Goal: Task Accomplishment & Management: Manage account settings

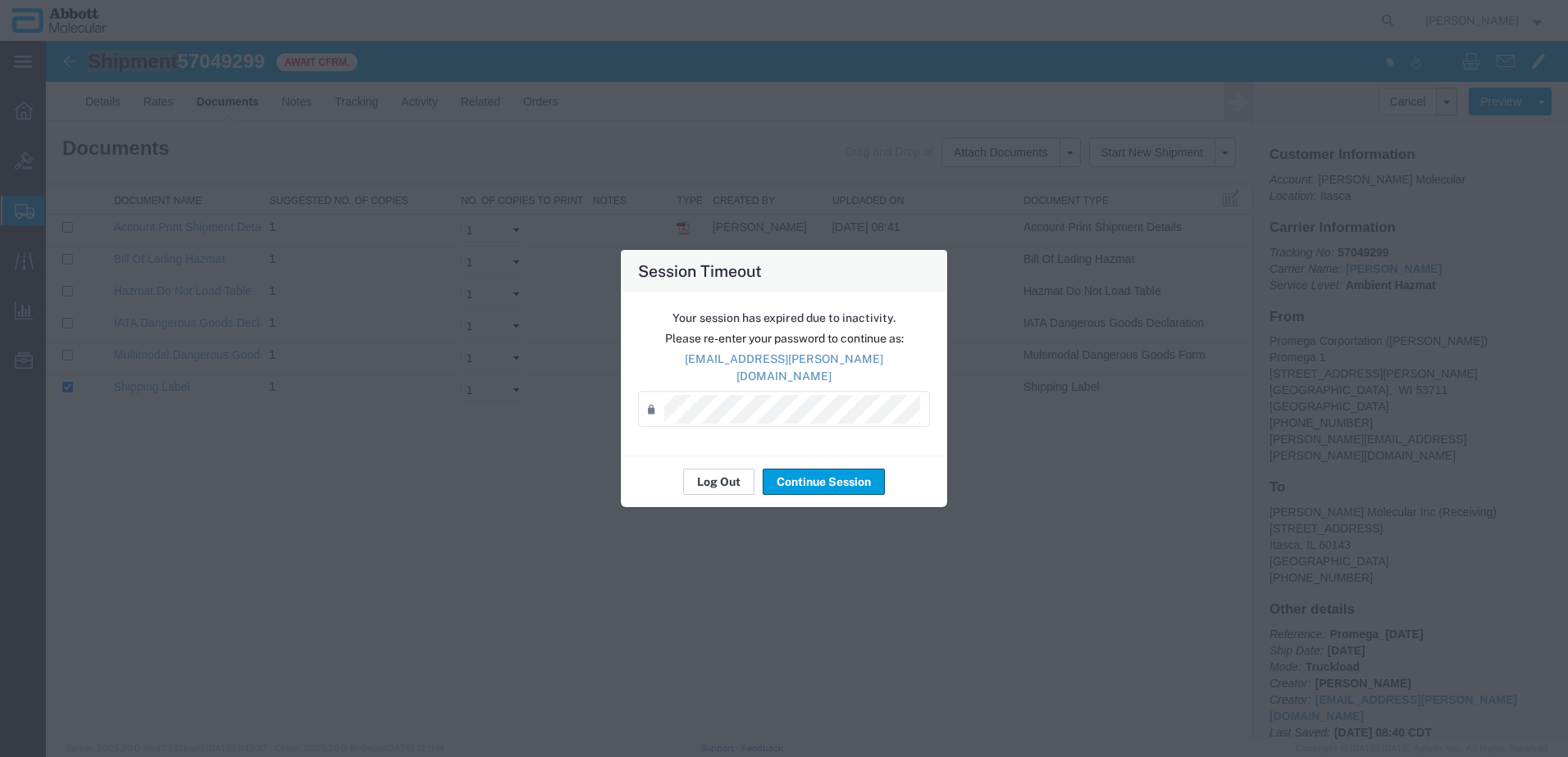
click at [727, 479] on button "Log Out" at bounding box center [718, 481] width 71 height 26
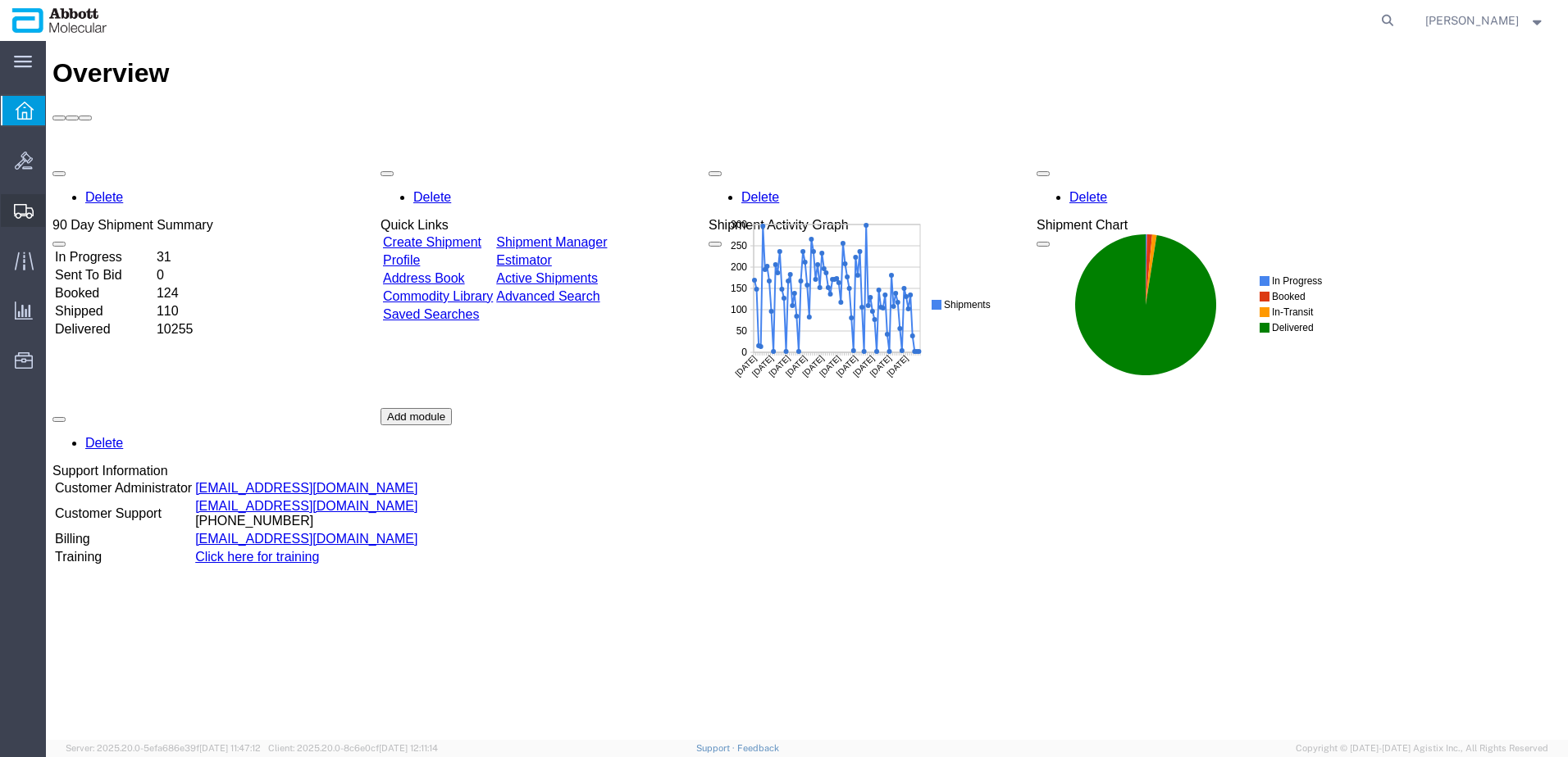
click at [0, 0] on span "Shipment Manager" at bounding box center [0, 0] width 0 height 0
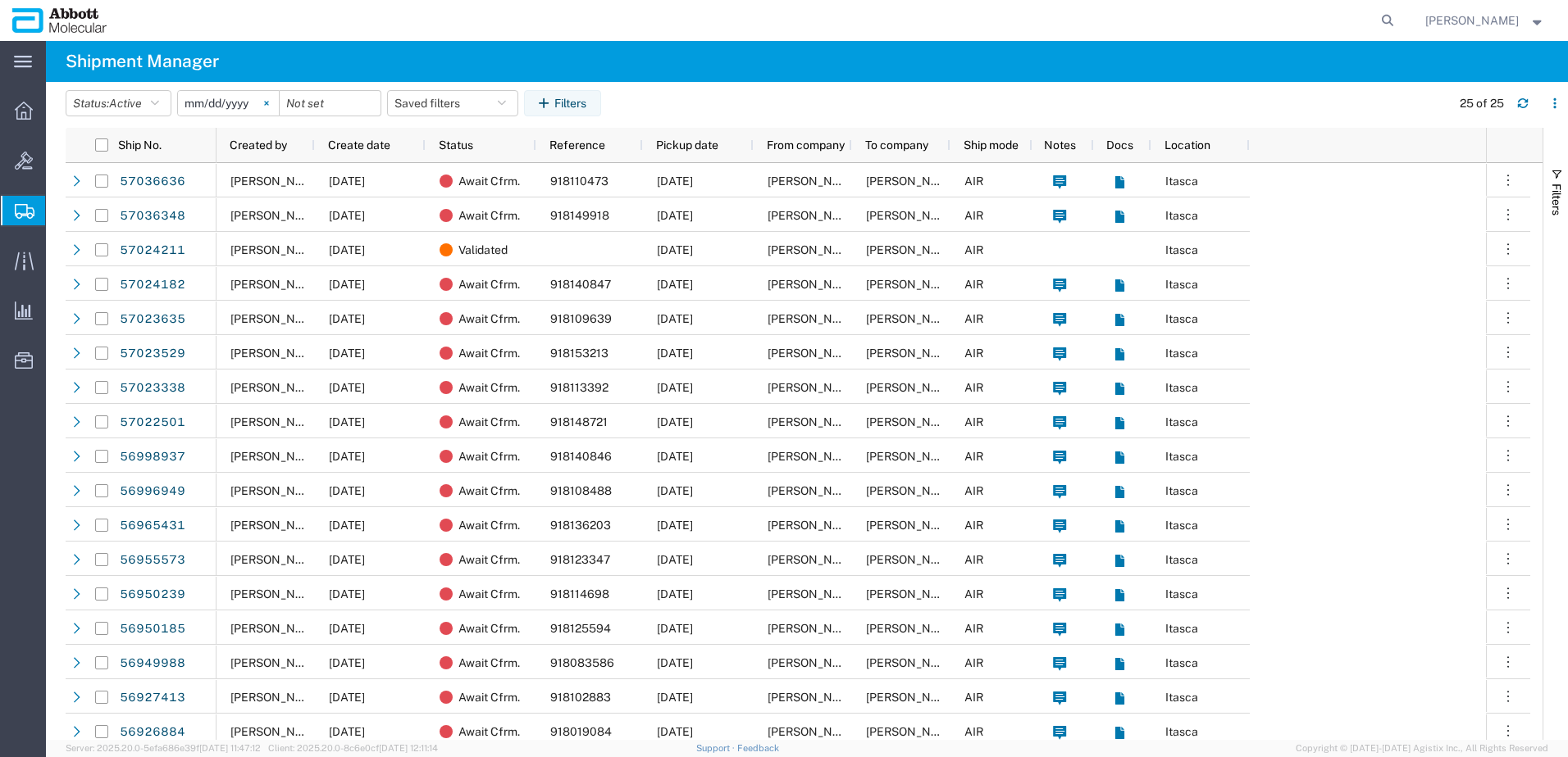
click at [268, 103] on icon at bounding box center [266, 103] width 4 height 4
click at [226, 101] on input "date" at bounding box center [228, 103] width 101 height 24
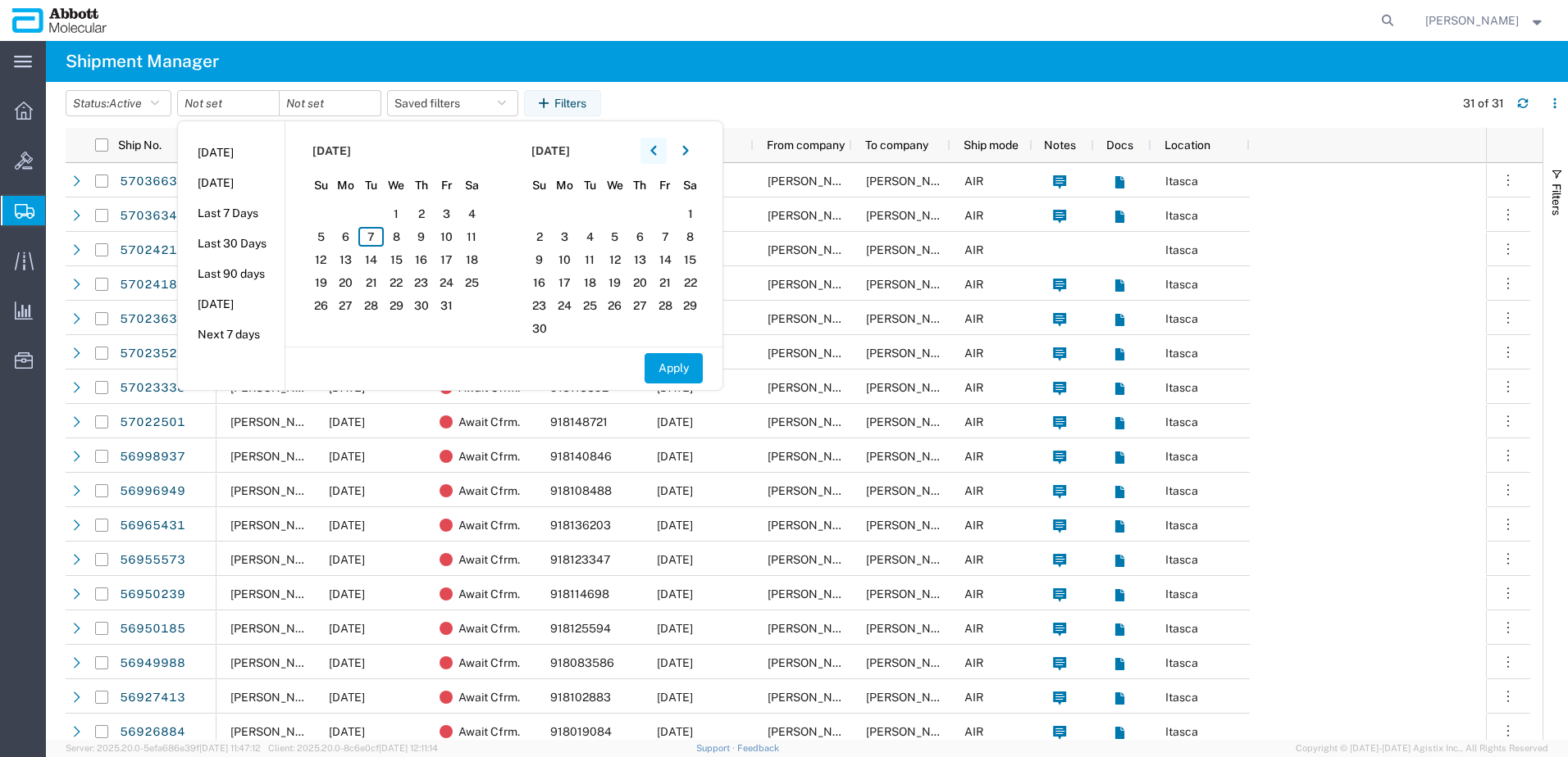
click at [656, 148] on icon "button" at bounding box center [653, 151] width 7 height 12
click at [359, 301] on span "29" at bounding box center [346, 306] width 25 height 20
click at [675, 214] on span "3" at bounding box center [665, 214] width 25 height 20
click at [681, 369] on button "Apply" at bounding box center [674, 368] width 59 height 30
type input "2025-09-29"
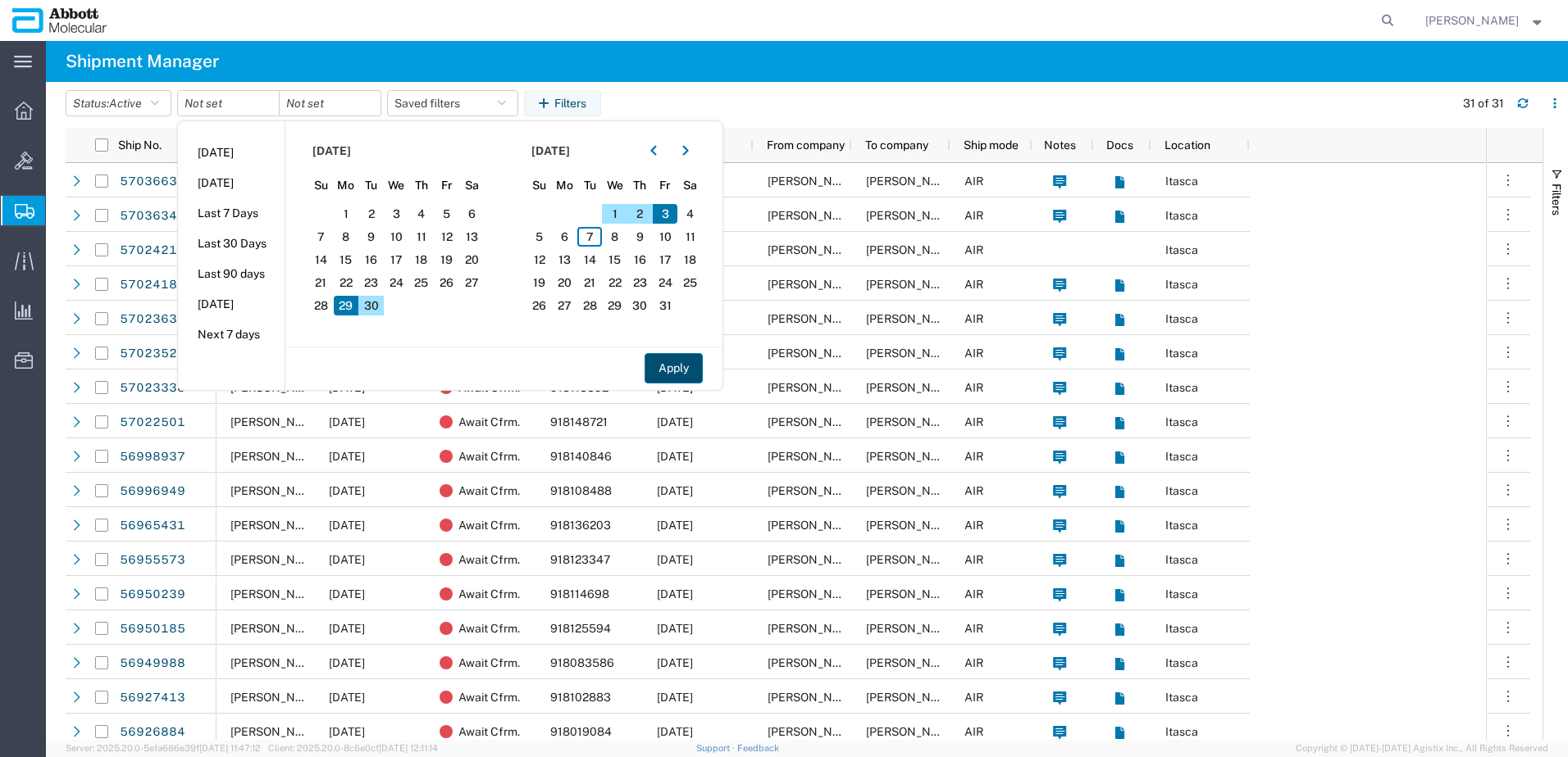
type input "2025-10-03"
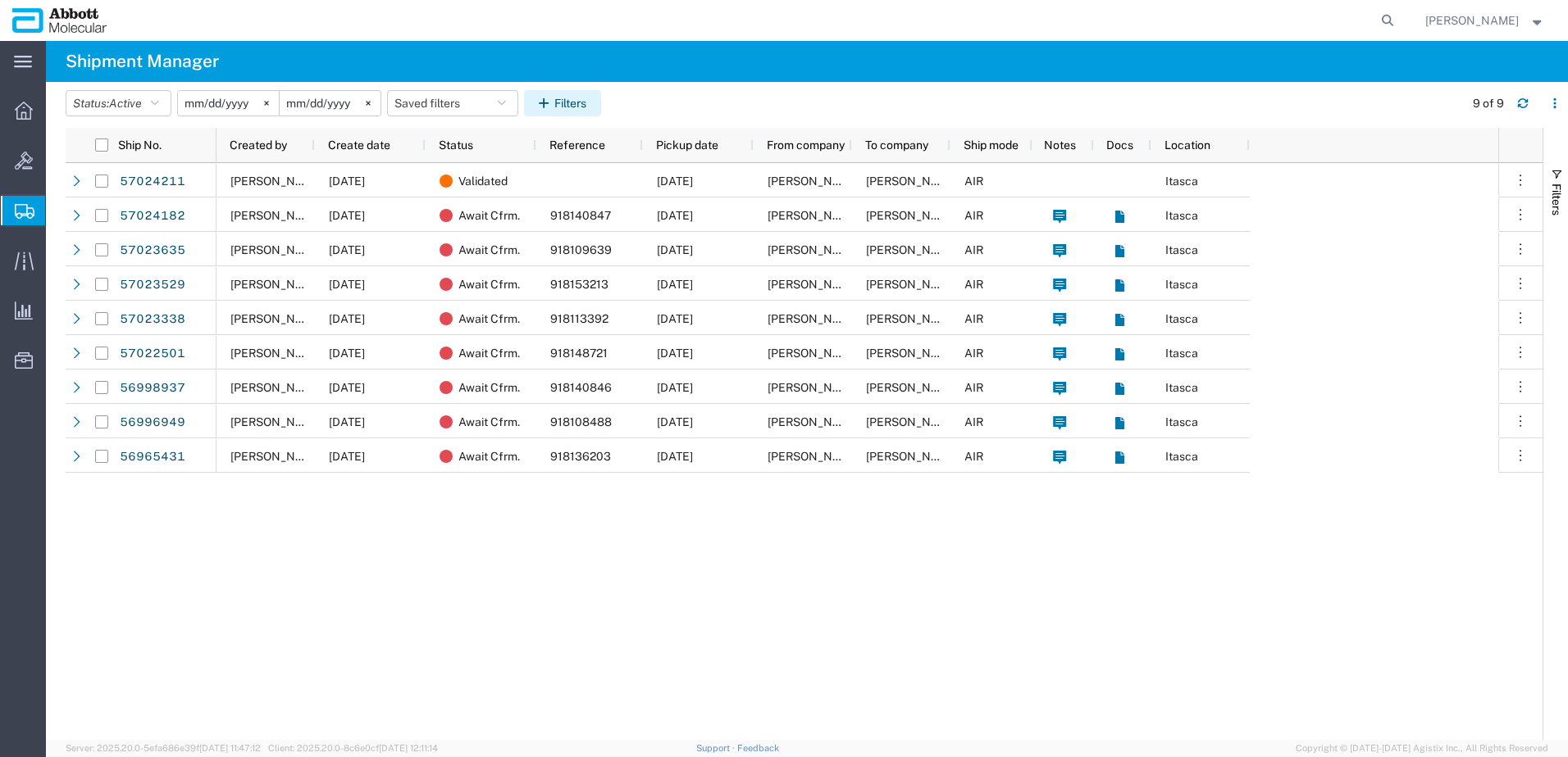
click at [566, 101] on button "Filters" at bounding box center [562, 103] width 77 height 26
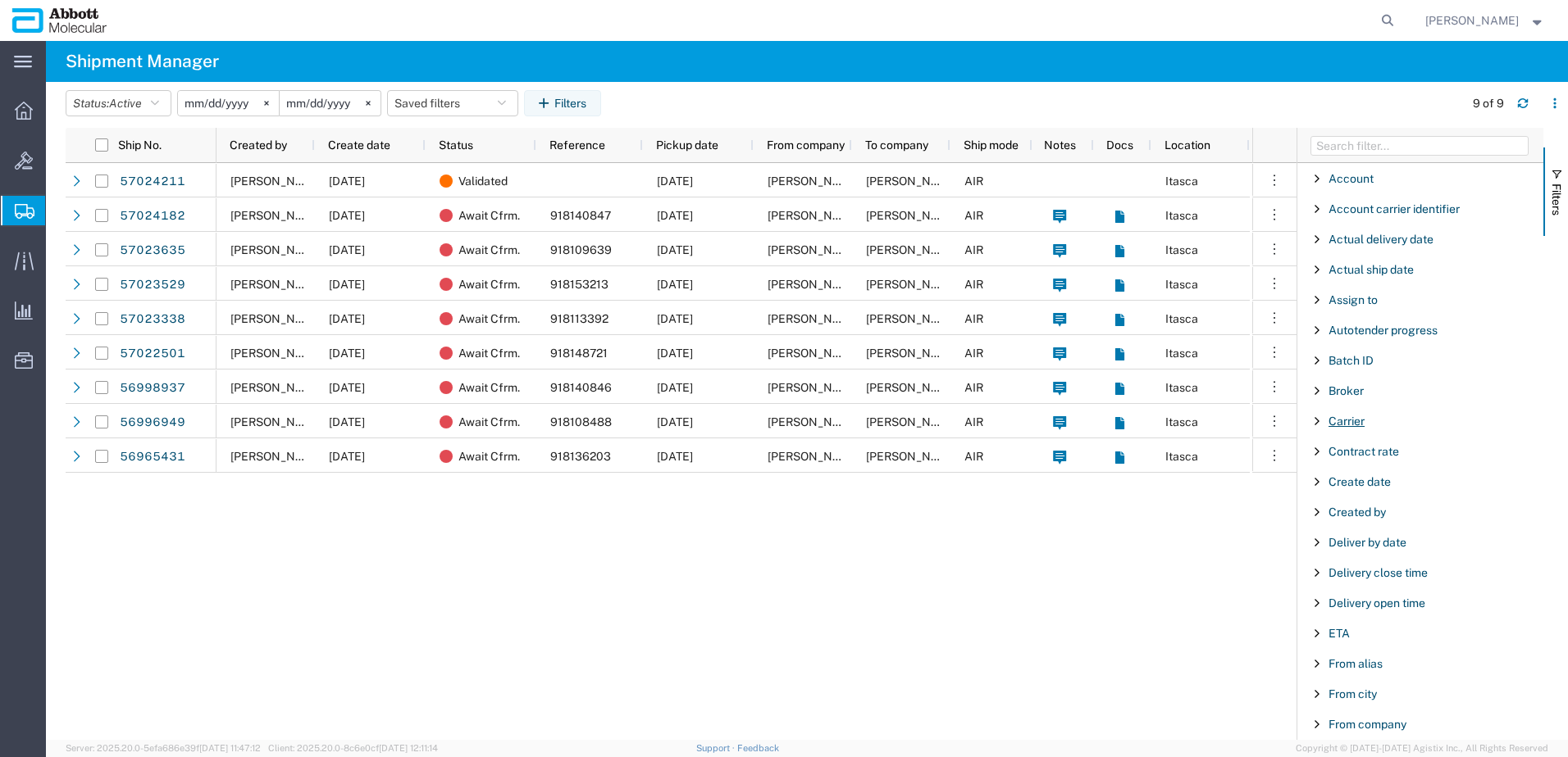
click at [1349, 418] on span "Carrier" at bounding box center [1346, 421] width 36 height 13
click at [1366, 484] on input "Filter Value" at bounding box center [1426, 490] width 215 height 20
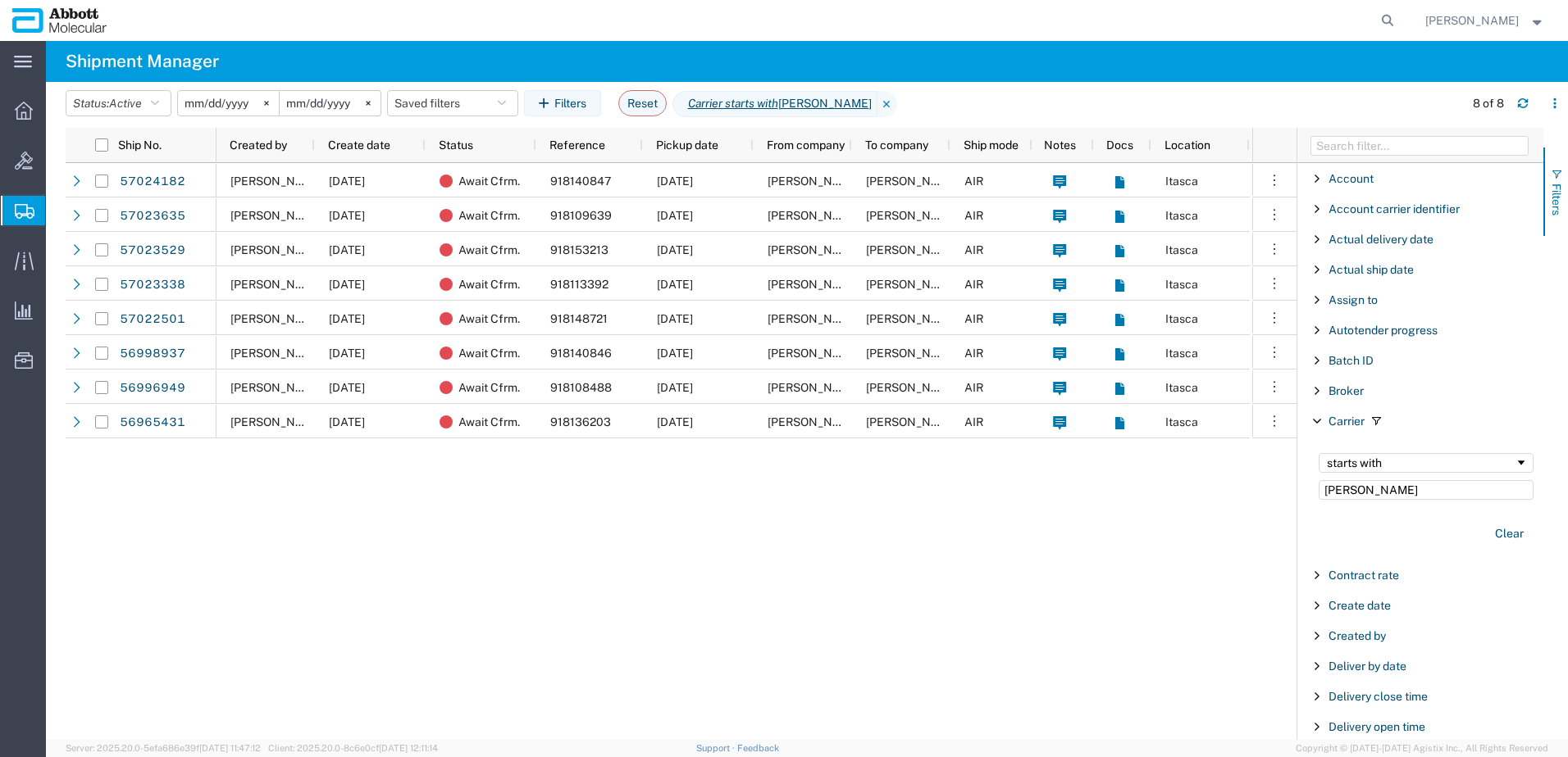
type input "jas"
click at [1556, 172] on span "button" at bounding box center [1555, 174] width 13 height 13
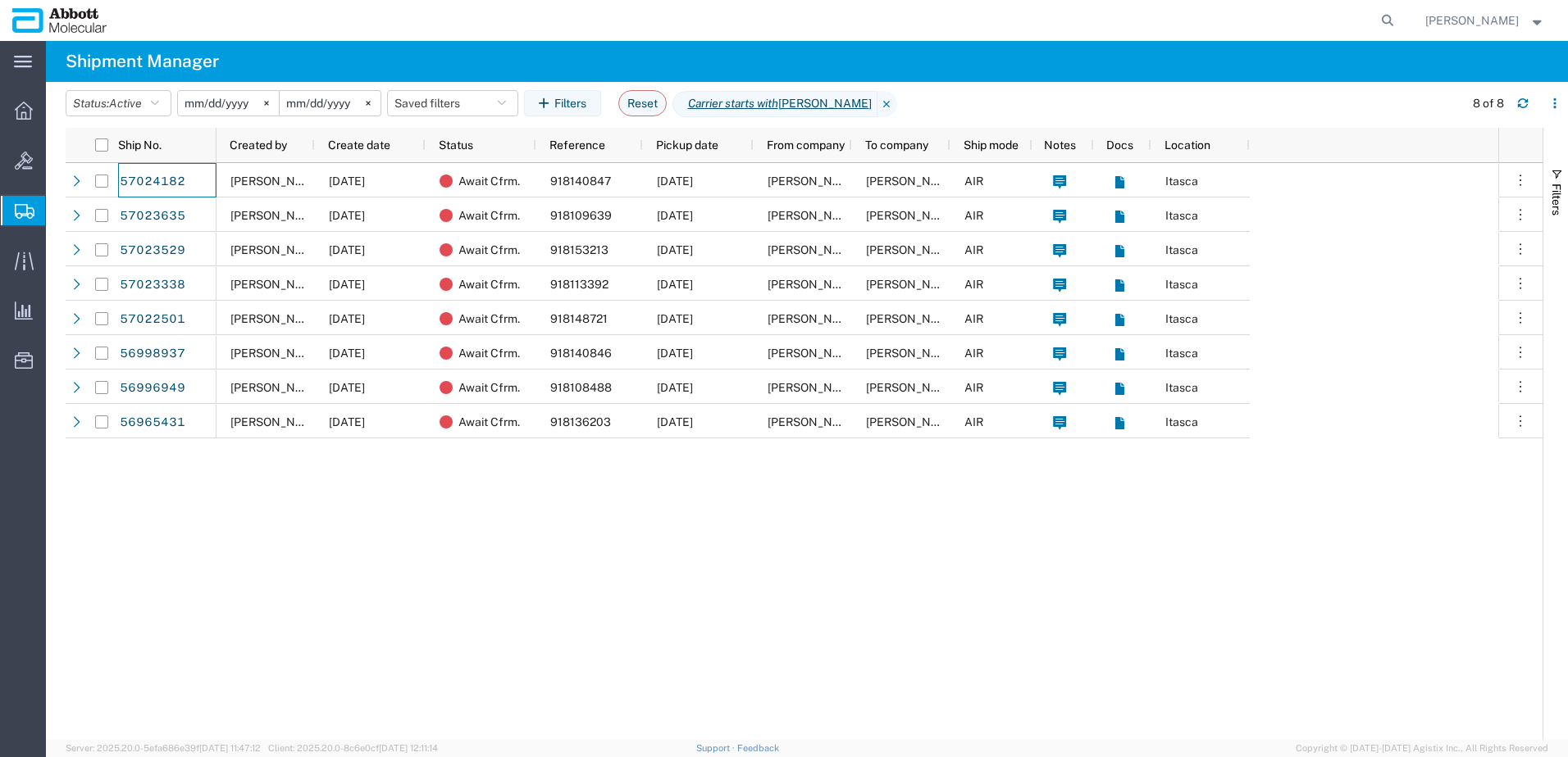
click at [0, 0] on span "Create from Template" at bounding box center [0, 0] width 0 height 0
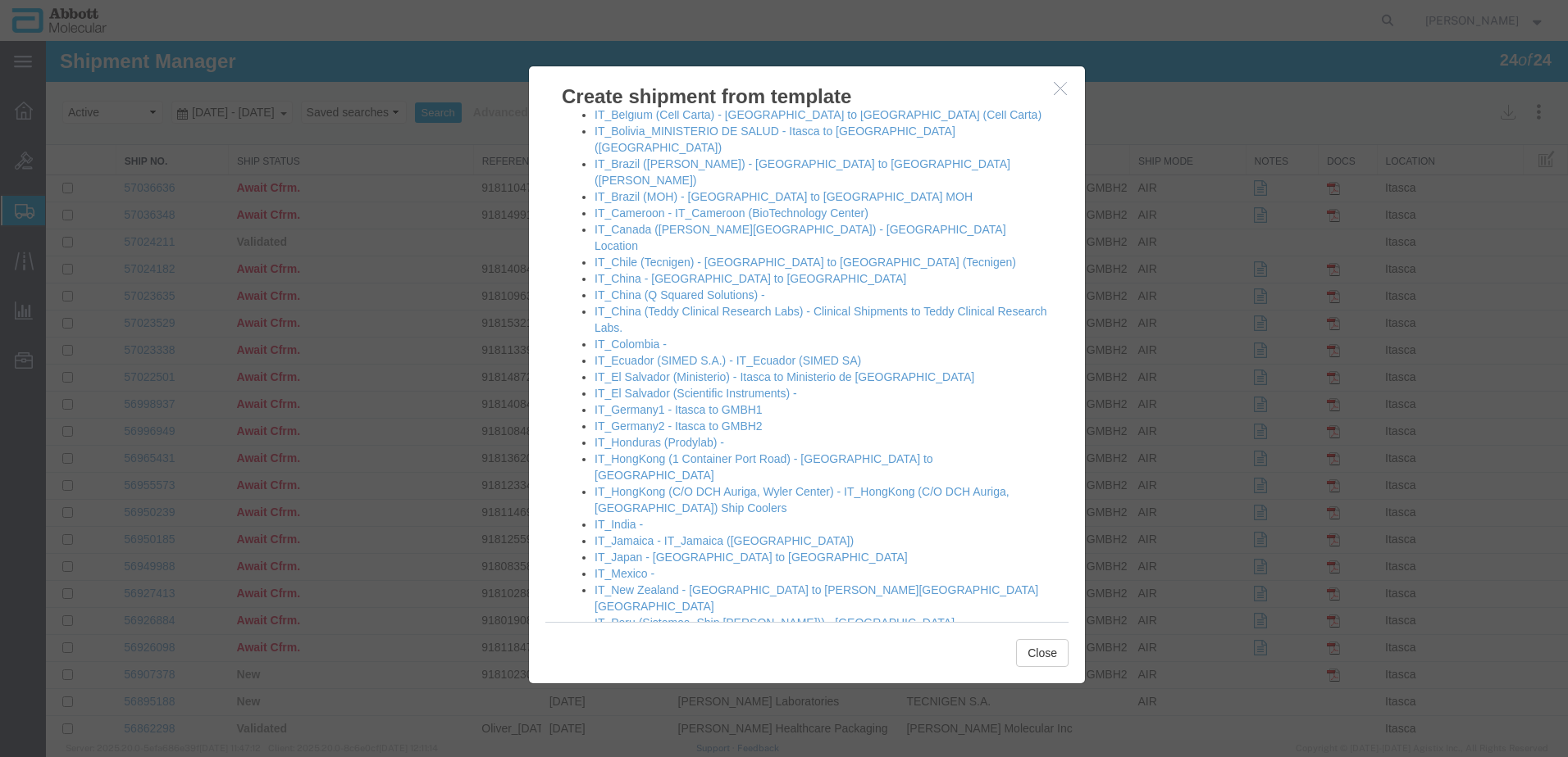
scroll to position [984, 0]
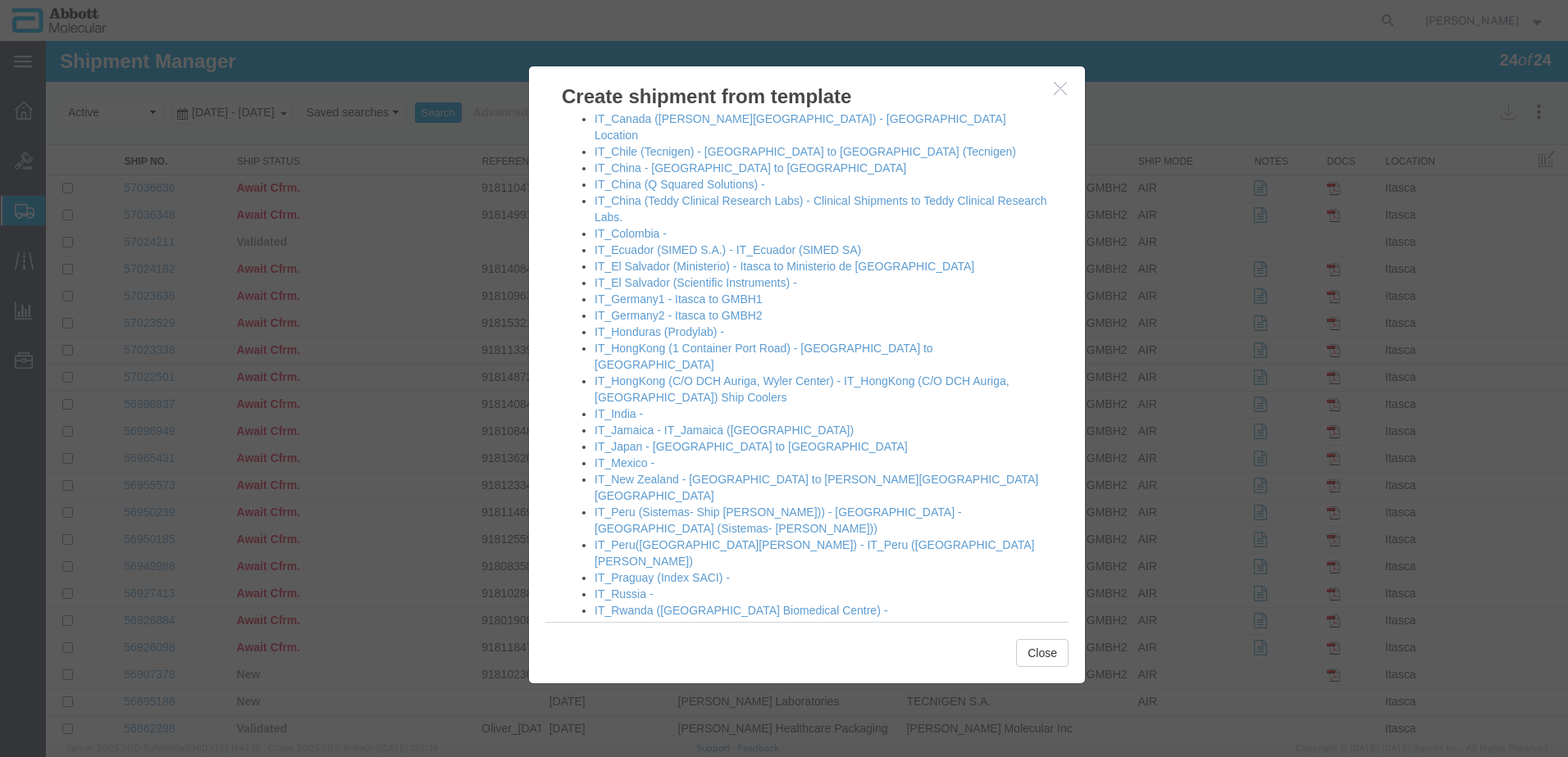
click at [1054, 85] on icon "button" at bounding box center [1059, 88] width 13 height 14
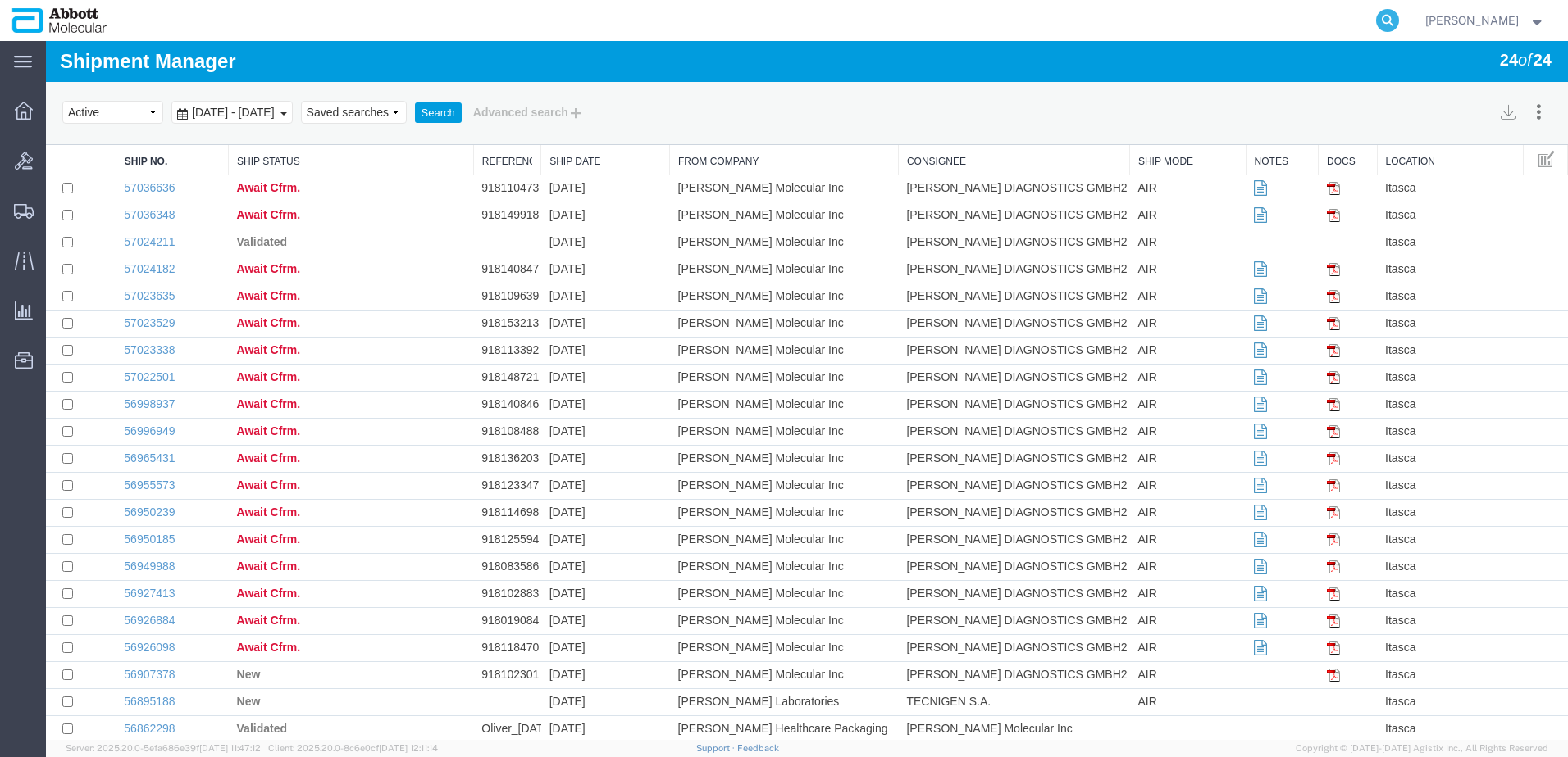
click at [1399, 17] on icon at bounding box center [1387, 20] width 22 height 22
paste input "56964600"
type input "56964600"
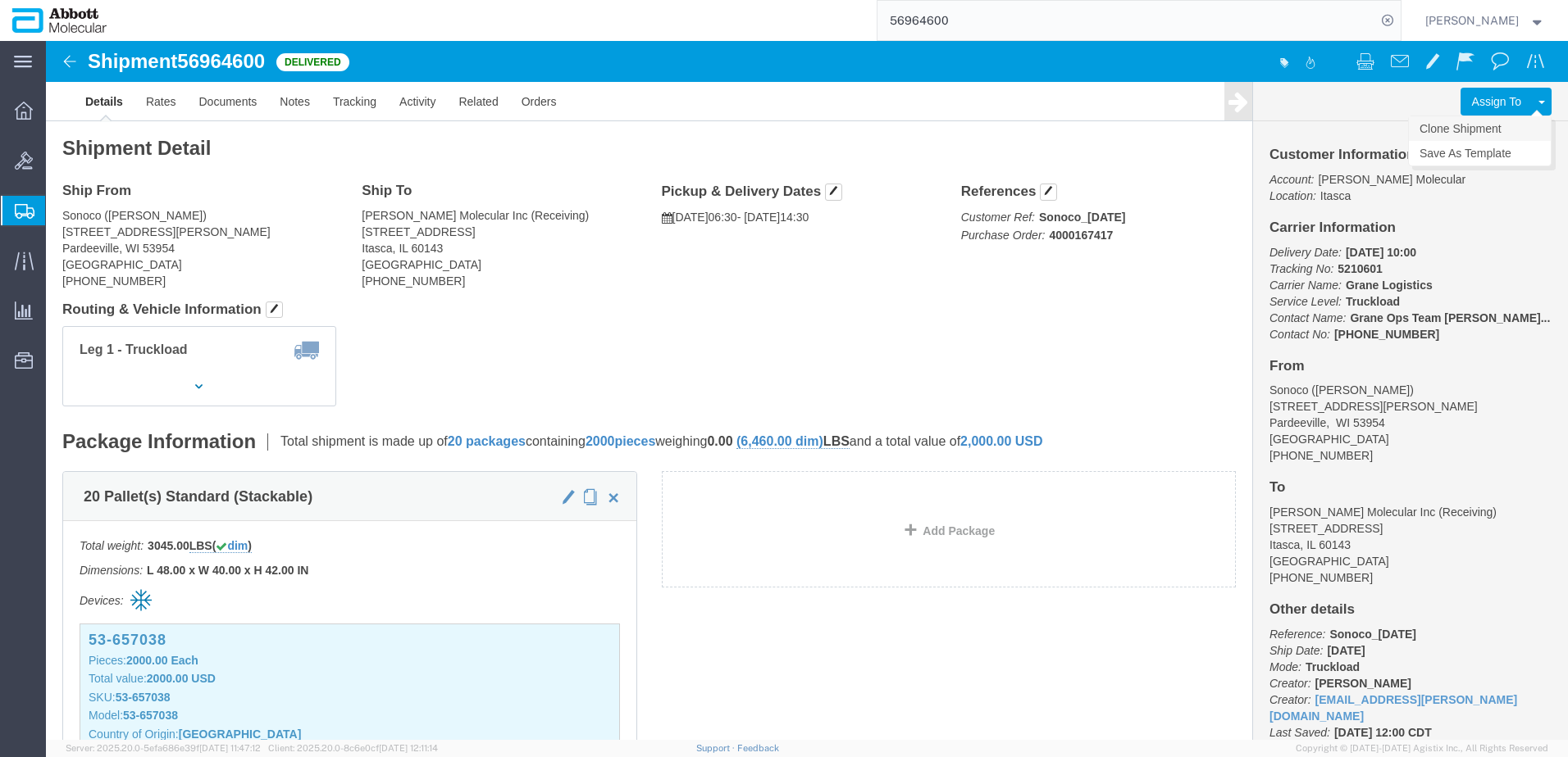
click link "Clone Shipment"
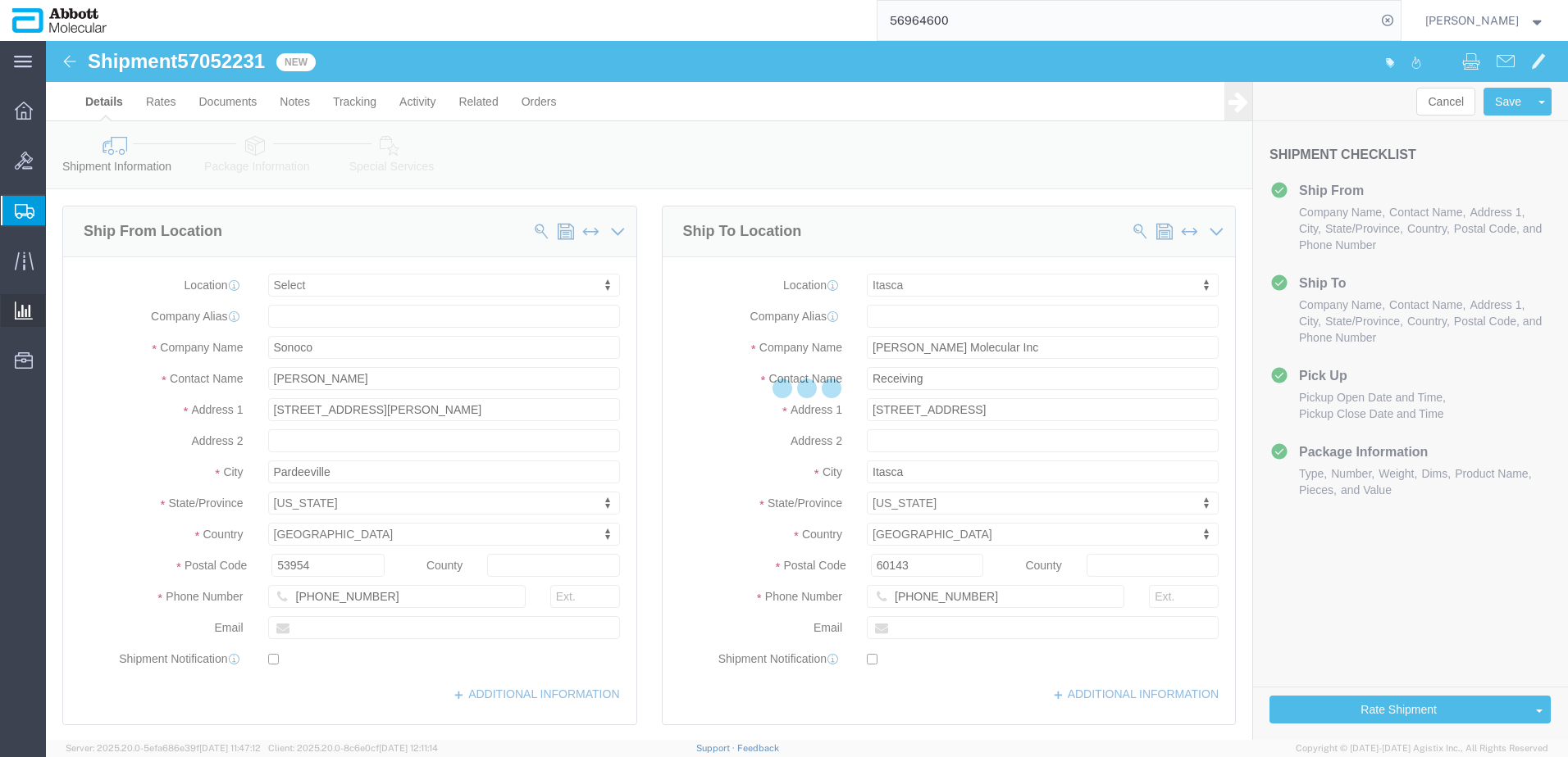
select select
select select "48454"
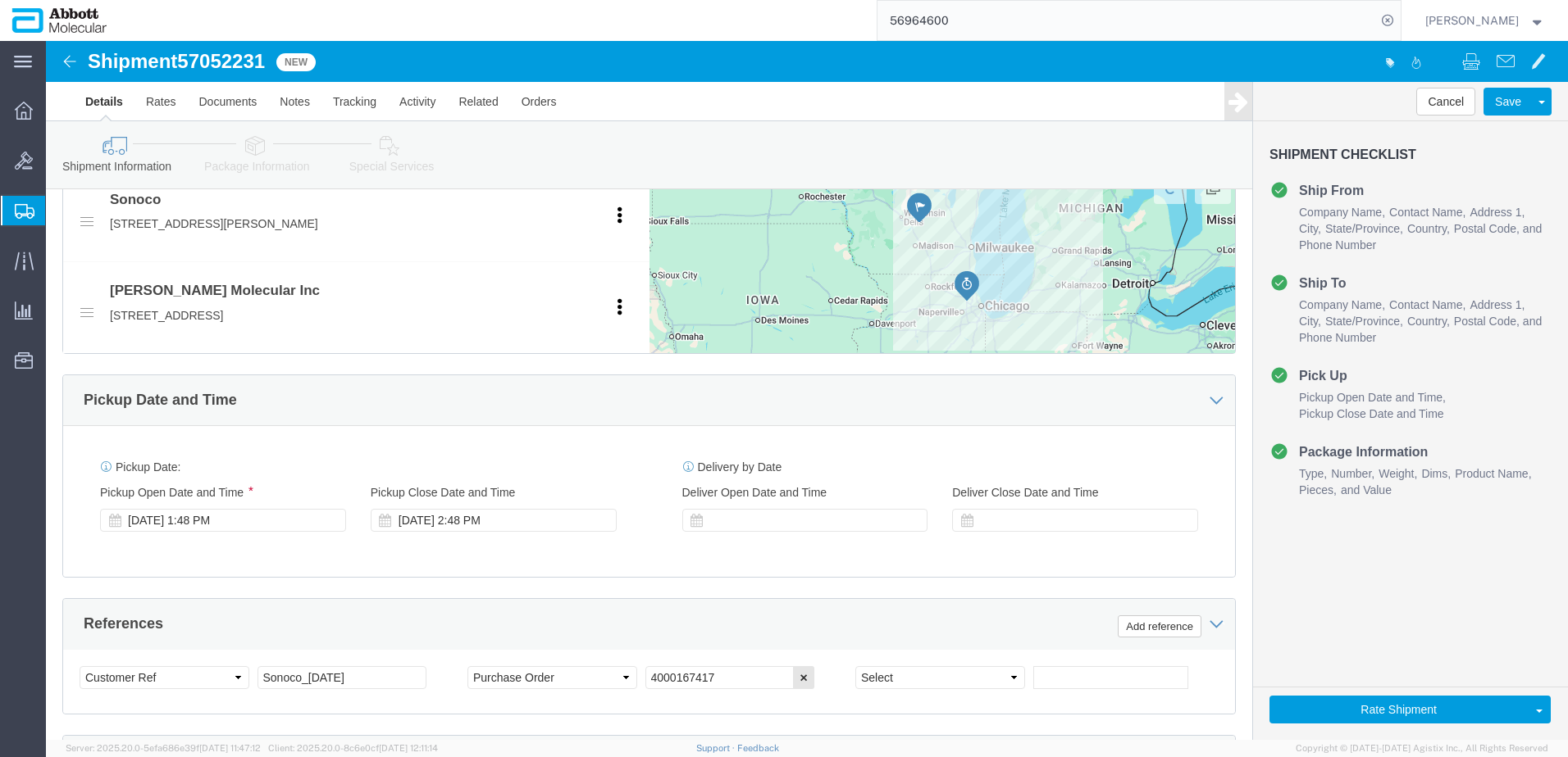
scroll to position [656, 0]
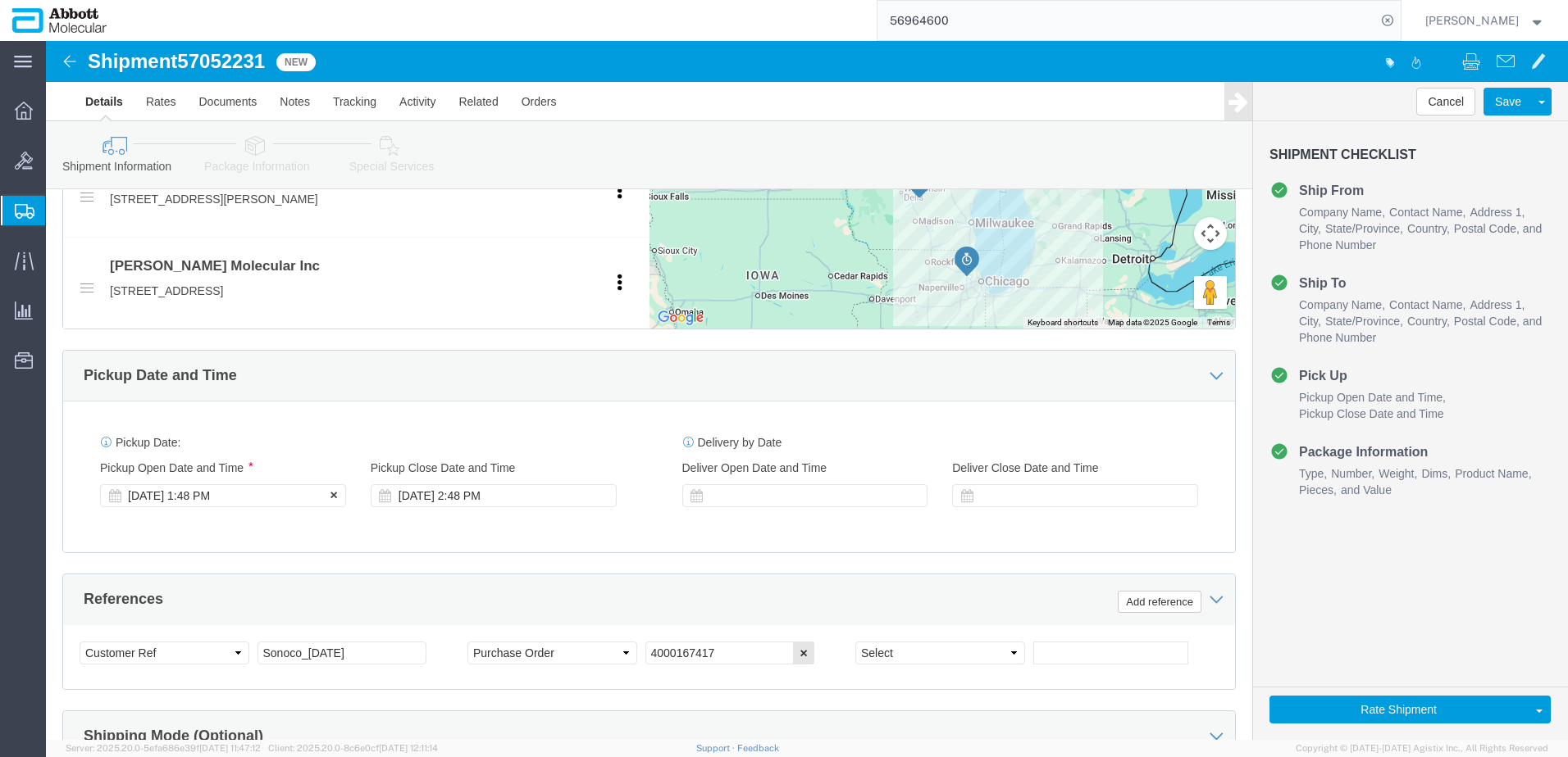
click div "Oct 07 2025 1:48 PM"
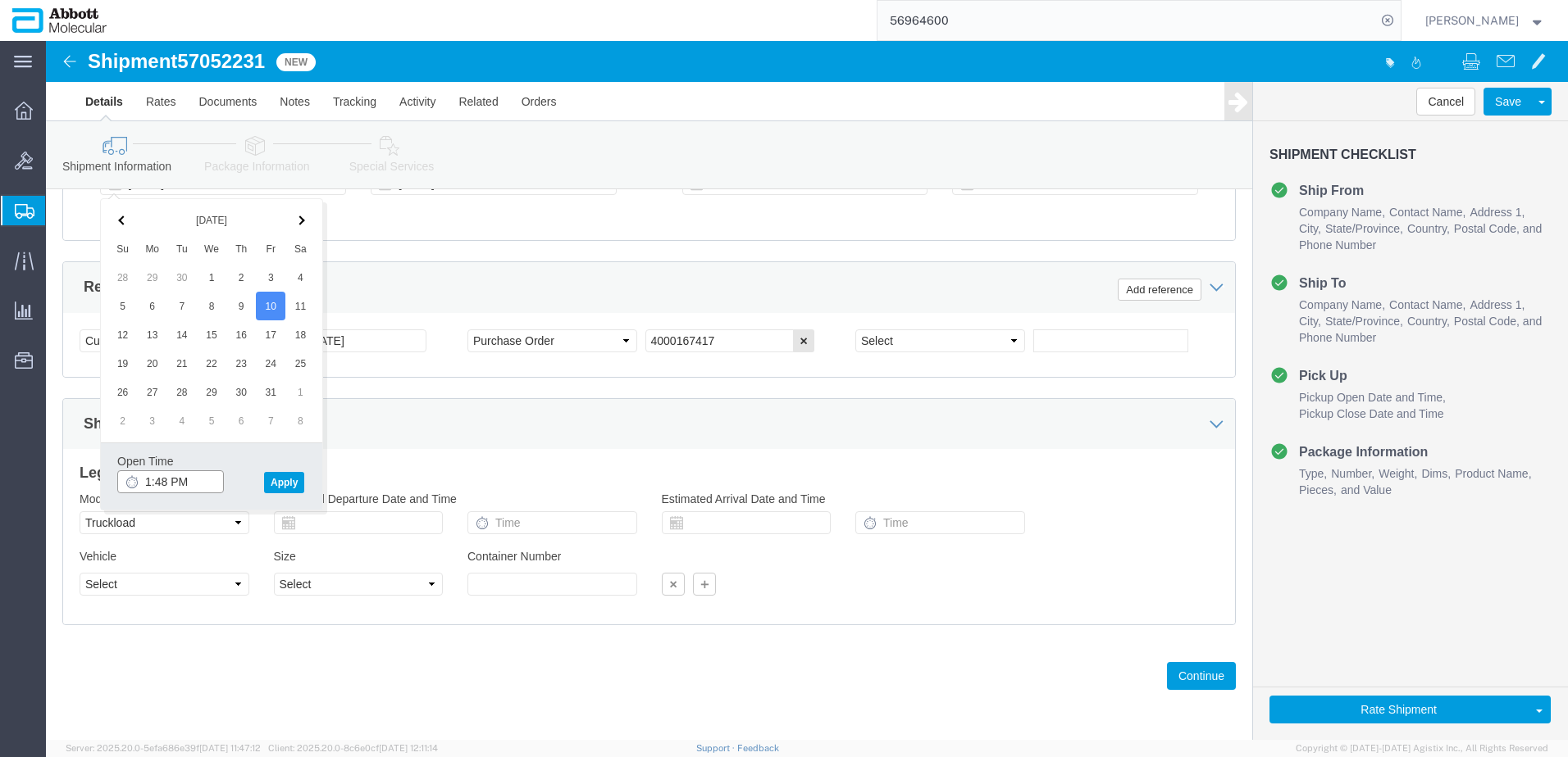
click input "1:48 PM"
type input "6:30 AM"
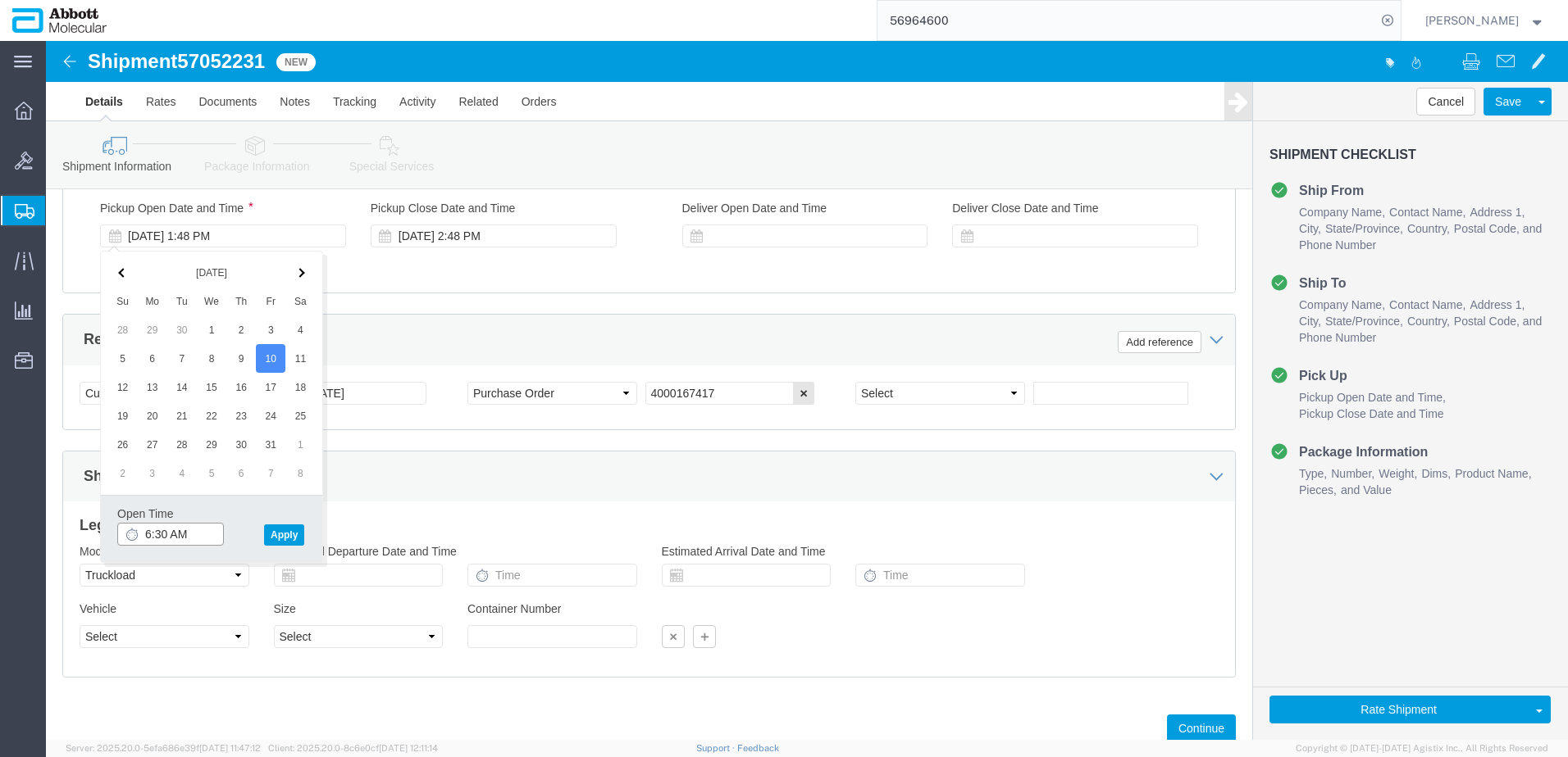
scroll to position [886, 0]
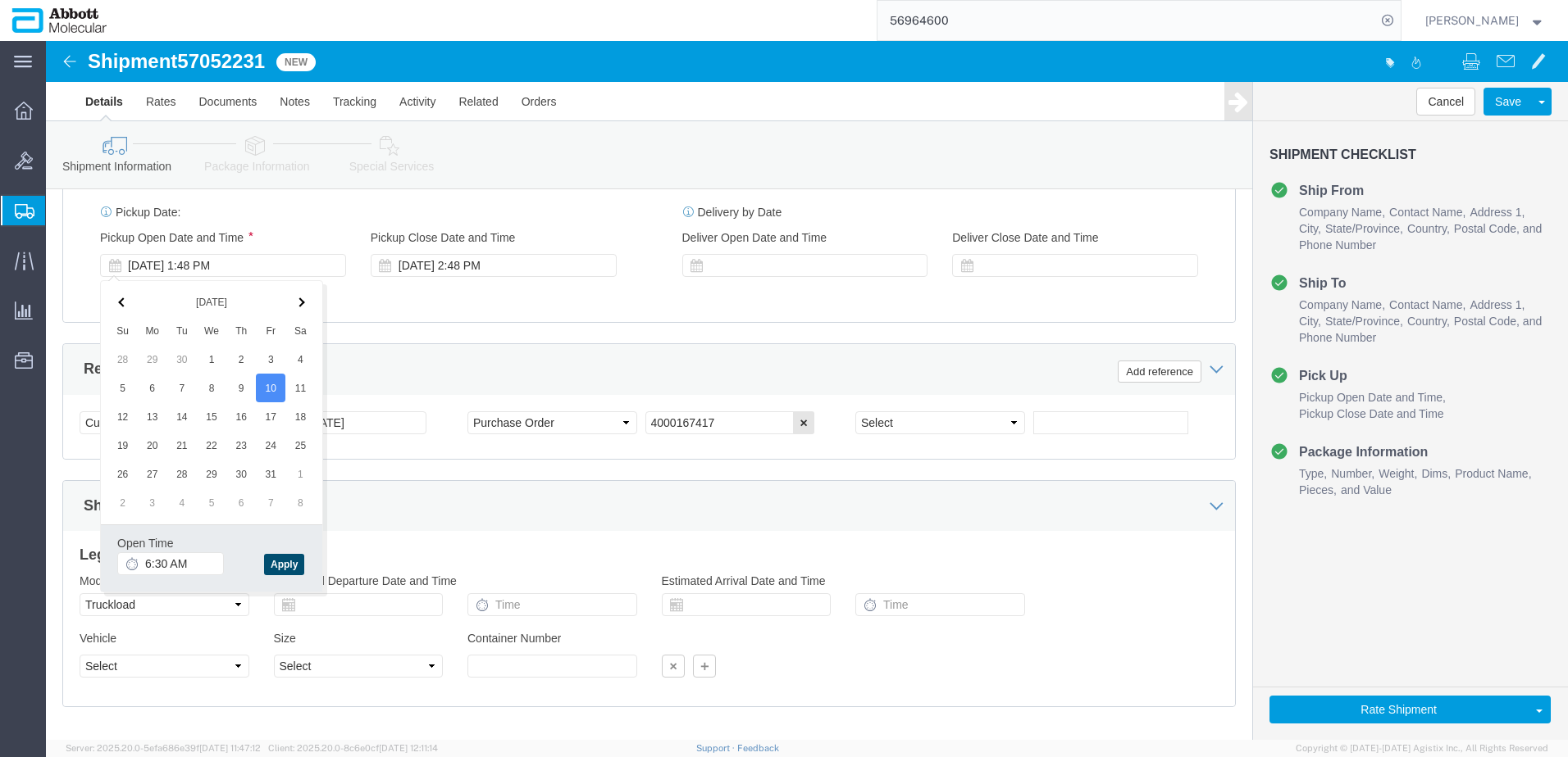
click button "Apply"
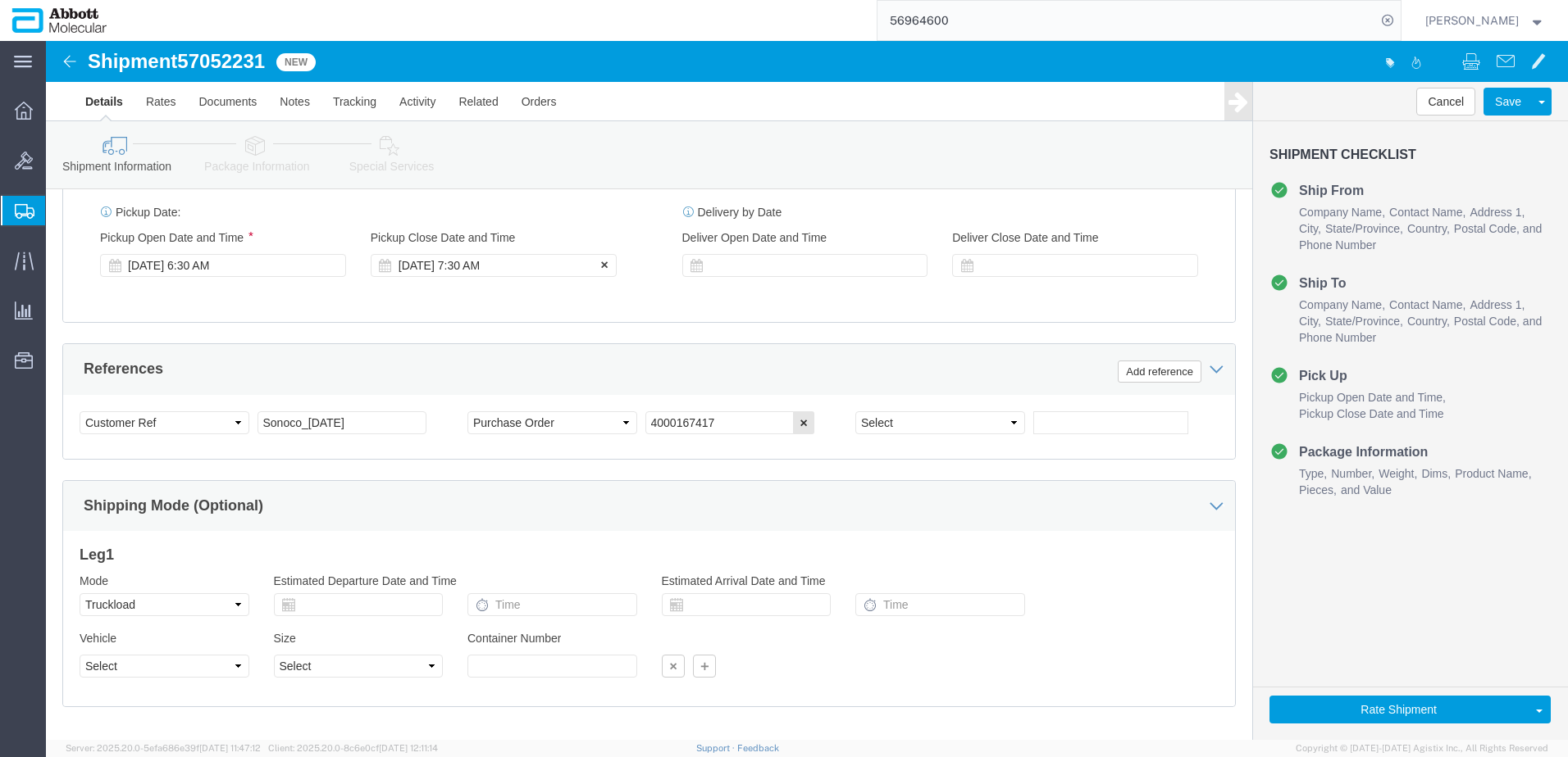
click div "Oct 10 2025 7:30 AM"
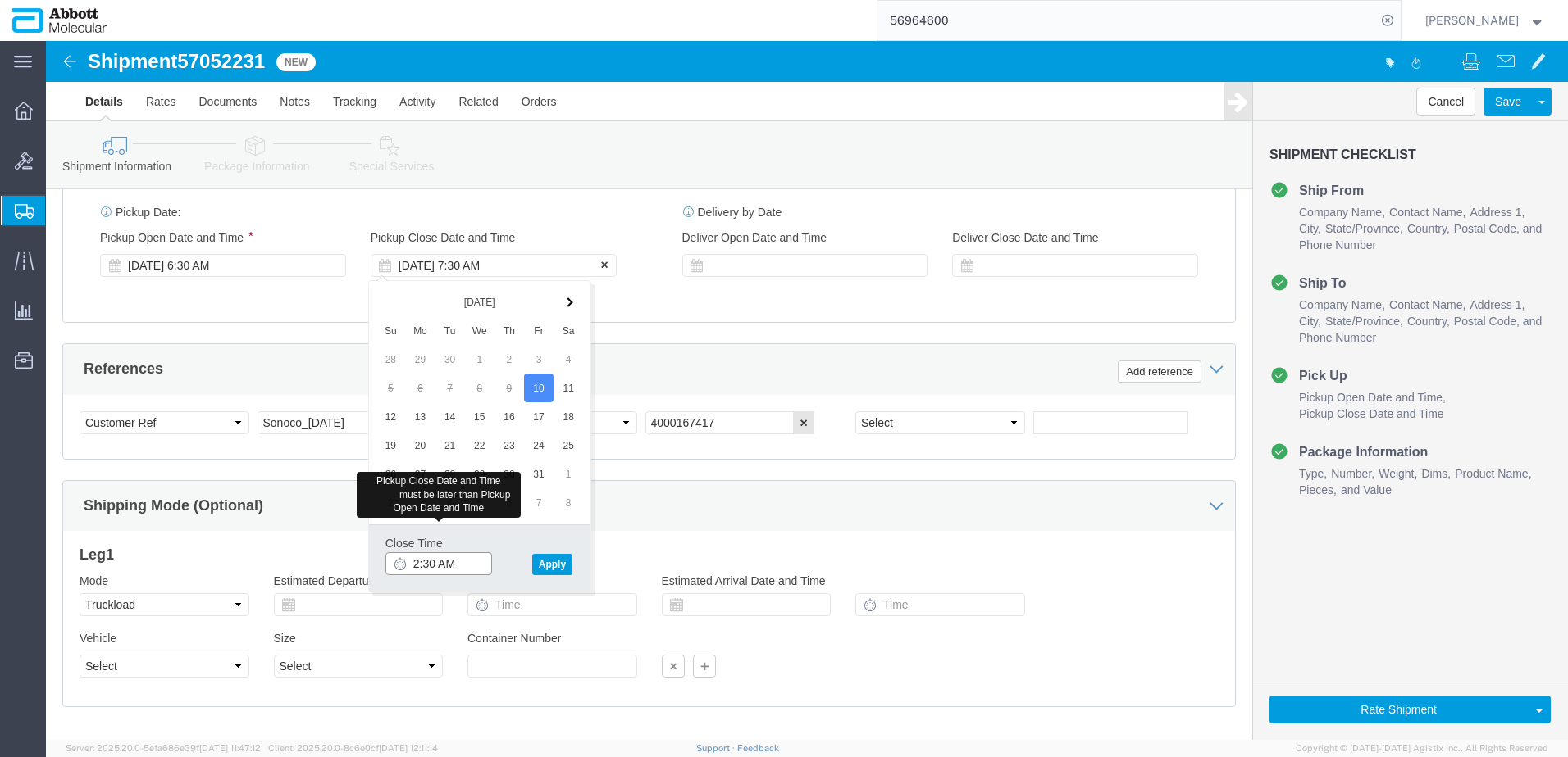
type input "2:30 PM"
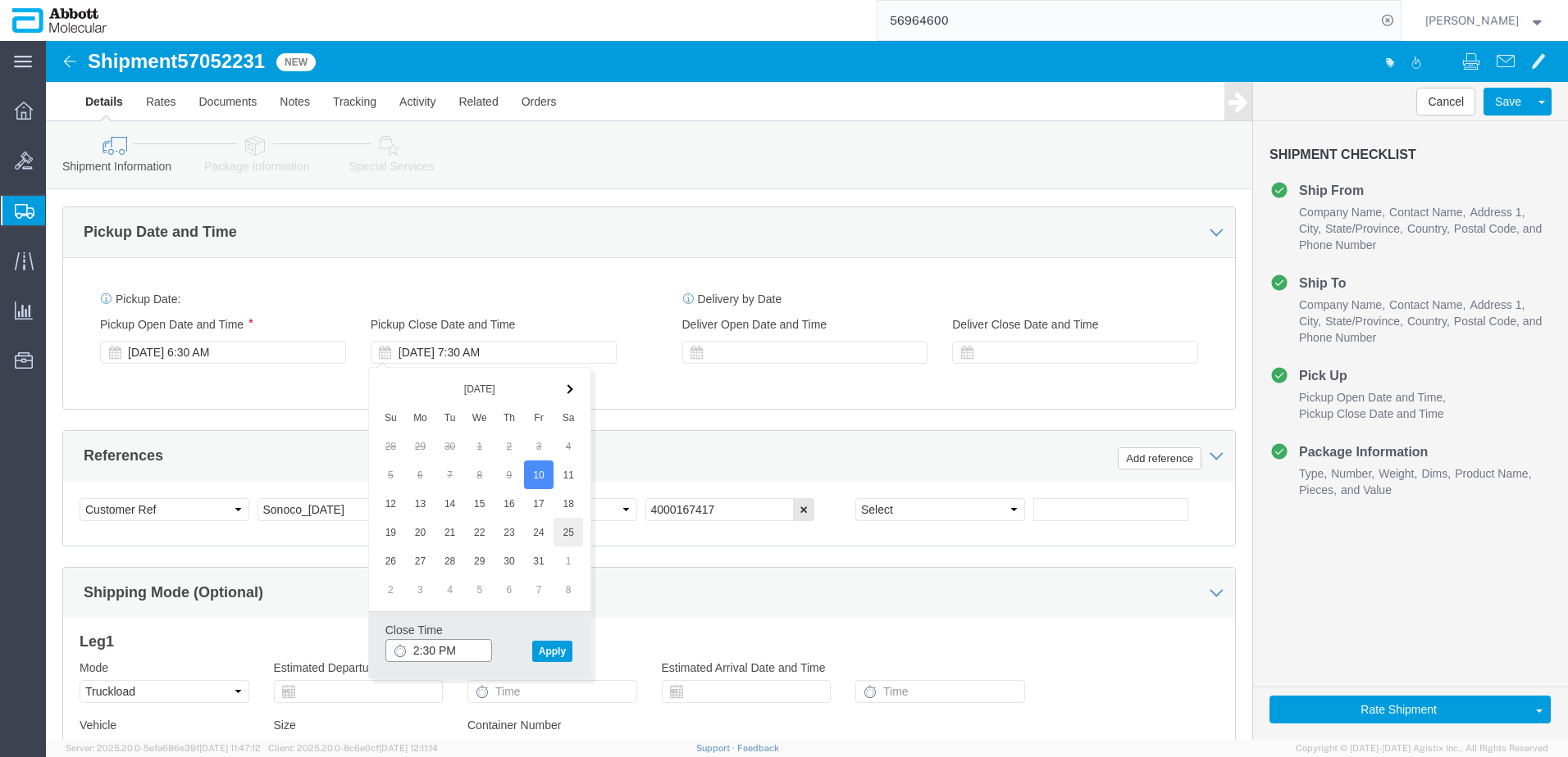
scroll to position [804, 0]
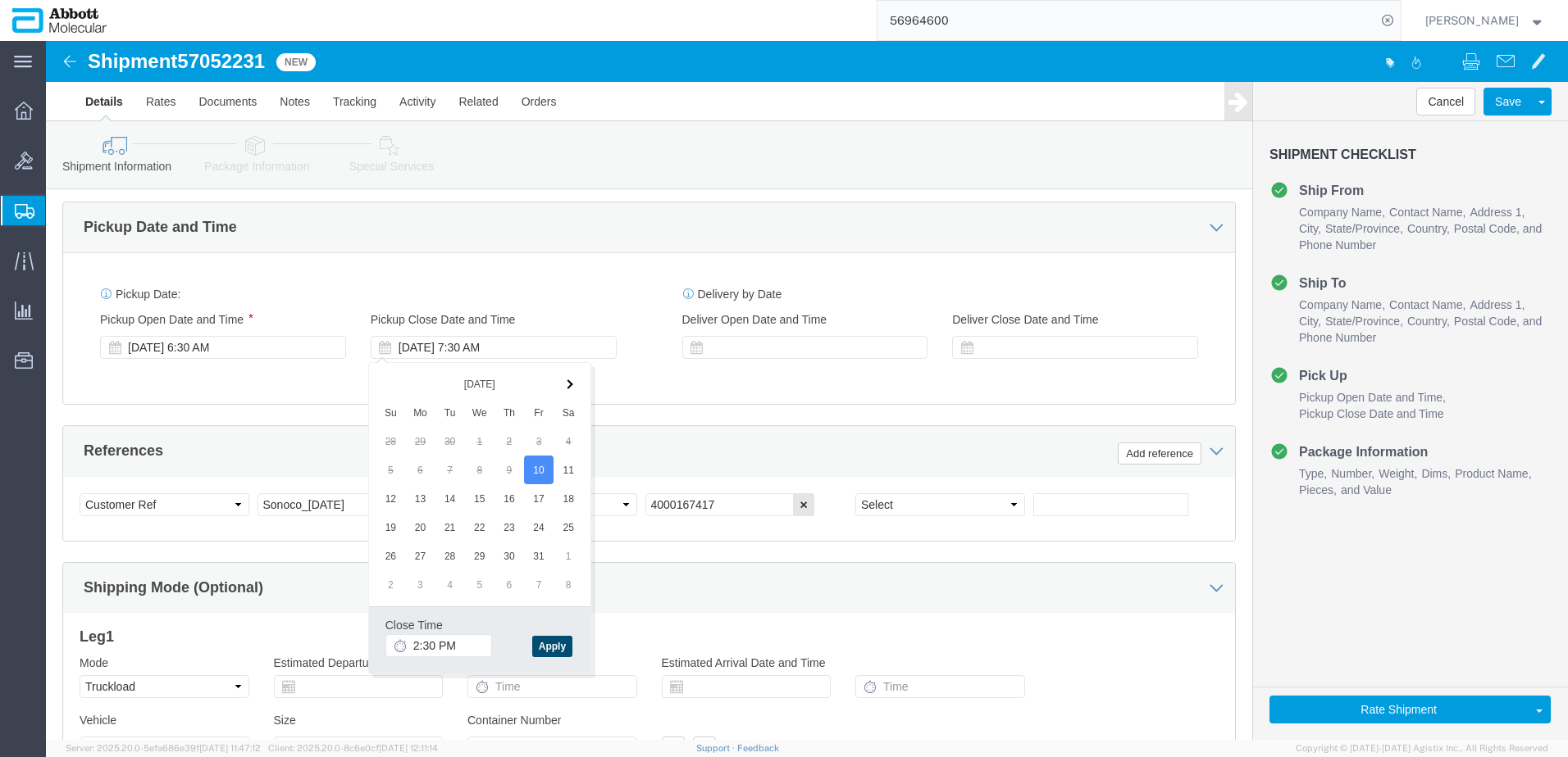
click button "Apply"
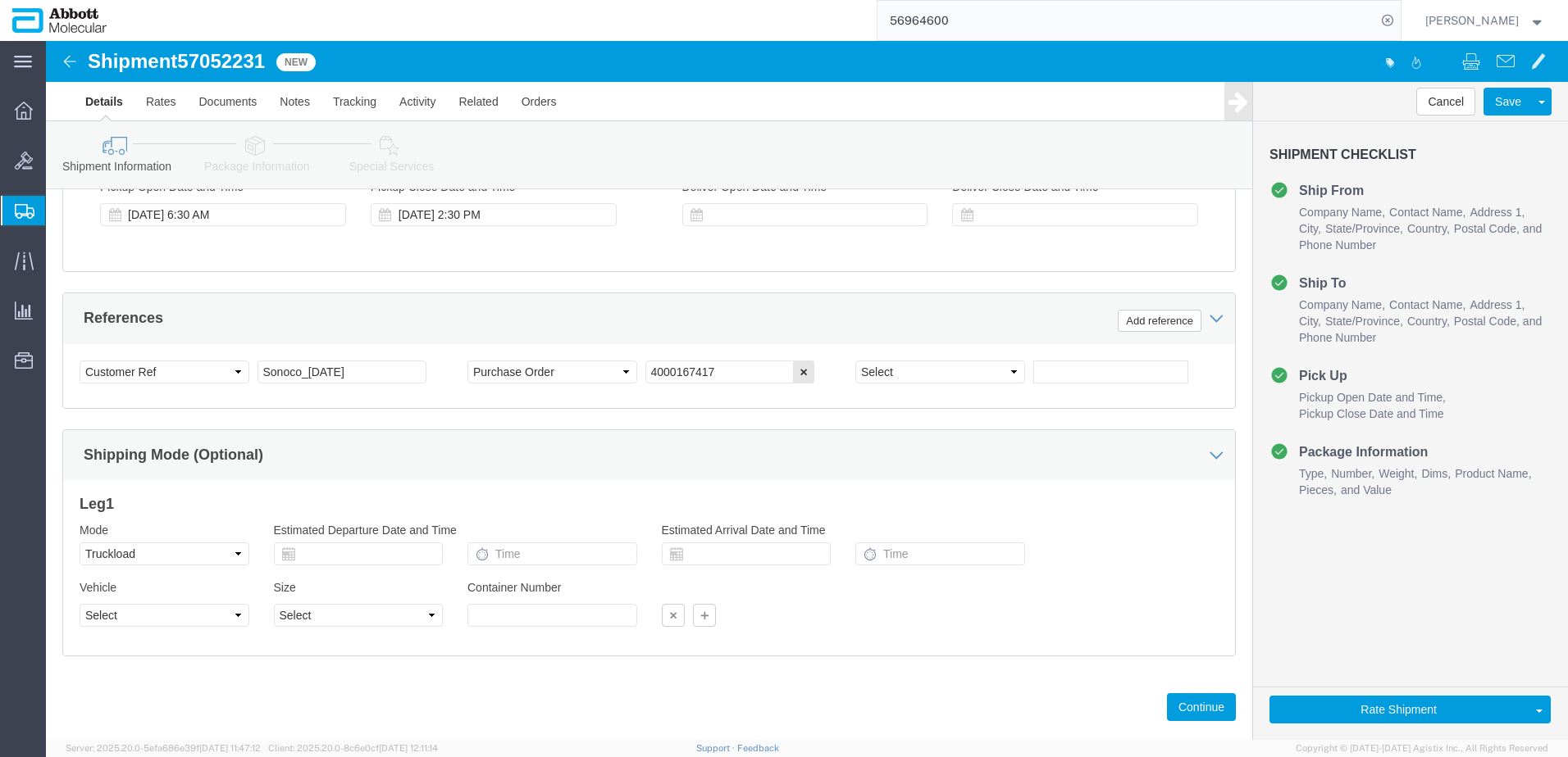
scroll to position [968, 0]
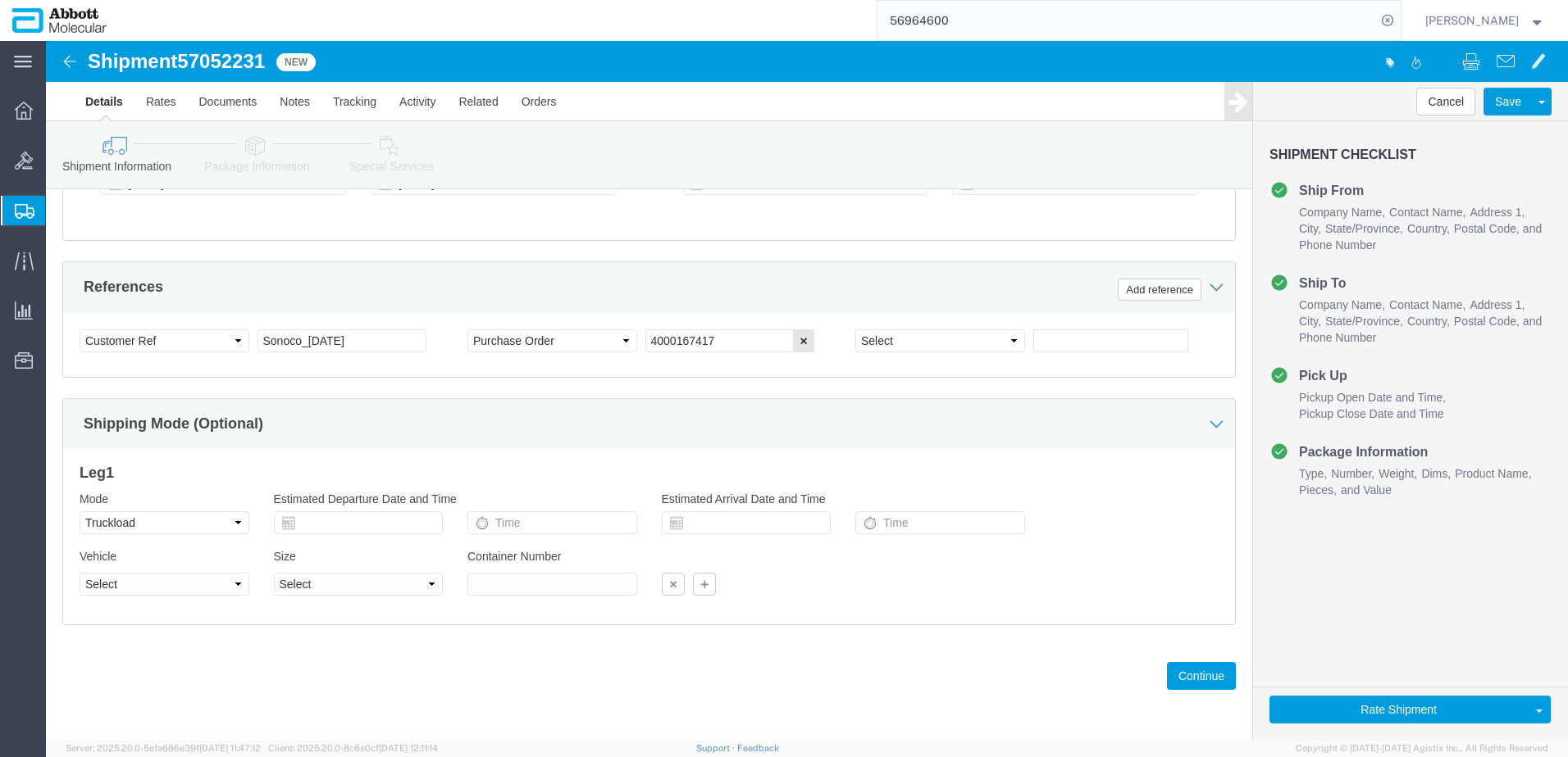
click div "Select Account Type Activity ID Airline Appointment Number ASN Batch Request # …"
click input "Sonoco_10.03.25"
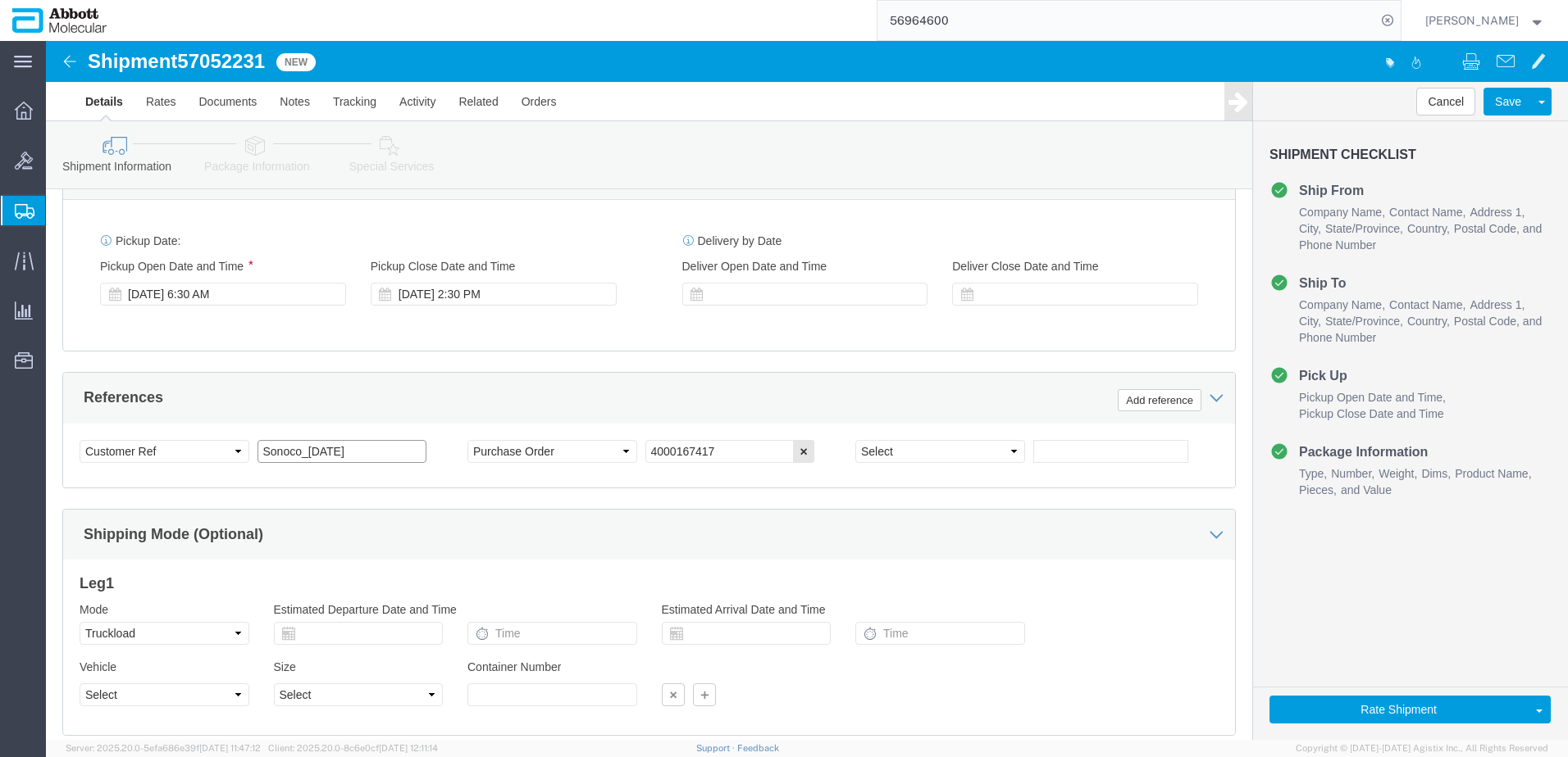
scroll to position [886, 0]
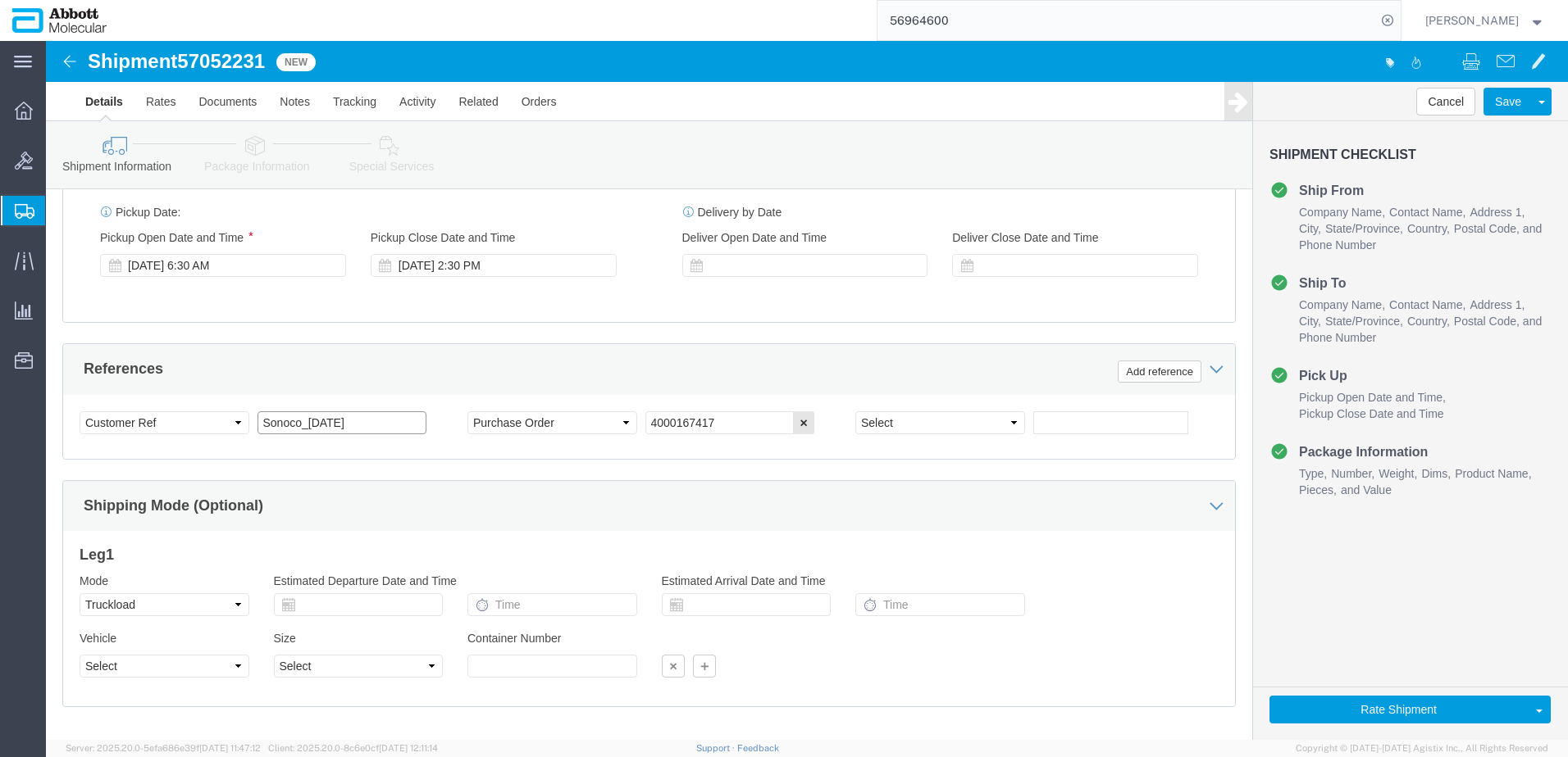
type input "Sonoco_10.10.25"
drag, startPoint x: 608, startPoint y: 377, endPoint x: 548, endPoint y: 376, distance: 60.0
click div "Select Account Type Activity ID Airline Appointment Number ASN Batch Request # …"
paste input "900280790"
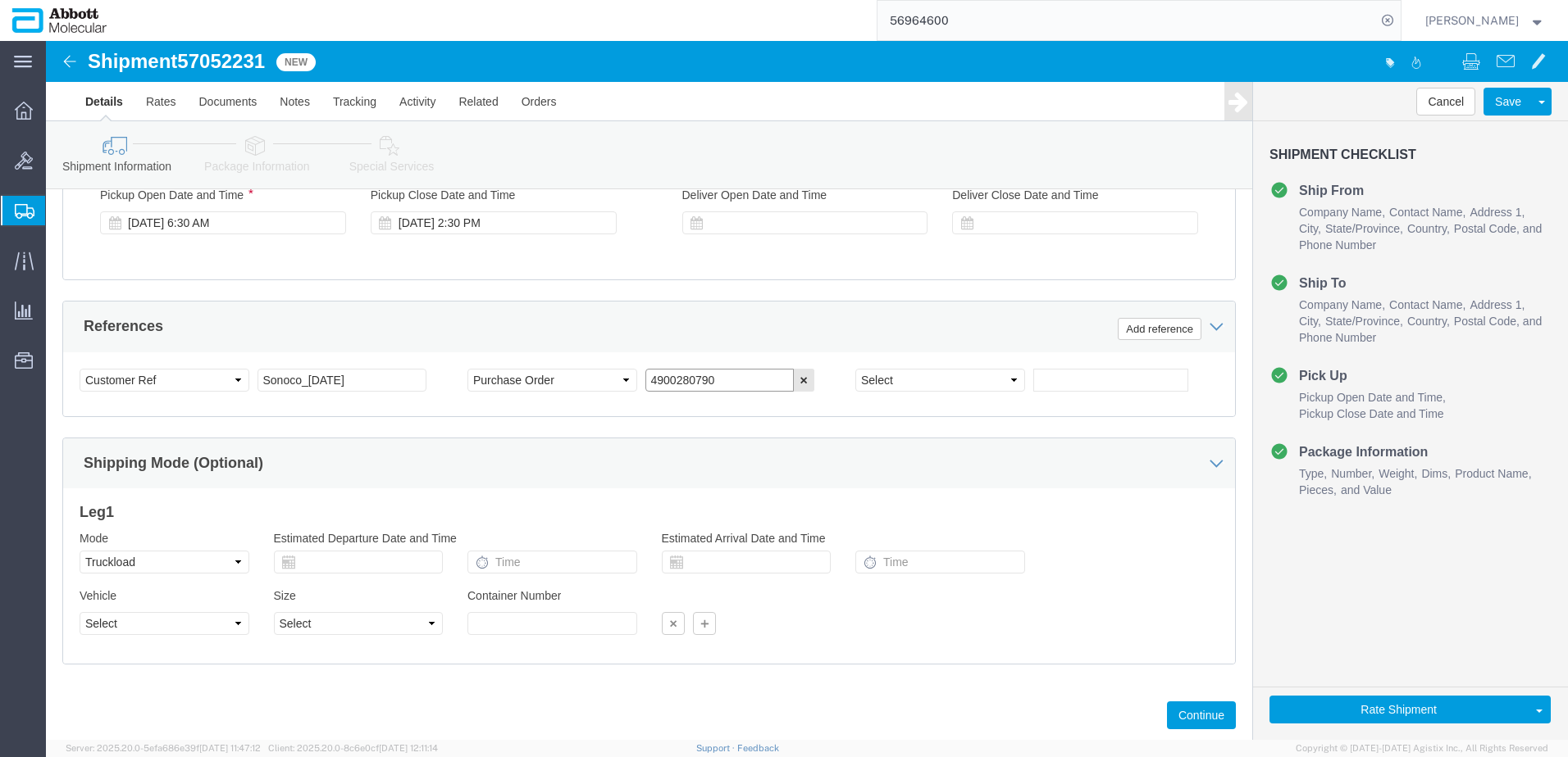
scroll to position [968, 0]
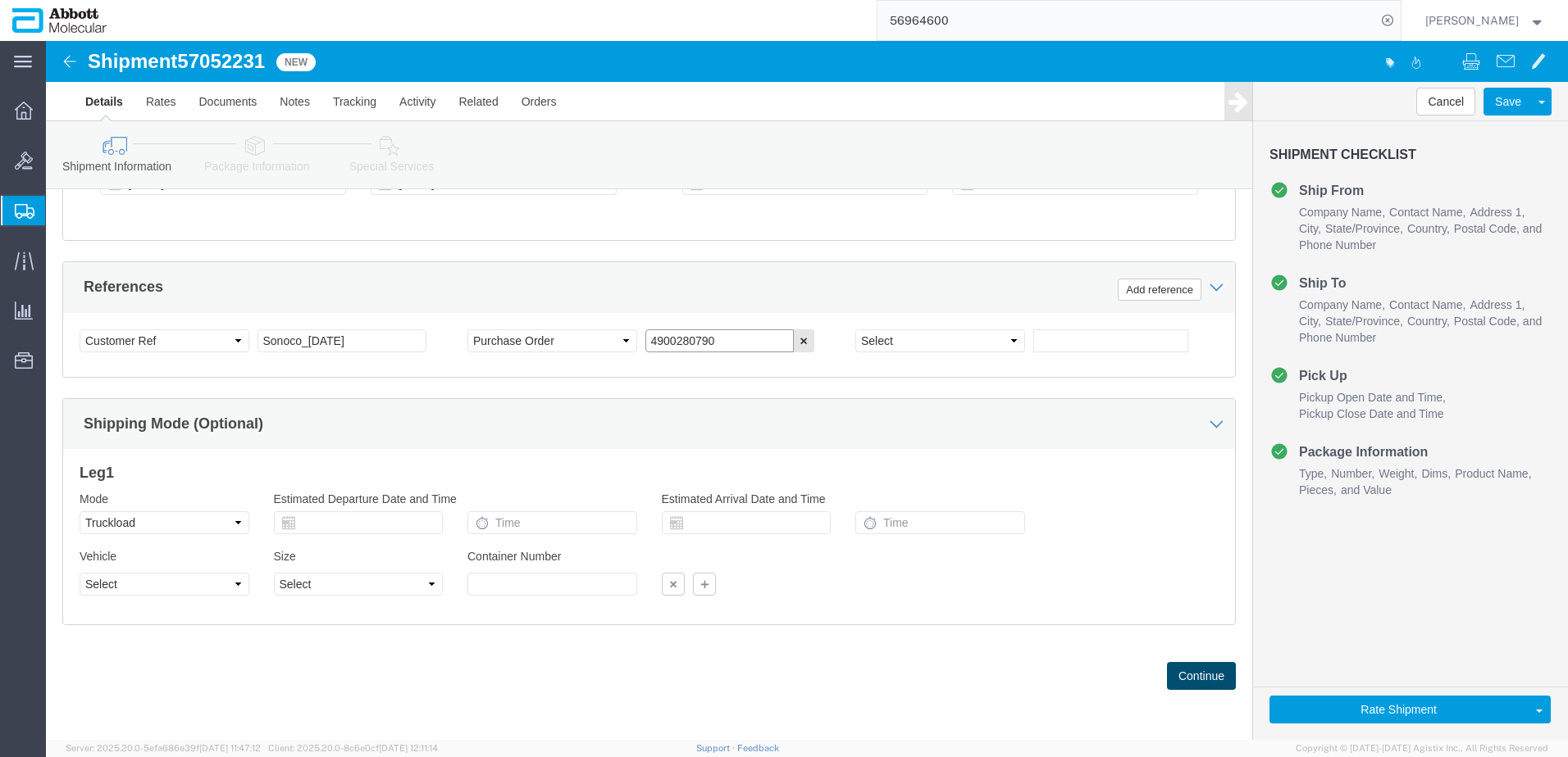
type input "4900280790"
click button "Continue"
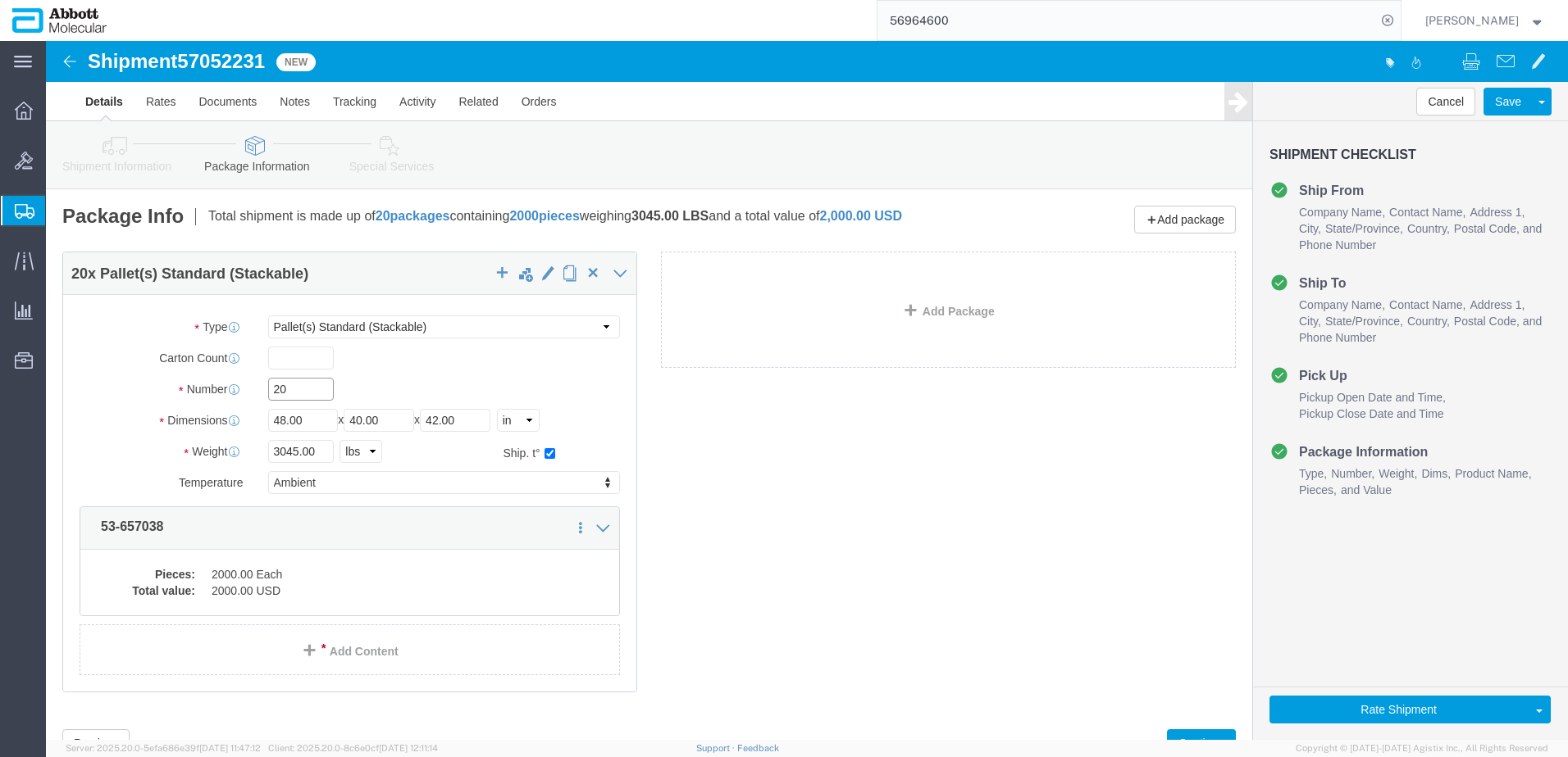
drag, startPoint x: 245, startPoint y: 357, endPoint x: 109, endPoint y: 365, distance: 136.2
click div "Number 20"
click input "20"
type input "26"
type input "3692"
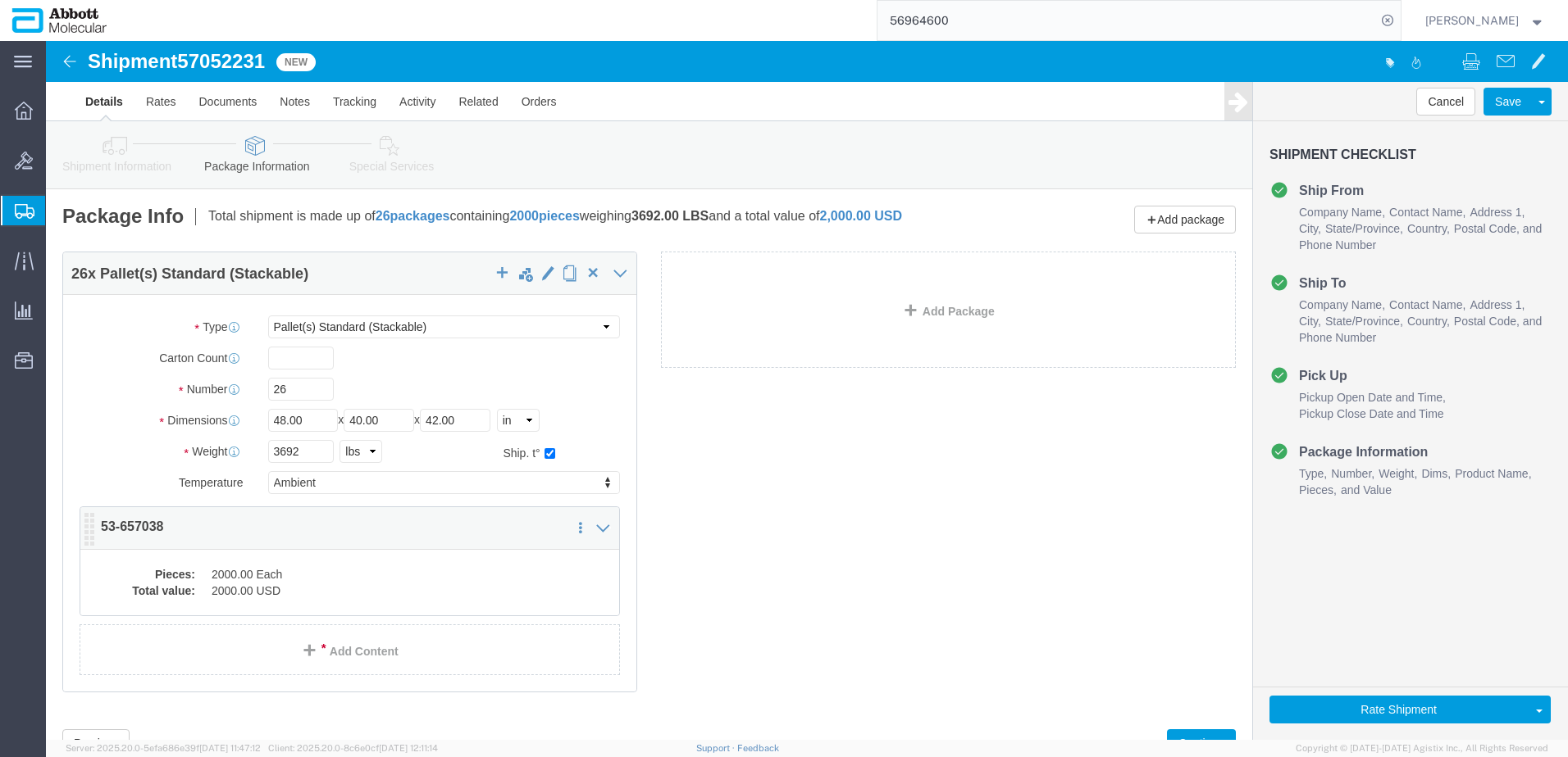
click dd "2000.00 Each"
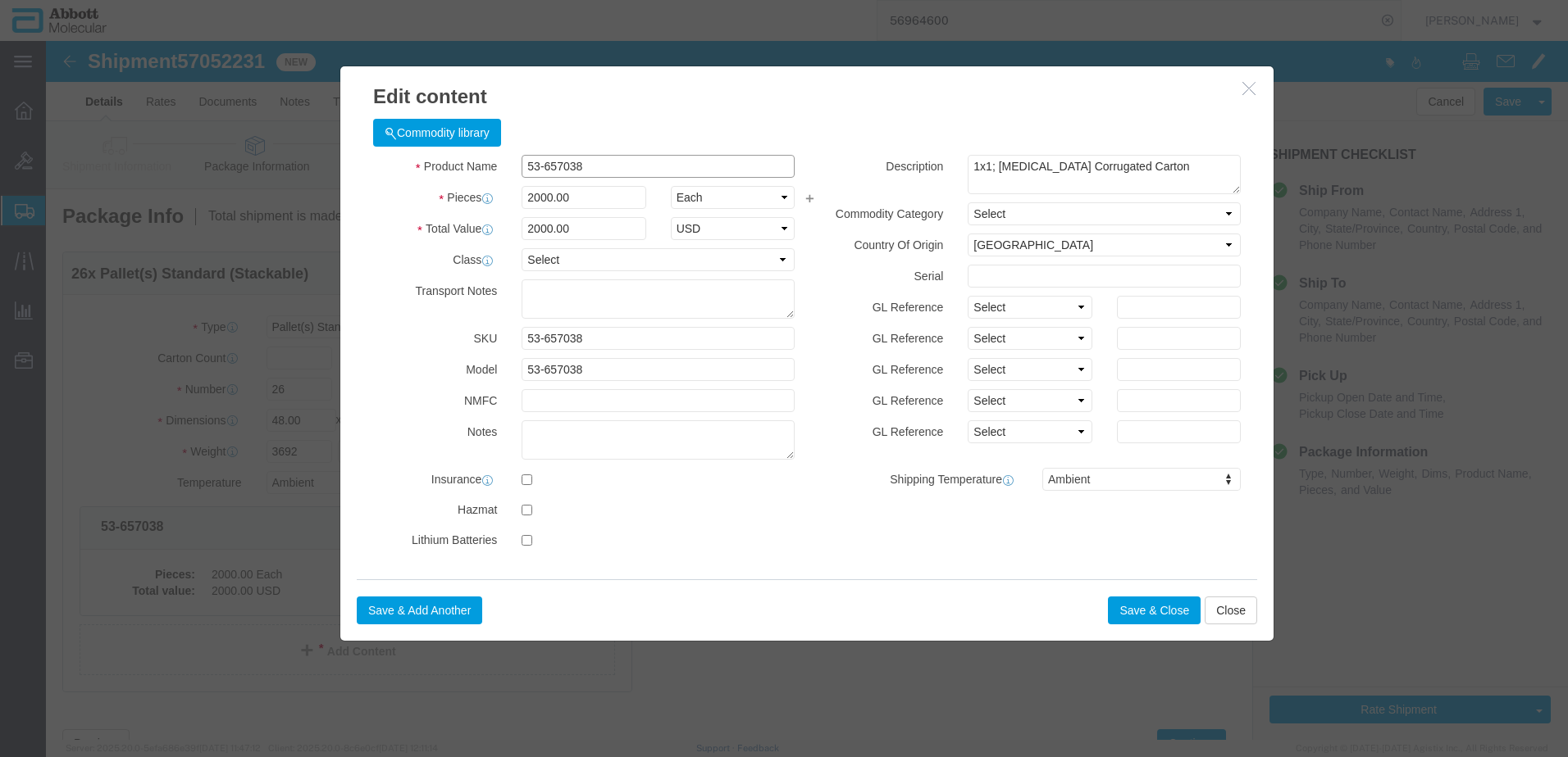
click input "53-657038"
type input "2600"
click button "Save & Close"
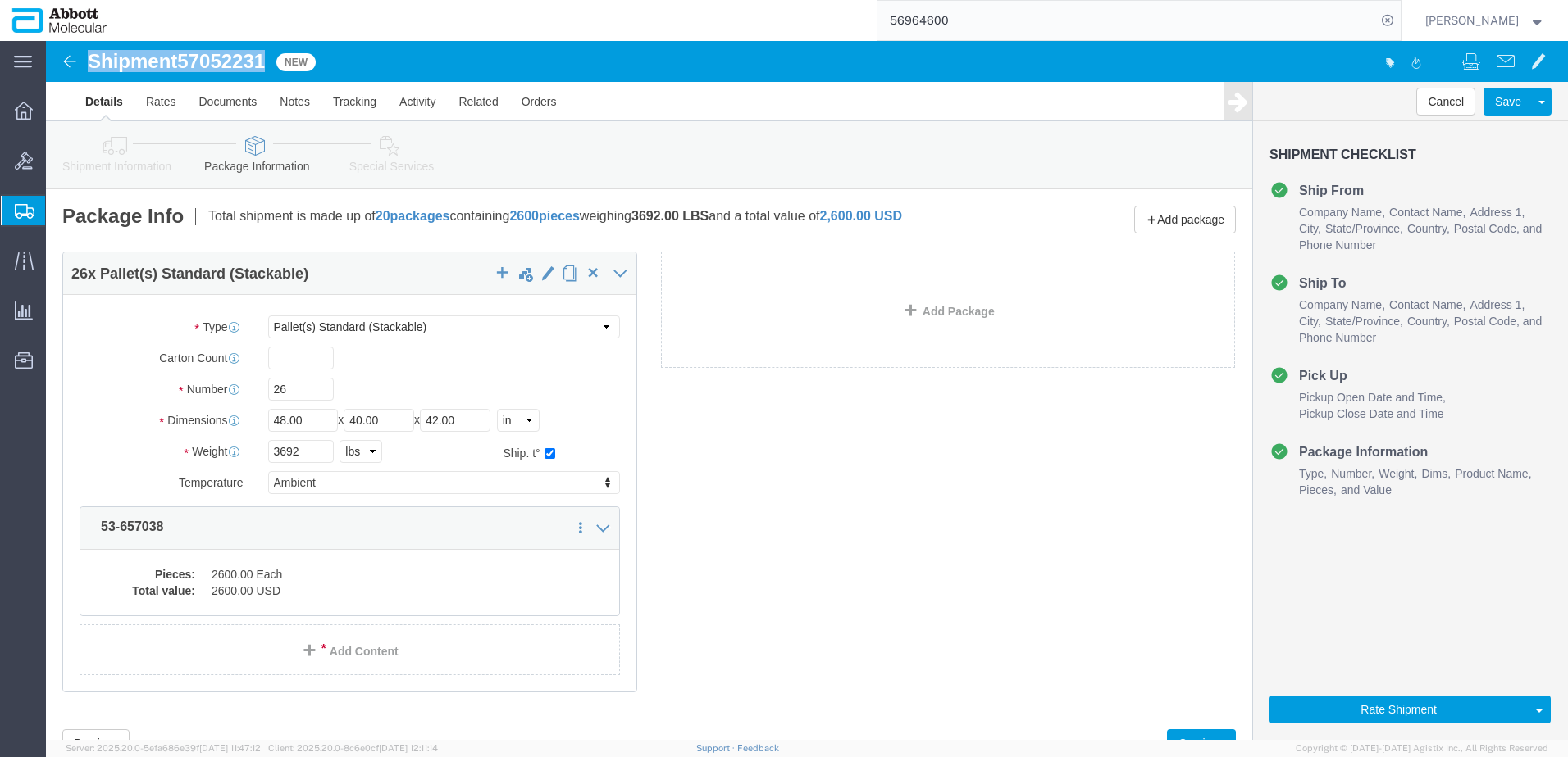
drag, startPoint x: 46, startPoint y: 18, endPoint x: 224, endPoint y: 33, distance: 178.6
click div "Shipment 57052231 New"
copy h1 "Shipment 57052231"
click button "Rate Shipment"
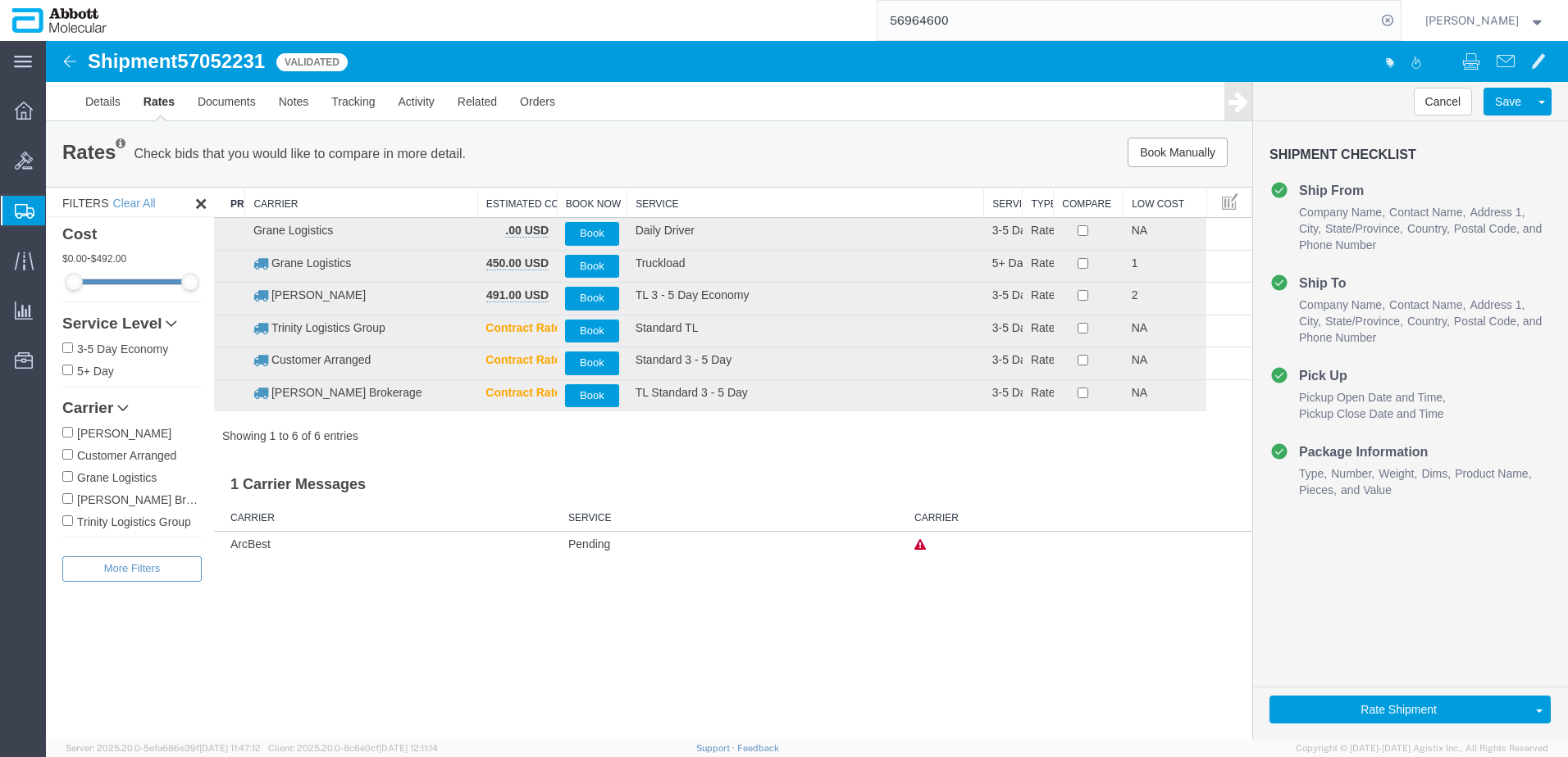
click at [153, 473] on label "Grane Logistics" at bounding box center [132, 477] width 139 height 18
click at [73, 473] on input "Grane Logistics" at bounding box center [67, 476] width 11 height 11
checkbox input "true"
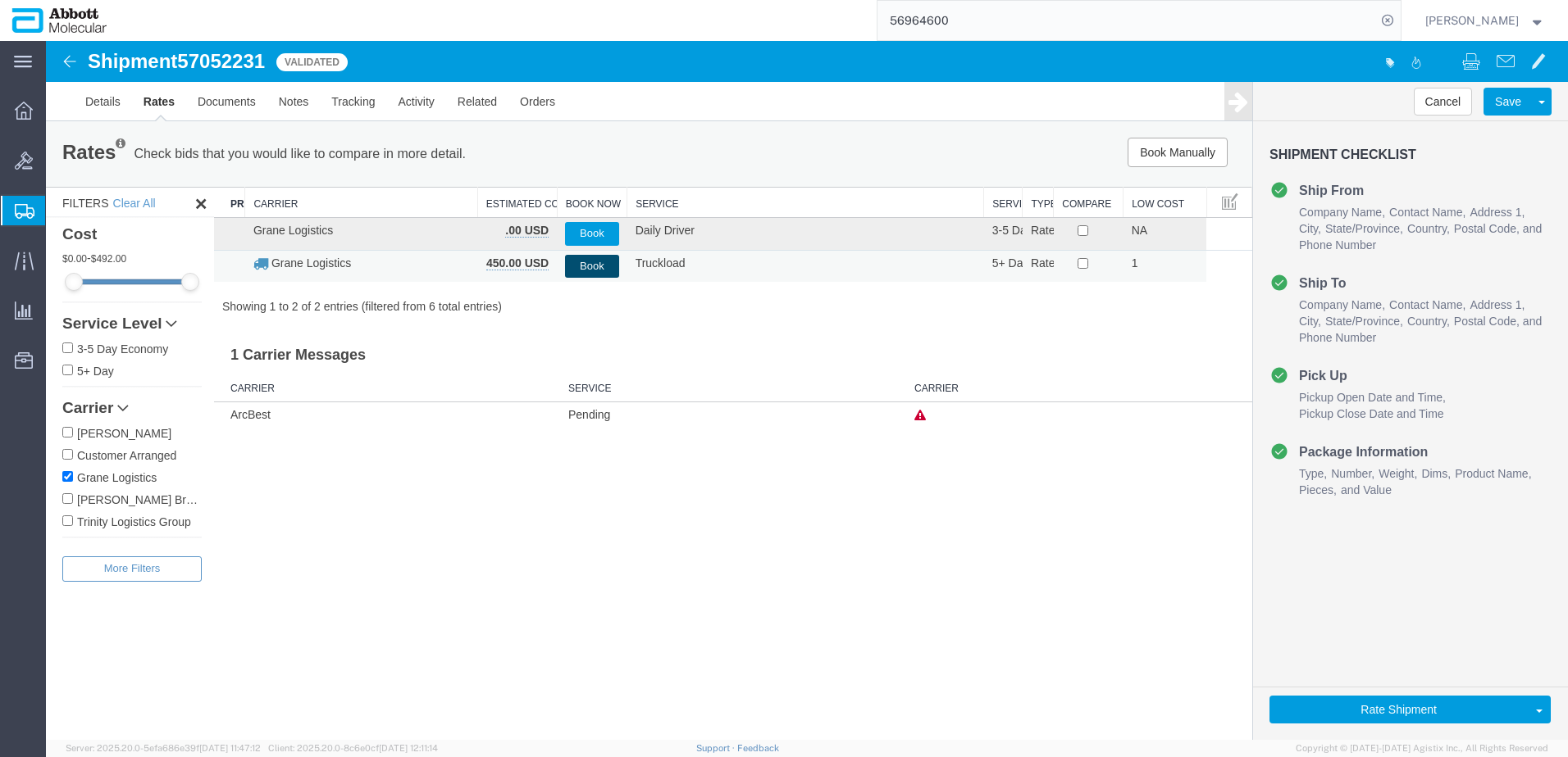
click at [597, 270] on button "Book" at bounding box center [592, 267] width 53 height 23
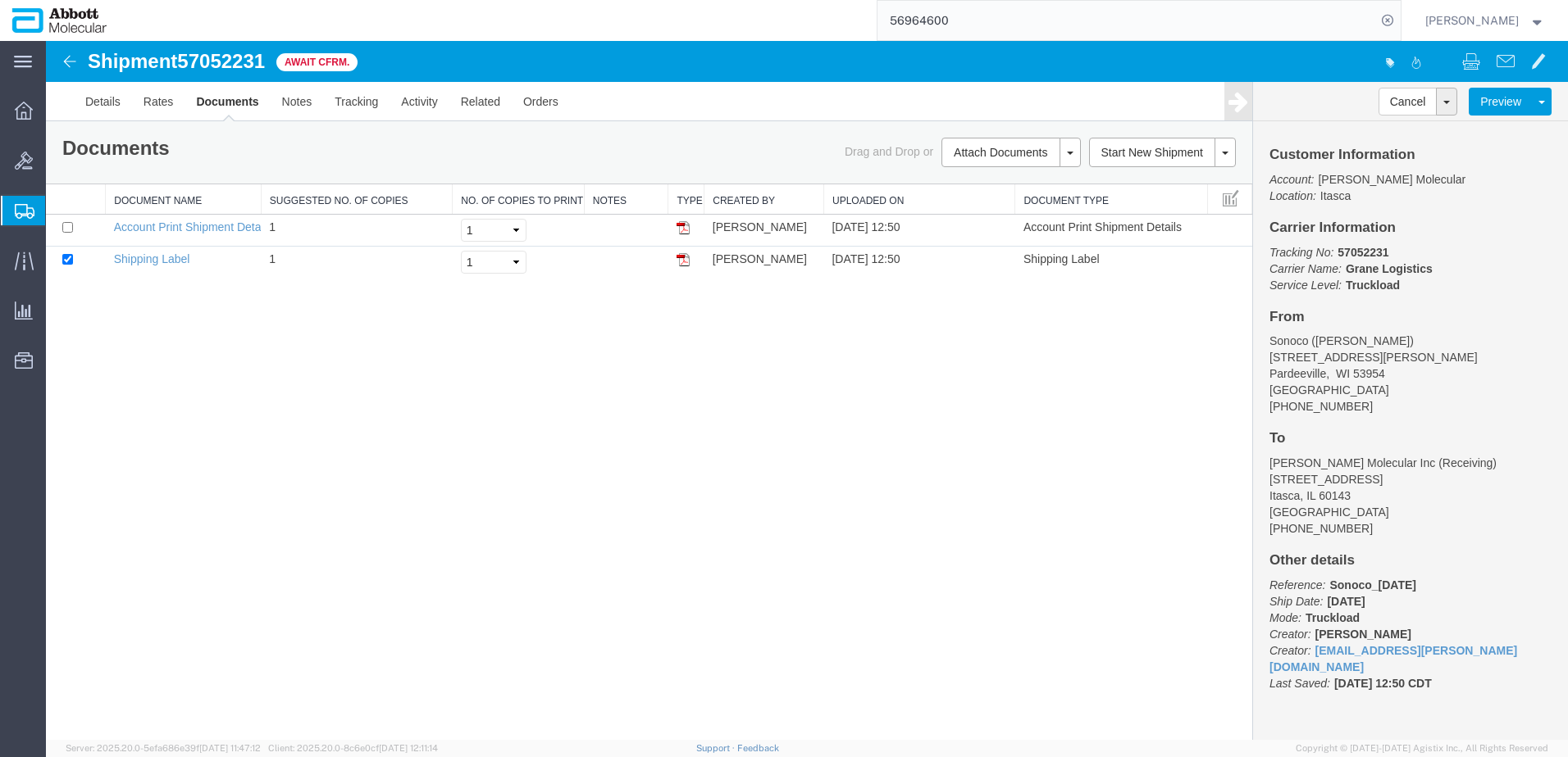
click at [0, 0] on span "Create from Template" at bounding box center [0, 0] width 0 height 0
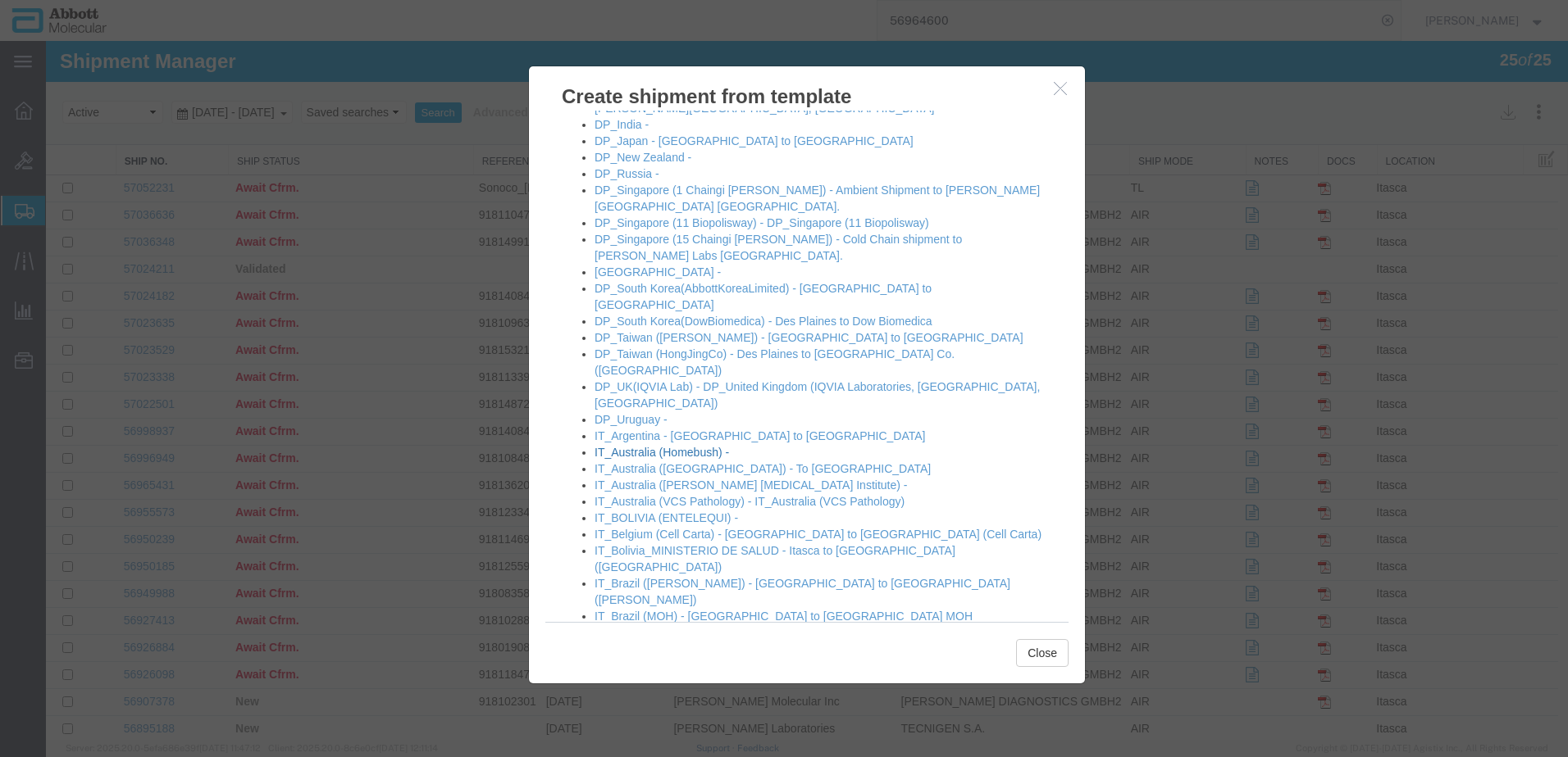
scroll to position [492, 0]
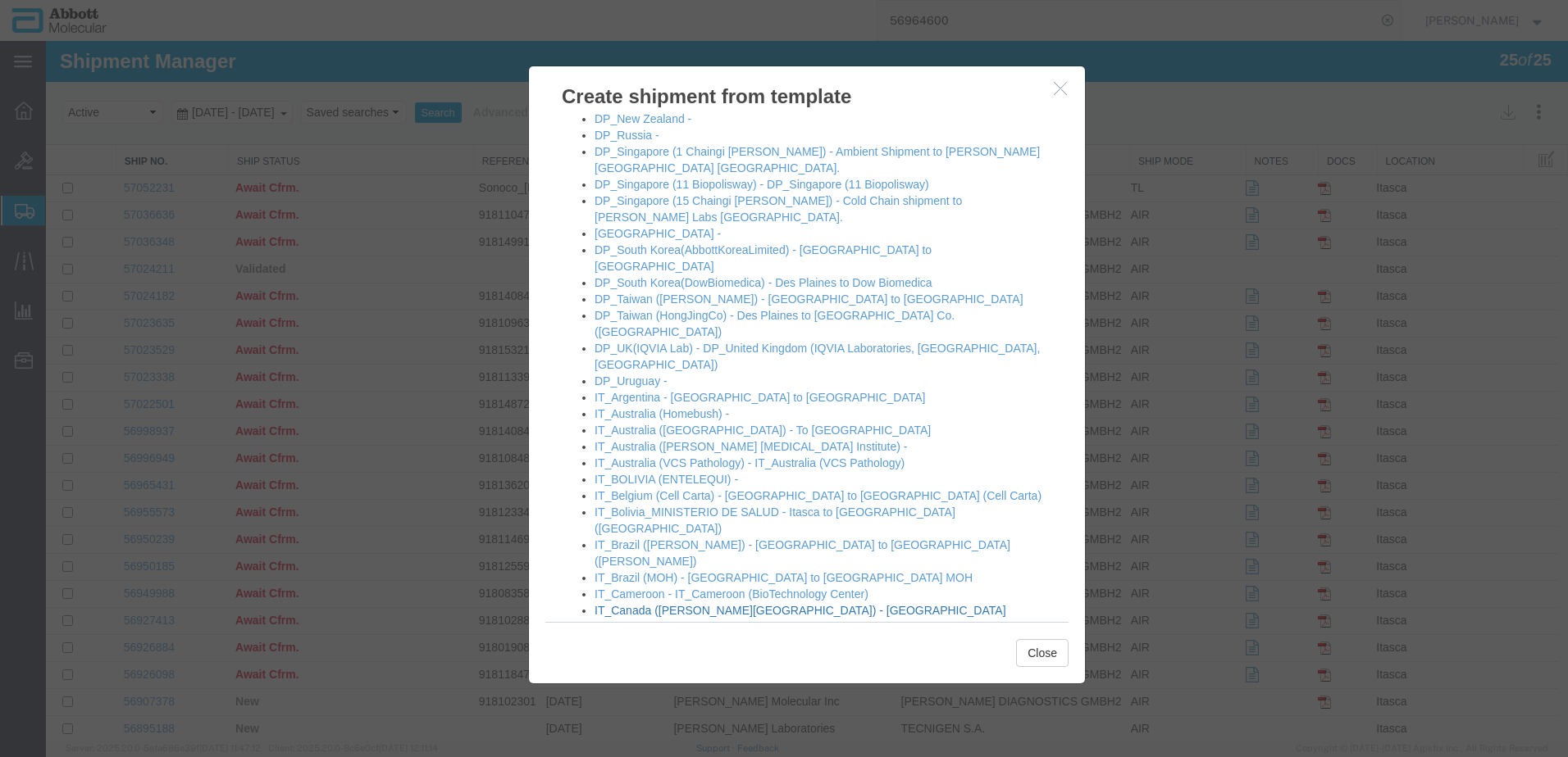
click at [636, 604] on link "IT_Canada (Abbott Canada) - Burlington Location" at bounding box center [800, 619] width 412 height 29
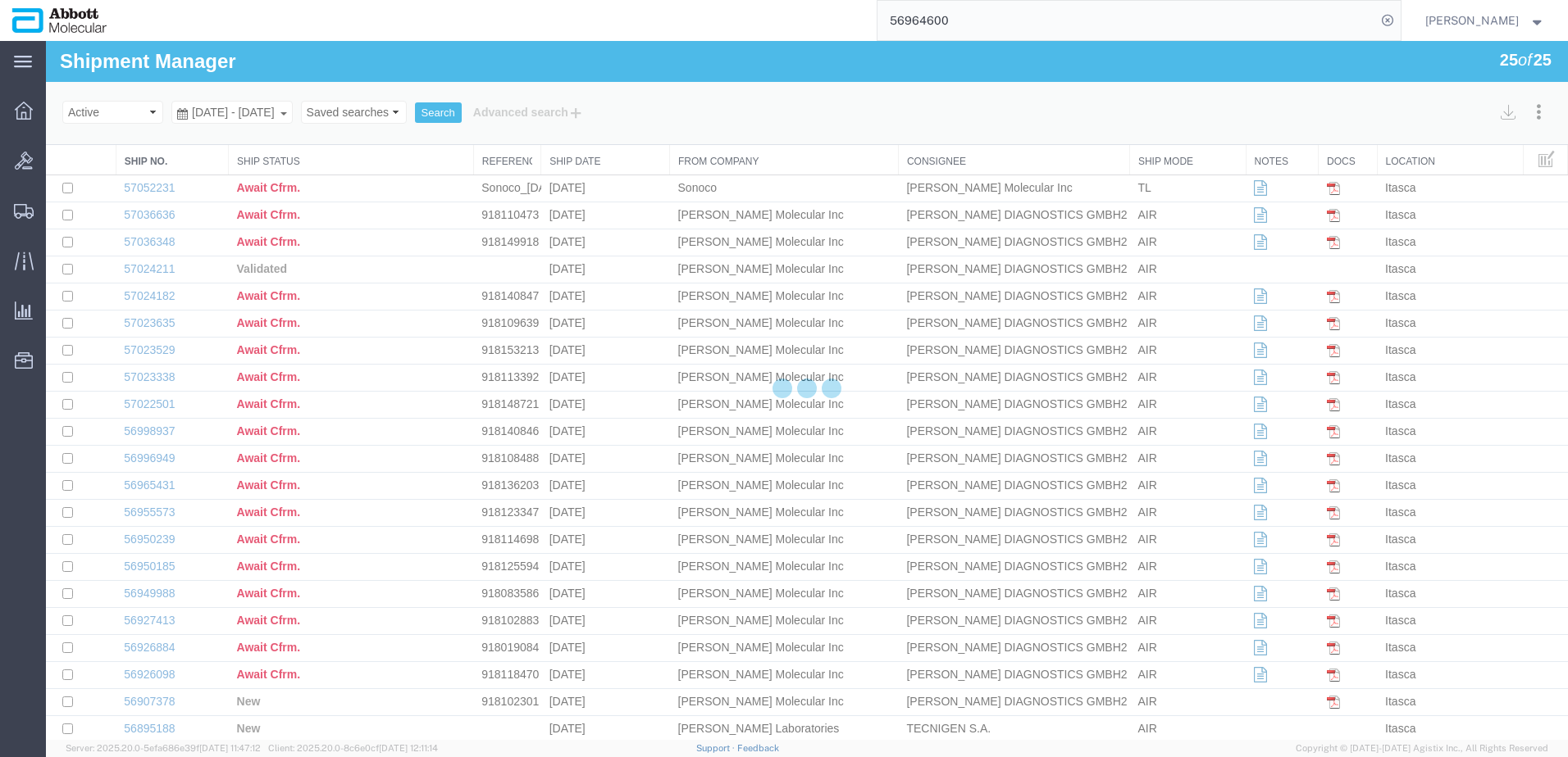
select select "48454"
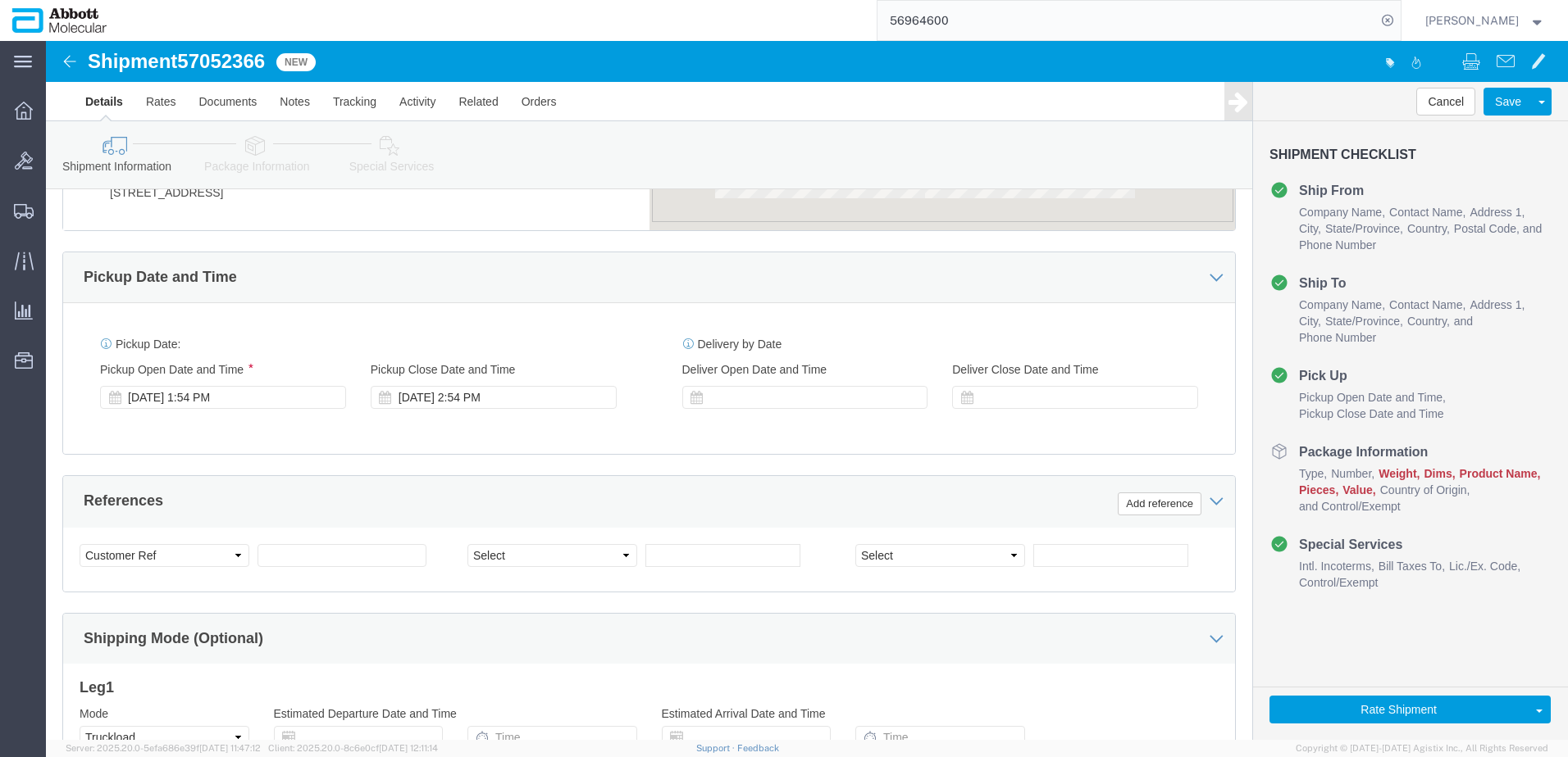
scroll to position [820, 0]
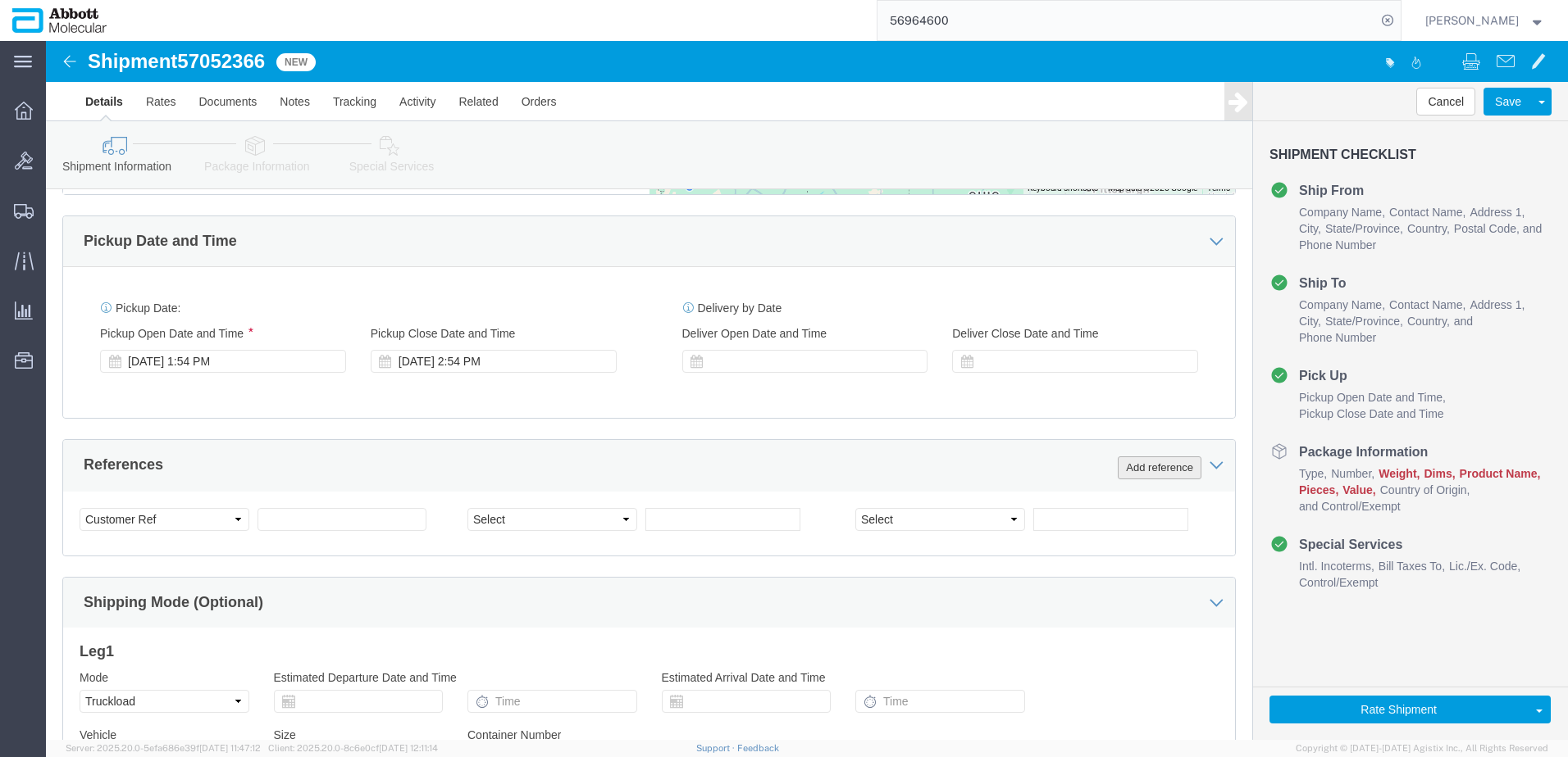
click button "Add reference"
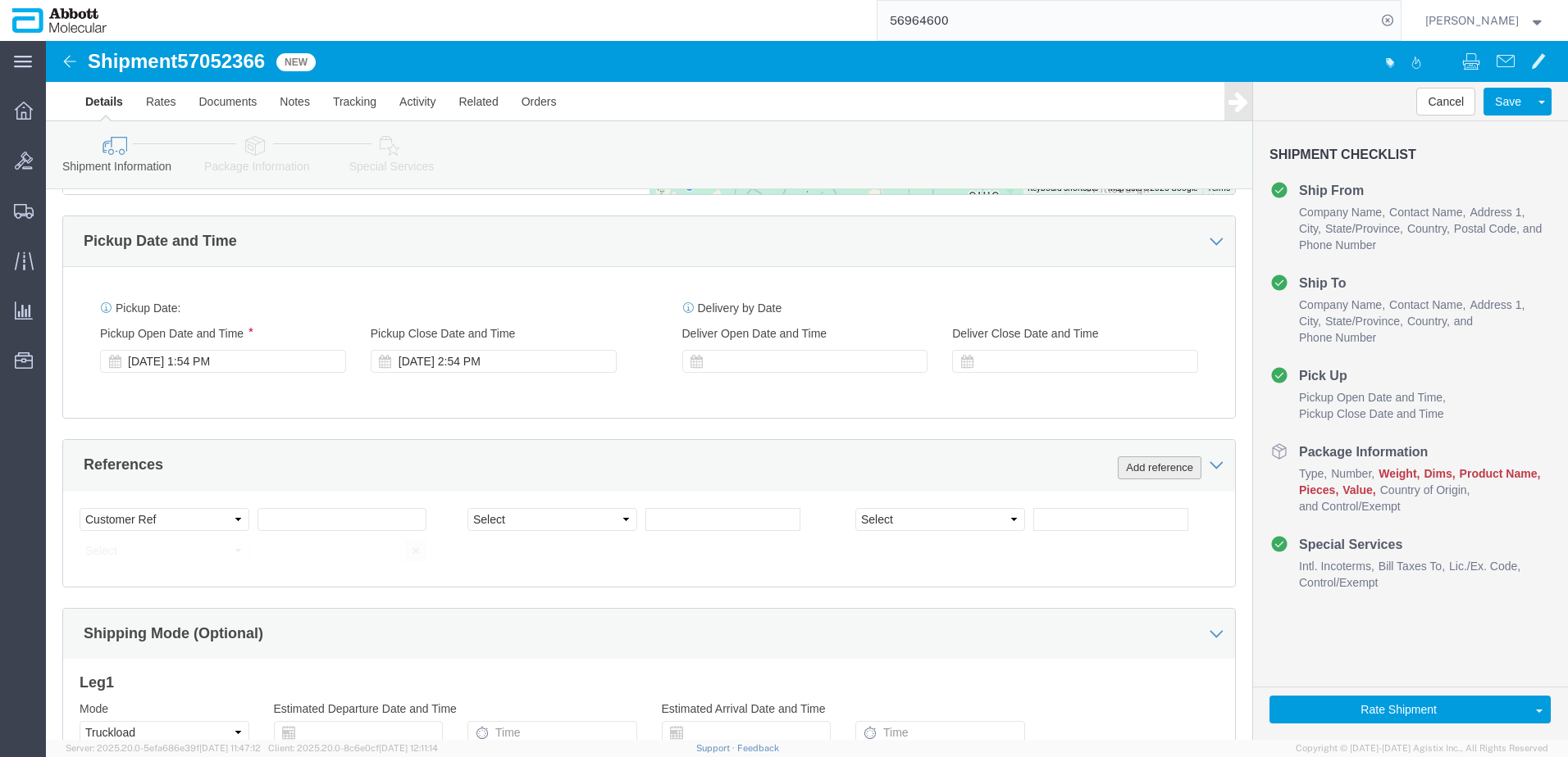
click button "Add reference"
click input "text"
paste input "918132473"
type input "918132473"
select select "INVOICE"
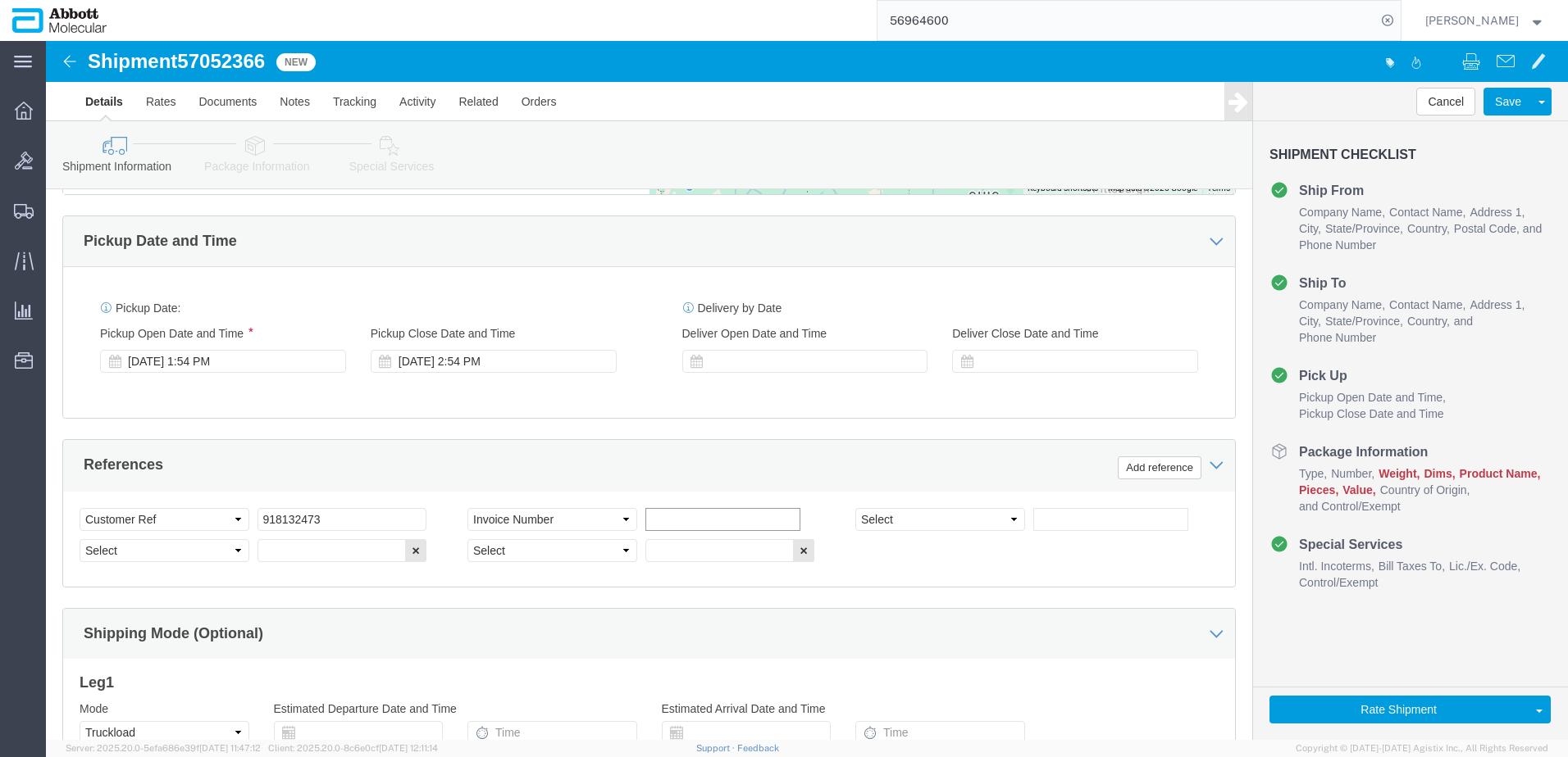
paste input "918132473"
type input "918132474"
select select "INVOICE"
paste input "918132473"
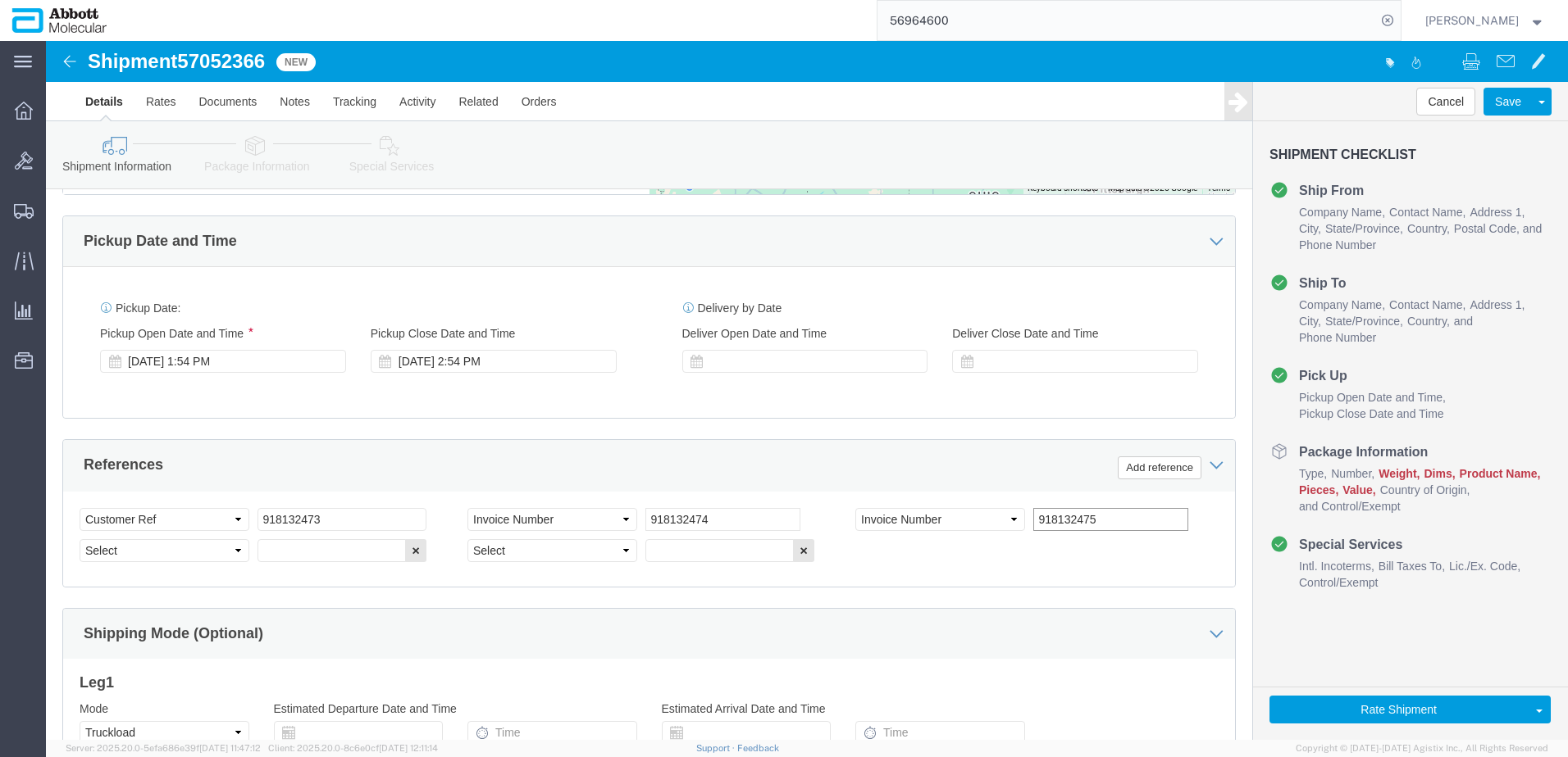
type input "918132475"
select select "INVOICE"
paste input "918132473"
type input "918132476"
select select "INVOICE"
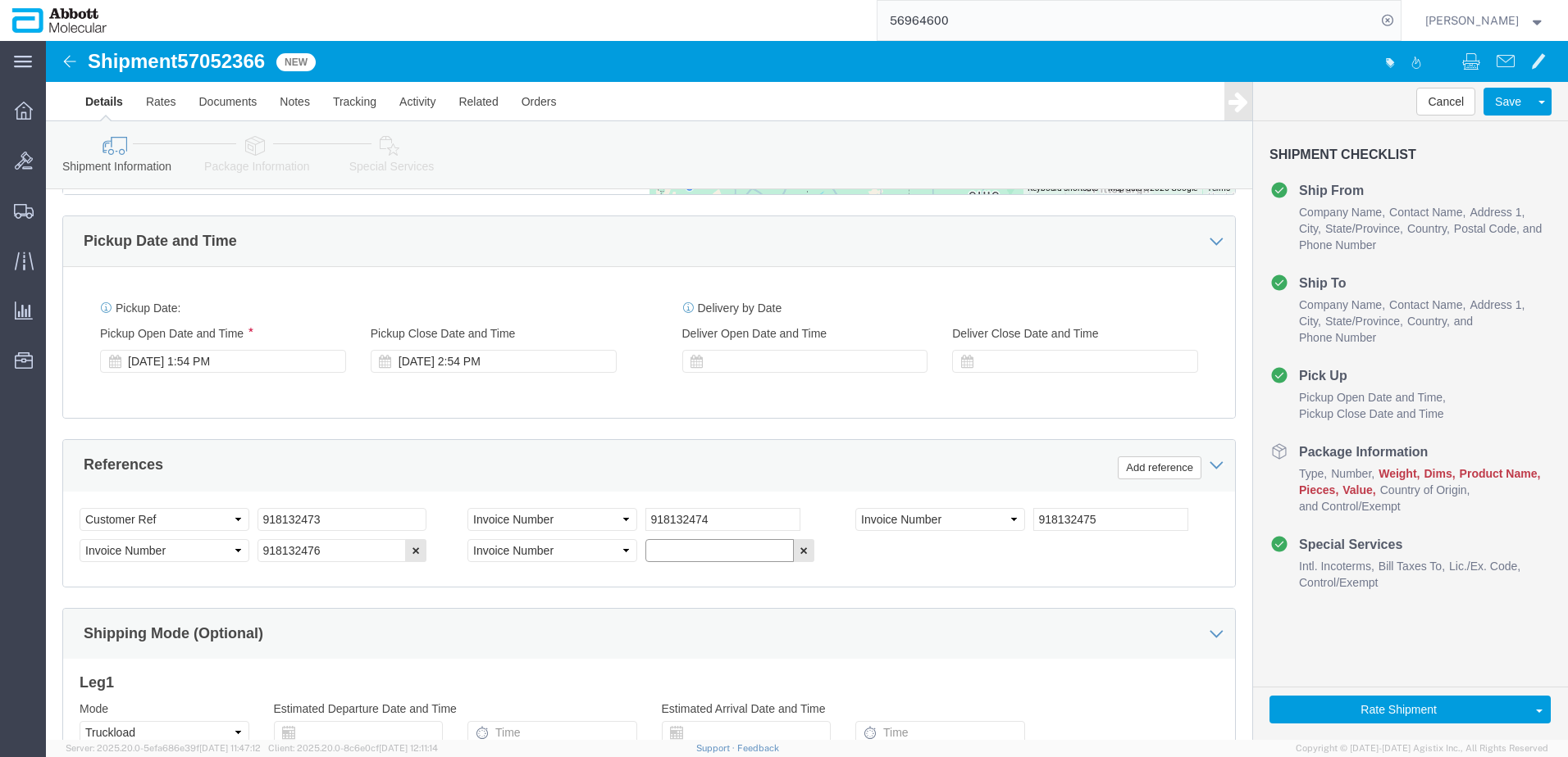
paste input "918132473"
type input "918132477"
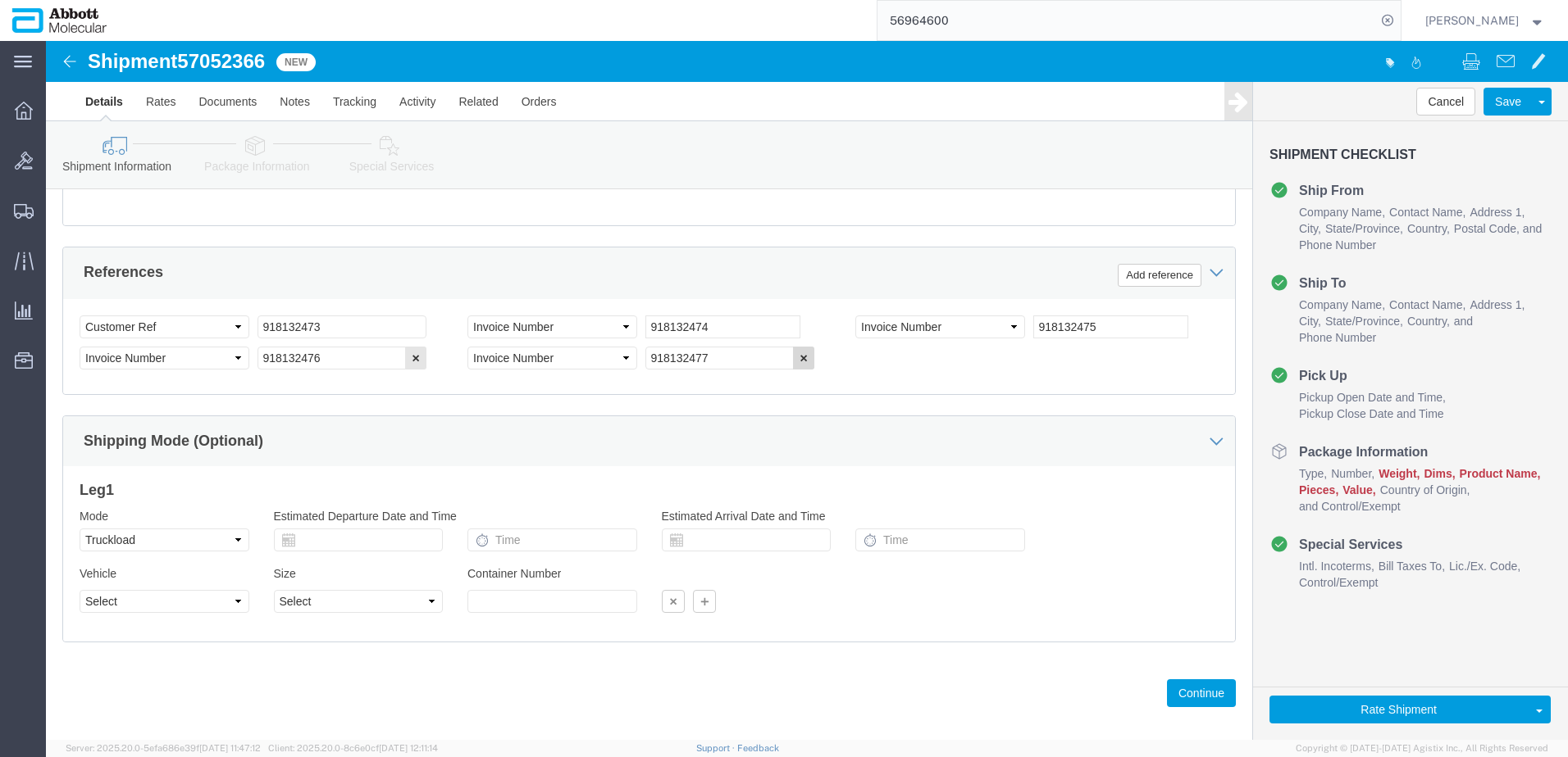
scroll to position [1014, 0]
click button "Continue"
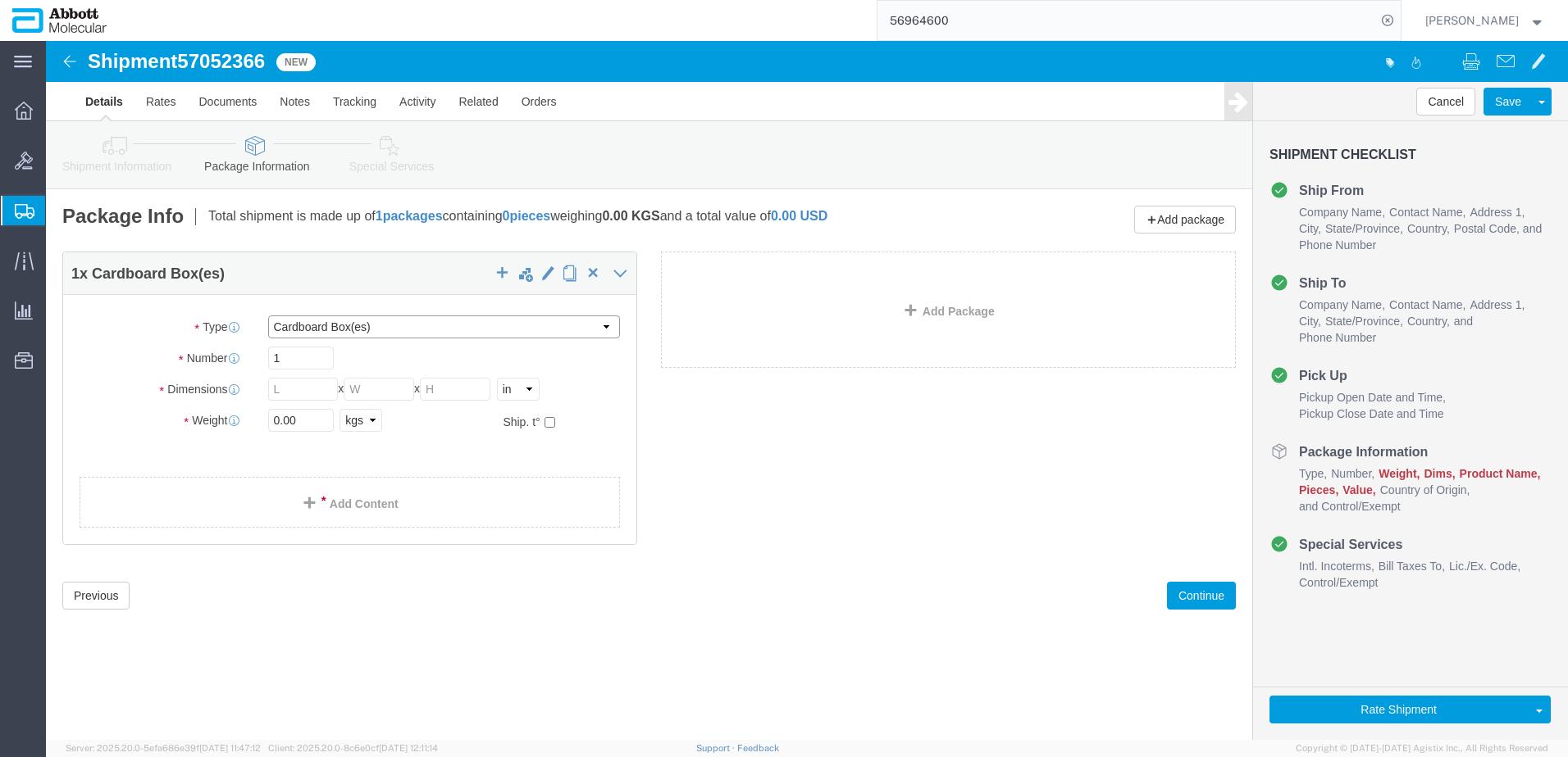
drag, startPoint x: 373, startPoint y: 287, endPoint x: 364, endPoint y: 293, distance: 10.8
click select "Select Box (B) Box (C) Box (D) Cardboard Box(es) Crate (Instrument) Crate(s) En…"
select select "BOXD"
click select "Select Box (B) Box (C) Box (D) Cardboard Box(es) Crate (Instrument) Crate(s) En…"
type input "28.00"
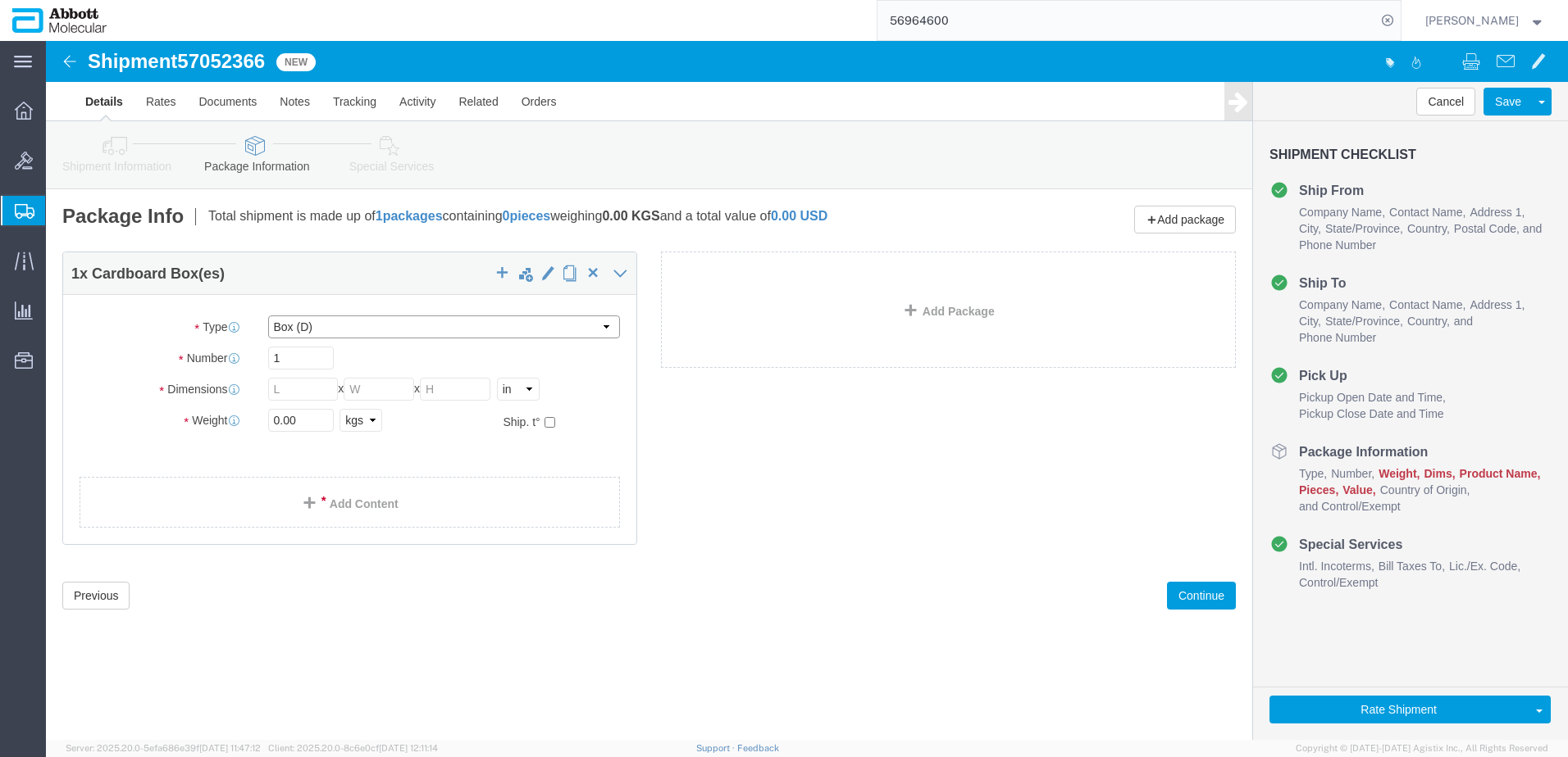
type input "24.00"
type input "21.00"
drag, startPoint x: 255, startPoint y: 326, endPoint x: 195, endPoint y: 323, distance: 60.1
click div "Number 1"
type input "4"
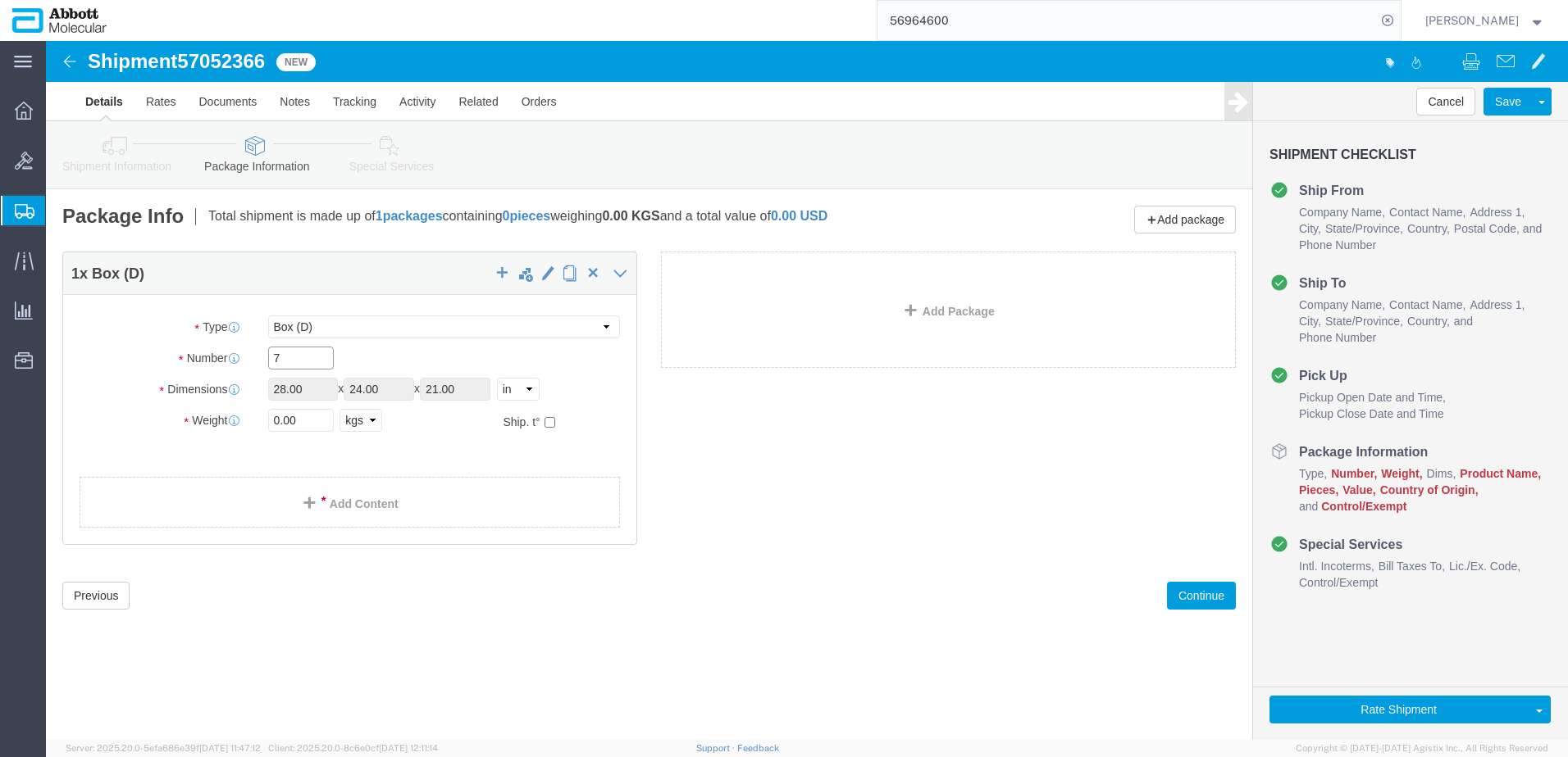
type input "7"
type input "210"
click input "checkbox"
checkbox input "true"
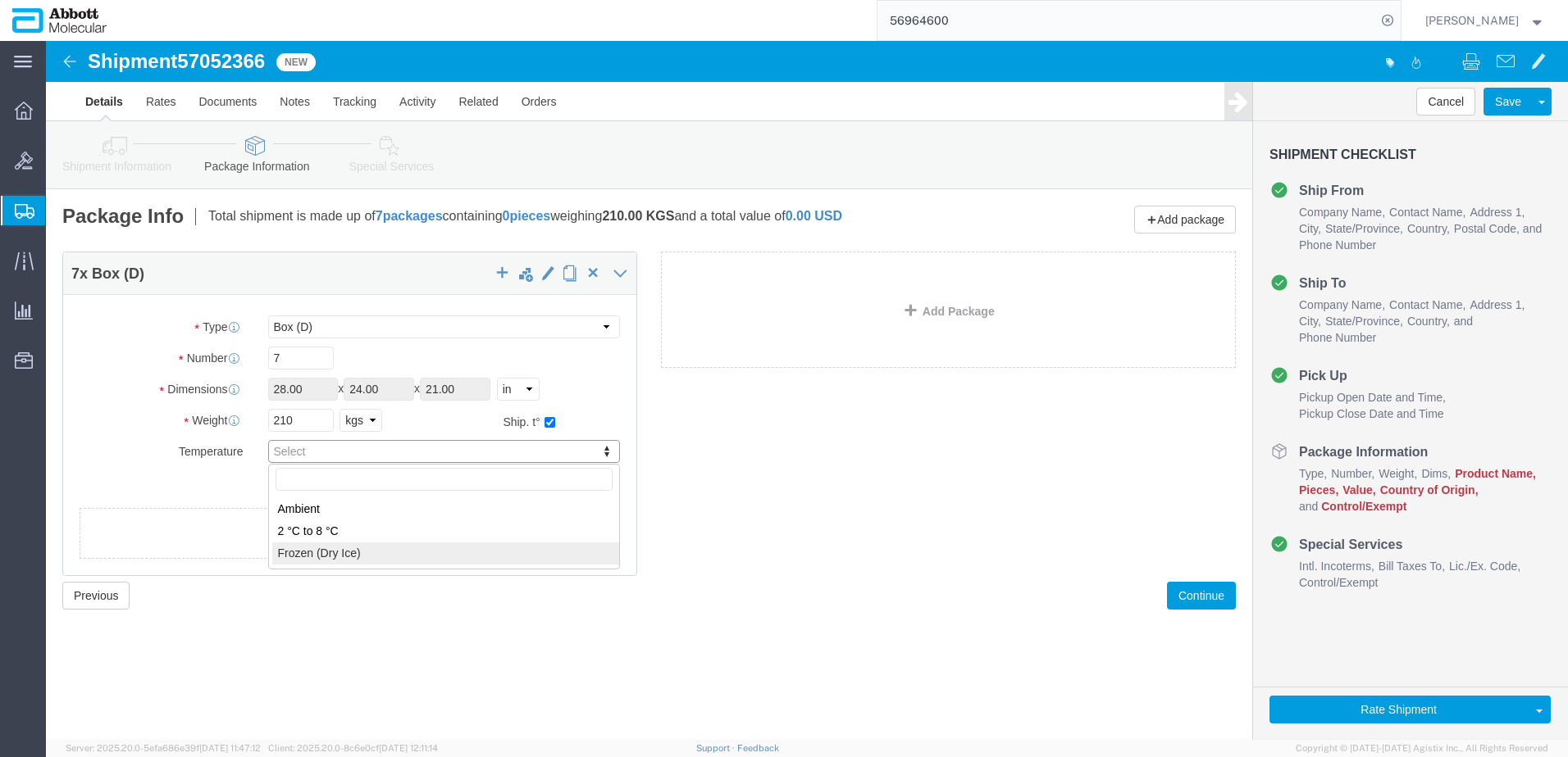
type input "FROZEN"
click link "Add Package"
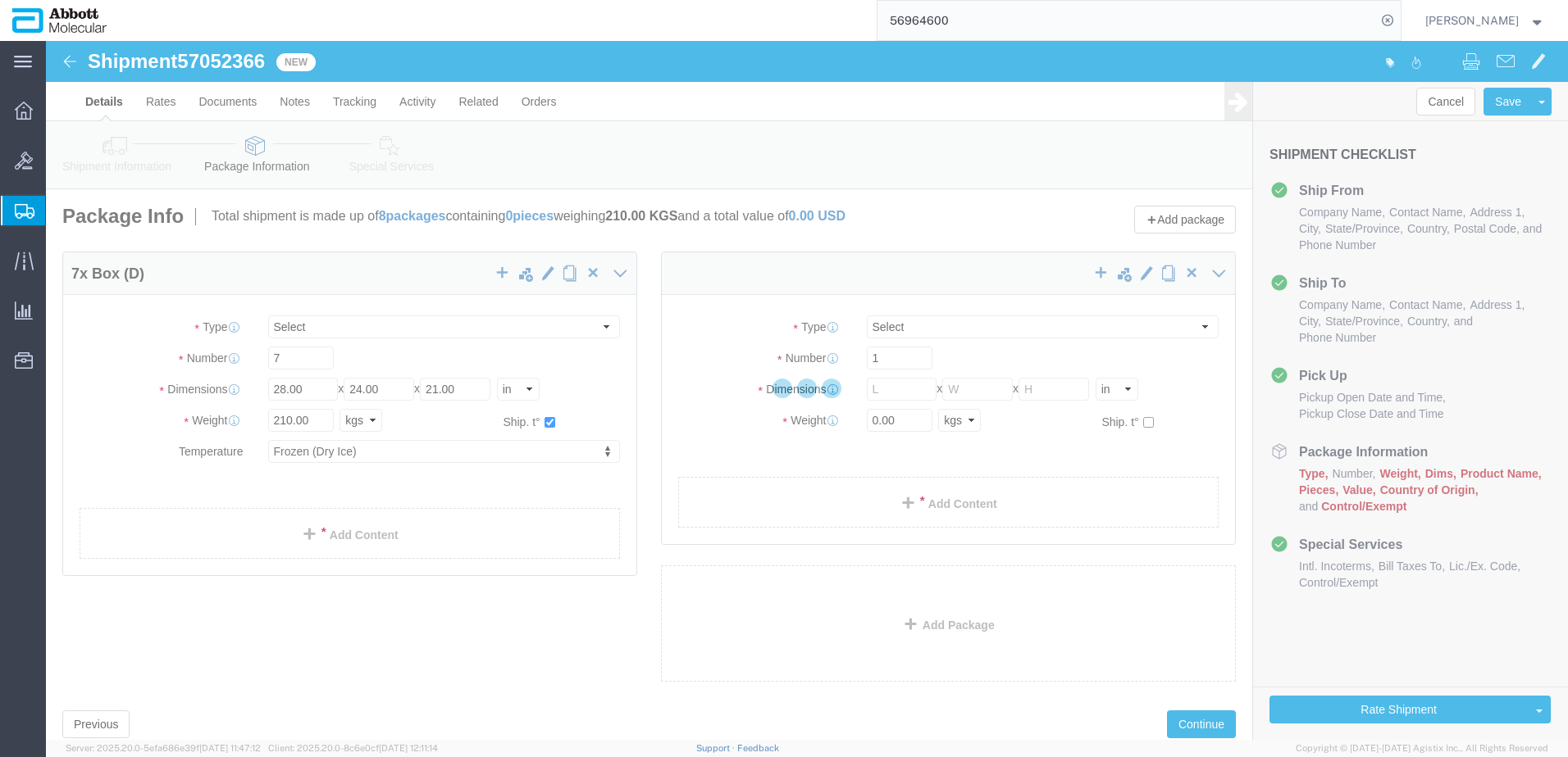
select select "BOXD"
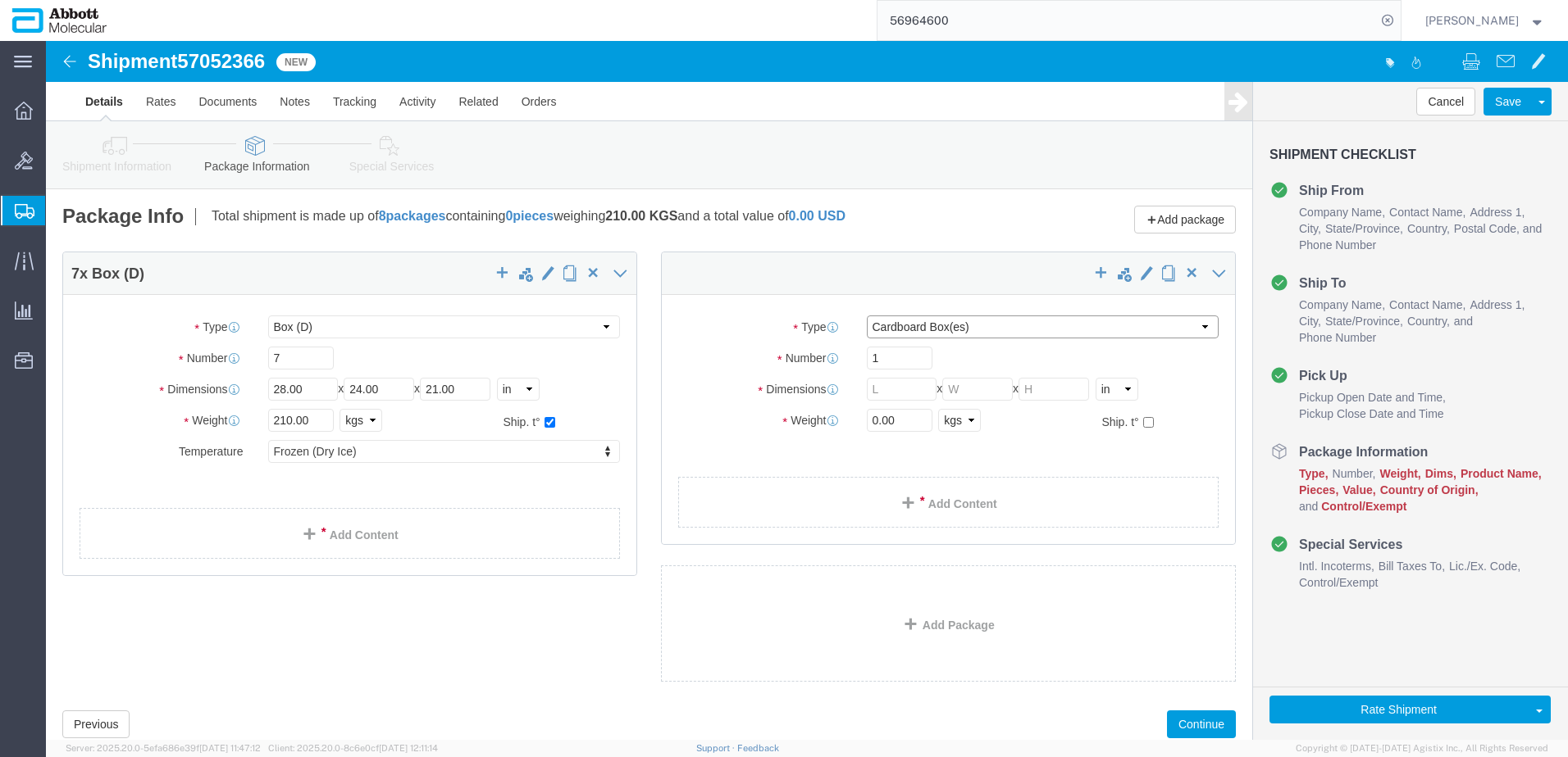
click select "Select Box (B) Box (C) Box (D) Cardboard Box(es) Crate (Instrument) Crate(s) En…"
select select "BOXC"
click select "Select Box (B) Box (C) Box (D) Cardboard Box(es) Crate (Instrument) Crate(s) En…"
type input "22.00"
type input "18.00"
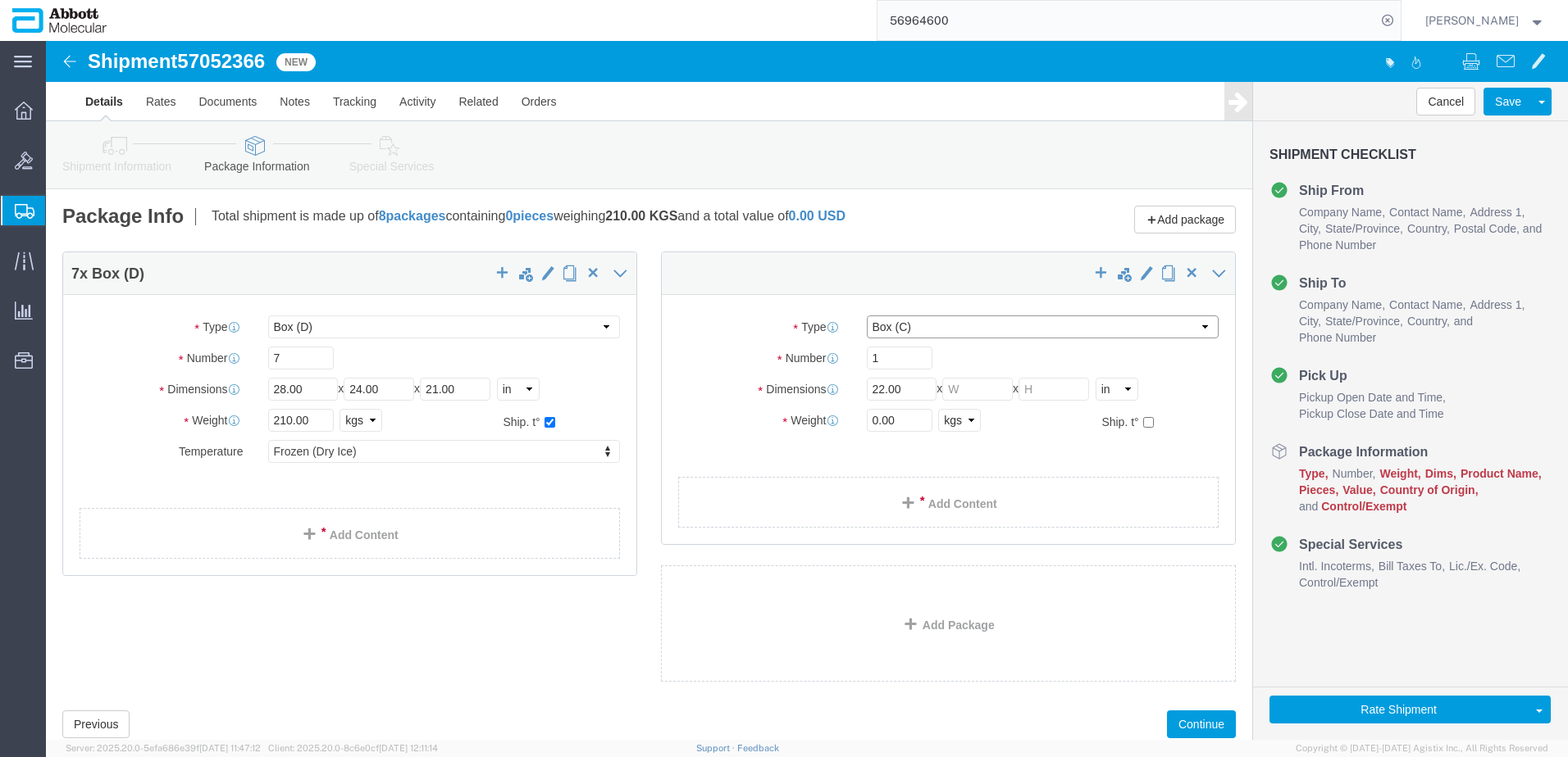
type input "18.00"
type input "20"
click input "checkbox"
checkbox input "true"
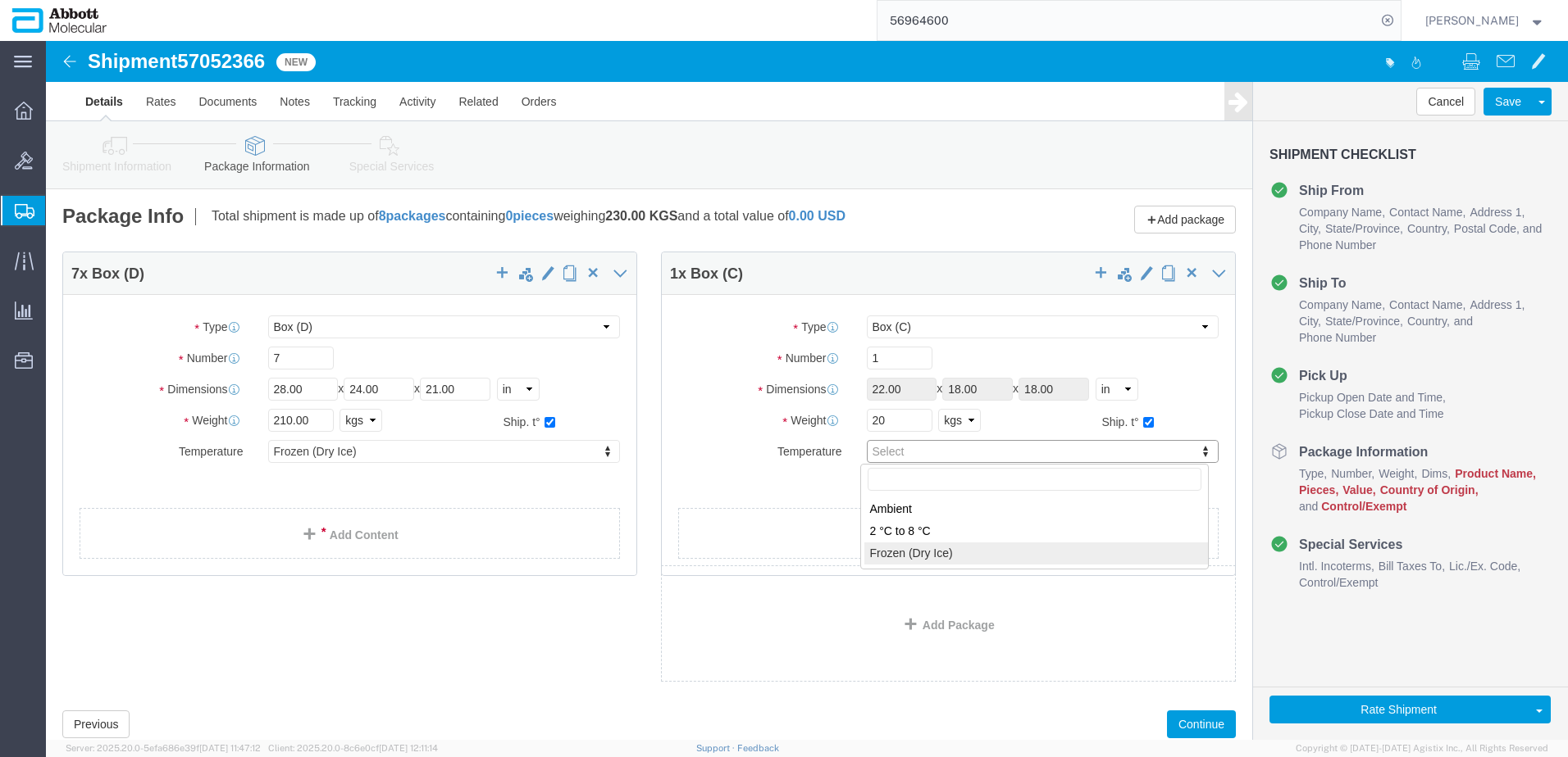
type input "FROZEN"
click link "Add Content"
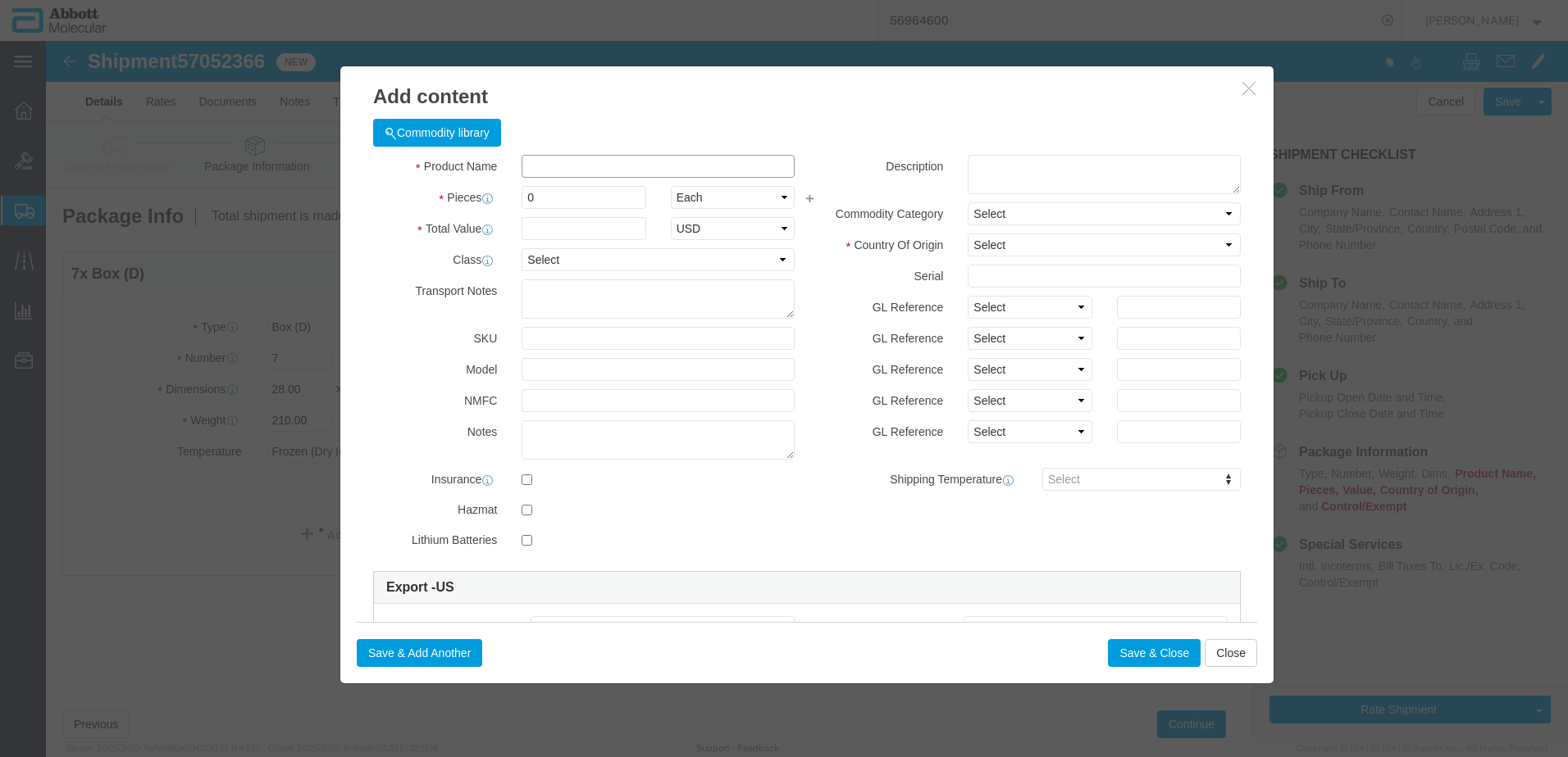
click input "text"
type input "09N1580"
click strong "09N1580"
type input "1"
select select
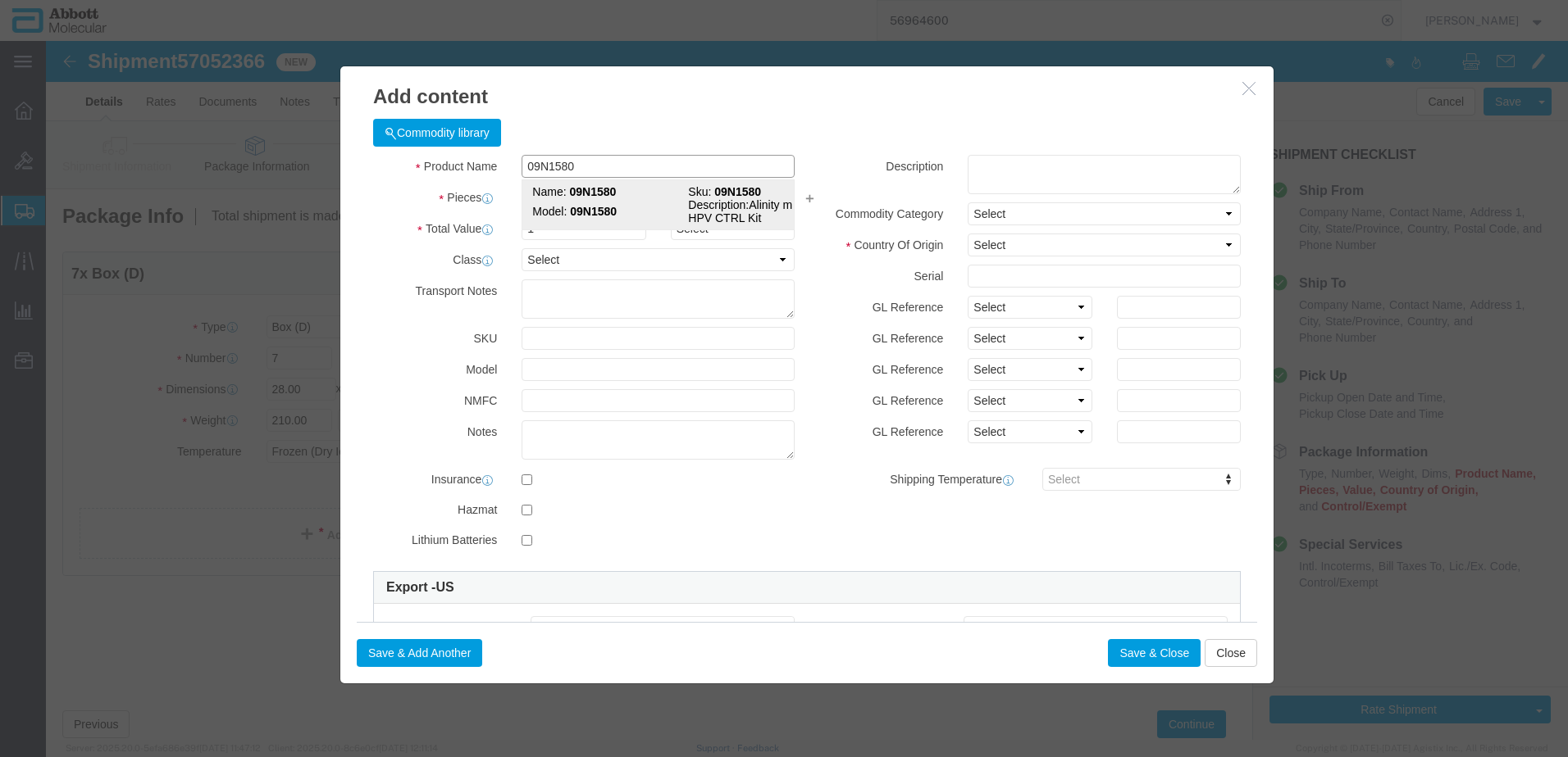
select select "US"
type input "FROZEN"
type input "3822190080"
select select "BIS"
checkbox input "false"
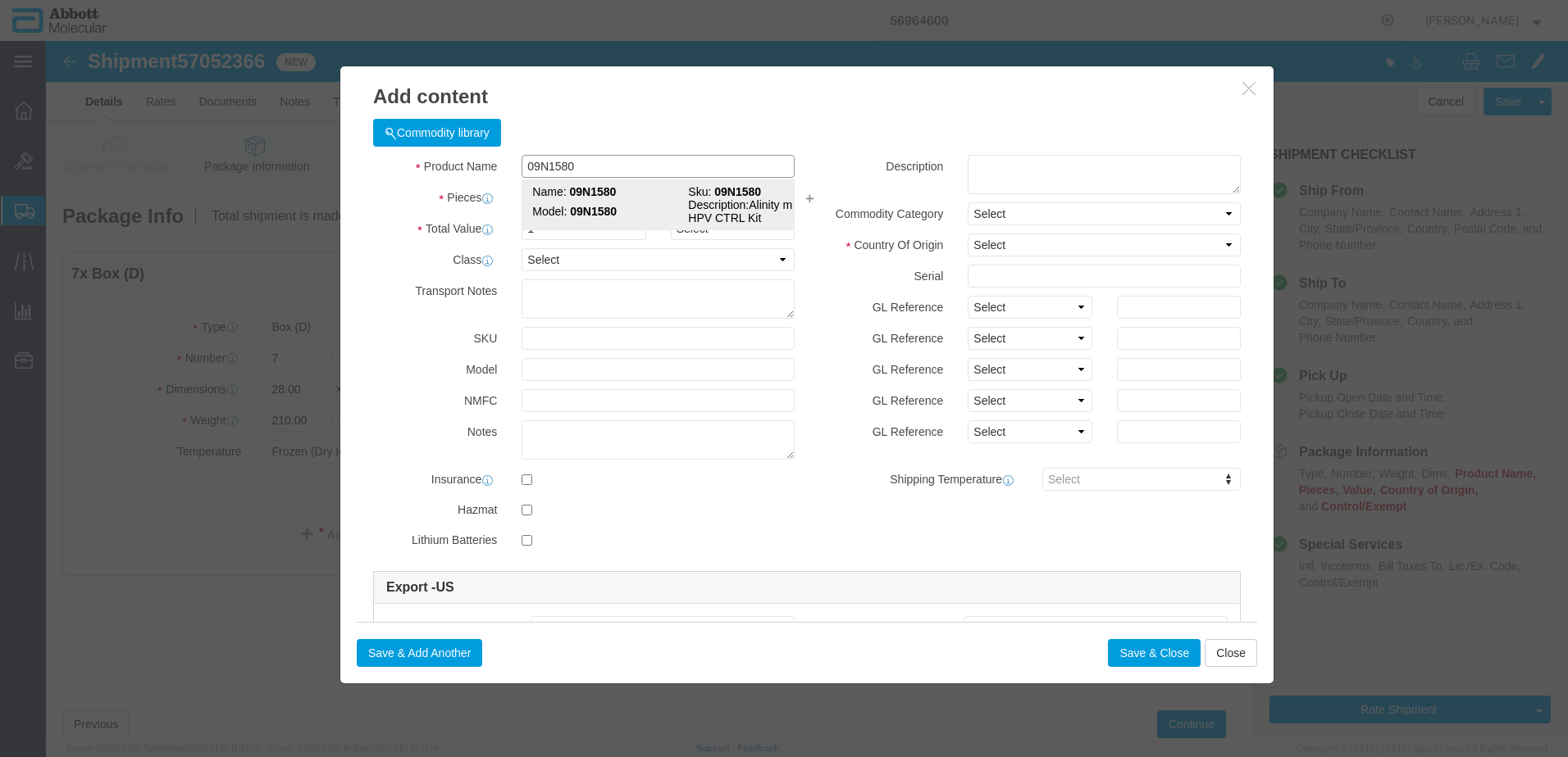
checkbox input "false"
type input "09N1580"
type textarea "Alinity m HR HPV CTRL Kit"
select select "NLR"
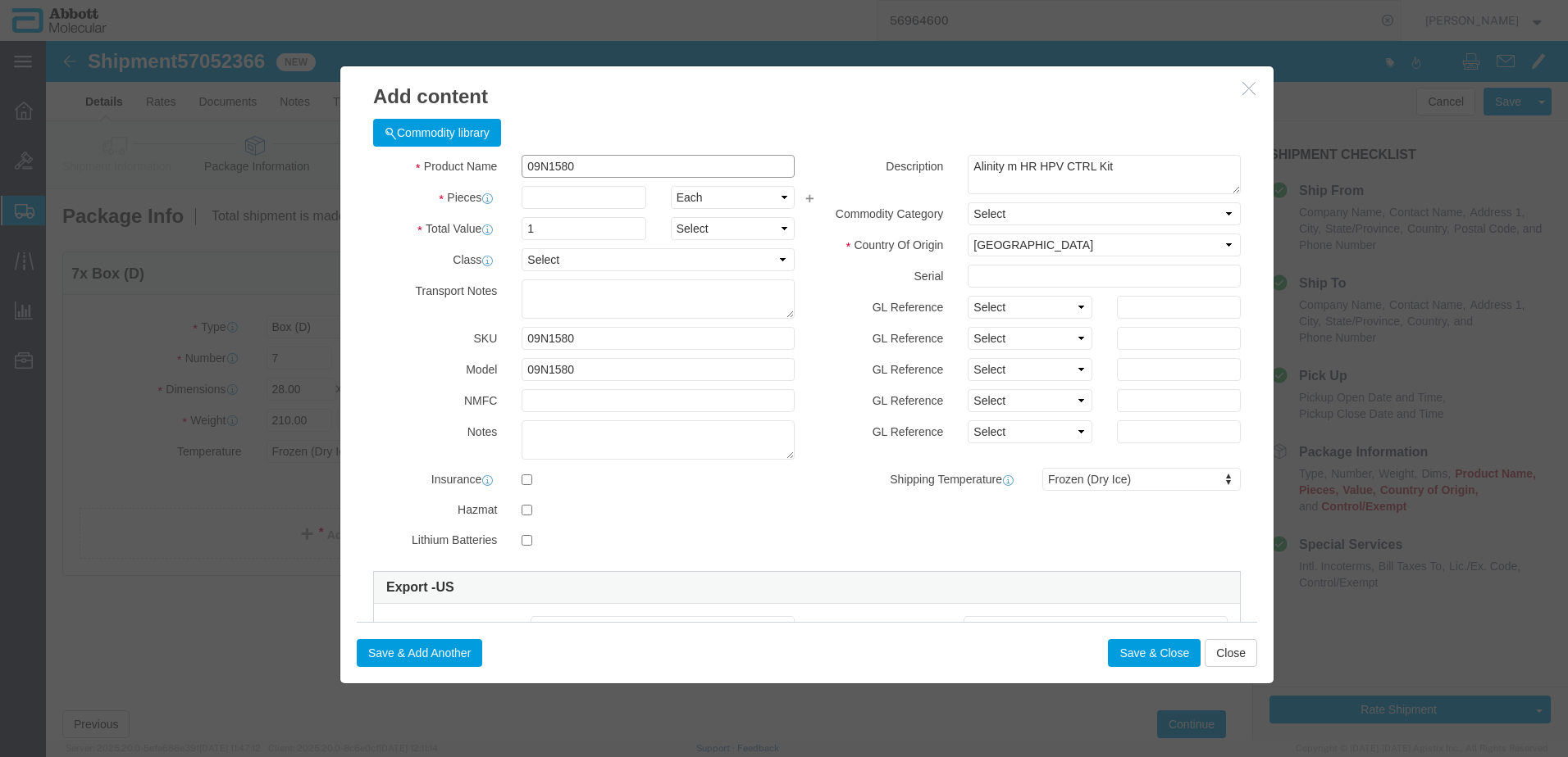
type input "09N1580"
type input "7"
drag, startPoint x: 995, startPoint y: 266, endPoint x: 991, endPoint y: 280, distance: 14.6
click select "Select Account Type Activity ID Airline Appointment Number ASN Batch Number Bil…"
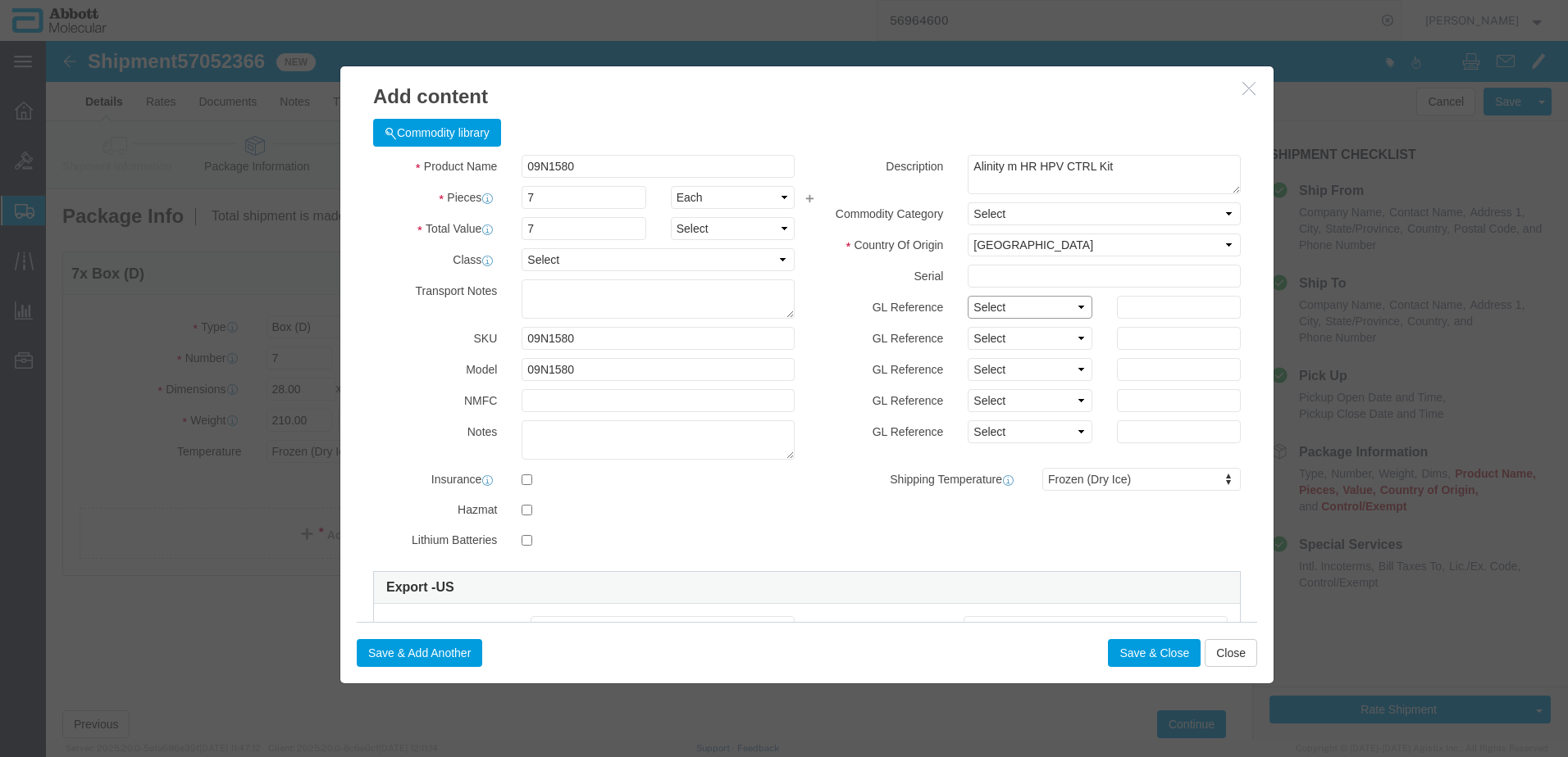
select select "BATCH_NUMBER"
click select "Select Account Type Activity ID Airline Appointment Number ASN Batch Number Bil…"
type input "418522"
click button "Save & Add Another"
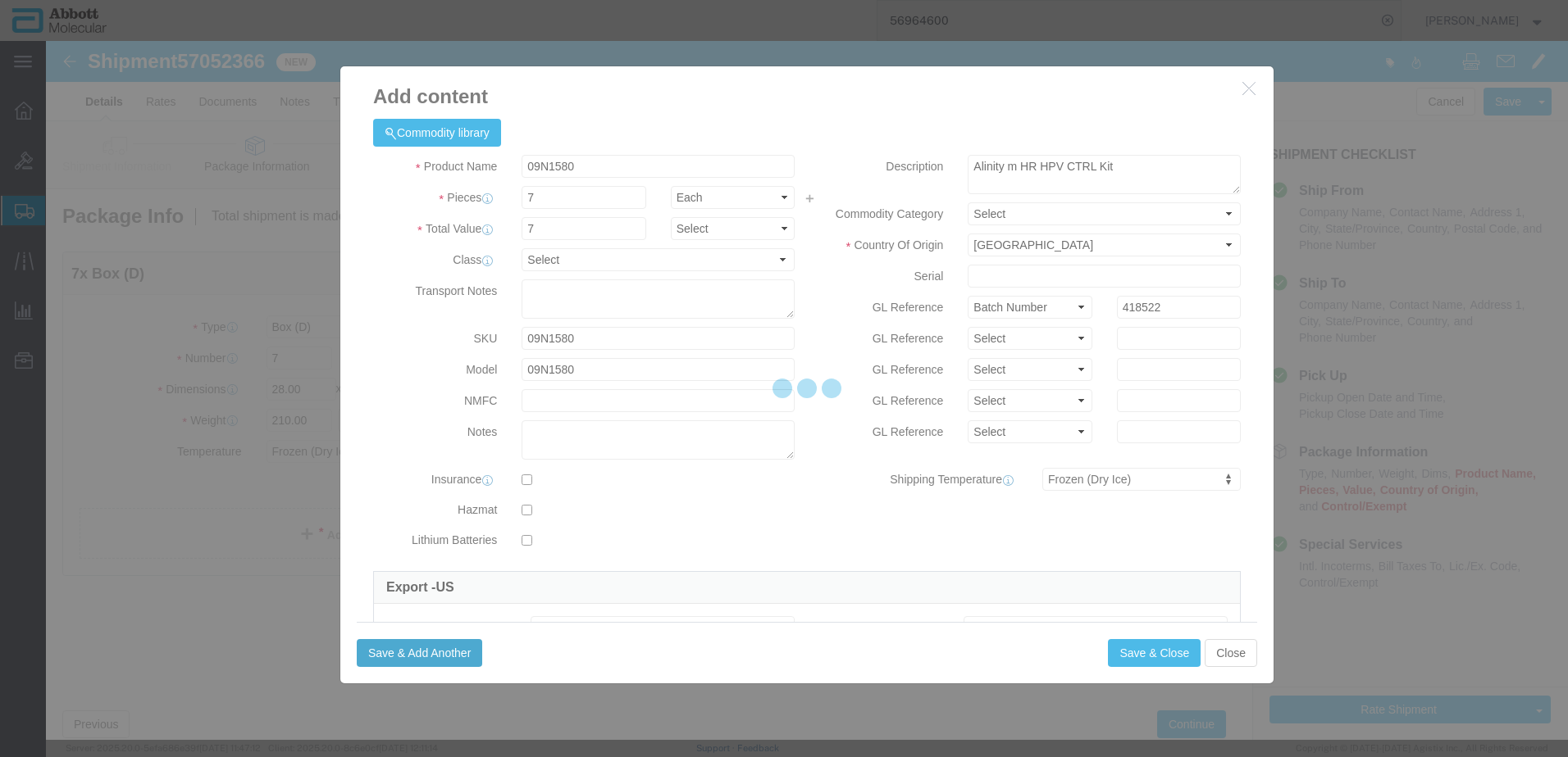
select select "EA"
select select
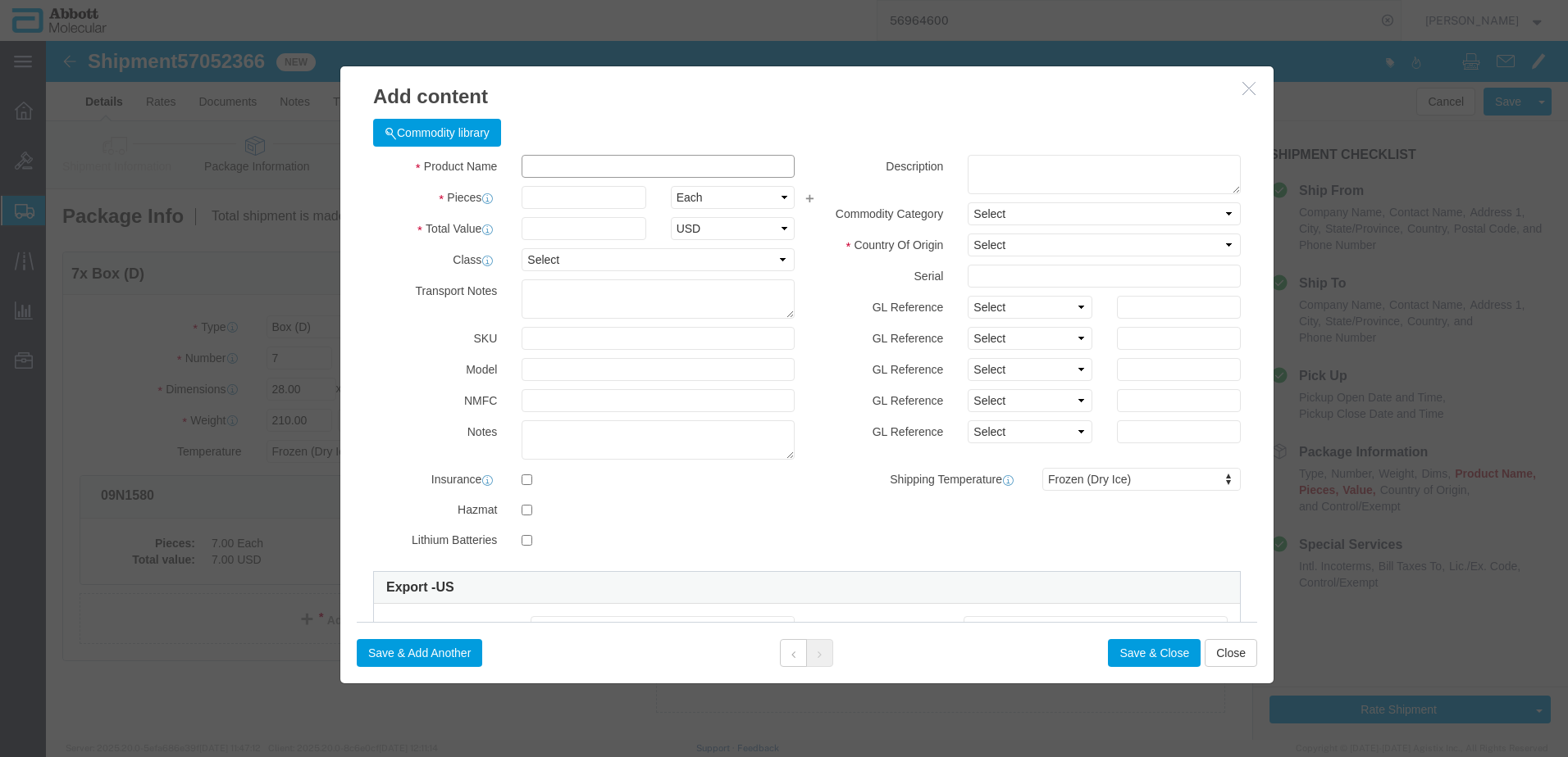
click input "text"
type input "09N7990"
click strong "09N7990"
type input "1"
select select
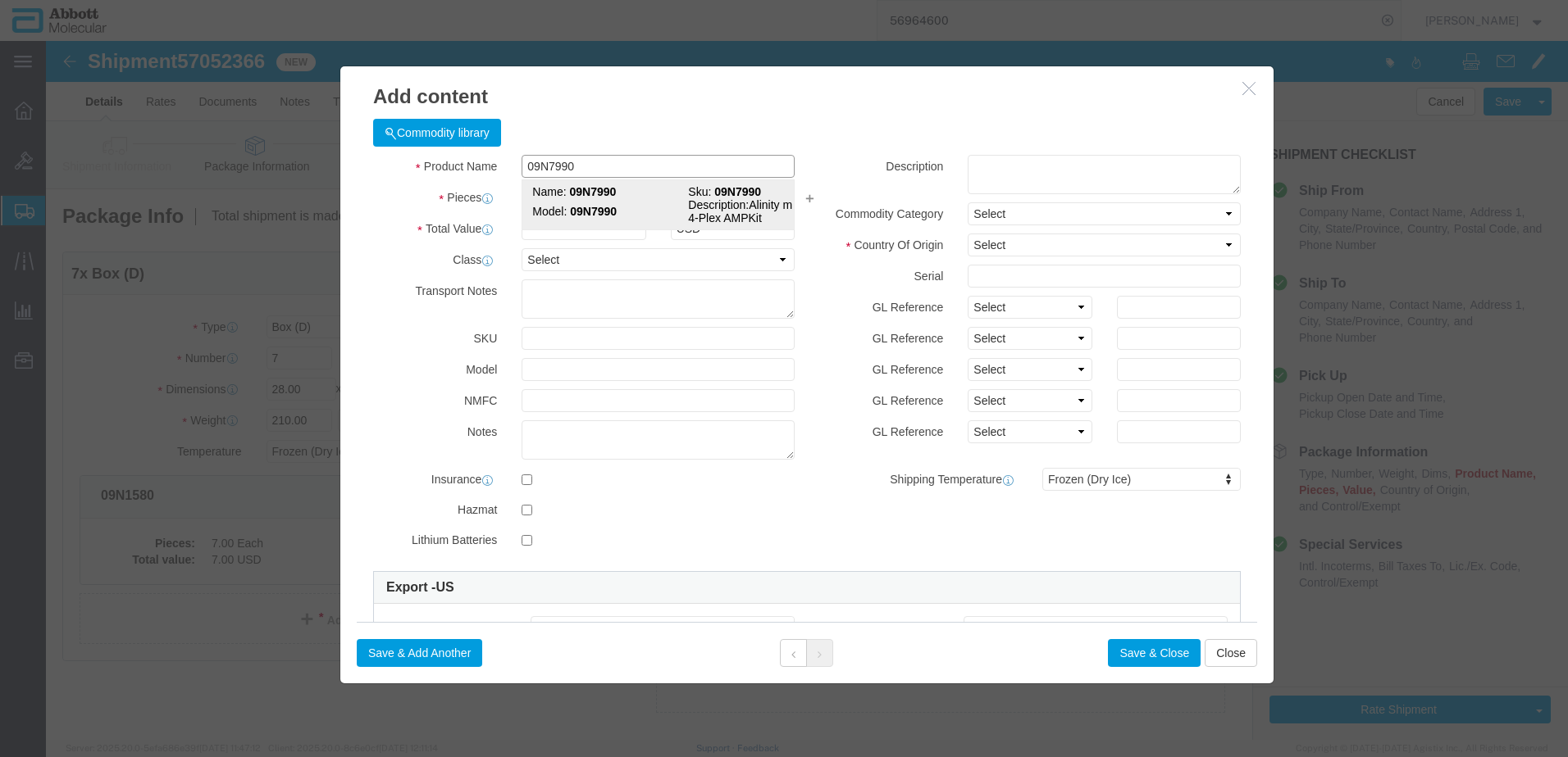
select select "US"
type input "FROZEN"
type input "3822190080"
select select "BIS"
checkbox input "false"
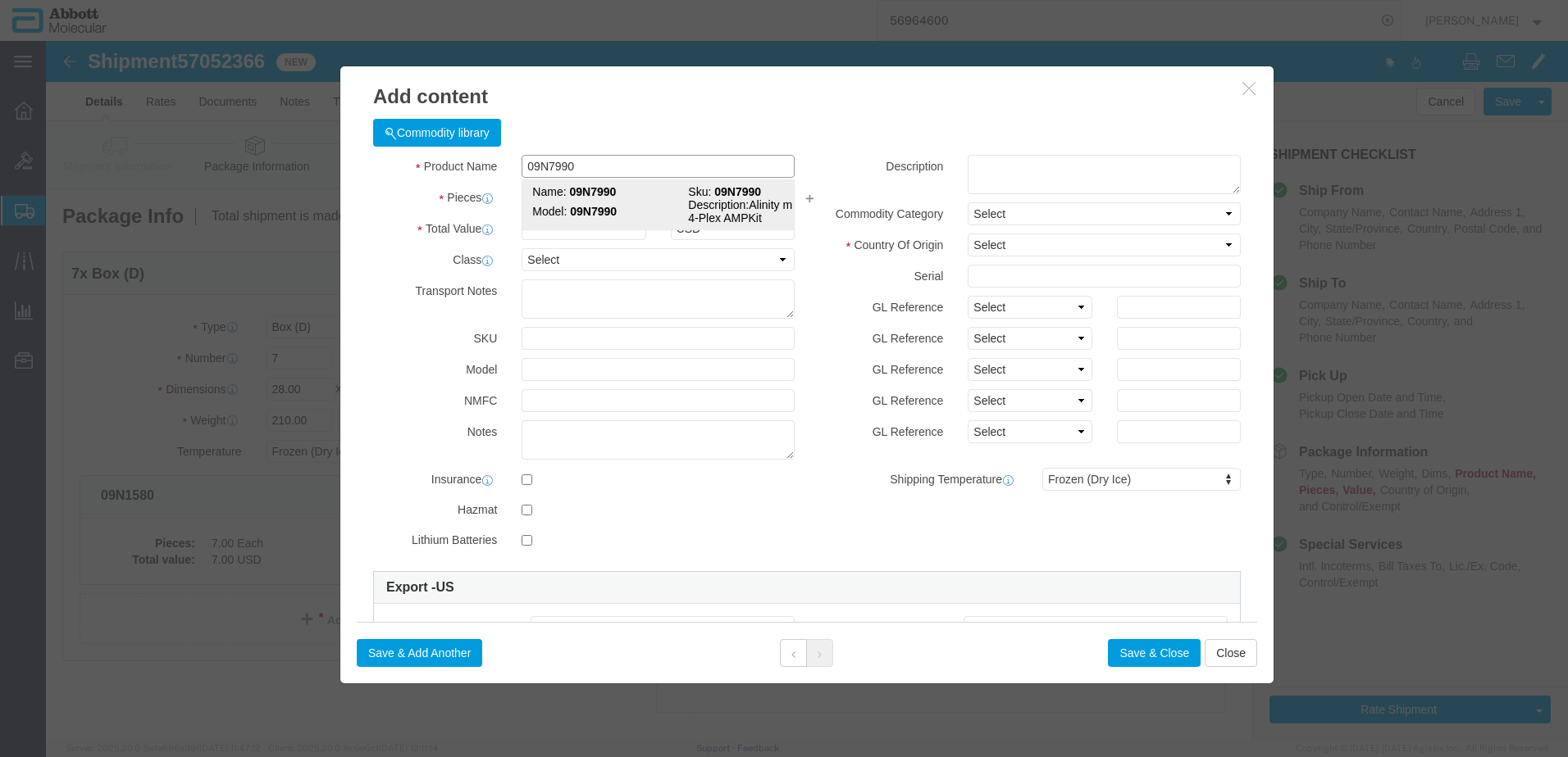
checkbox input "false"
type input "09N7990"
type textarea "Alinity m Resp-4-Plex AMPKit"
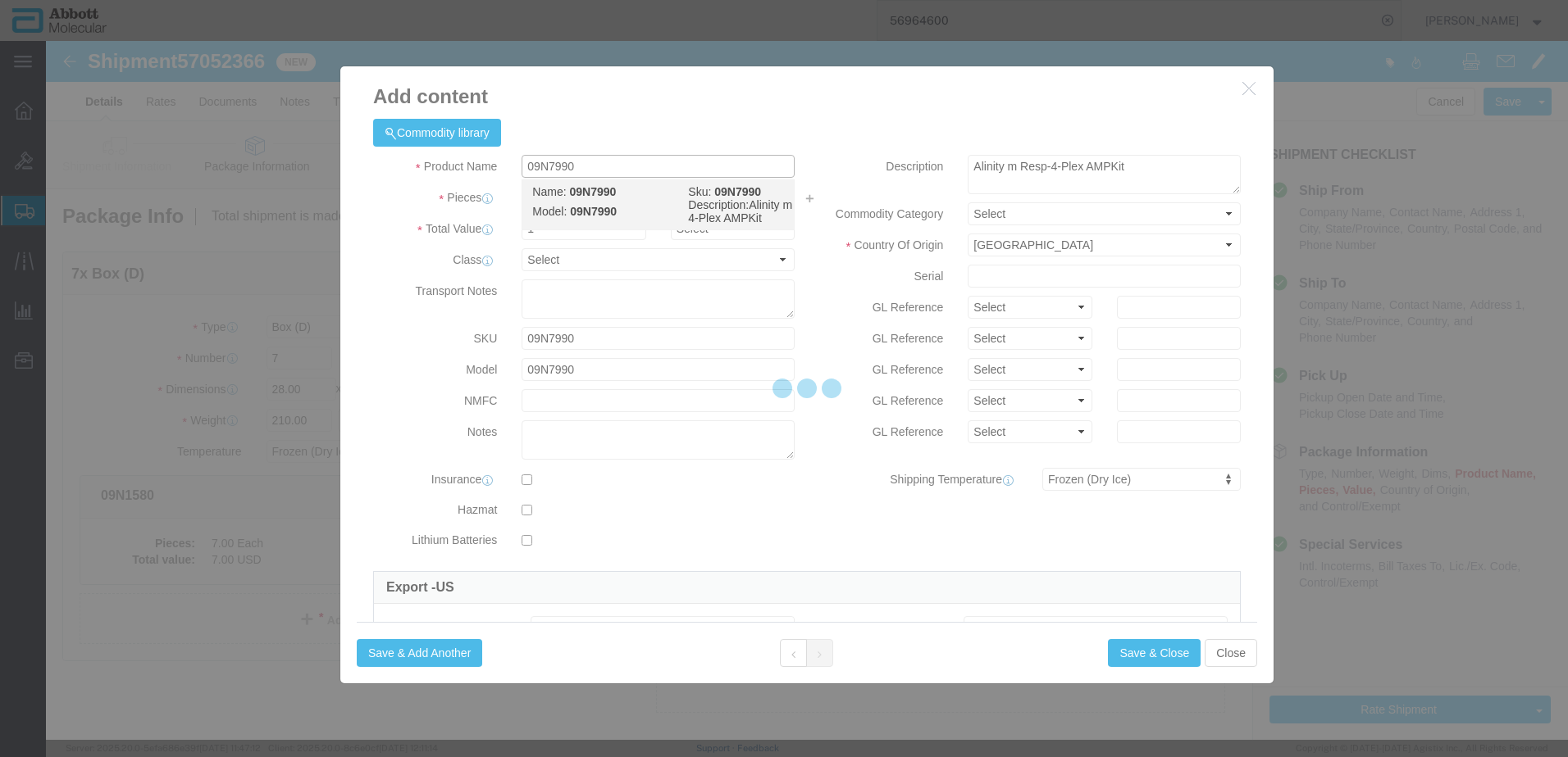
select select "NLR"
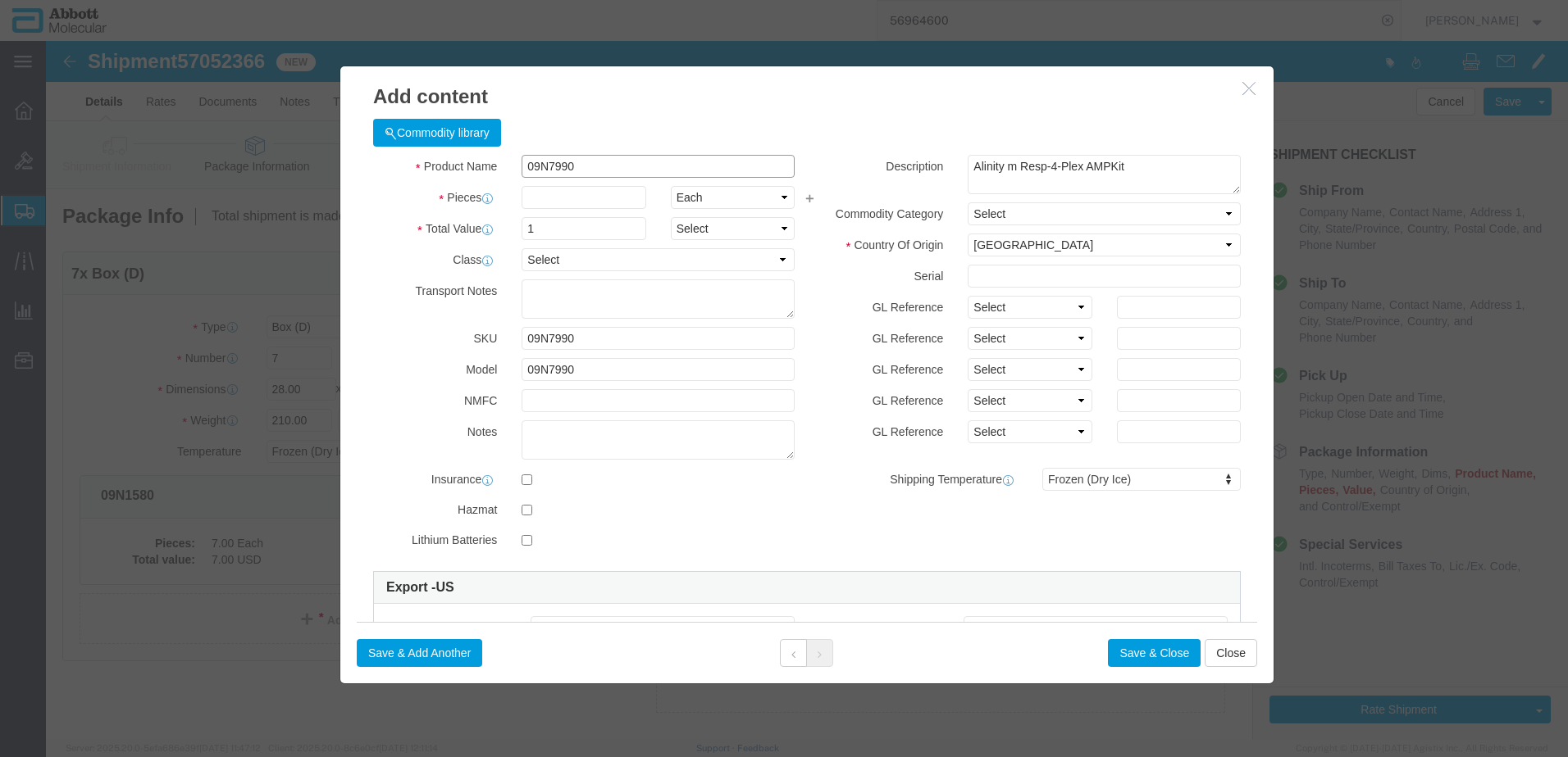
type input "09N7990"
type input "30"
click select "Select Account Type Activity ID Airline Appointment Number ASN Batch Number Bil…"
select select "BATCH_NUMBER"
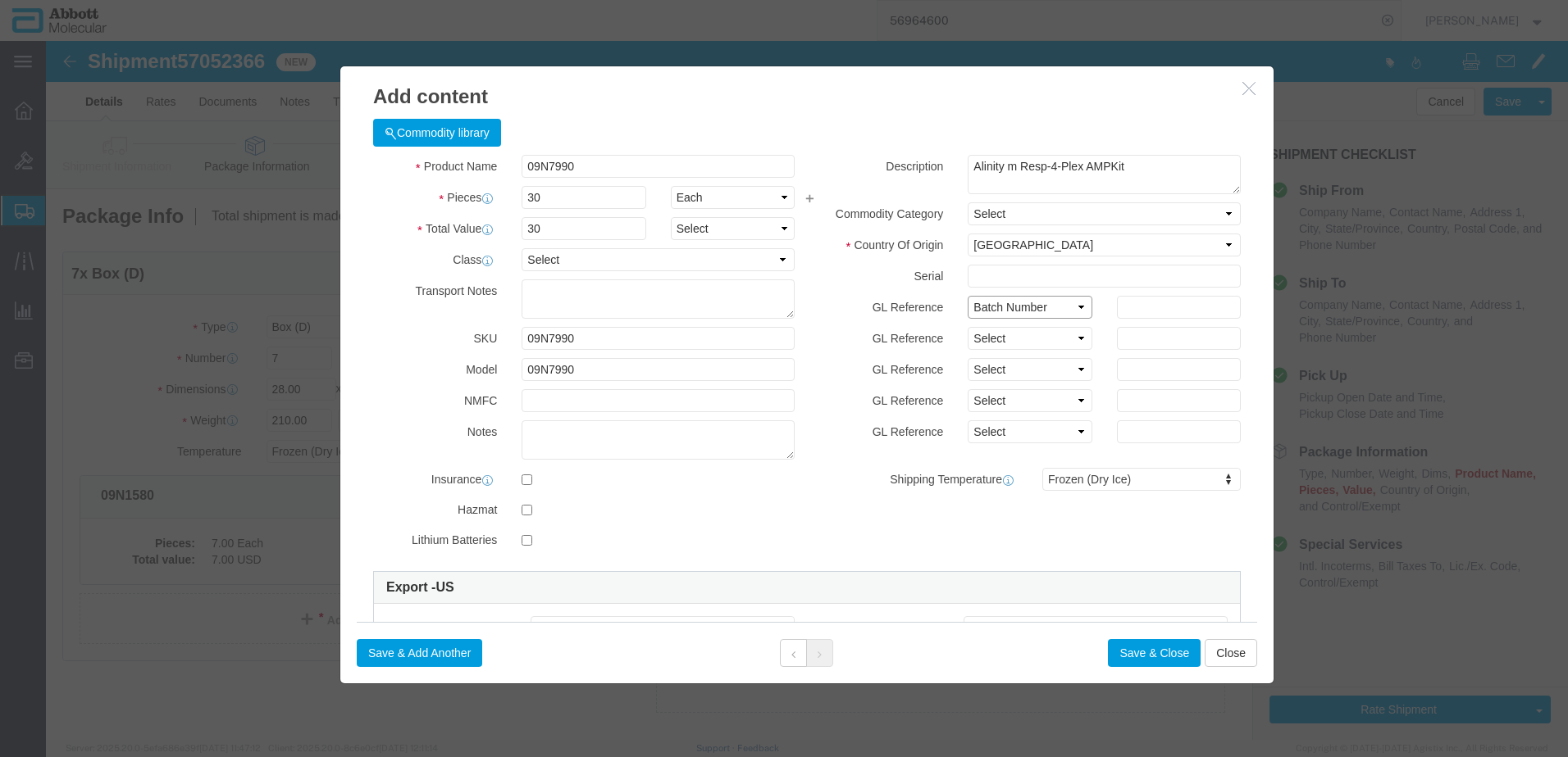
click select "Select Account Type Activity ID Airline Appointment Number ASN Batch Number Bil…"
type input "417998"
click button "Save & Add Another"
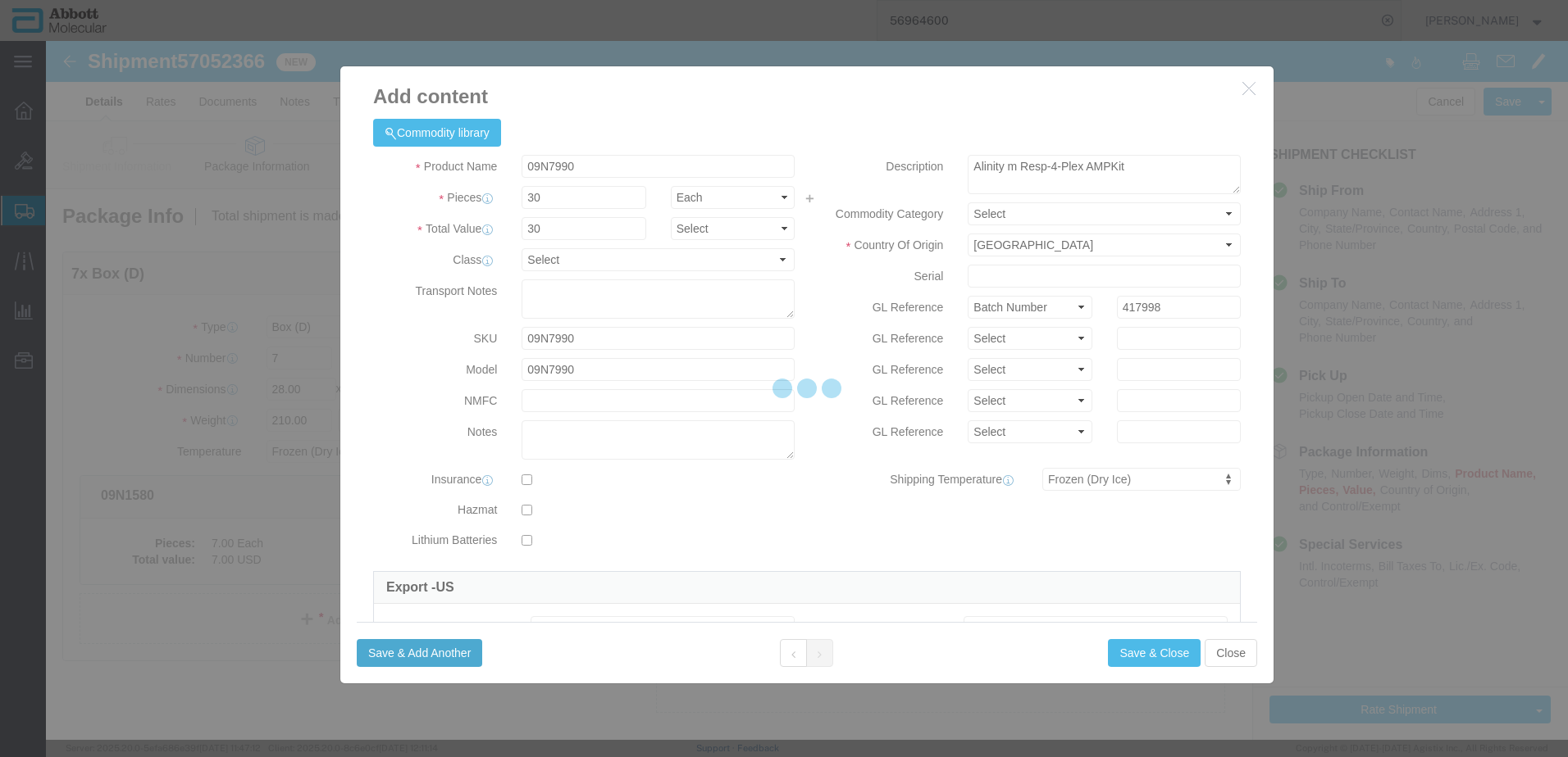
select select "EA"
select select
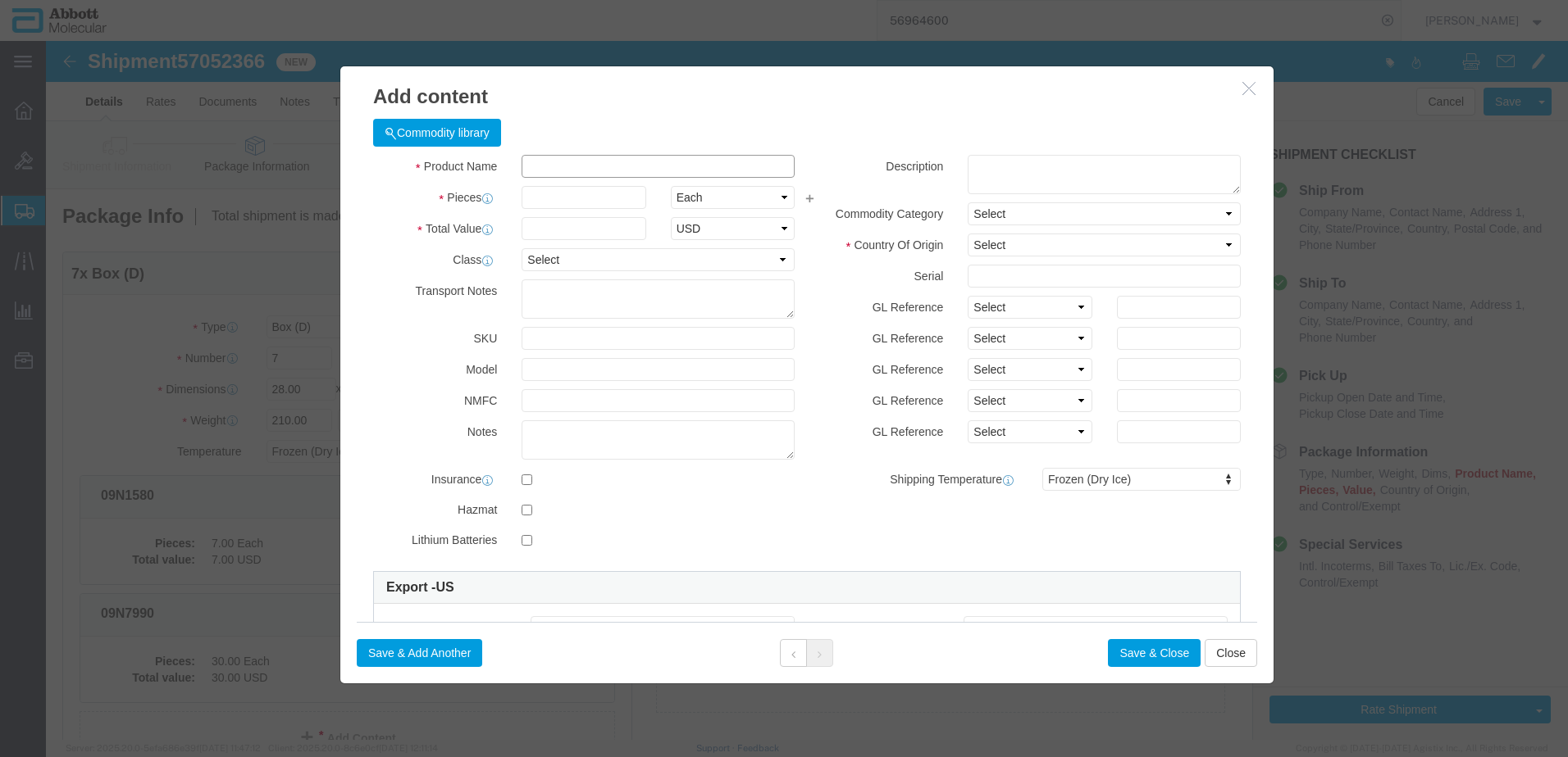
click input "text"
type input "09N1791"
click strong "09N1791"
type input "1"
select select "USD"
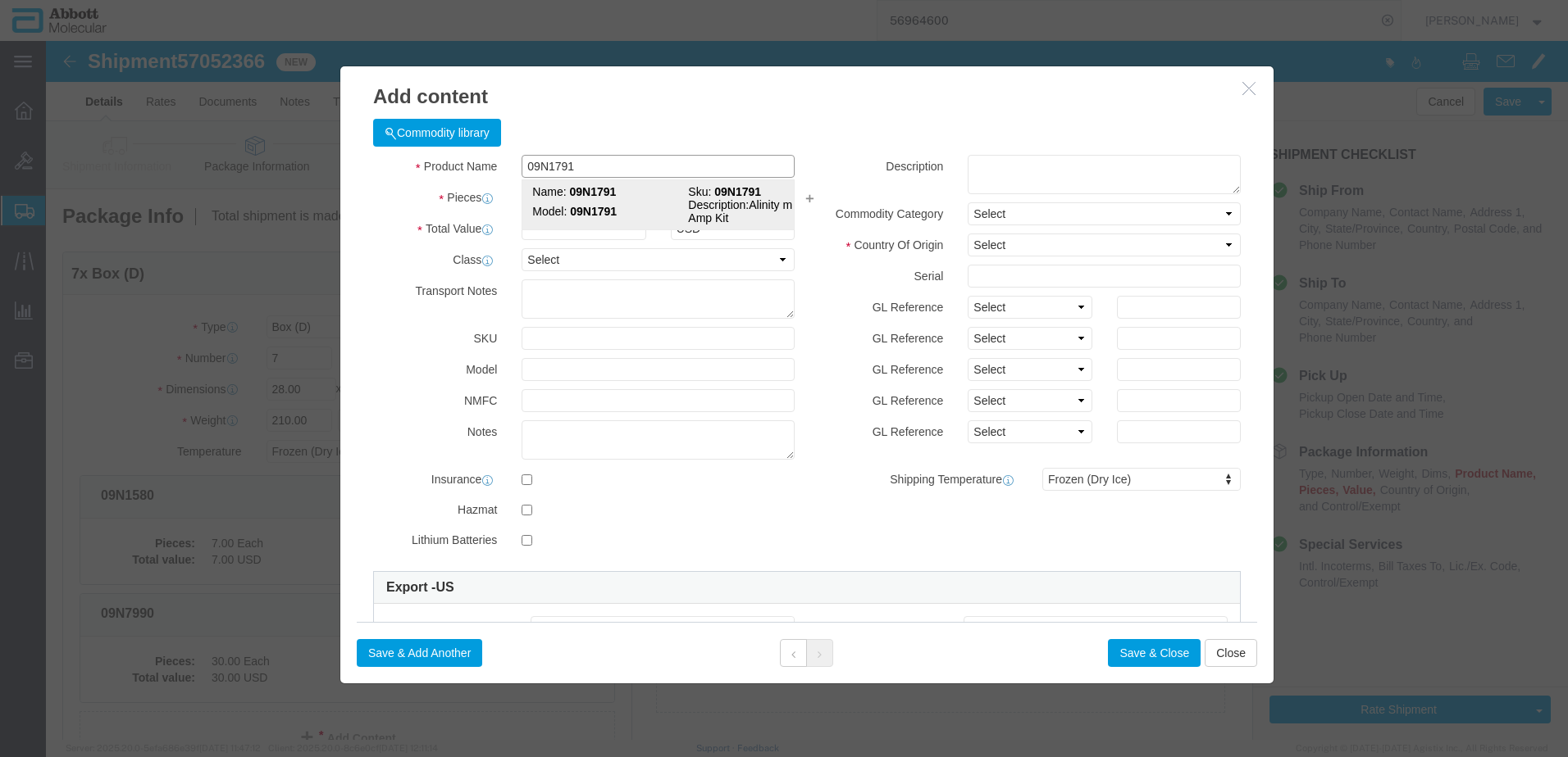
select select "US"
type input "FROM_2_TO_8"
type input "3822190080"
type input "EAR99"
select select "BIS"
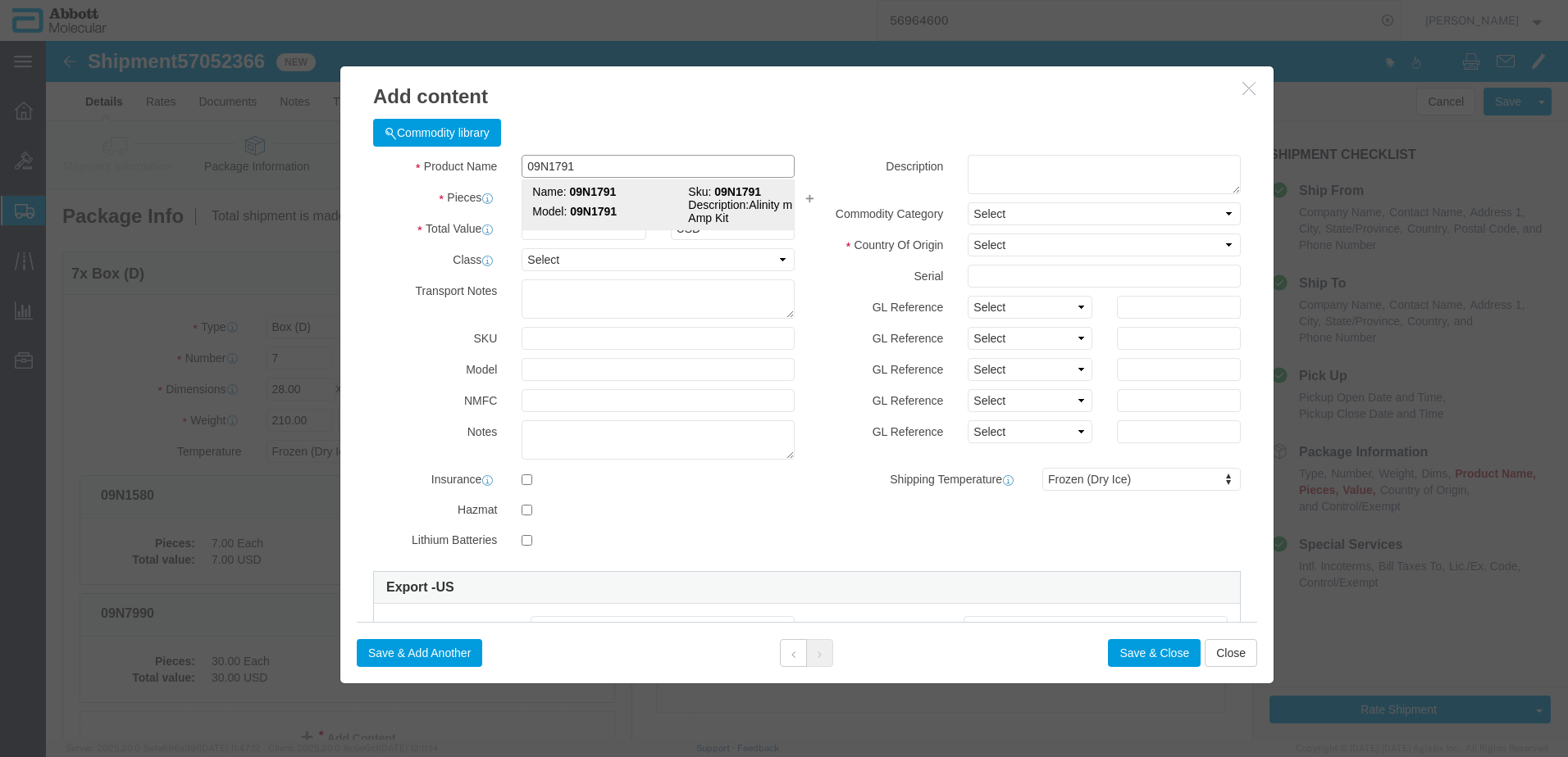
checkbox input "false"
type input "09N1791"
type textarea "Alinity m STI Amp Kit"
select select "NLR"
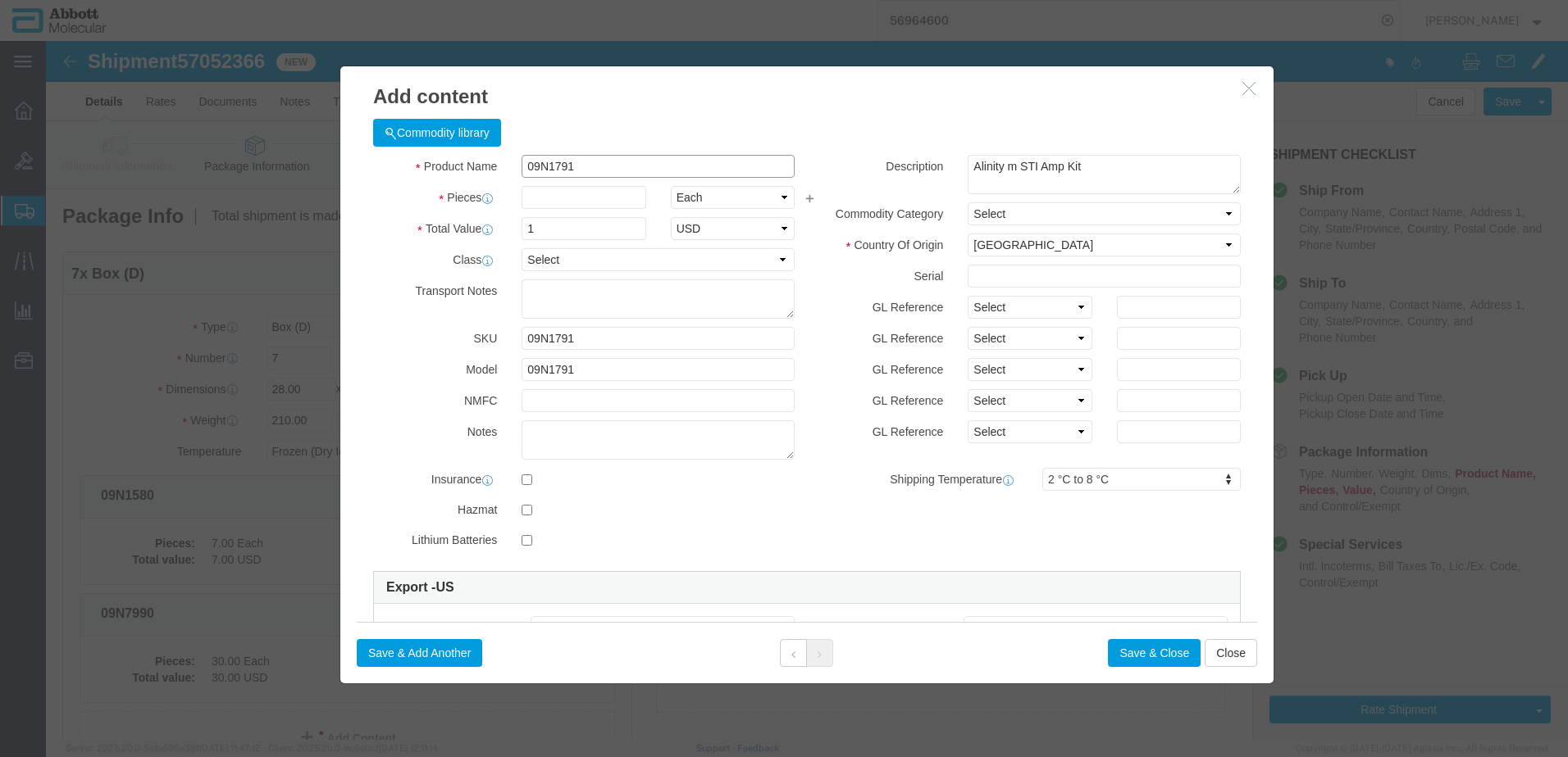
type input "09N1791"
type input "30"
drag, startPoint x: 998, startPoint y: 263, endPoint x: 991, endPoint y: 278, distance: 16.6
click select "Select Account Type Activity ID Airline Appointment Number ASN Batch Number Bil…"
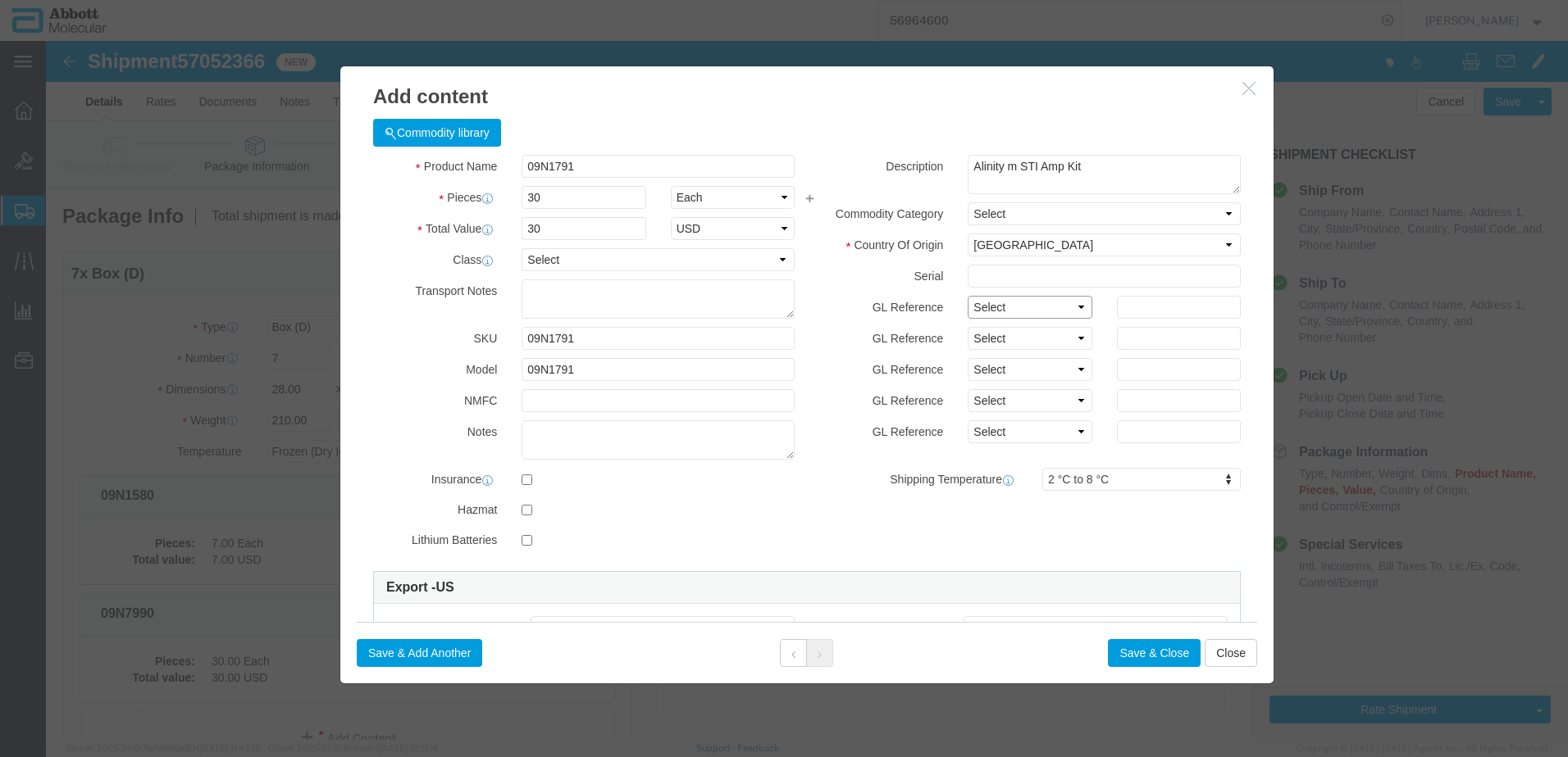
select select "BATCH_NUMBER"
click select "Select Account Type Activity ID Airline Appointment Number ASN Batch Number Bil…"
type input "416321"
click button "Save & Add Another"
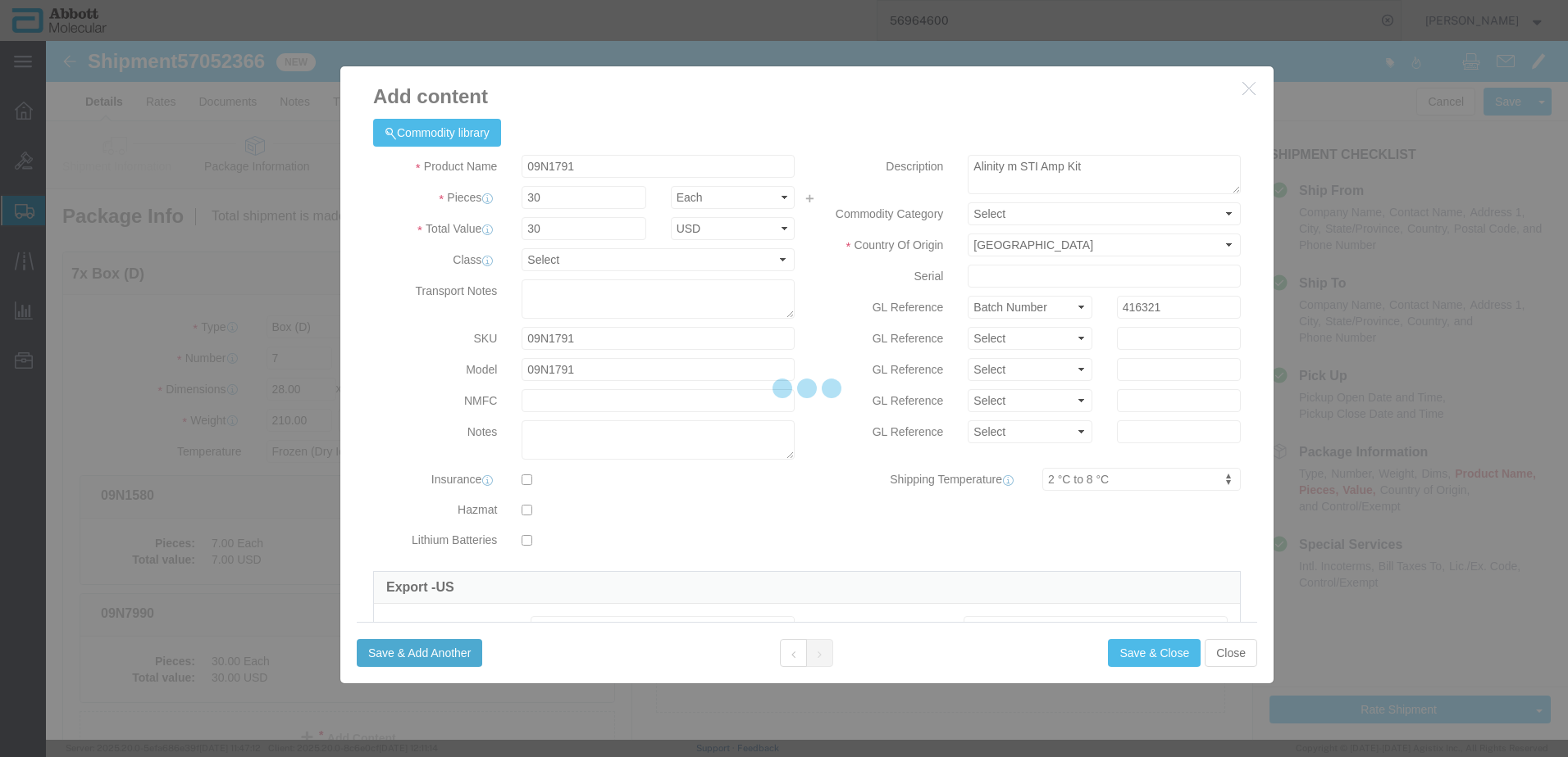
select select "EA"
select select
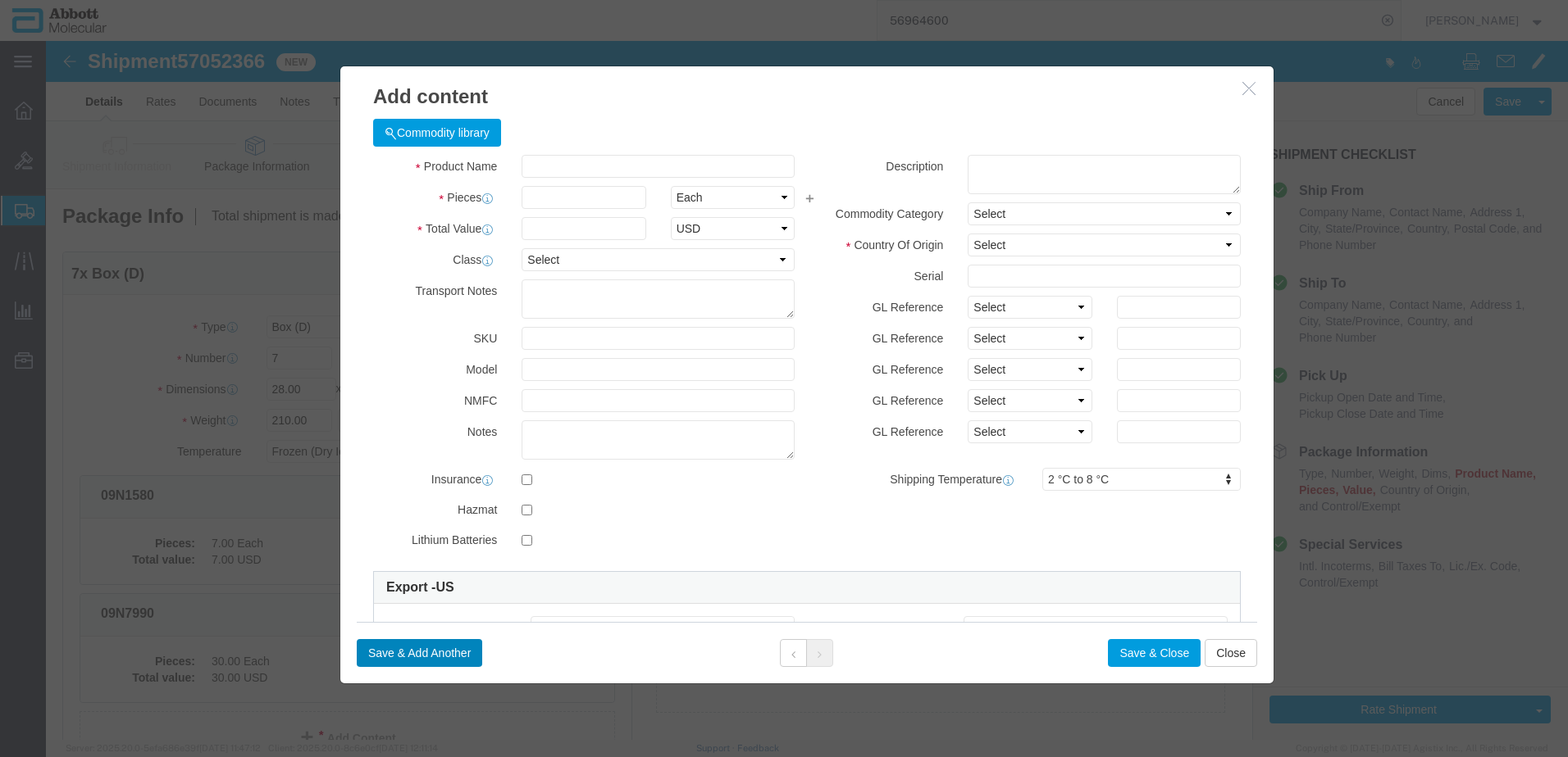
select select "USD"
click input "text"
type input "08N4790"
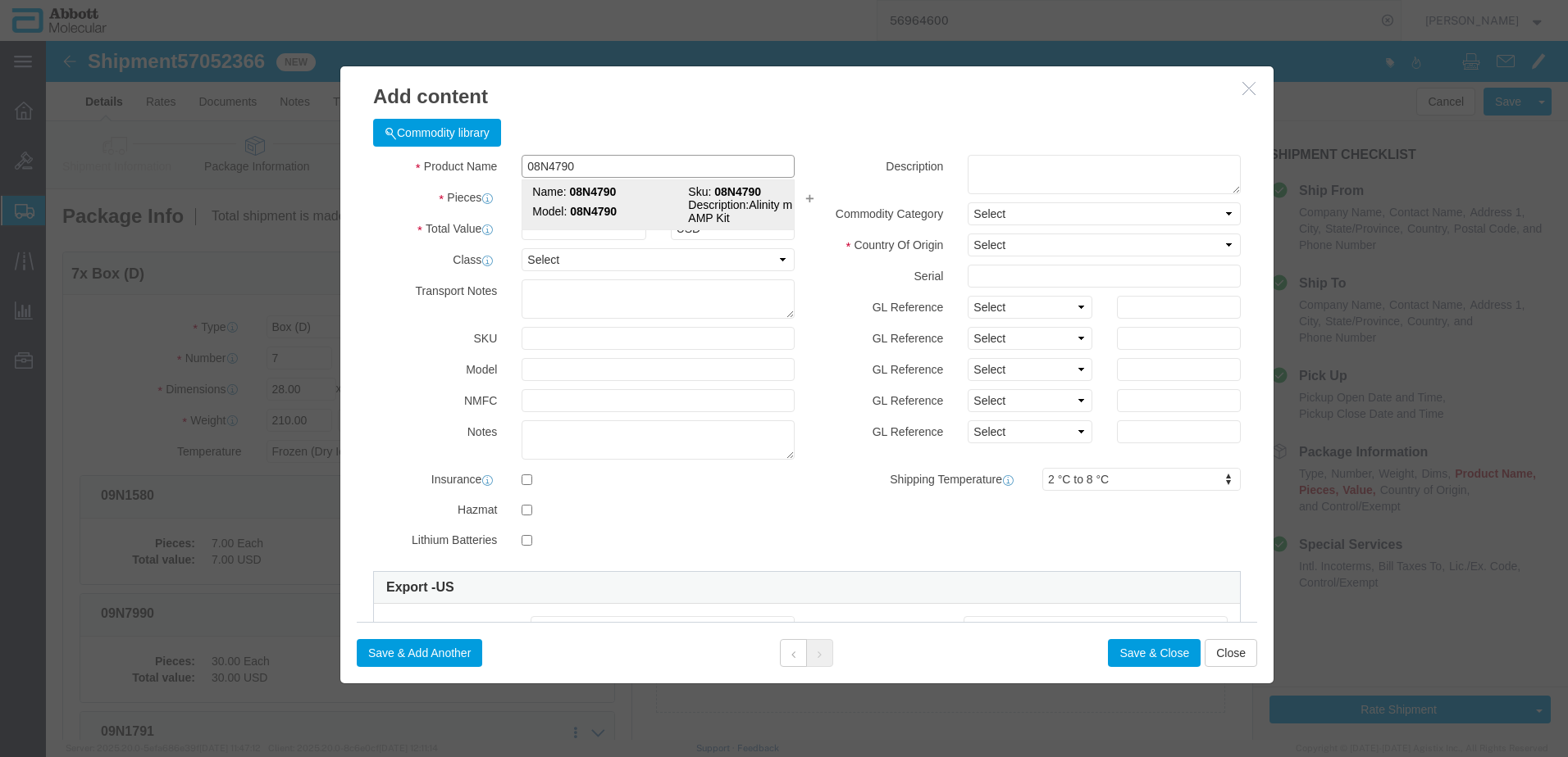
click strong "08N4790"
type input "1"
select select "US"
type input "FROM_2_TO_8"
type input "3822190080"
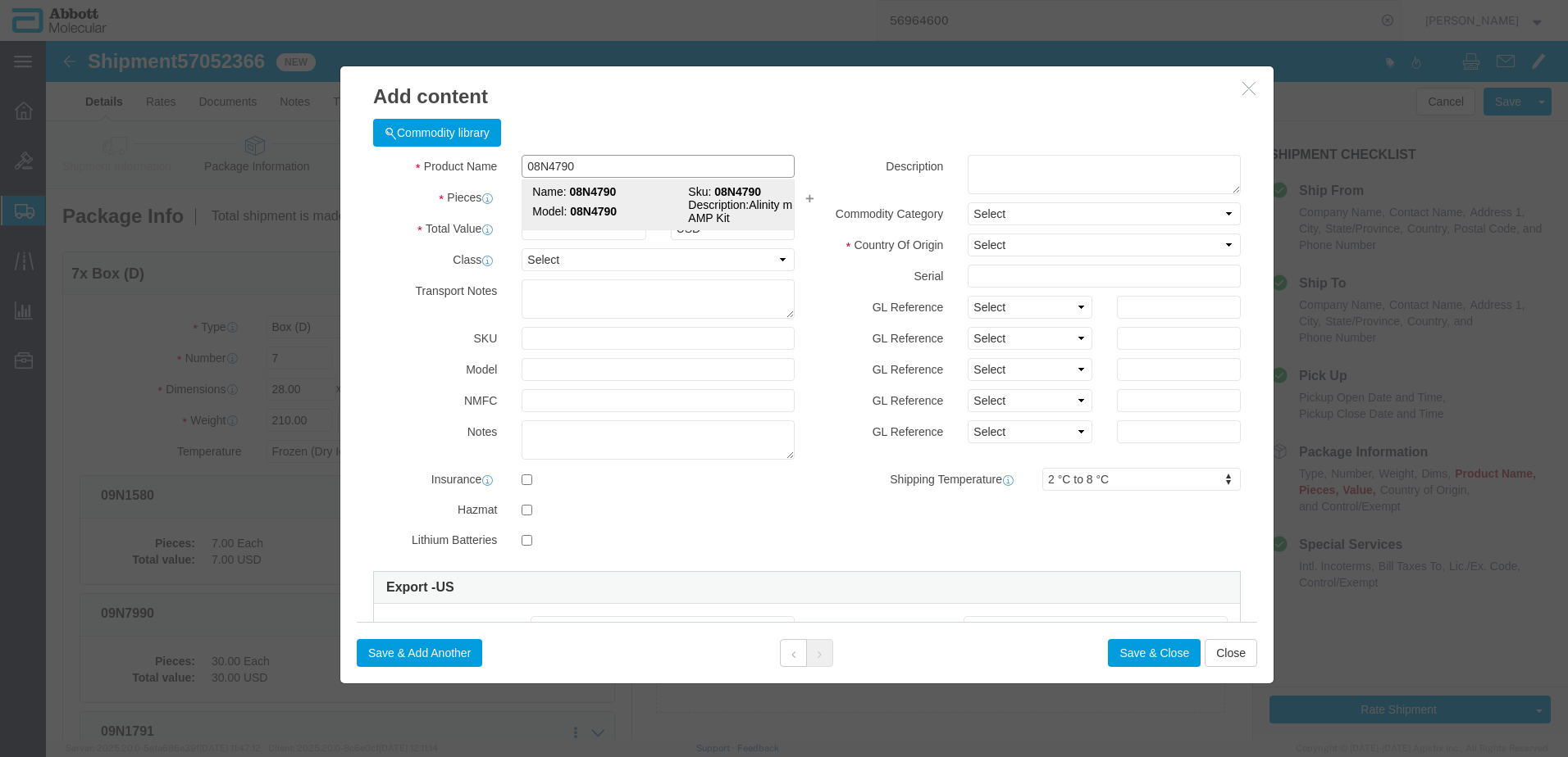
type input "EAR99"
select select "BIS"
checkbox input "false"
type input "08N4790"
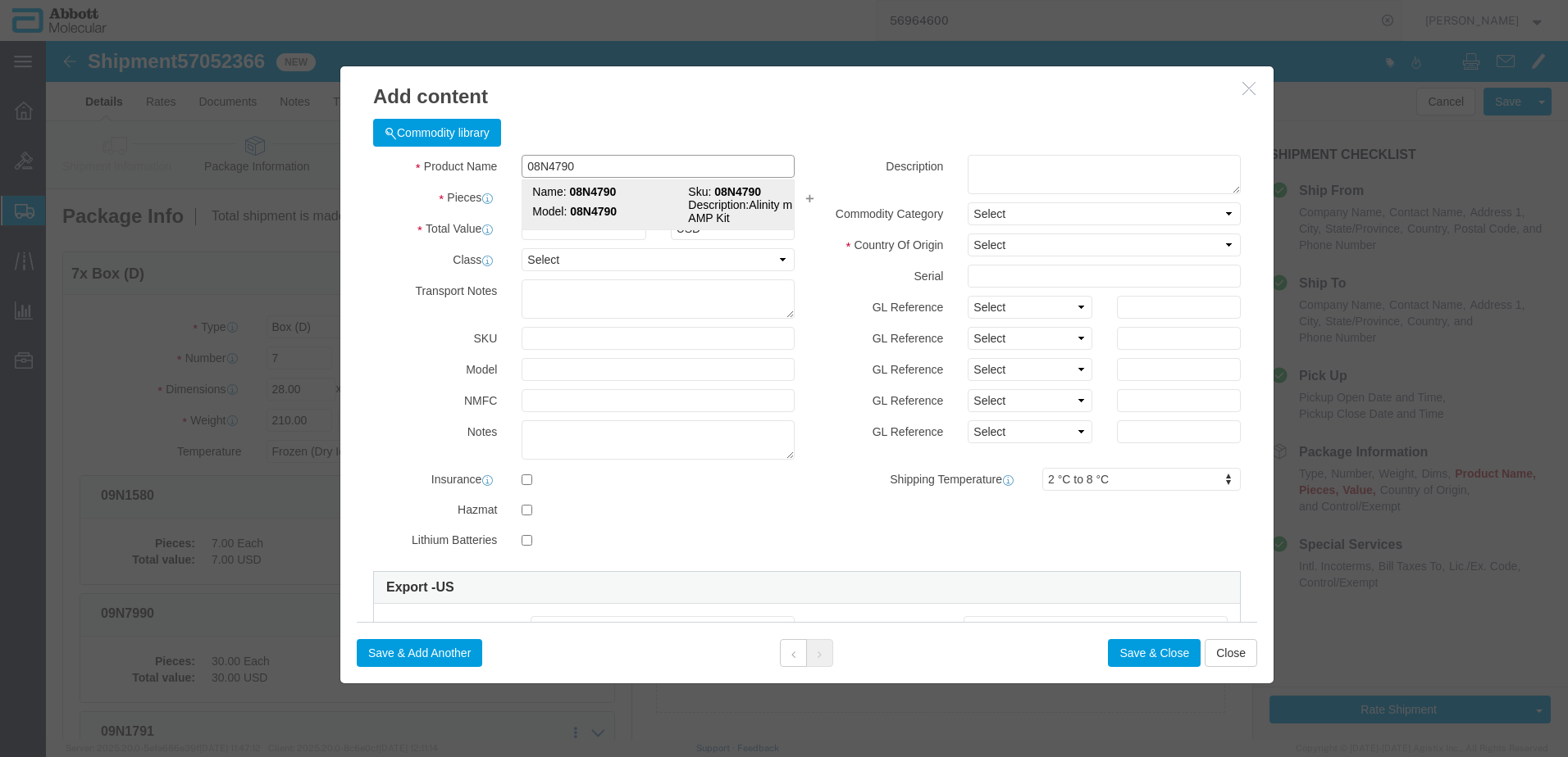
type textarea "Alinity m HBV AMP Kit"
select select "NLR"
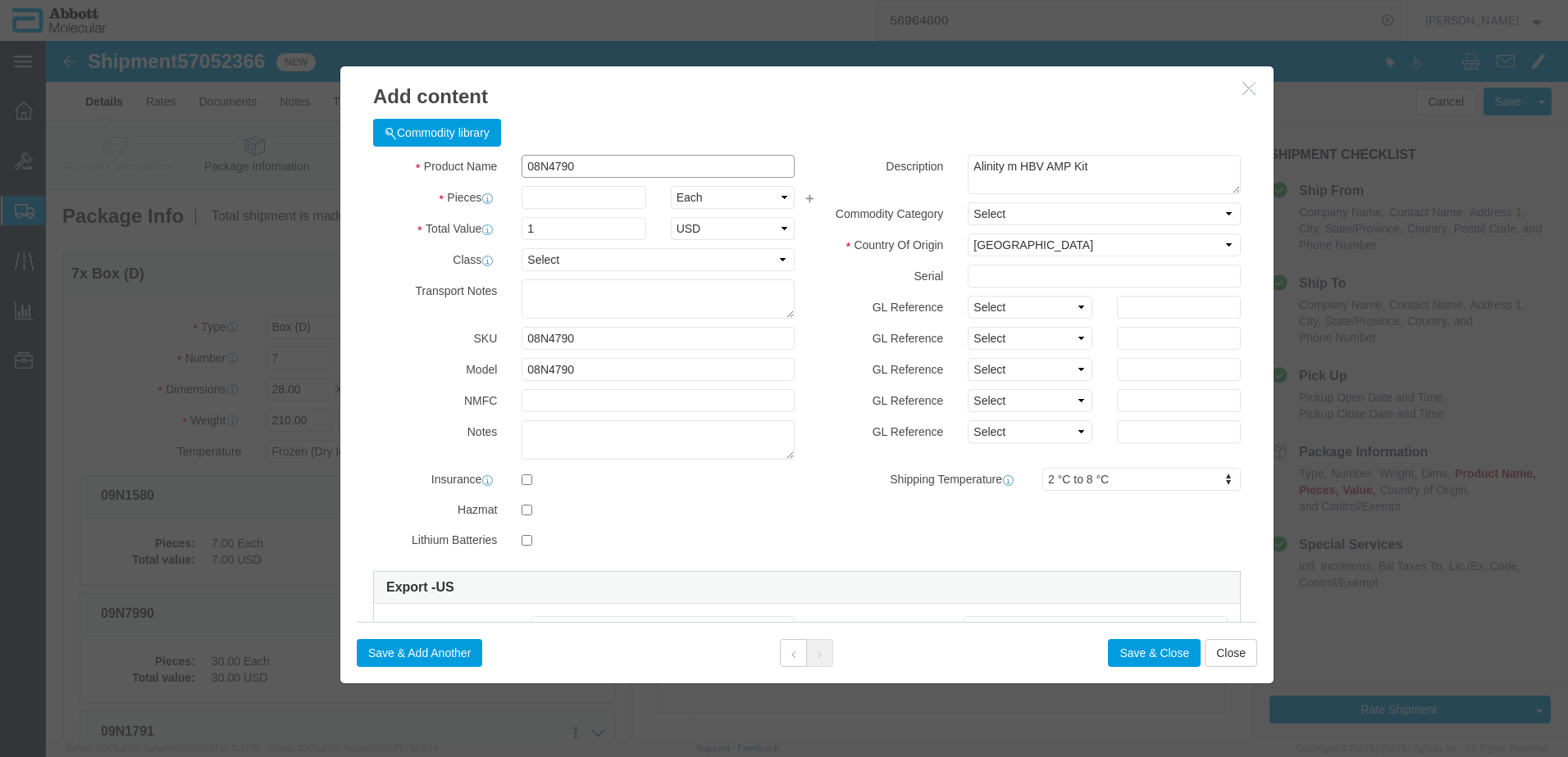
type input "08N4790"
type input "1"
drag, startPoint x: 961, startPoint y: 261, endPoint x: 958, endPoint y: 275, distance: 14.3
click select "Select Account Type Activity ID Airline Appointment Number ASN Batch Number Bil…"
select select "BATCH_NUMBER"
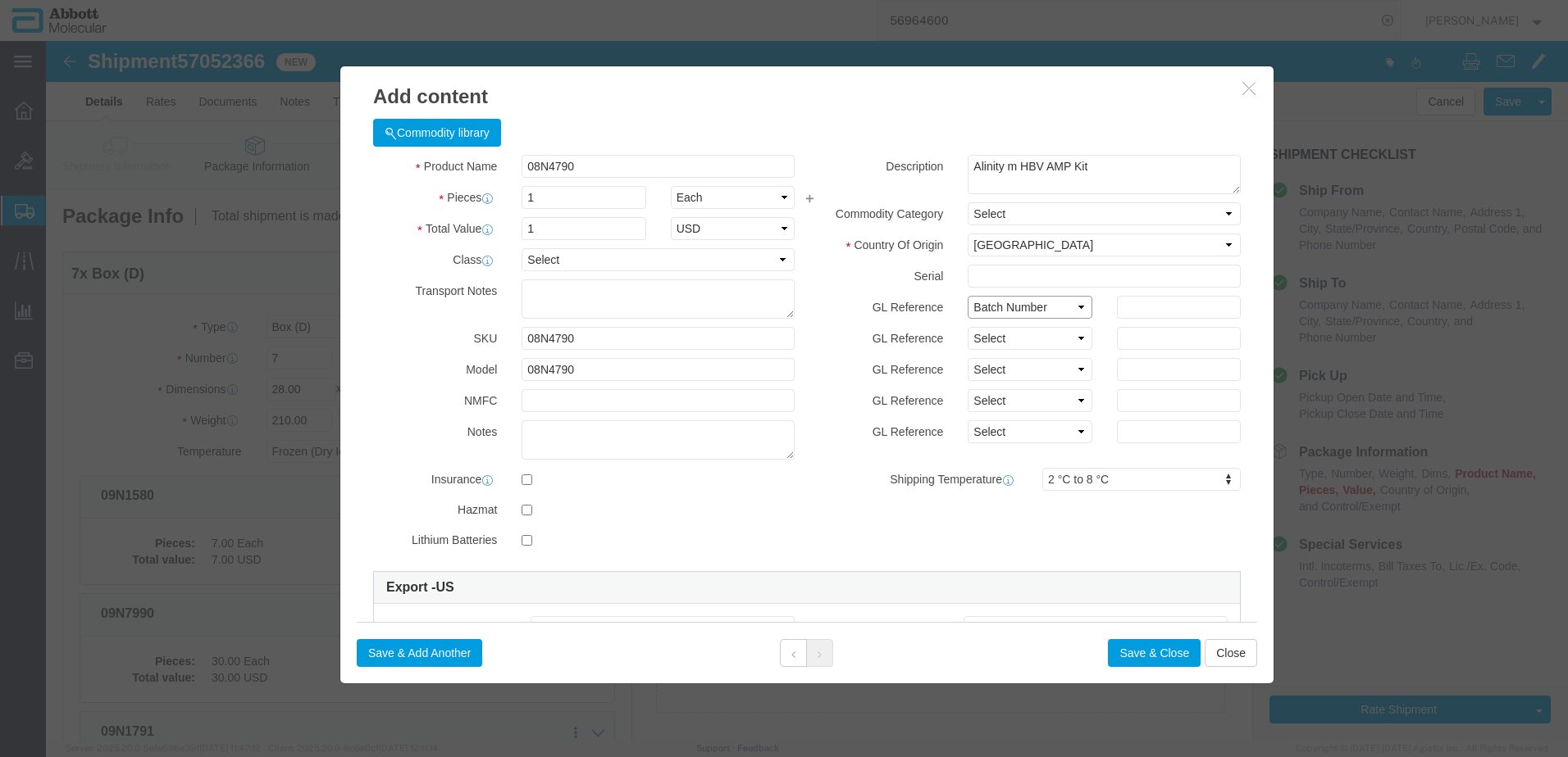
click select "Select Account Type Activity ID Airline Appointment Number ASN Batch Number Bil…"
type input "416627"
click button "Save & Close"
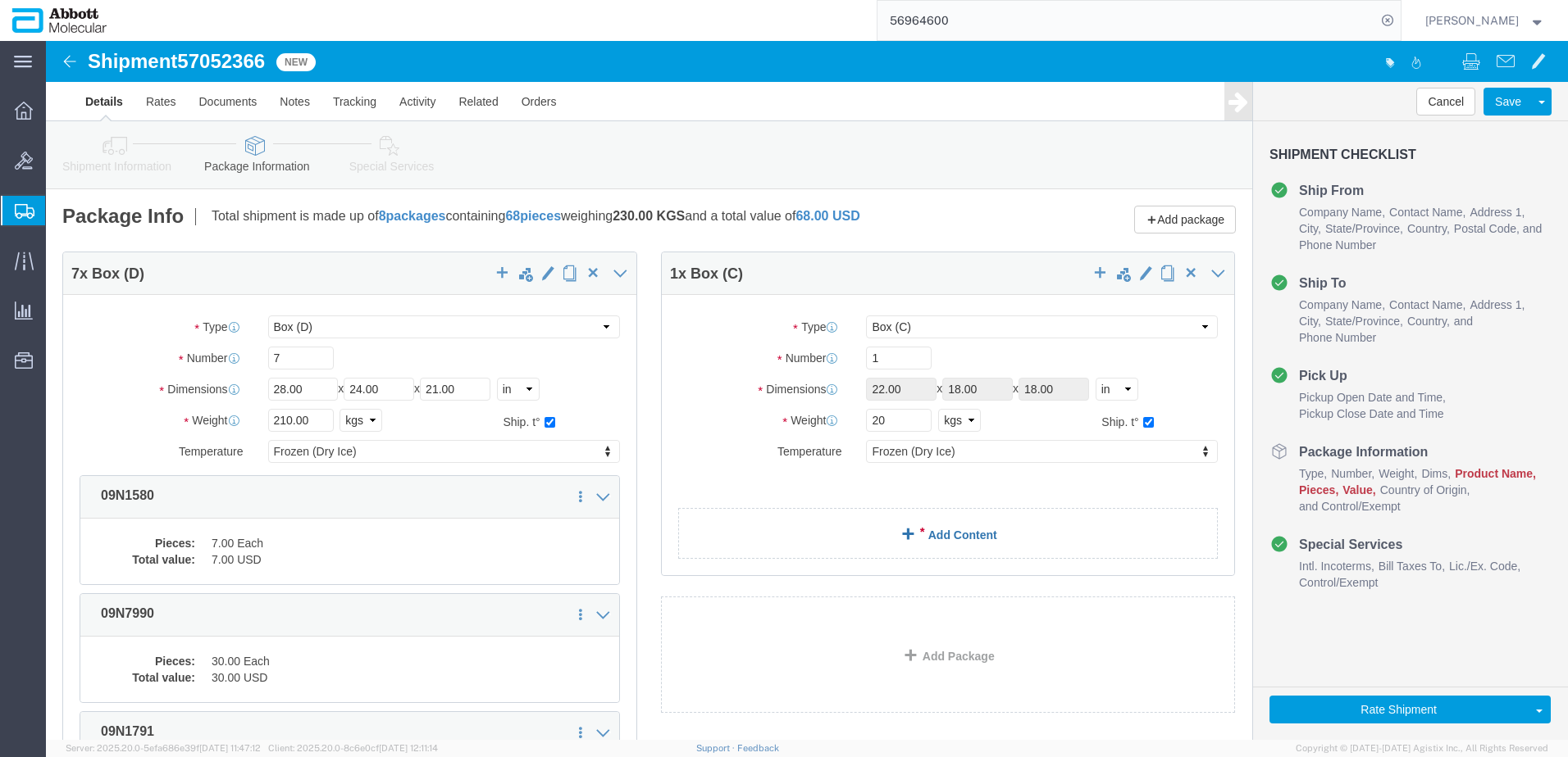
click link "Add Content"
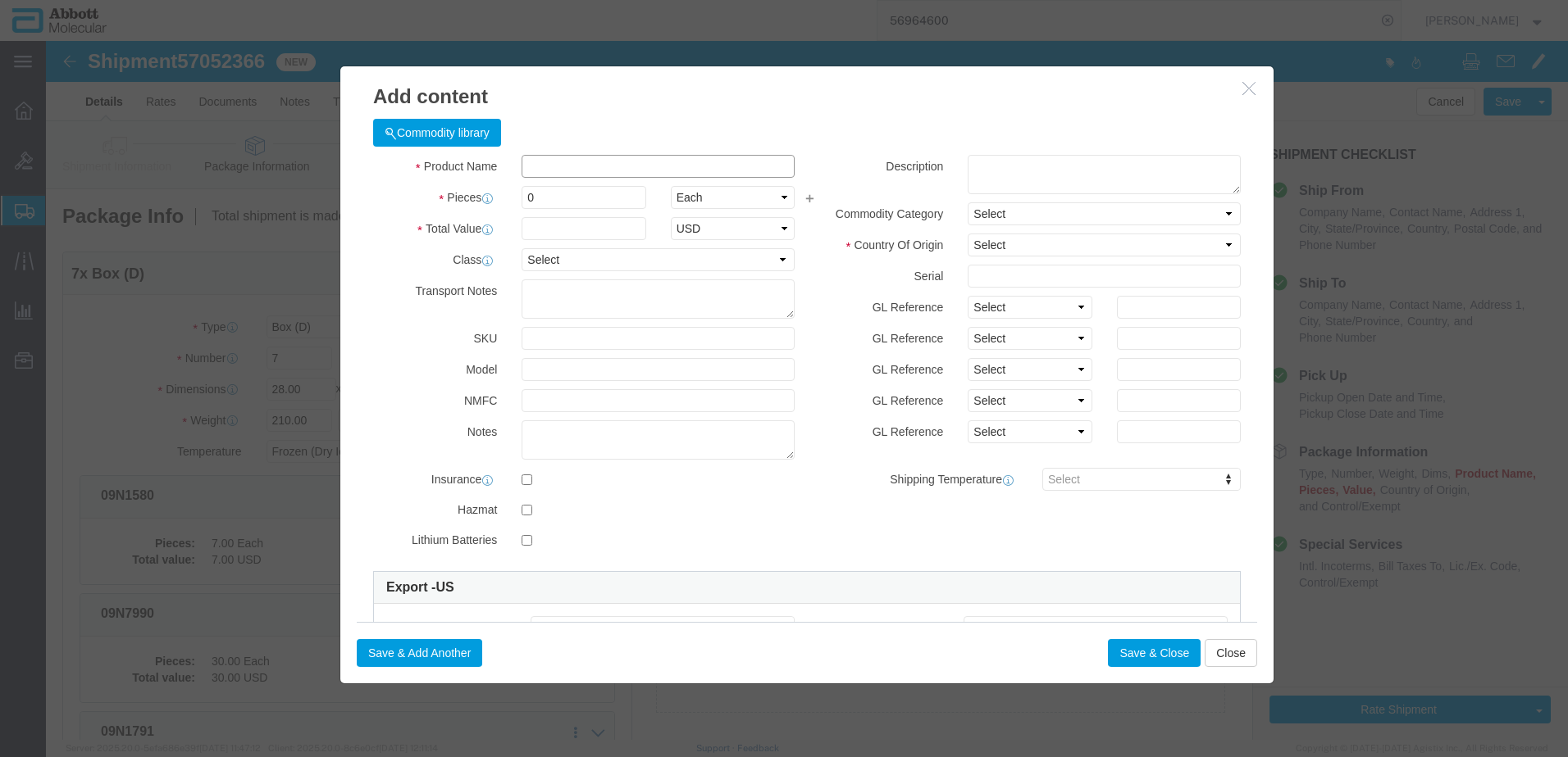
click input "text"
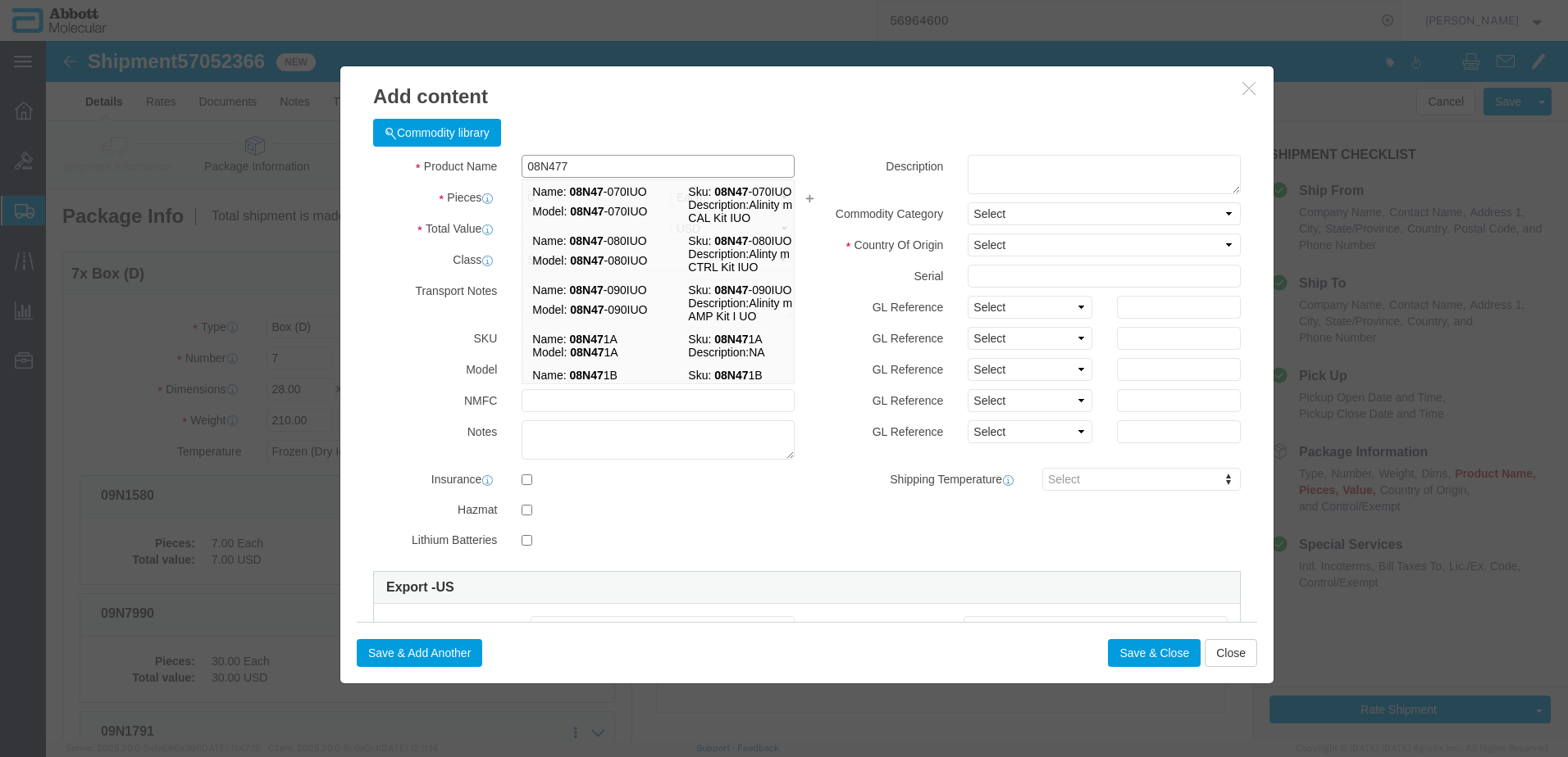
type input "08N4770"
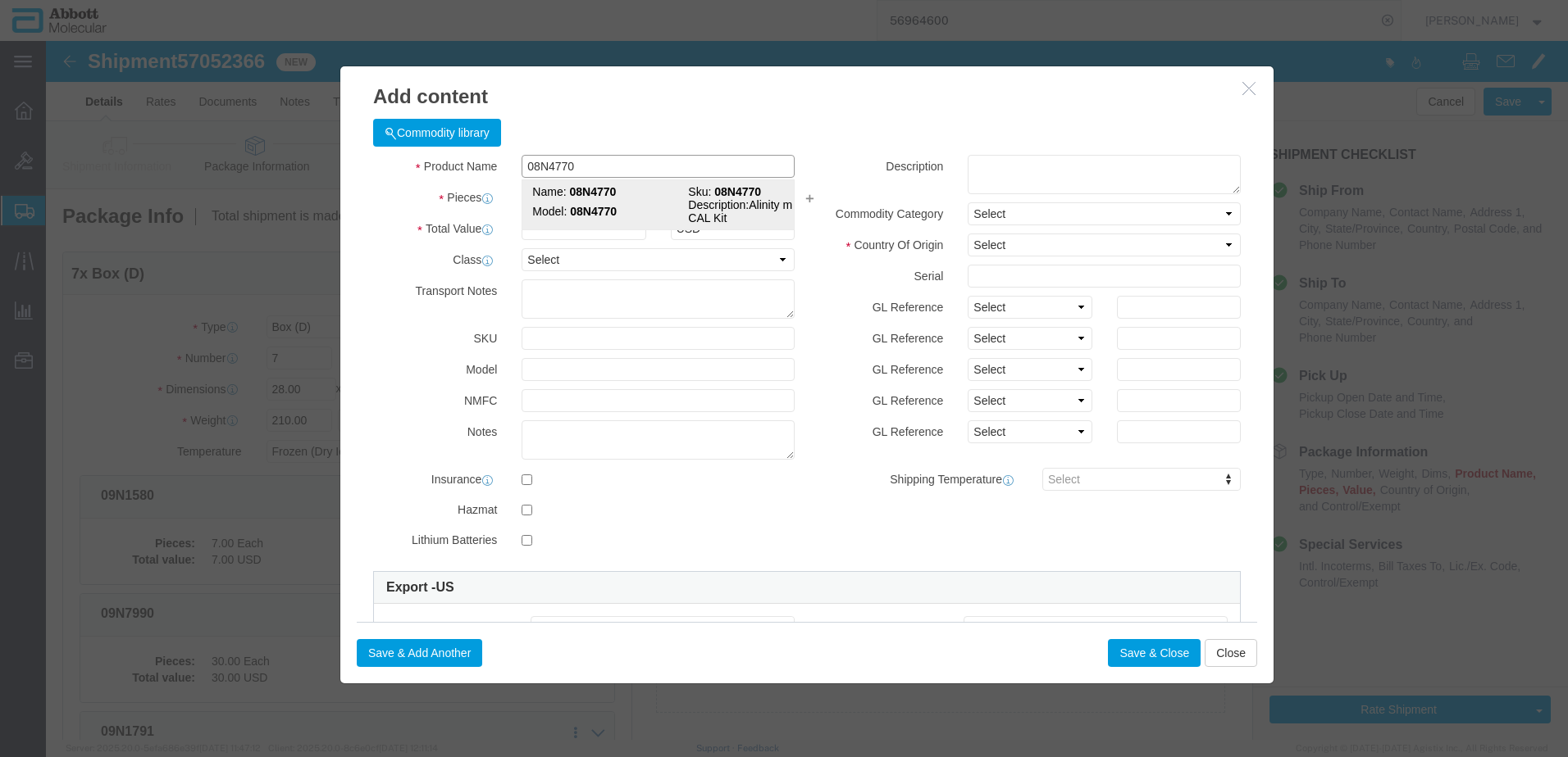
click td "Model: 08N4770"
type input "1"
select select "USD"
select select "US"
type input "FROZEN"
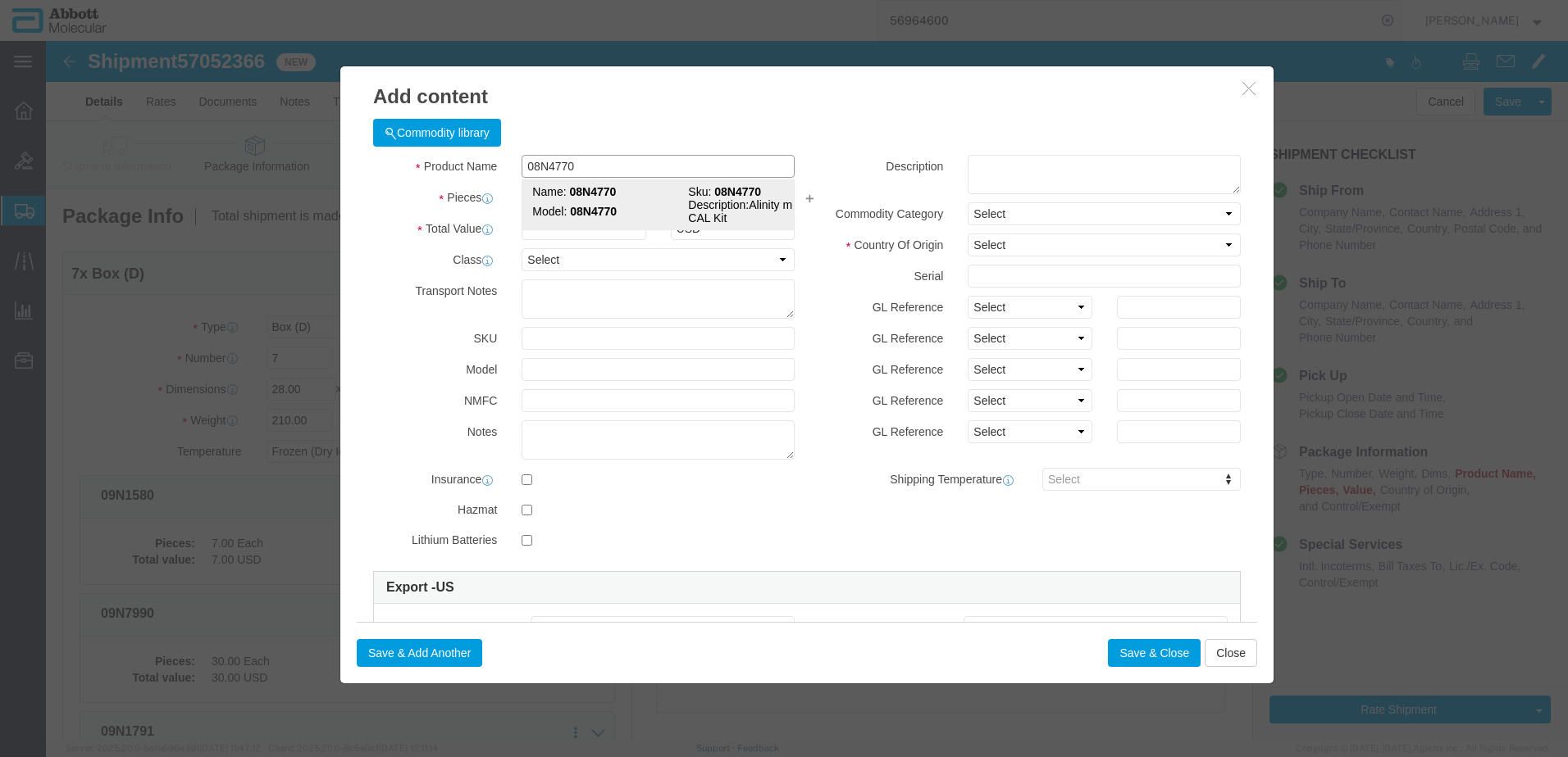
type input "3822190080"
type input "EAR99"
select select "BIS"
checkbox input "false"
type input "08N4770"
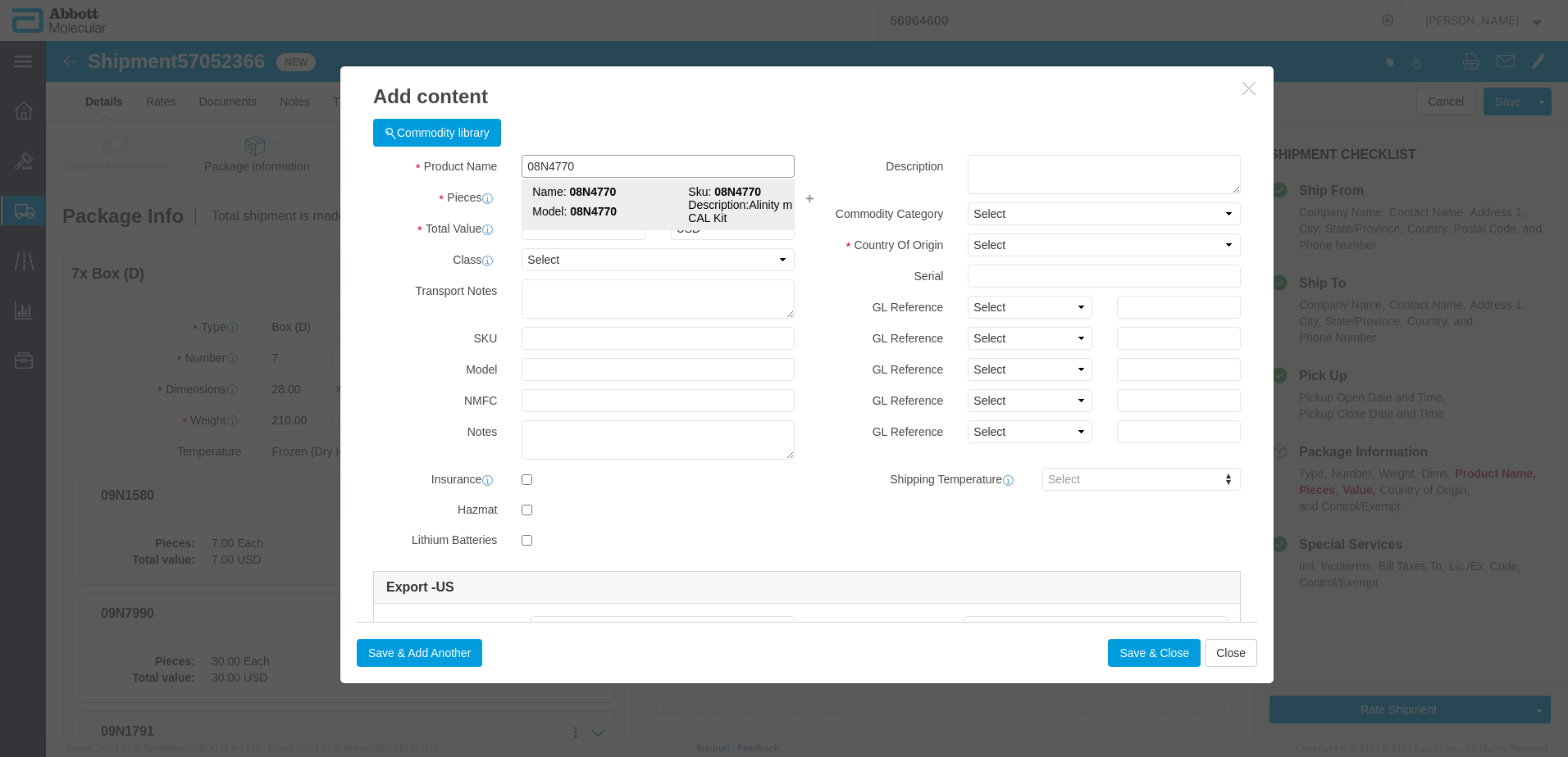
type input "08N4770"
type textarea "Alinity m HBV CAL Kit"
select select "NLR"
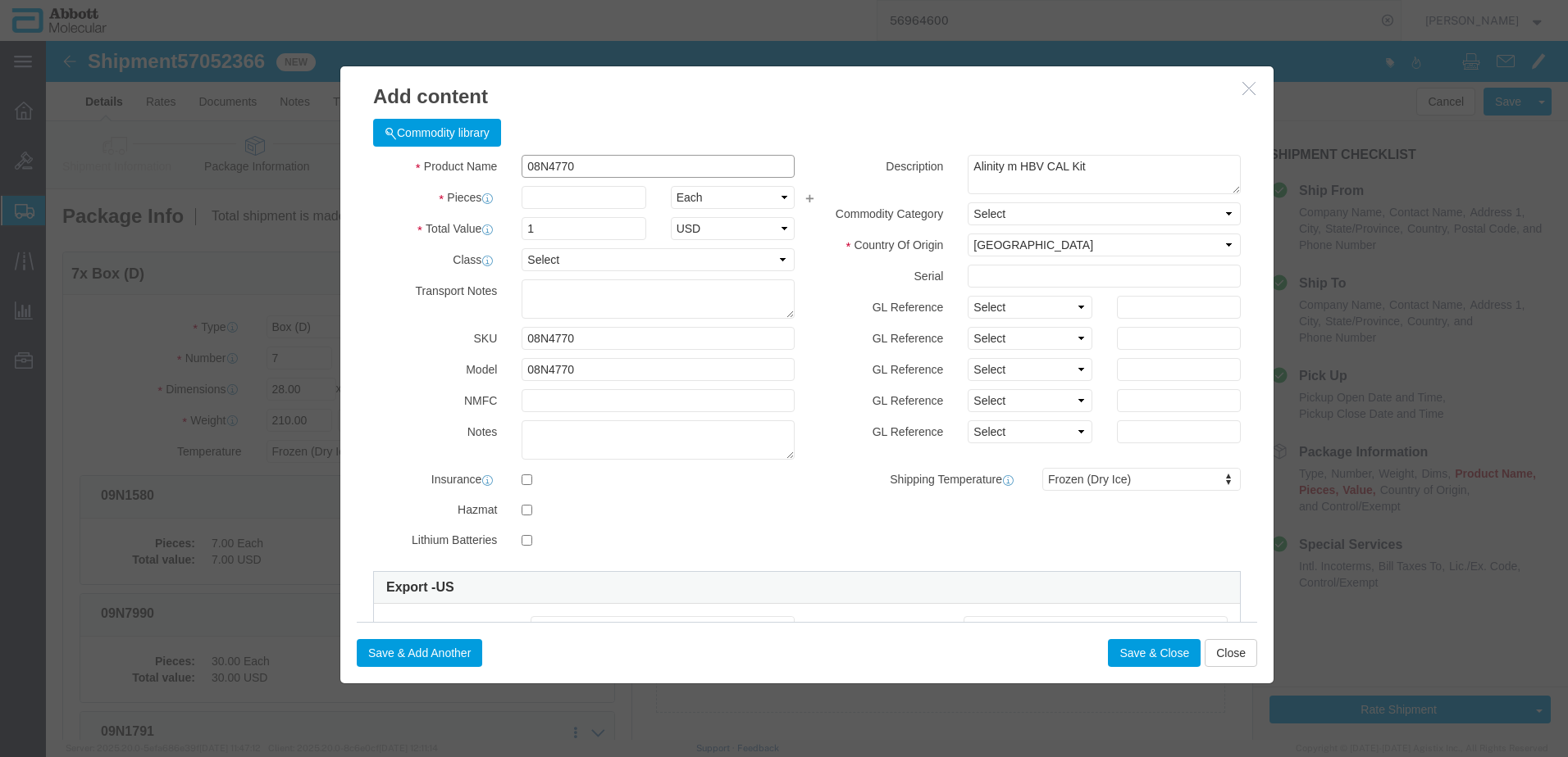
type input "08N4770"
type input "1"
drag, startPoint x: 958, startPoint y: 265, endPoint x: 956, endPoint y: 278, distance: 13.2
click select "Select Account Type Activity ID Airline Appointment Number ASN Batch Number Bil…"
select select "BATCH_NUMBER"
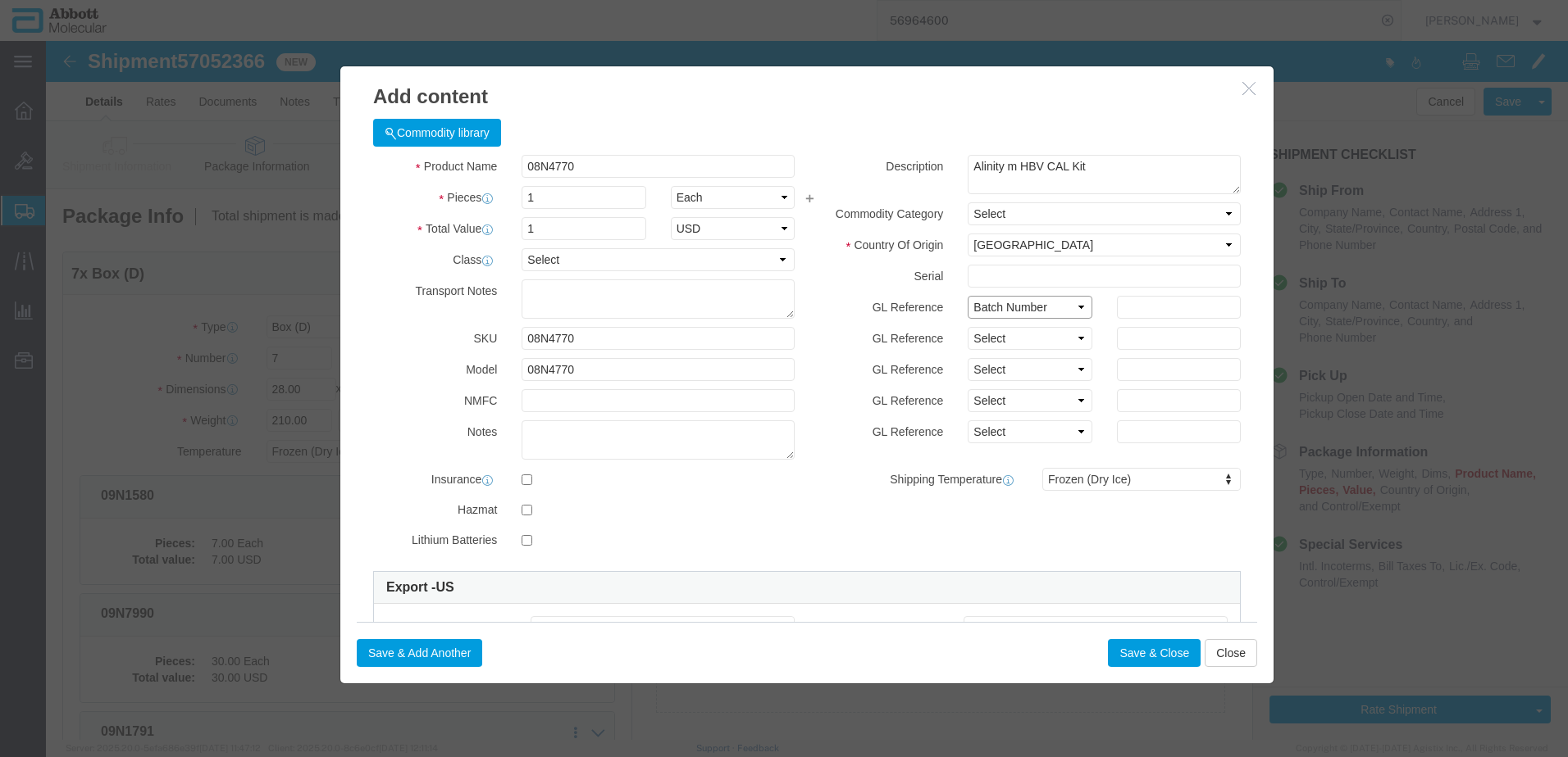
click select "Select Account Type Activity ID Airline Appointment Number ASN Batch Number Bil…"
type input "414261"
click button "Save & Add Another"
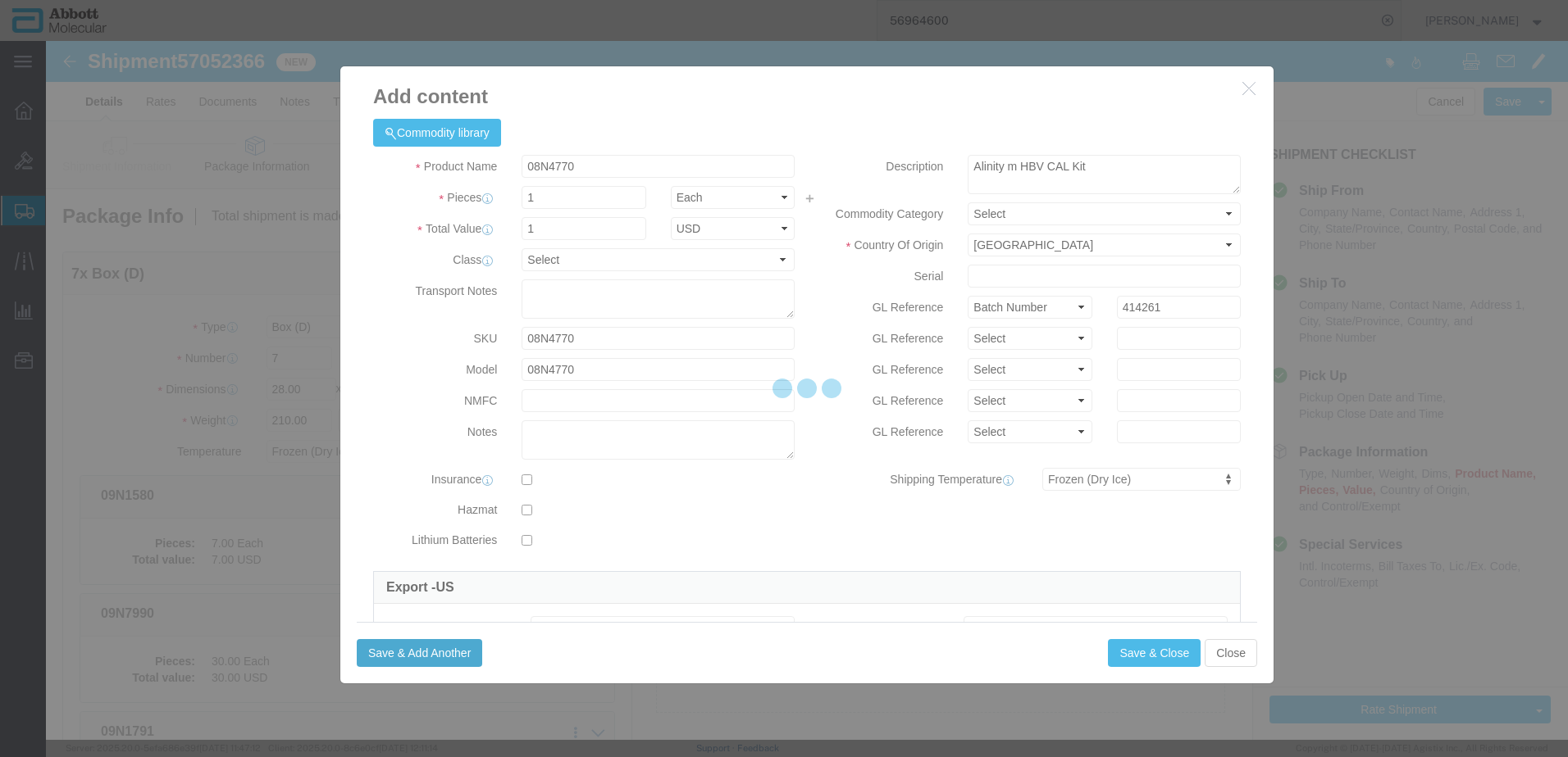
select select "EA"
select select
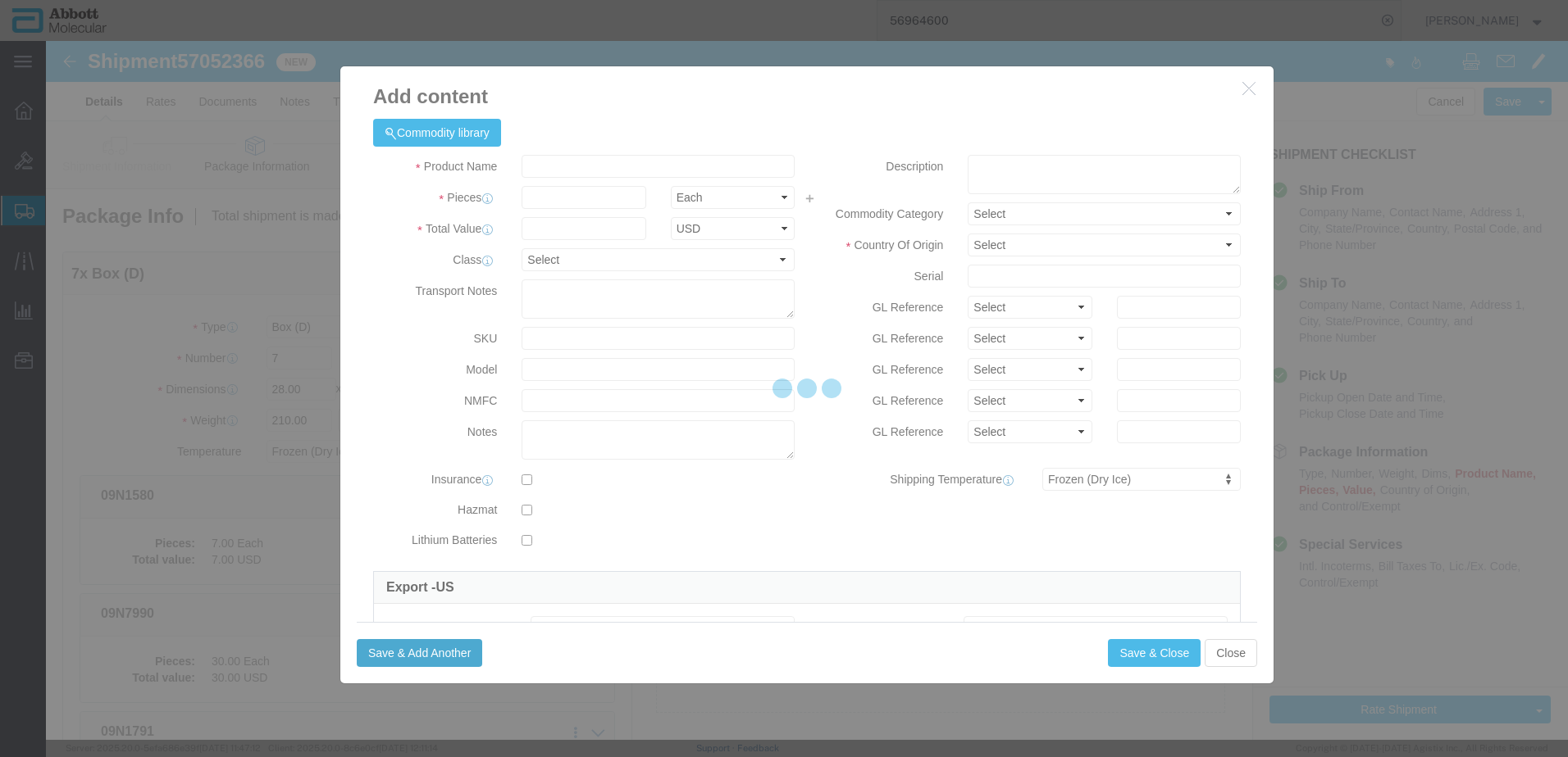
select select "USD"
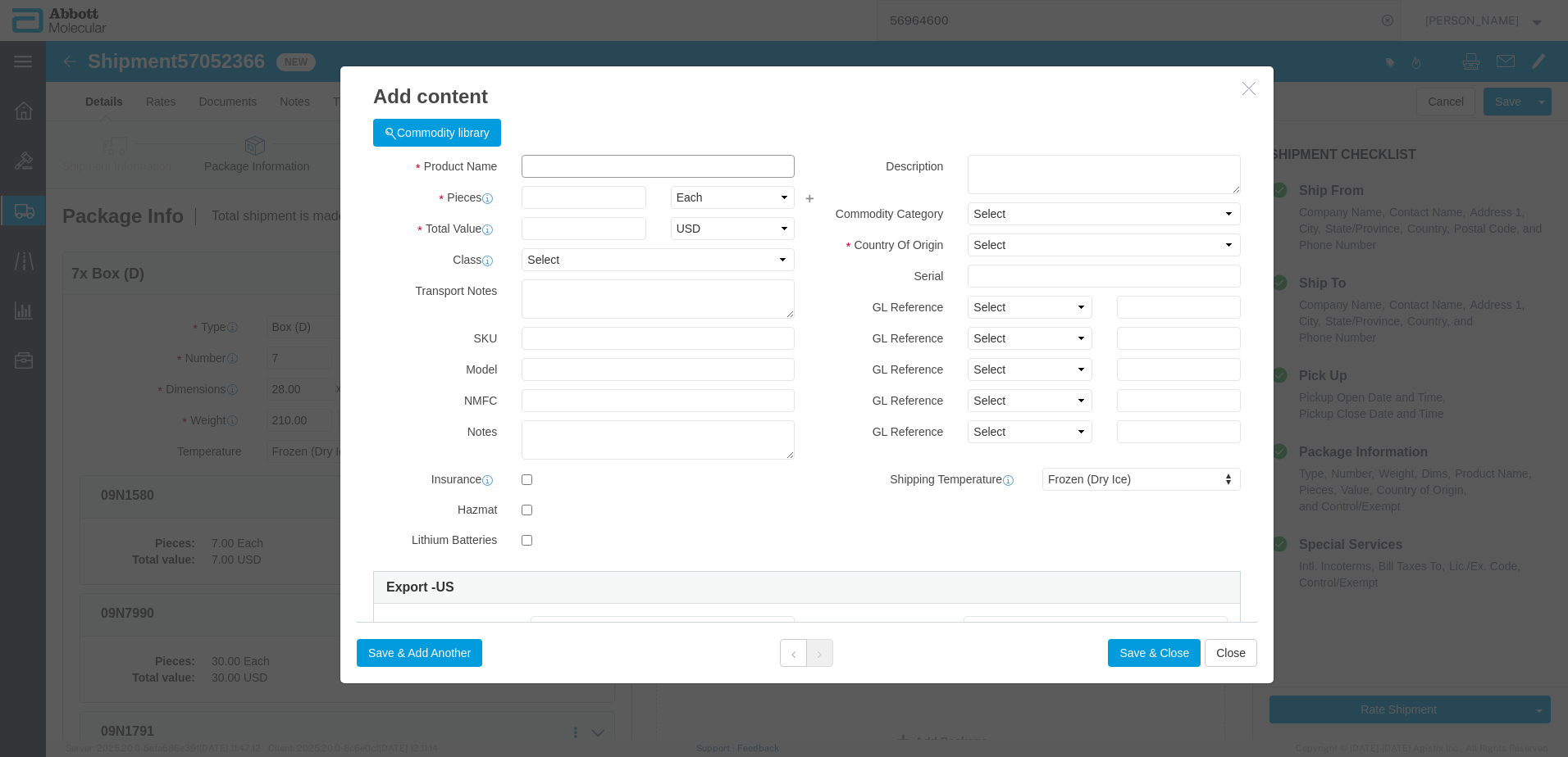
click input "text"
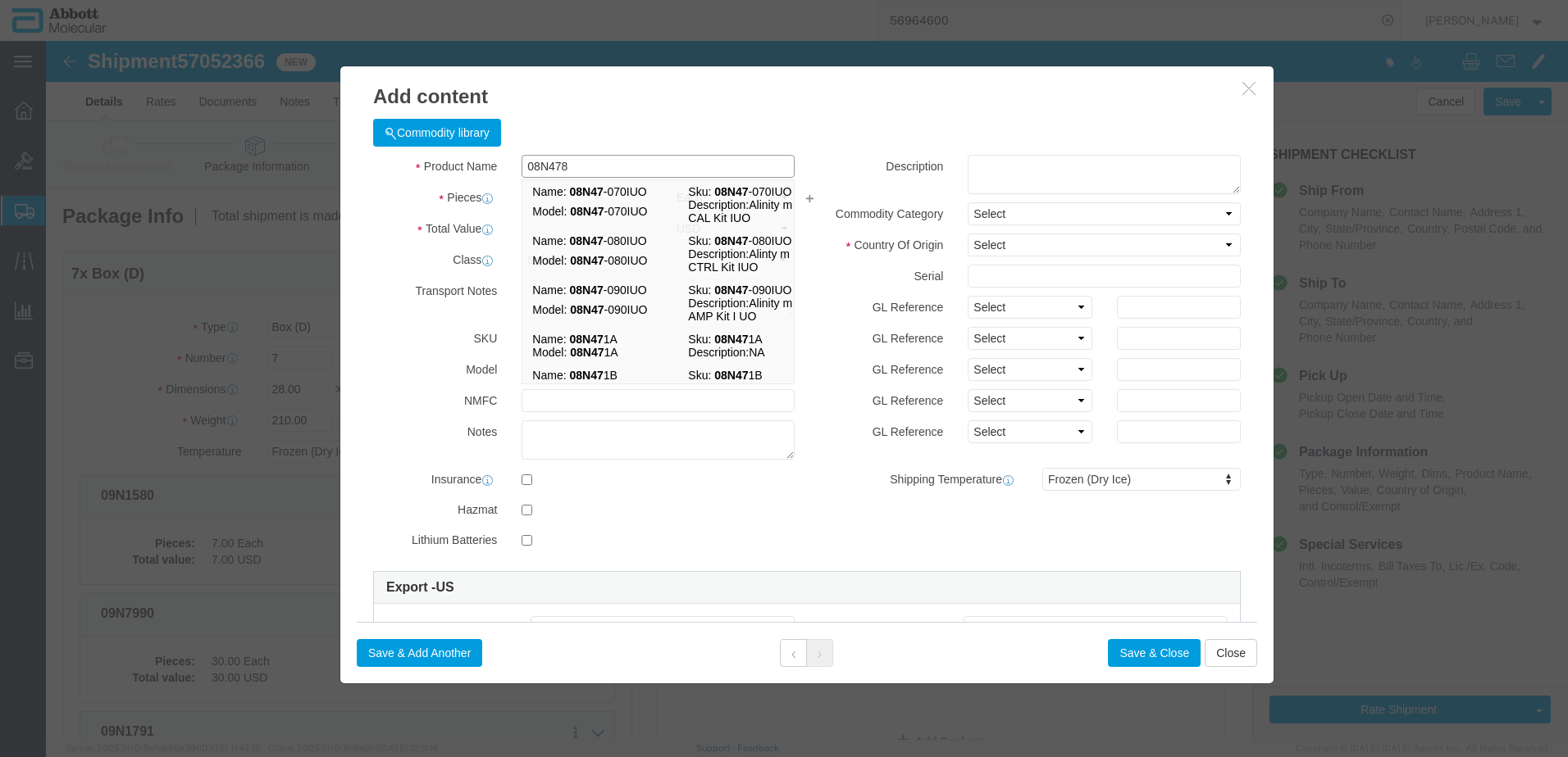
type input "08N4780"
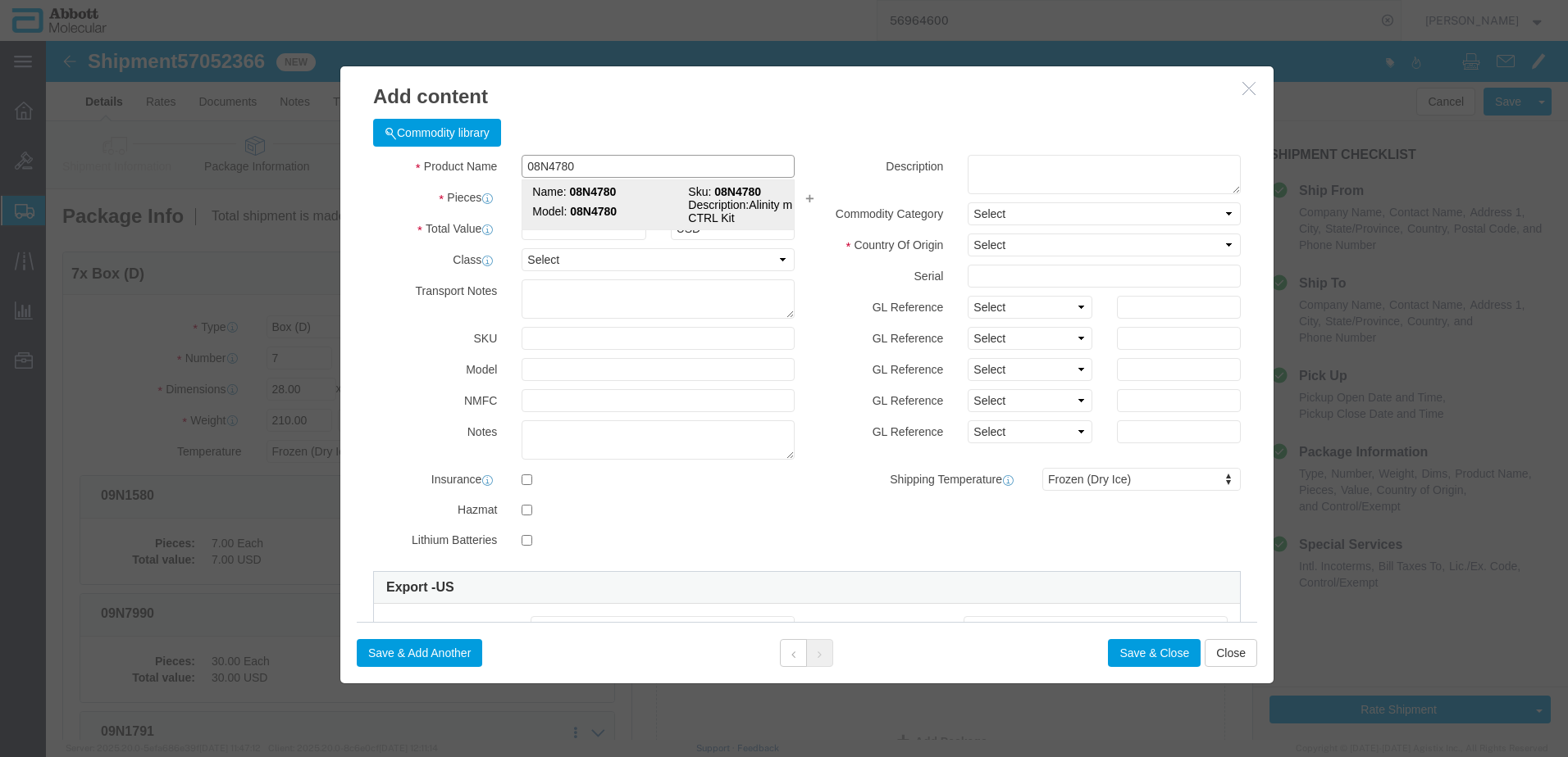
click td "Name: 08N4780"
type input "1"
select select "US"
type input "FROZEN"
type input "3822190080"
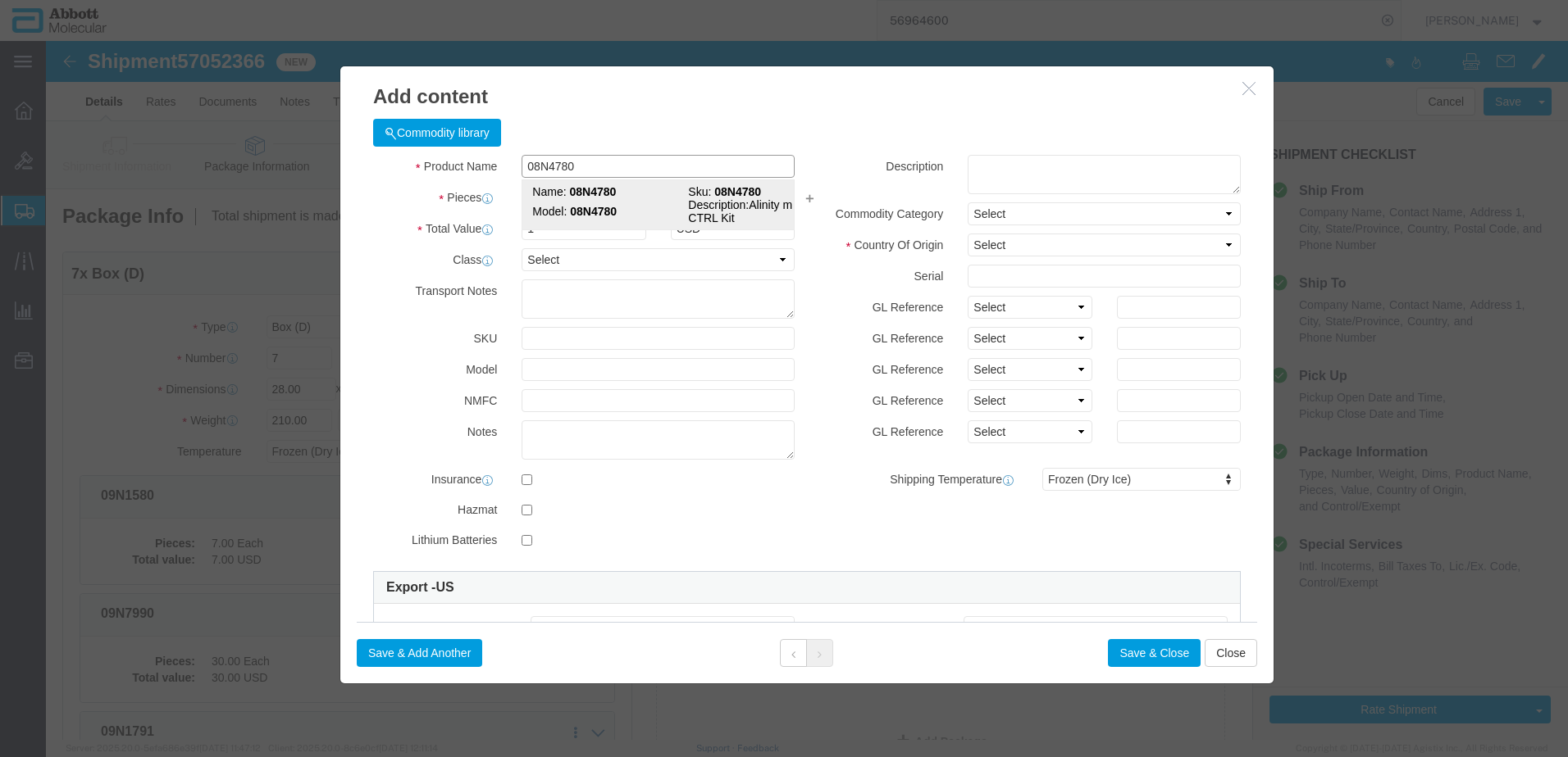
type input "EAR99"
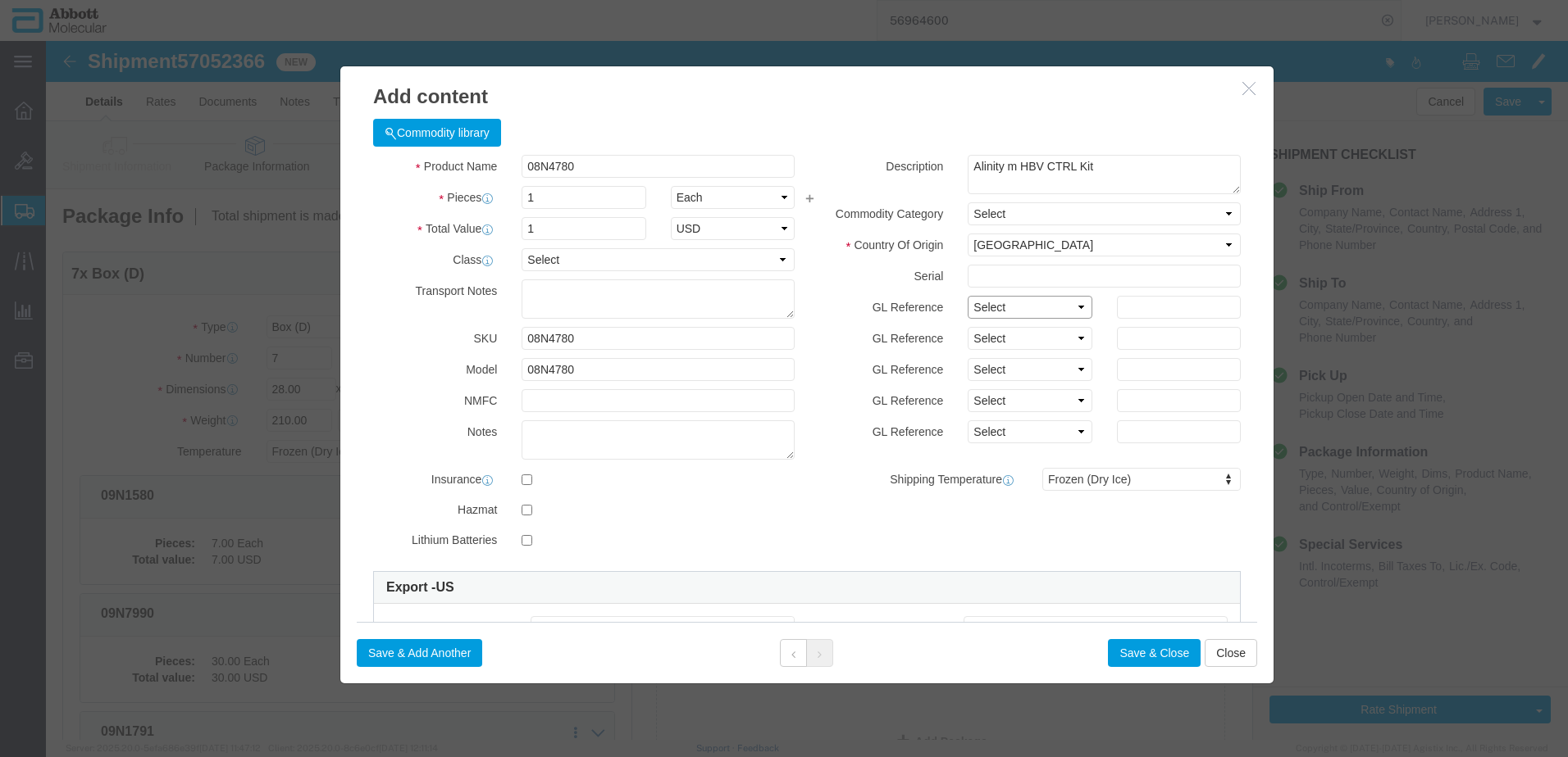
drag, startPoint x: 1024, startPoint y: 261, endPoint x: 1008, endPoint y: 280, distance: 24.8
click select "Select Account Type Activity ID Airline Appointment Number ASN Batch Number Bil…"
click button "Save & Add Another"
click input "text"
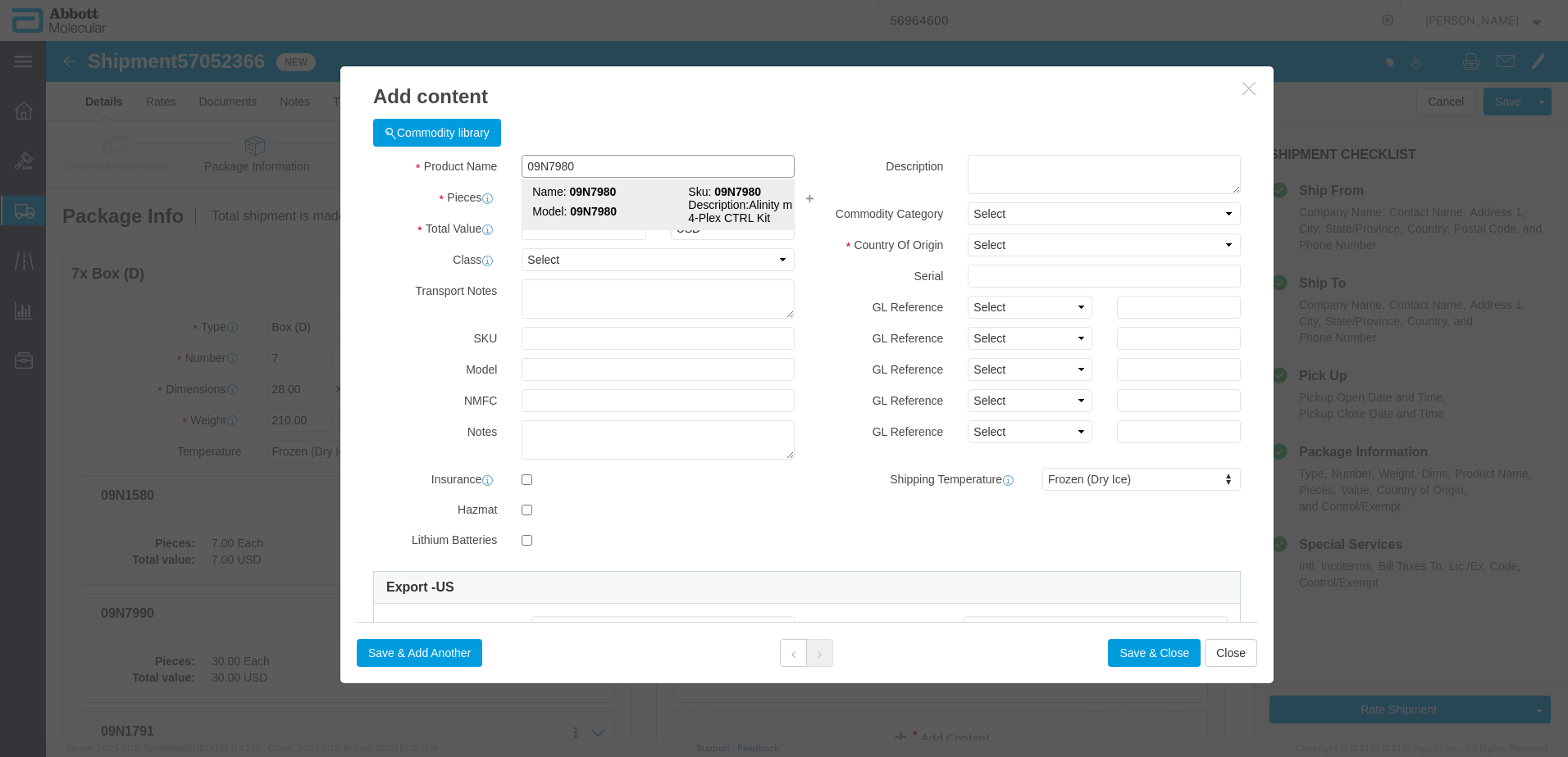
click strong "09N7980"
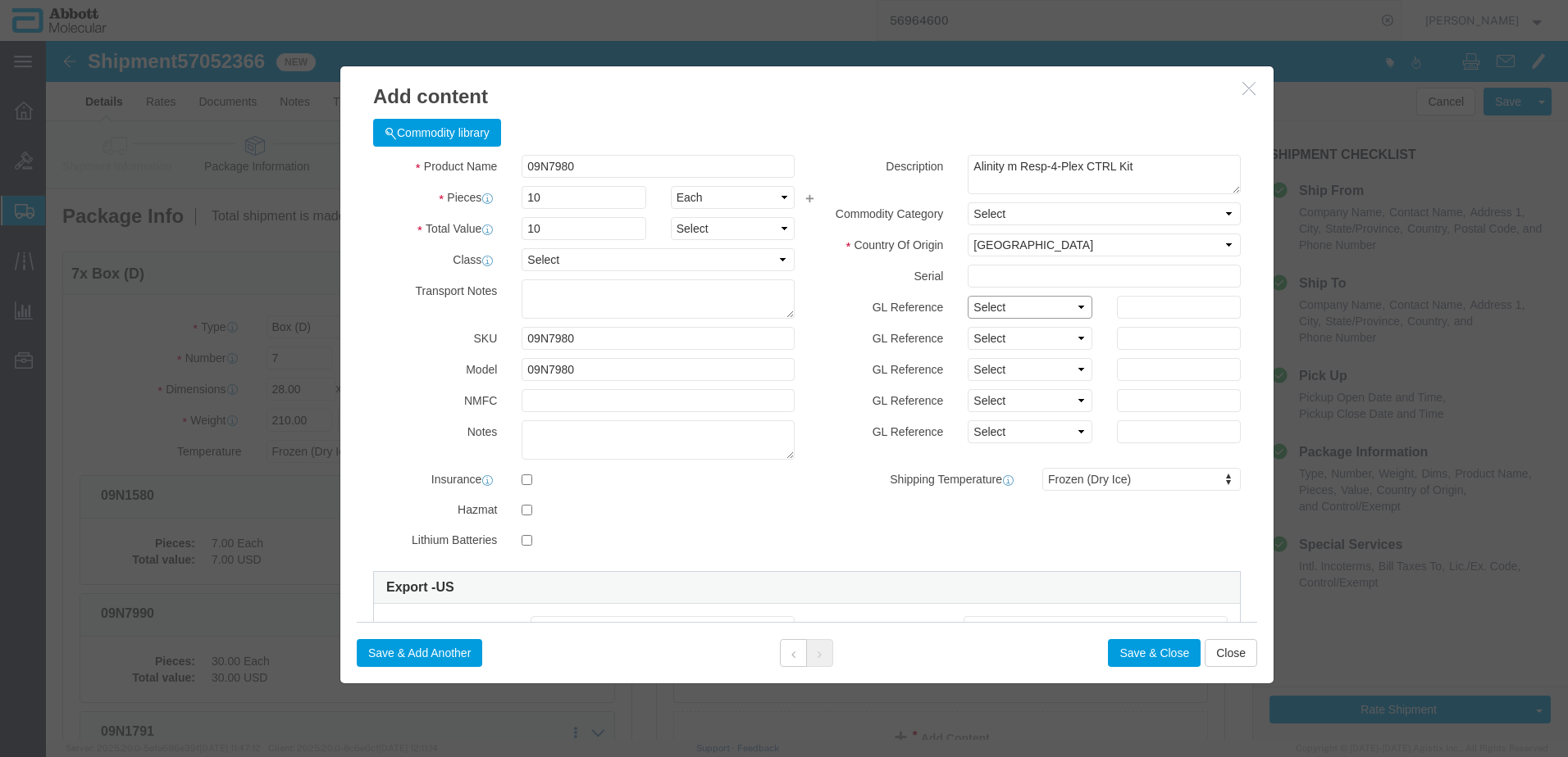
drag, startPoint x: 1011, startPoint y: 268, endPoint x: 1008, endPoint y: 276, distance: 8.5
click select "Select Account Type Activity ID Airline Appointment Number ASN Batch Number Bil…"
click button "Save & Close"
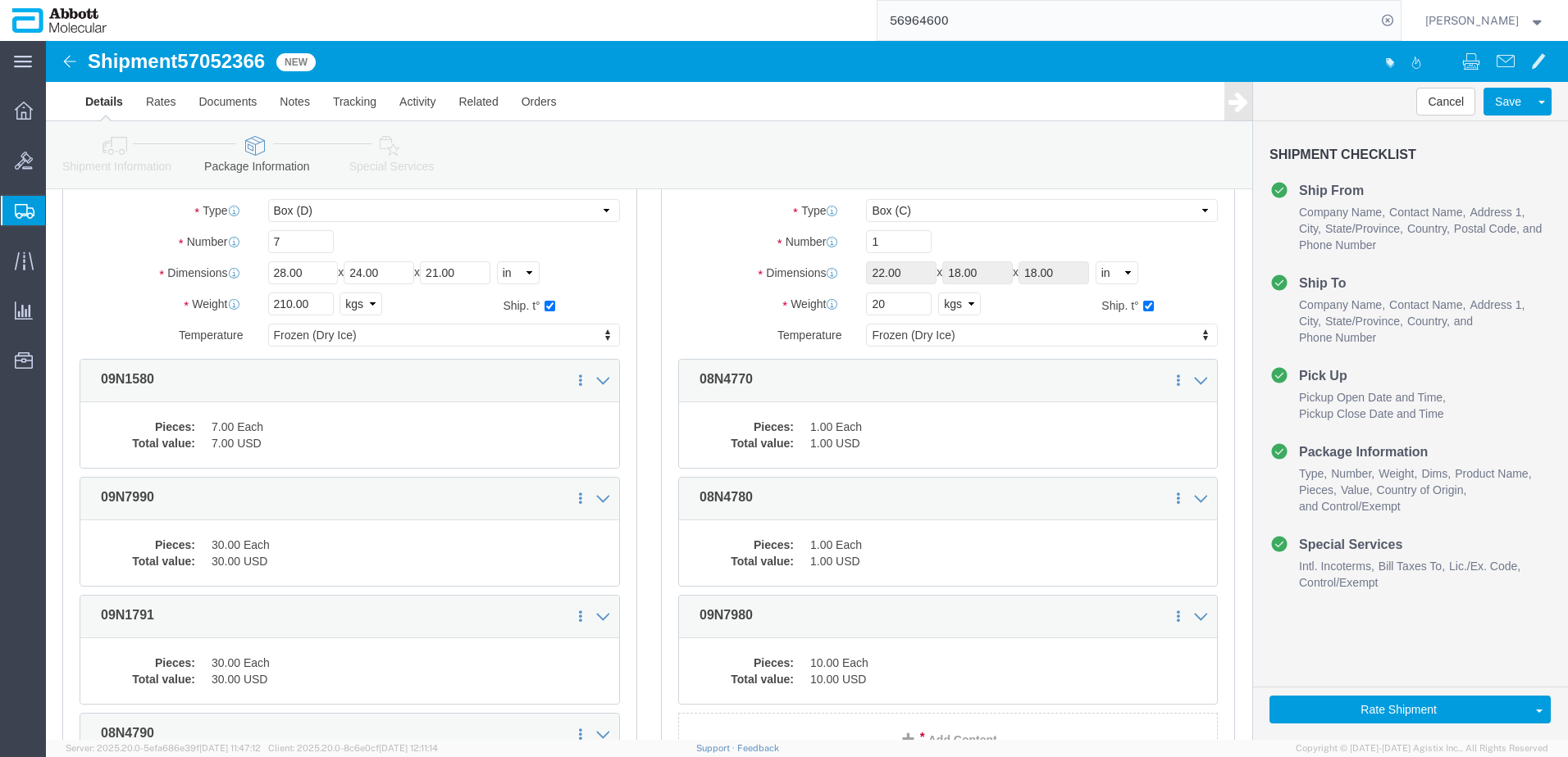
scroll to position [401, 0]
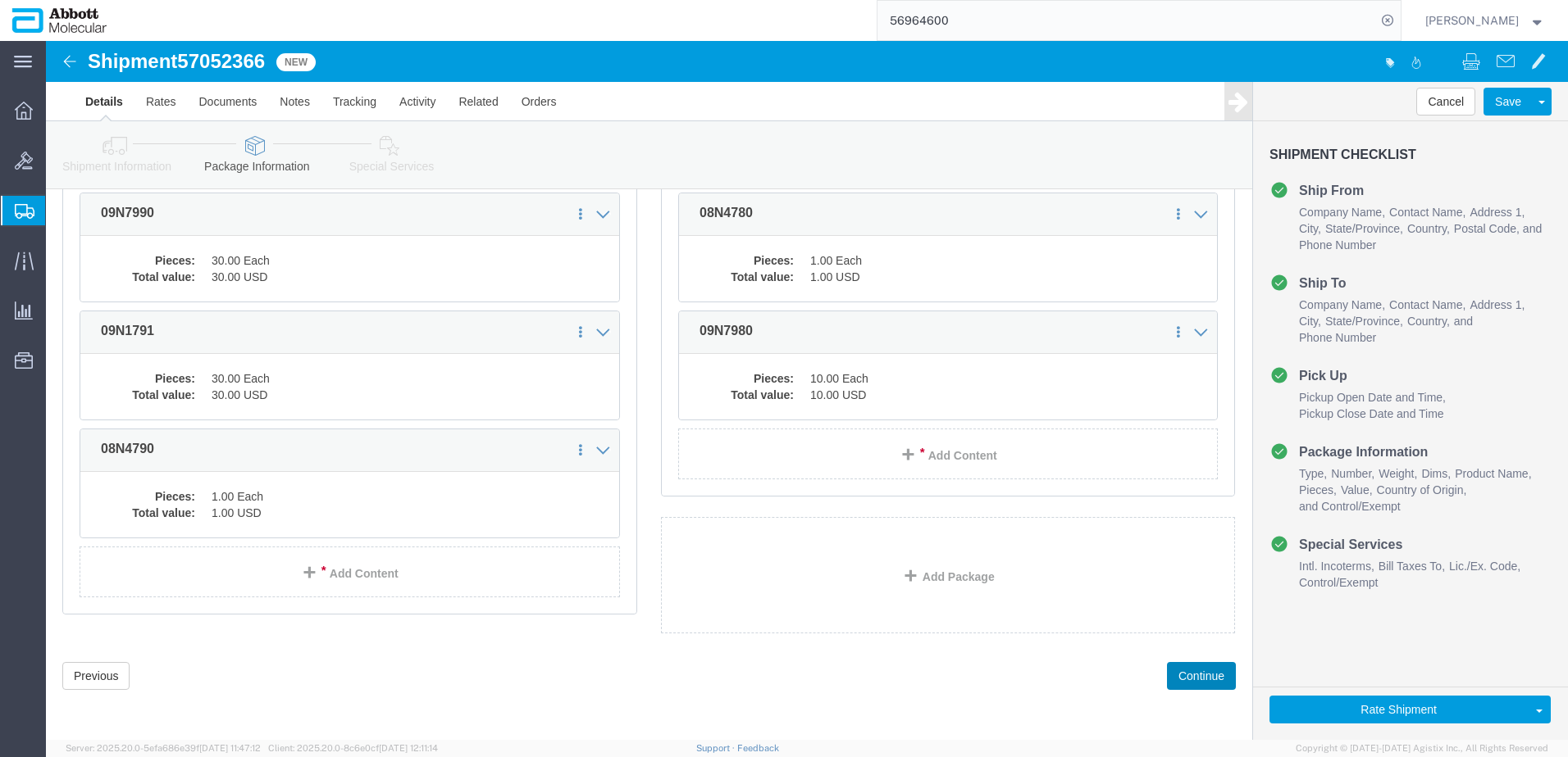
drag, startPoint x: 1127, startPoint y: 637, endPoint x: 1097, endPoint y: 598, distance: 49.2
click button "Continue"
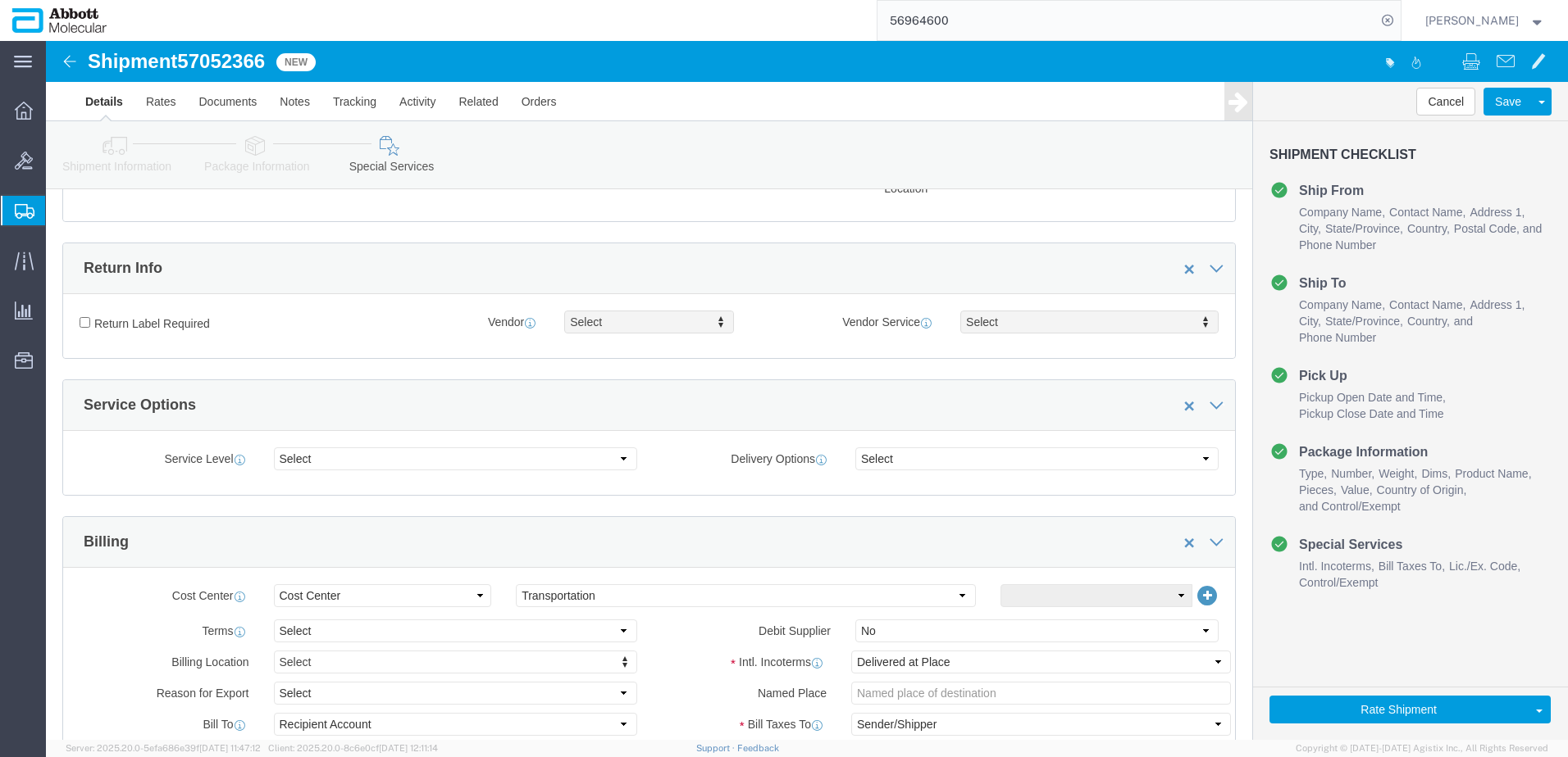
scroll to position [2467, 0]
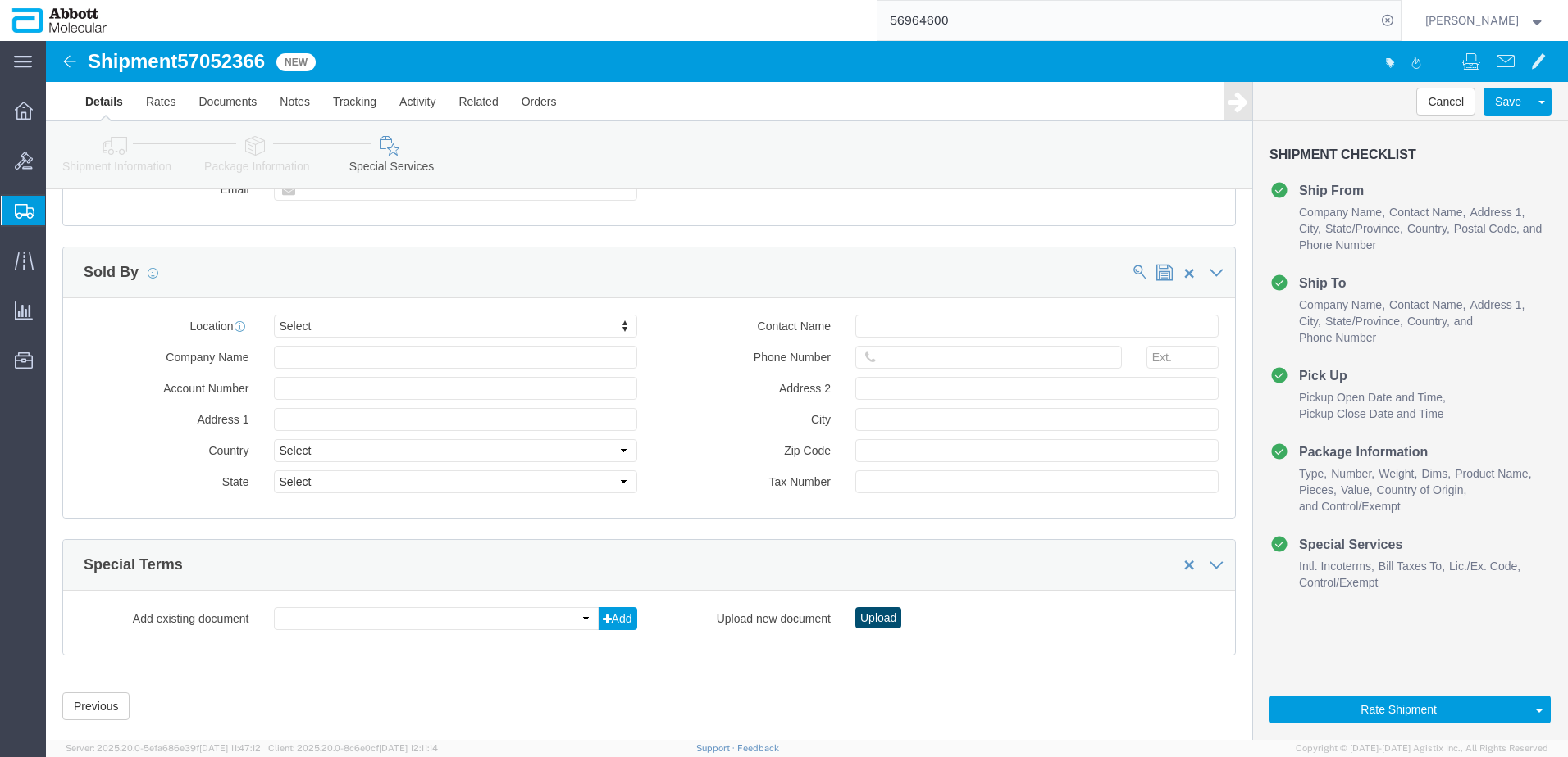
click button "Upload"
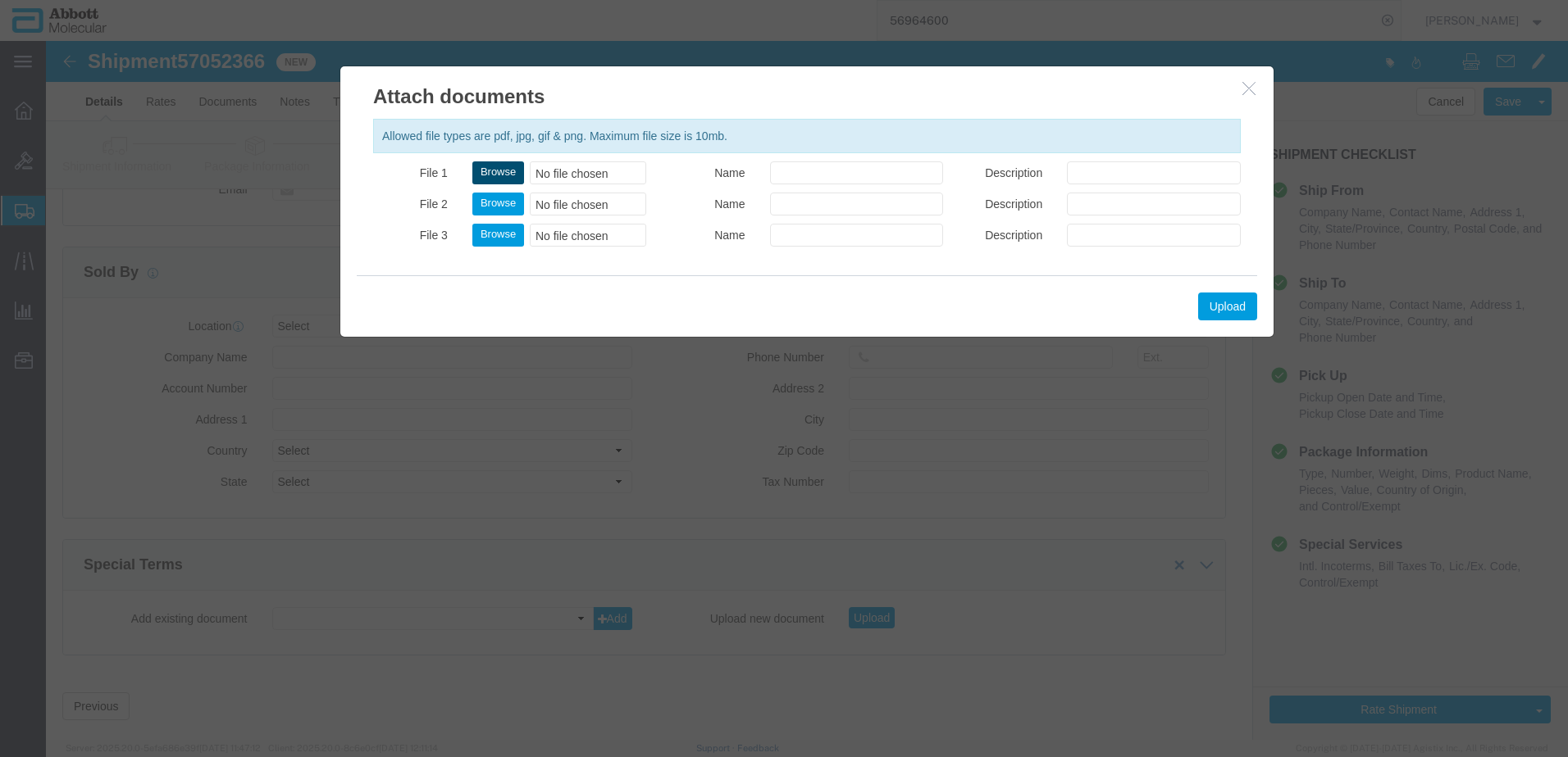
click button "Browse"
click button "Upload"
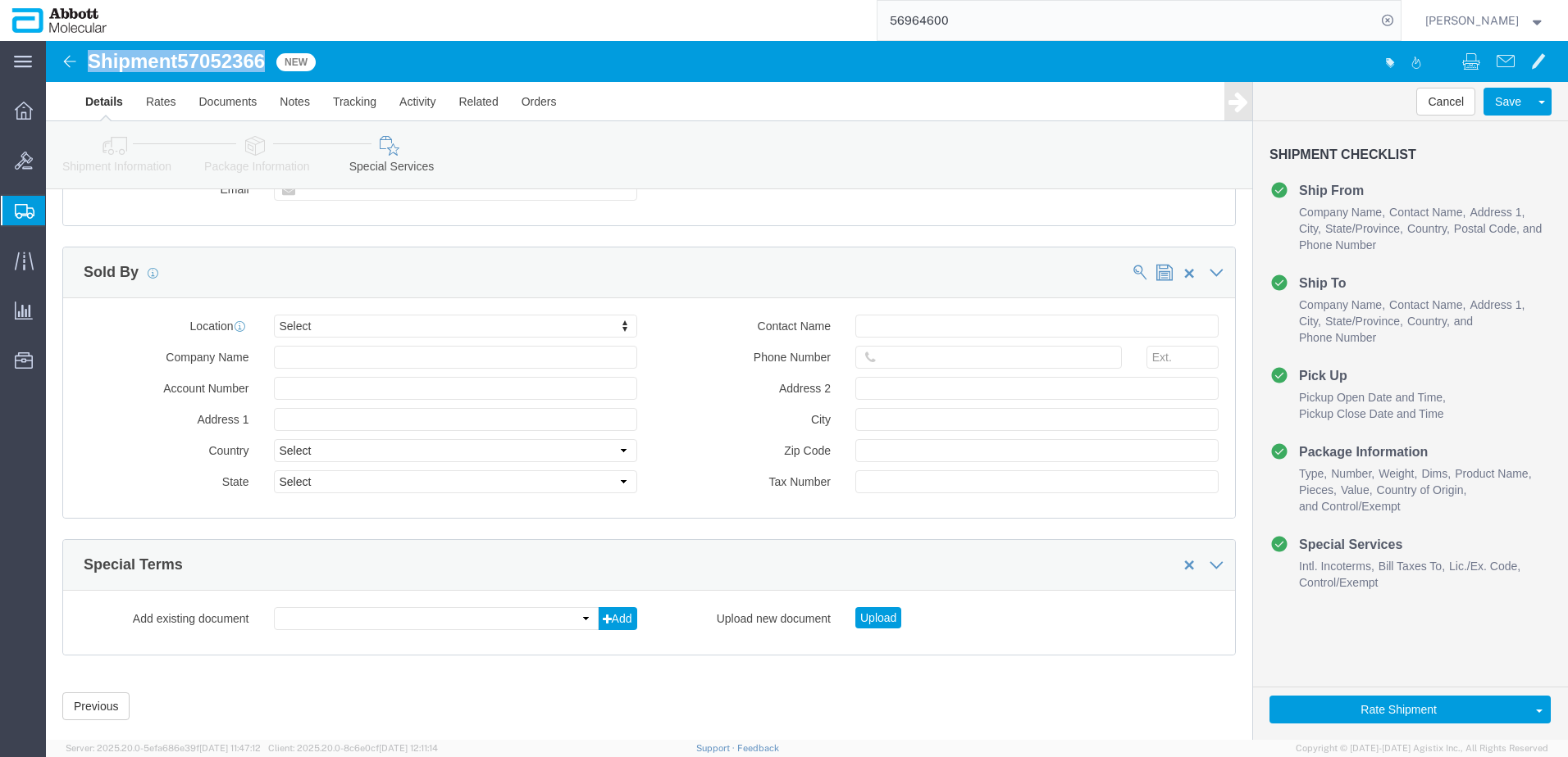
drag, startPoint x: 43, startPoint y: 22, endPoint x: 224, endPoint y: 26, distance: 181.0
click h1 "Shipment 57052366"
copy h1 "Shipment 57052366"
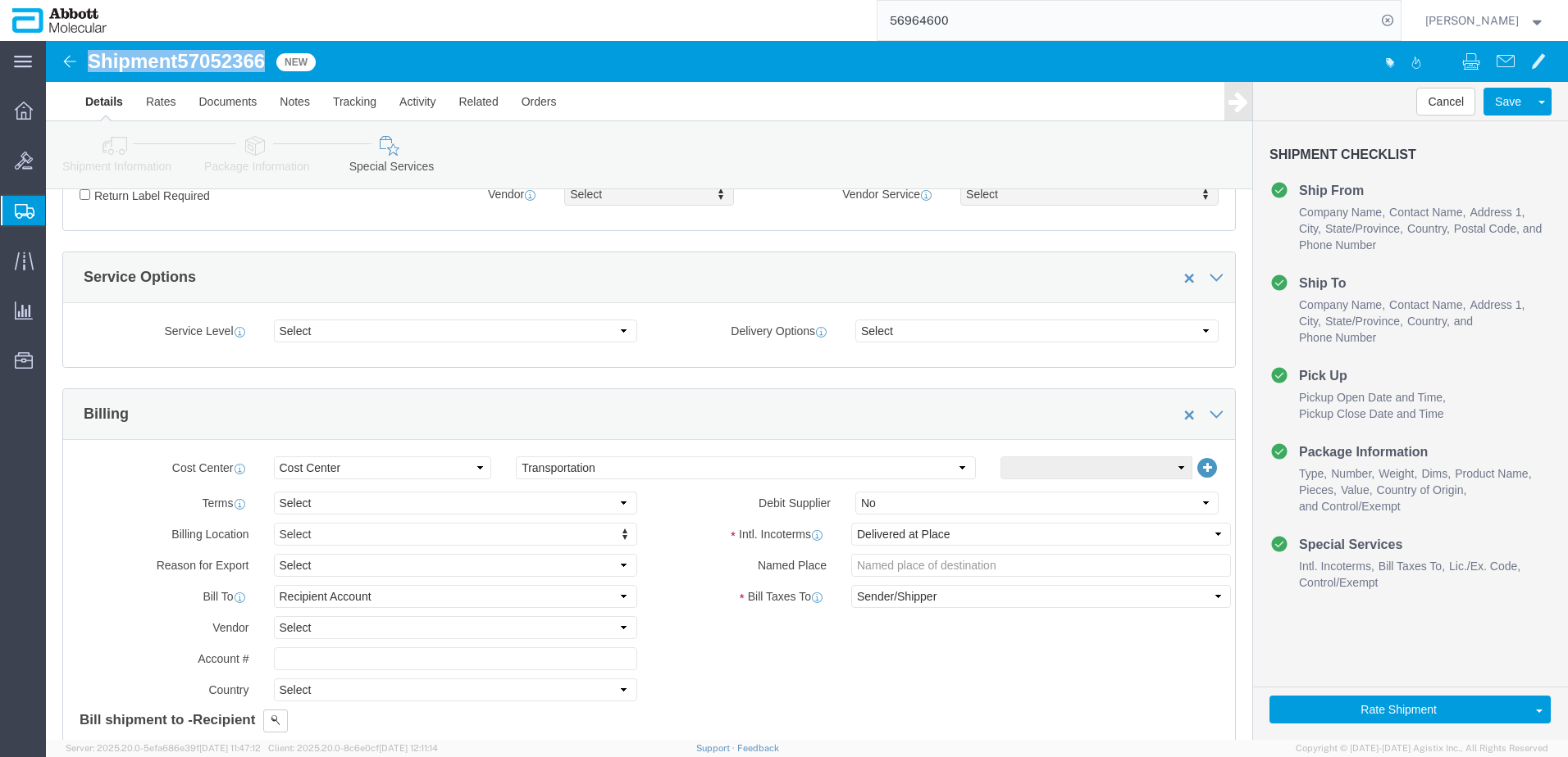
scroll to position [499, 0]
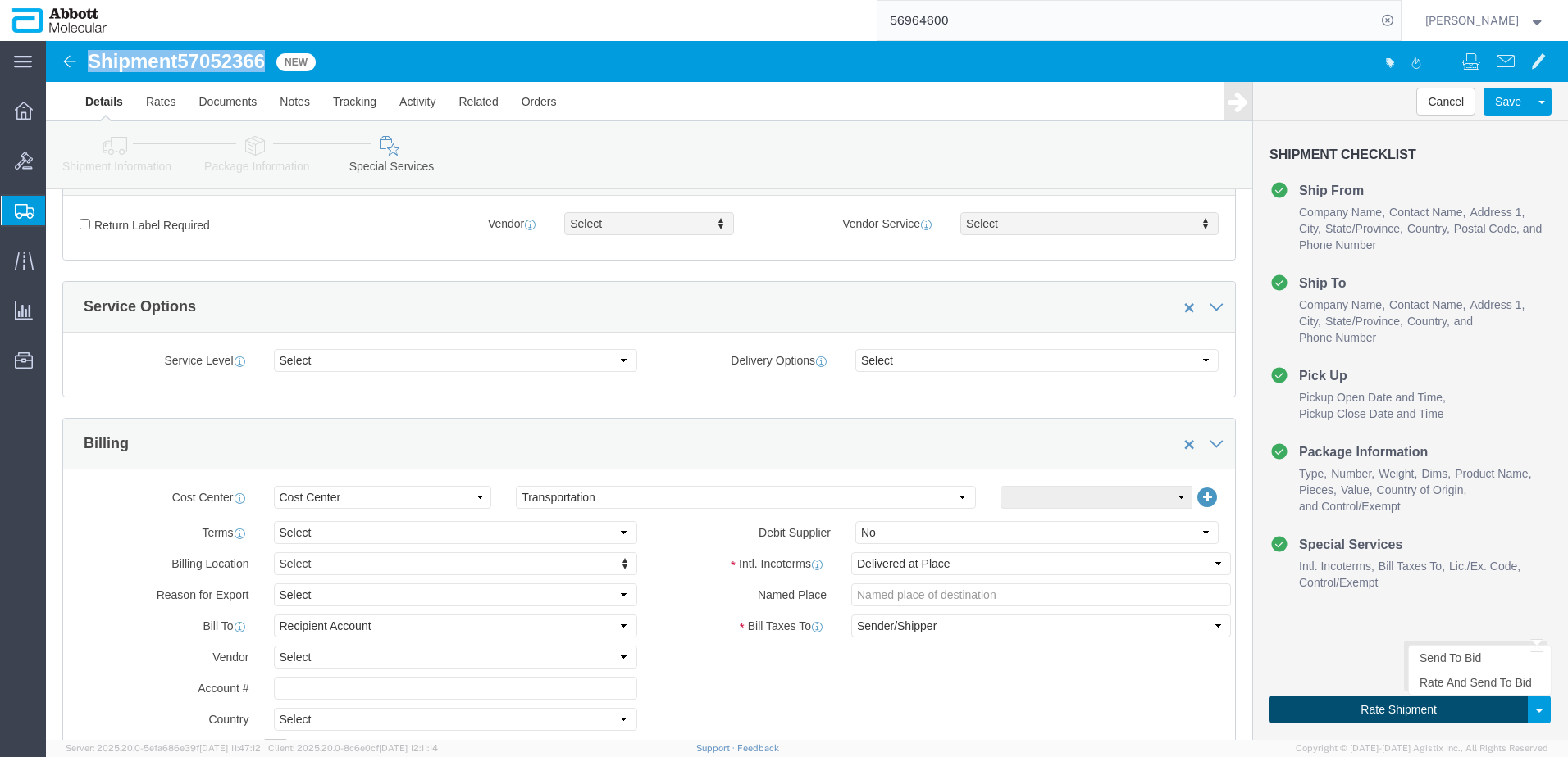
click button "Rate Shipment"
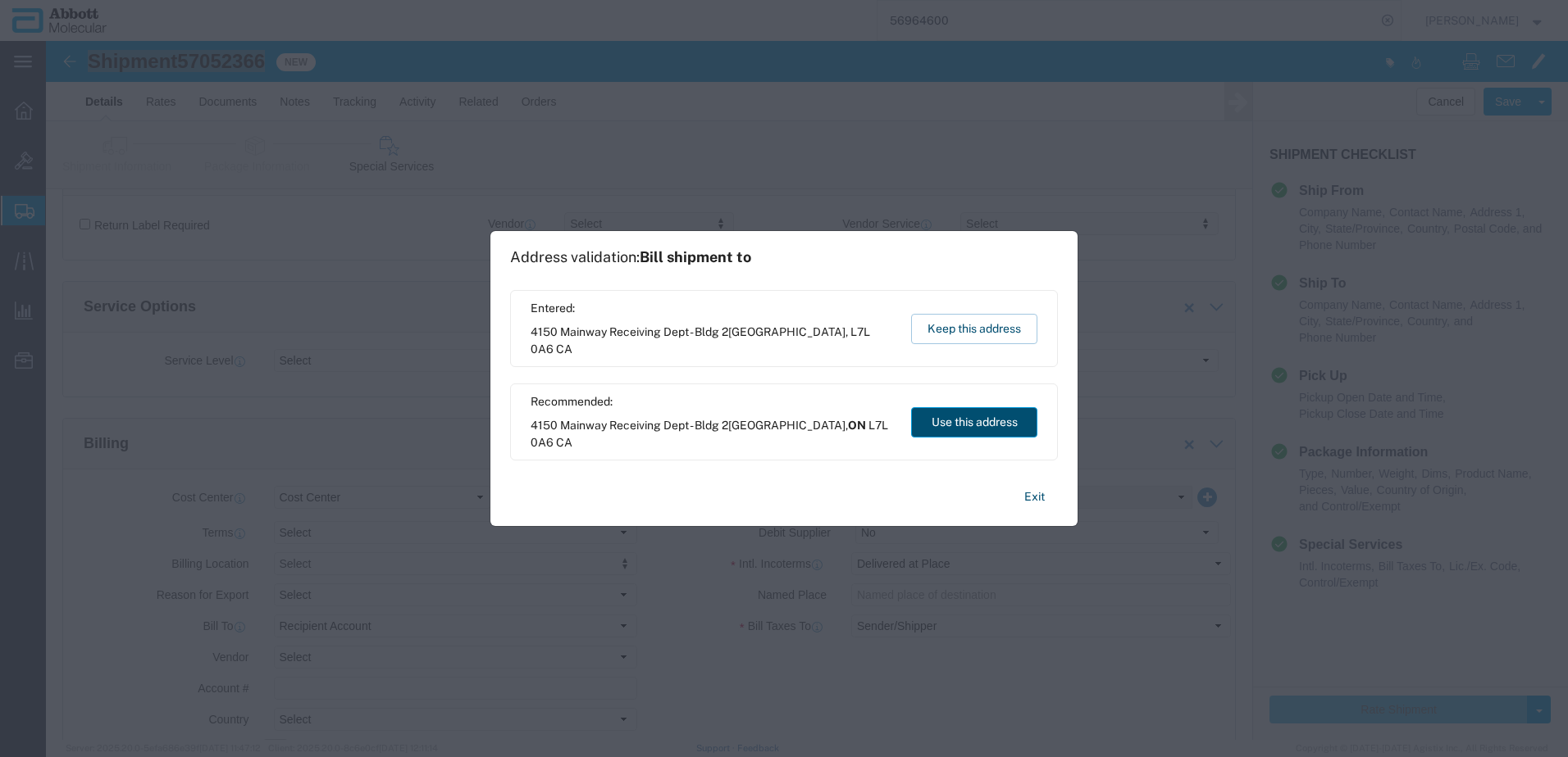
click at [980, 423] on button "Use this address" at bounding box center [973, 423] width 126 height 30
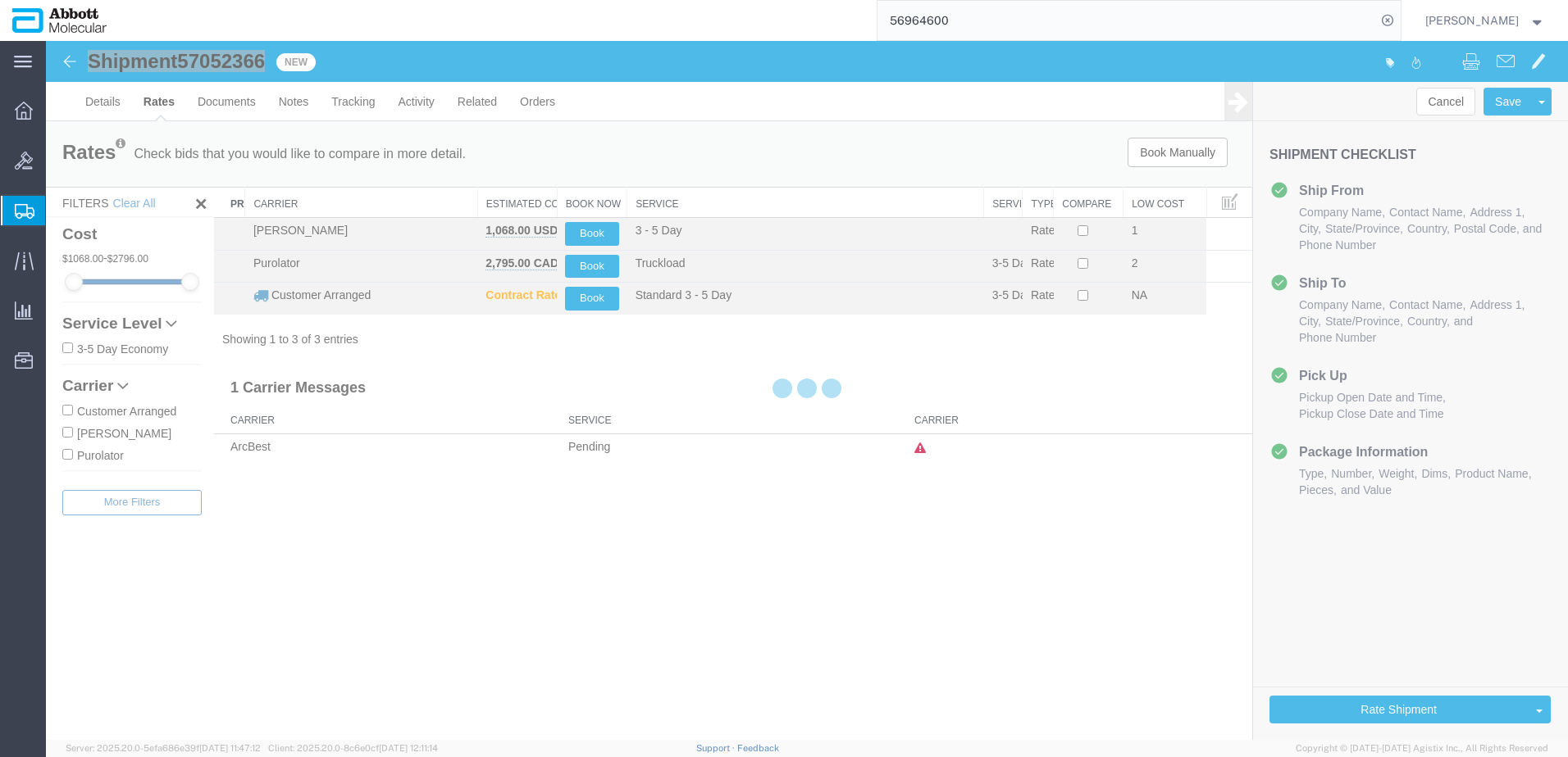
scroll to position [0, 0]
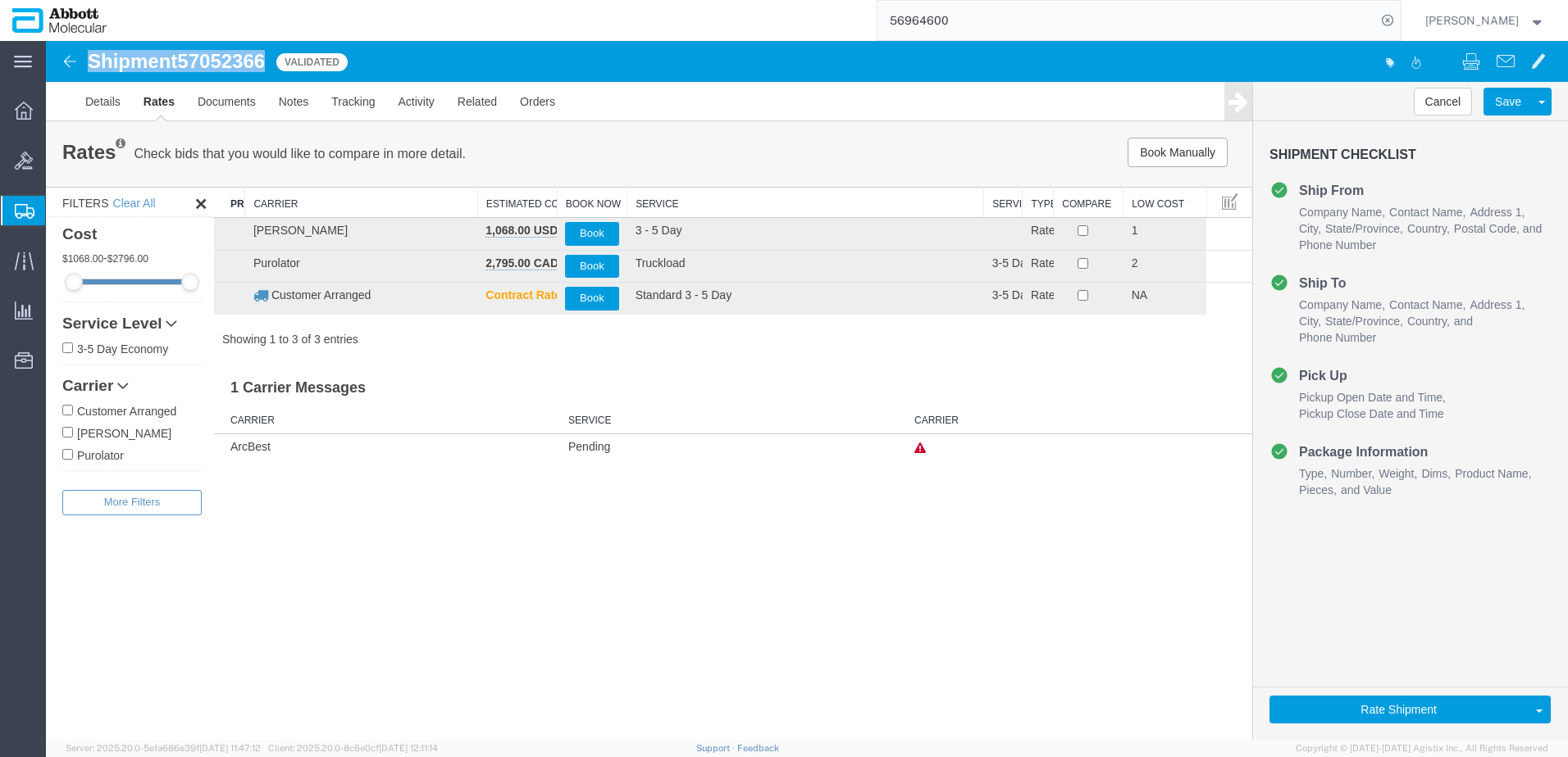
click at [68, 458] on input "Purolator" at bounding box center [67, 454] width 11 height 11
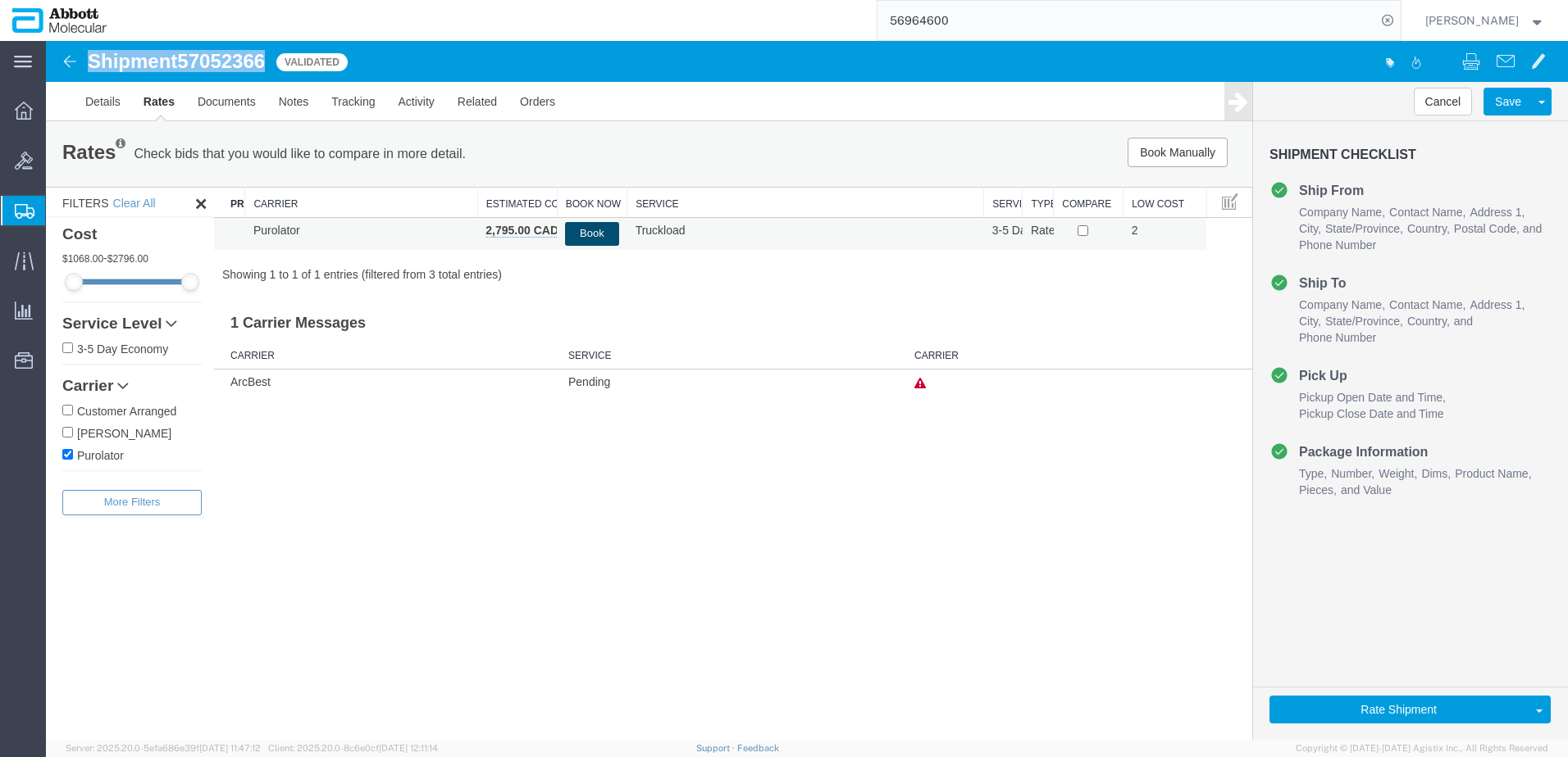
click at [591, 234] on button "Book" at bounding box center [592, 234] width 53 height 23
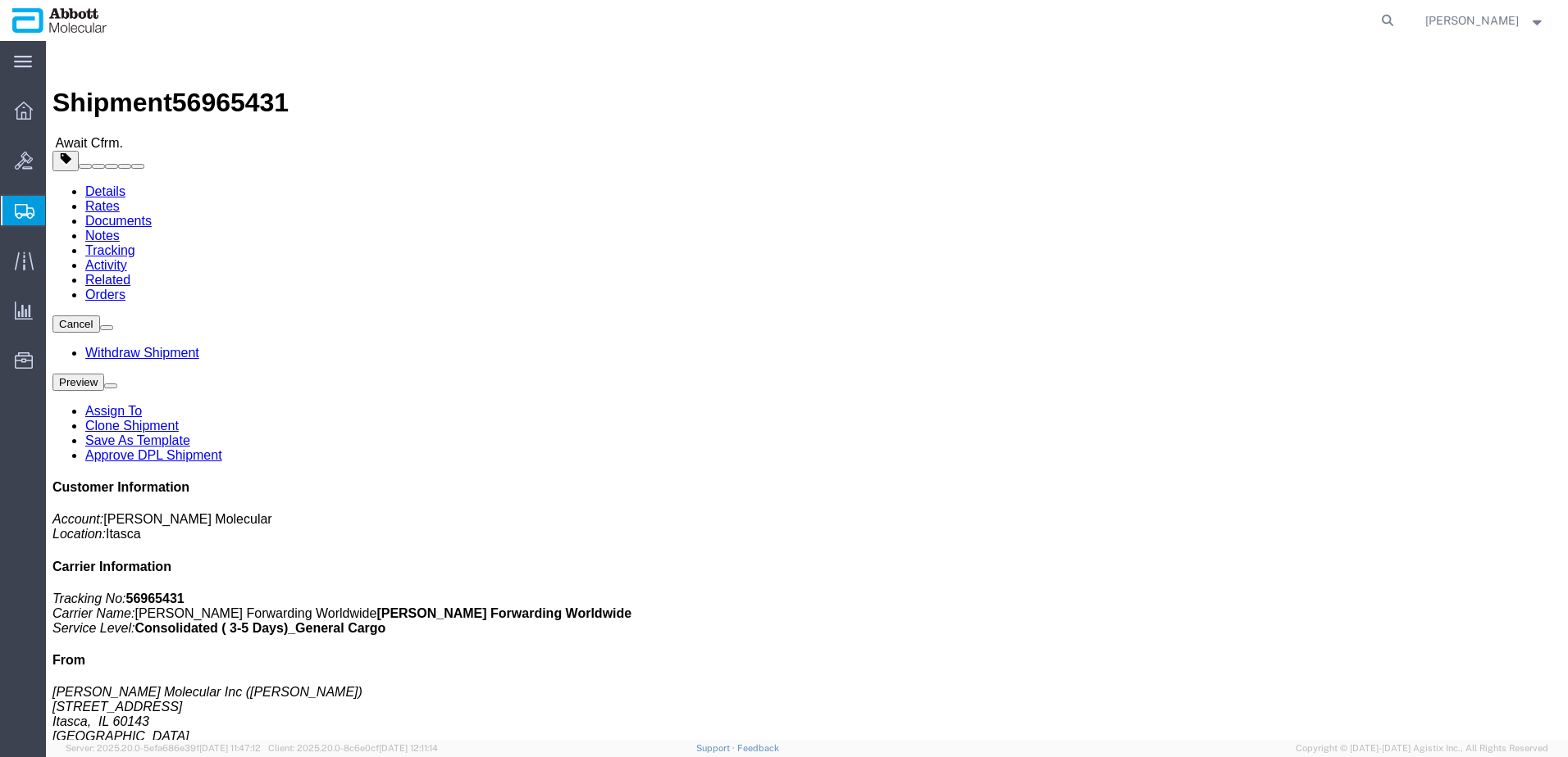
click b "918136203"
copy b "918136203"
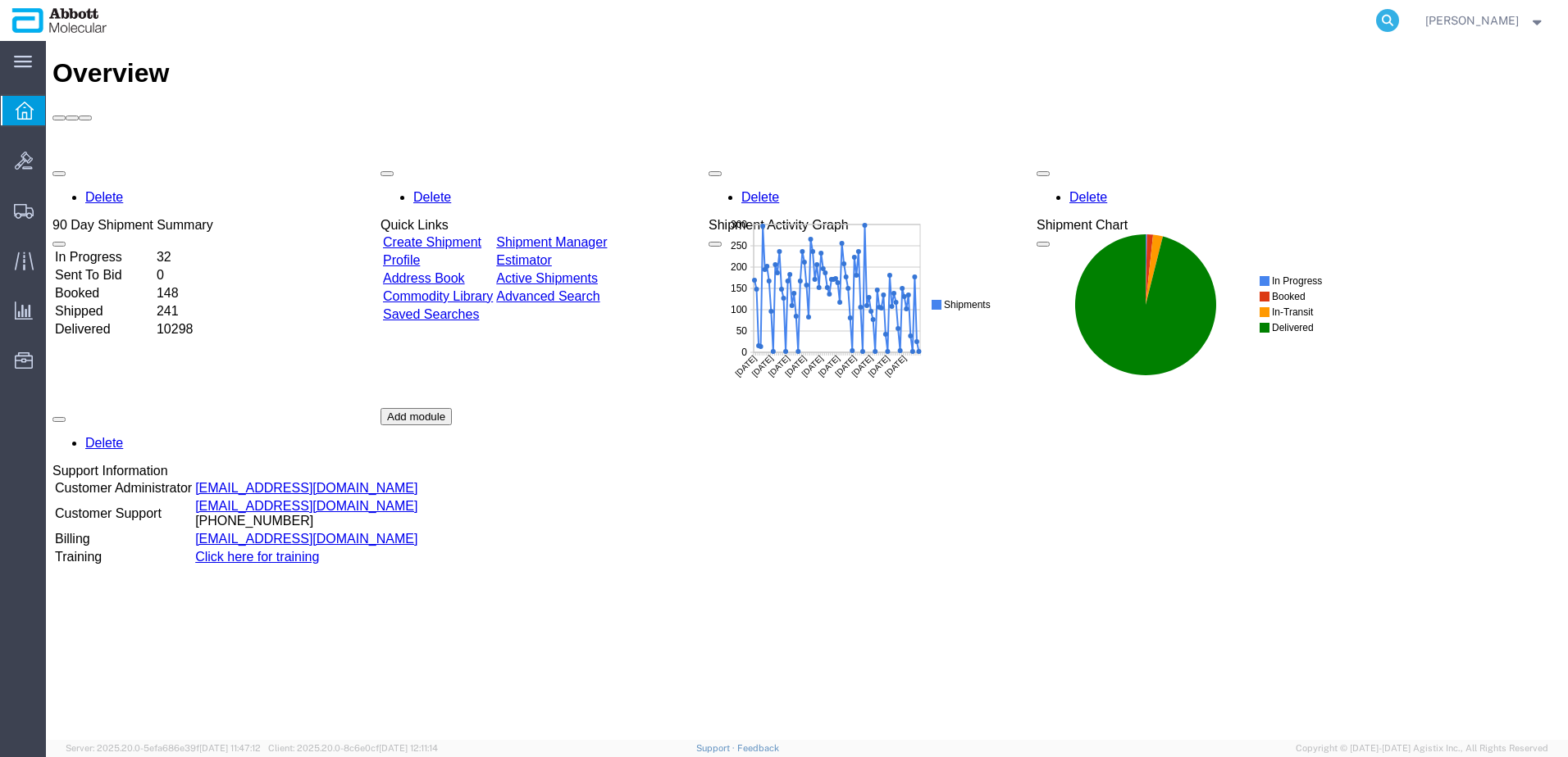
click at [1399, 21] on icon at bounding box center [1387, 20] width 22 height 22
paste input "918098433"
type input "918098433"
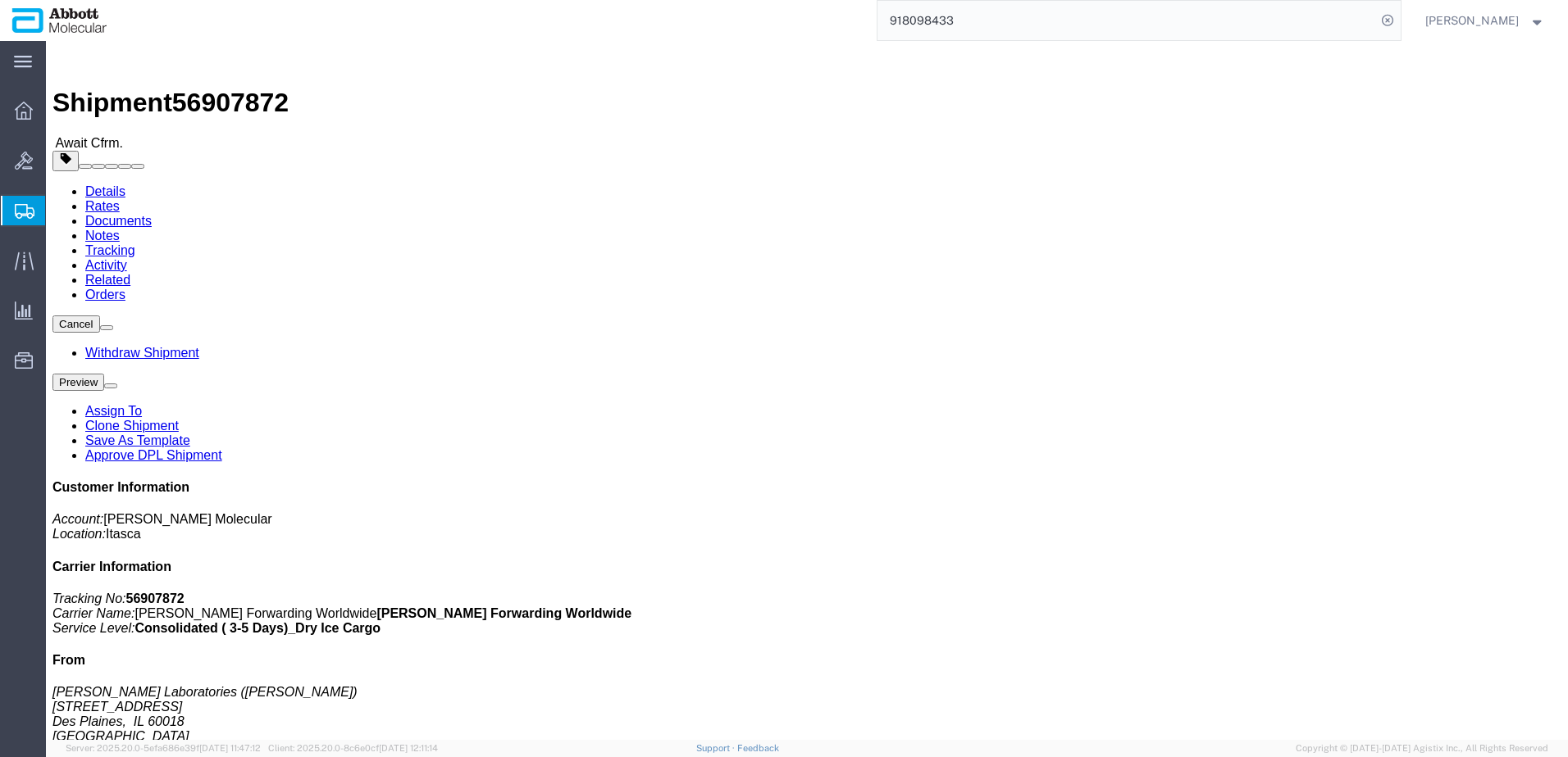
click link "Tracking"
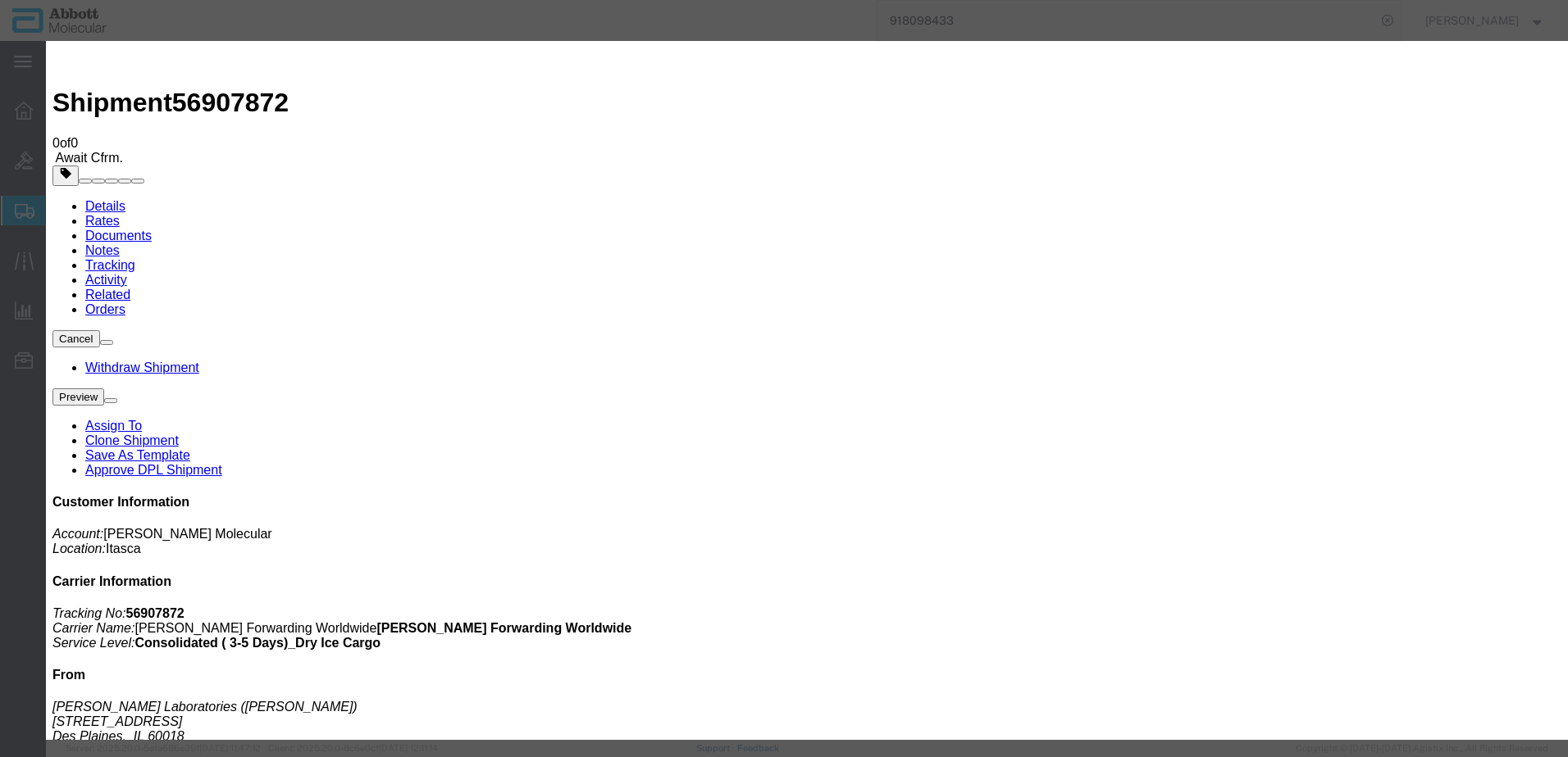
type input "10/07/2025"
type input "12:00 PM"
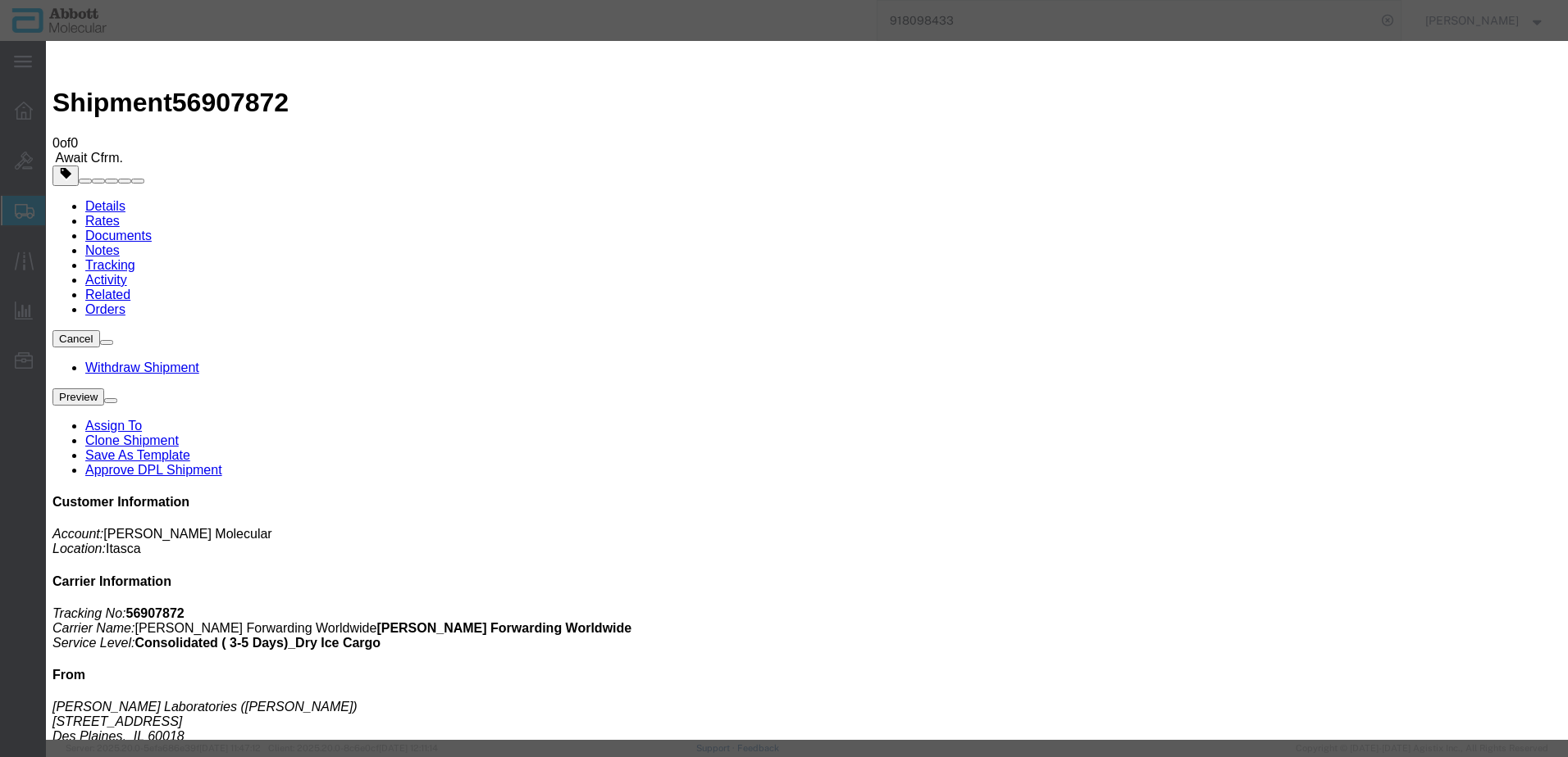
type input "09/26/2025"
select select "DELIVRED"
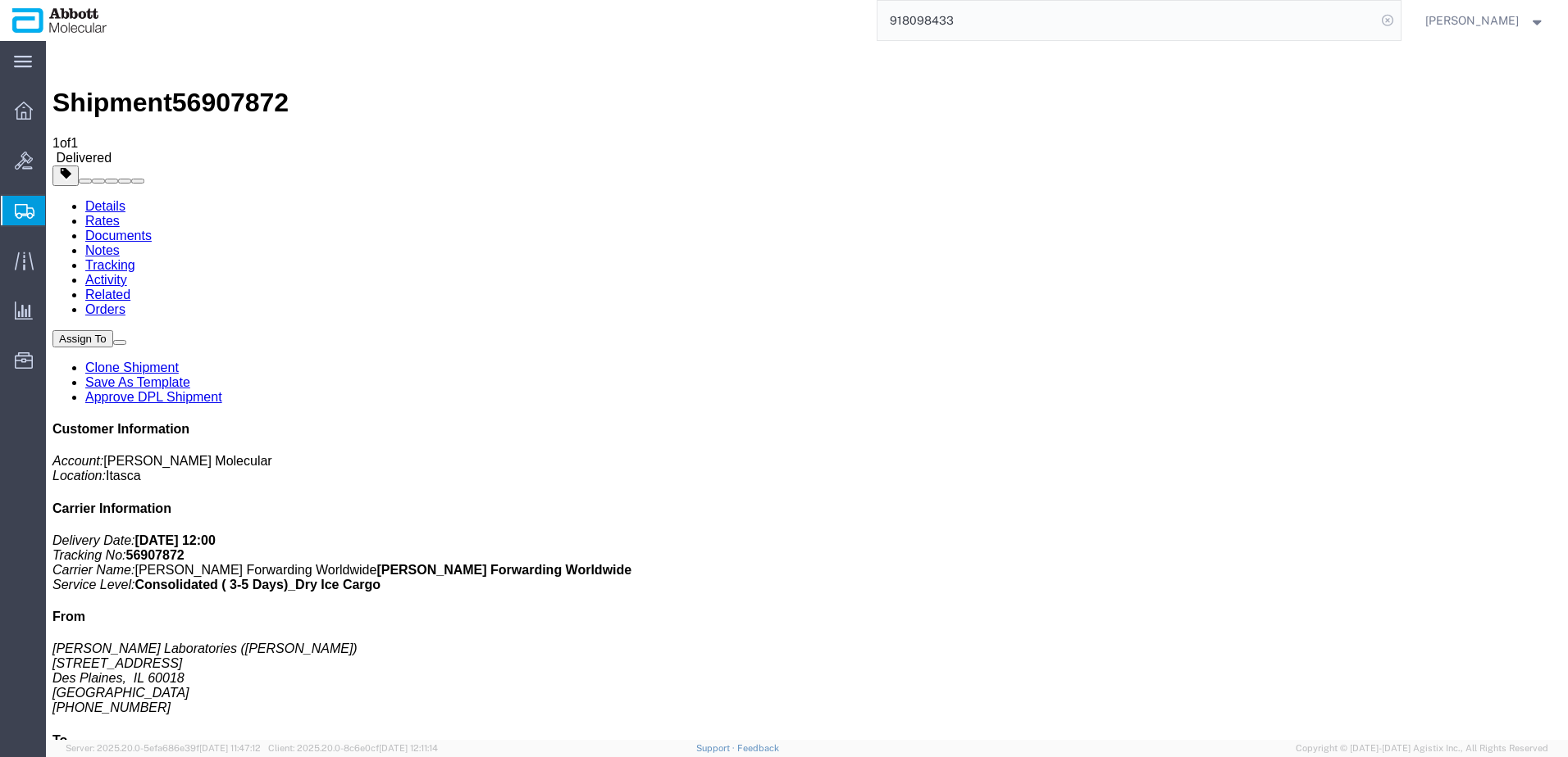
click at [1399, 21] on icon at bounding box center [1387, 20] width 22 height 22
paste input "918118470"
type input "918118470"
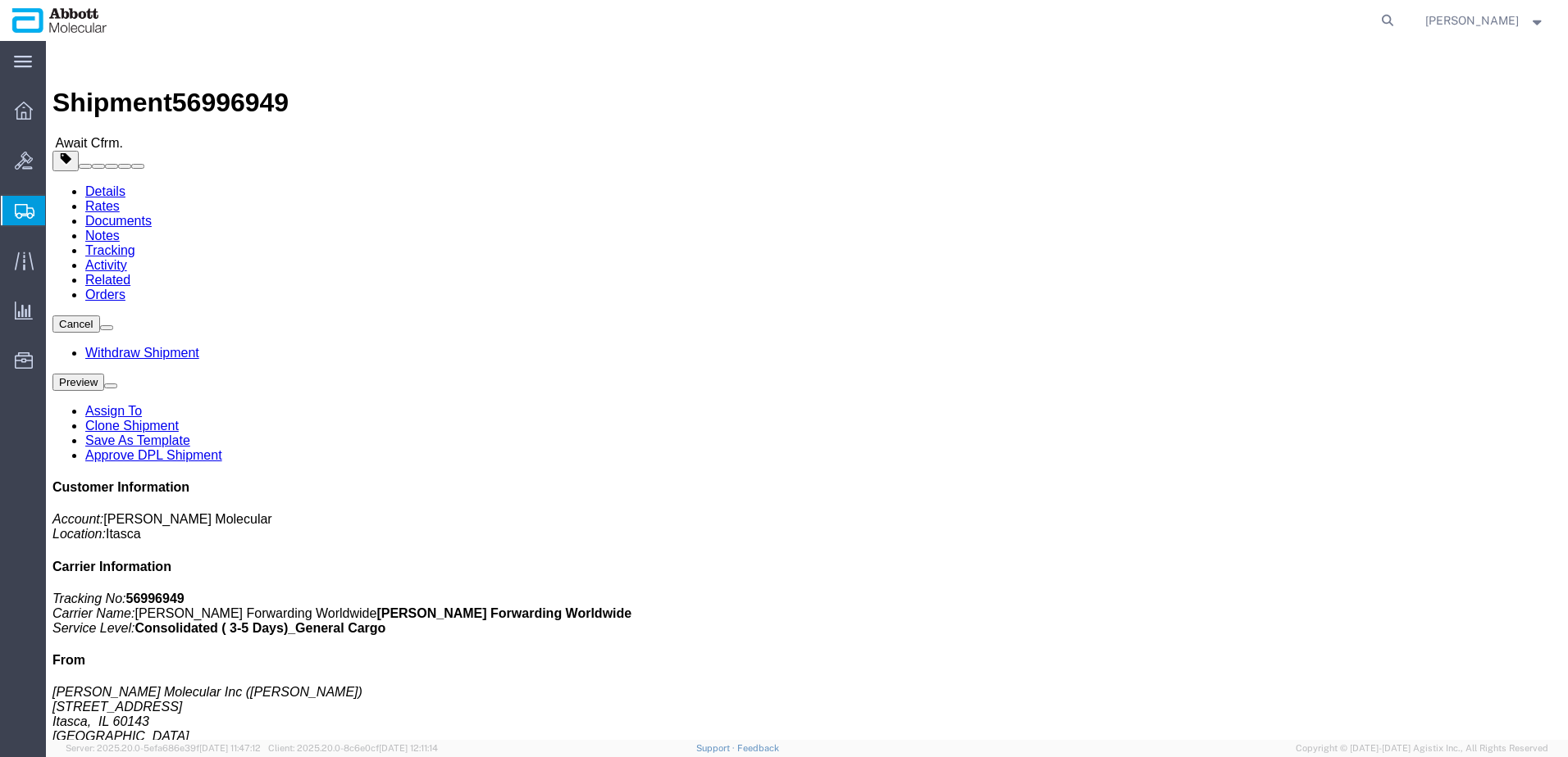
click b "918108488"
copy b "918108488"
click b "918140846"
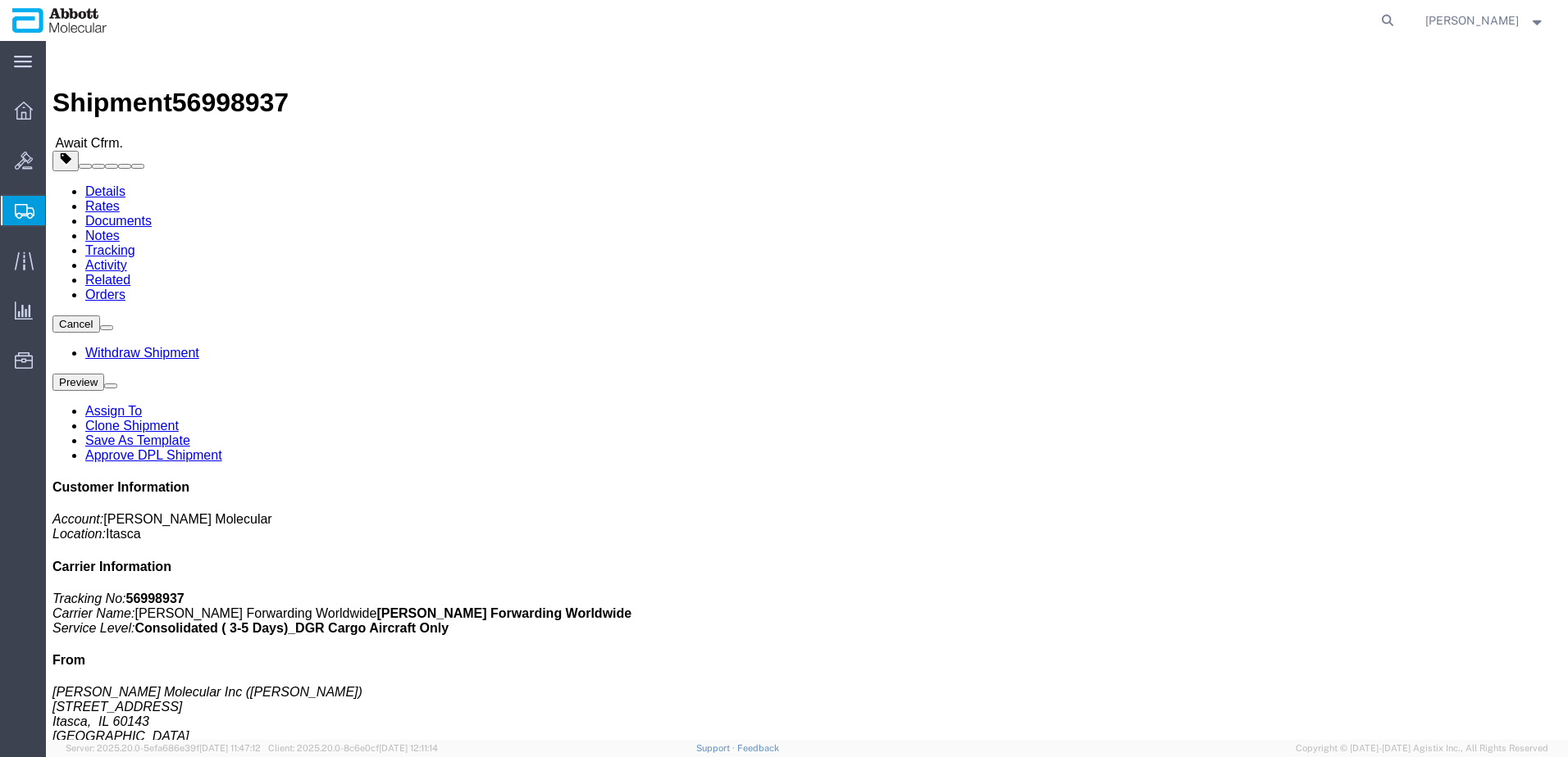
copy b "918140846"
click b "918148721"
copy b "918148721"
click b "918113392"
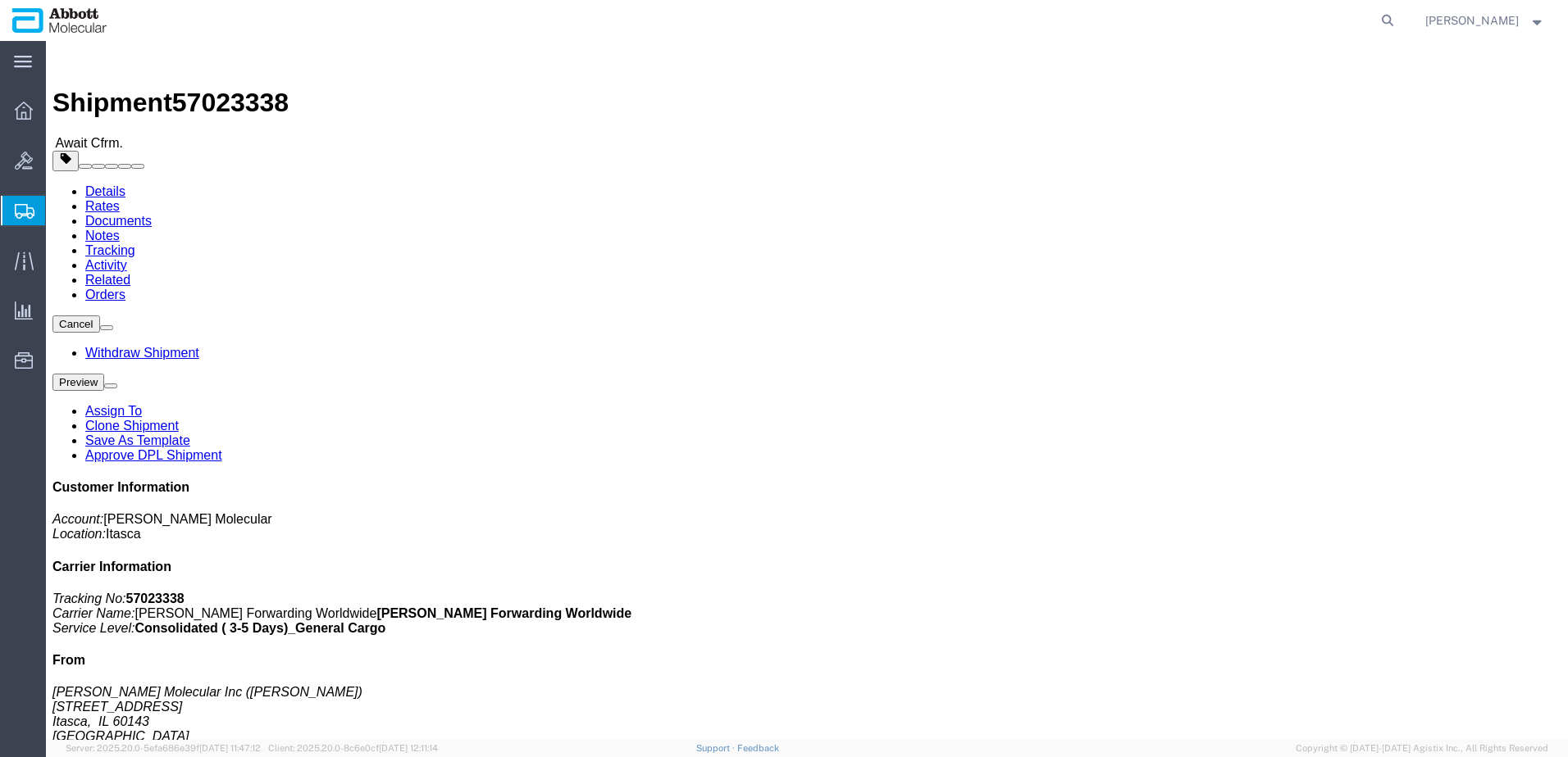
click b "918113392"
copy b "918113392"
click b "918153213"
copy b "918153213"
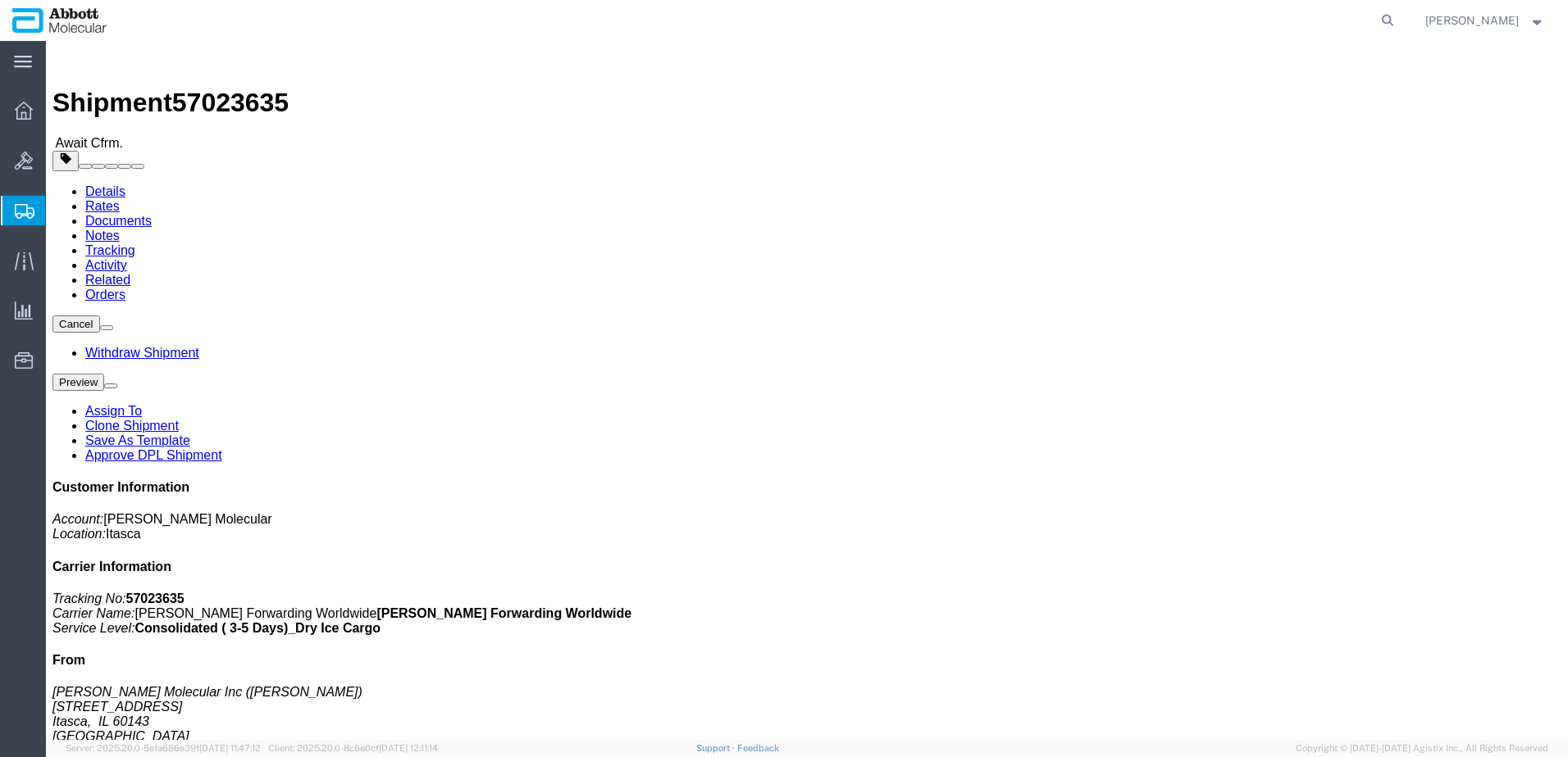
click b "918109639"
copy b "918109639"
click b "918140847"
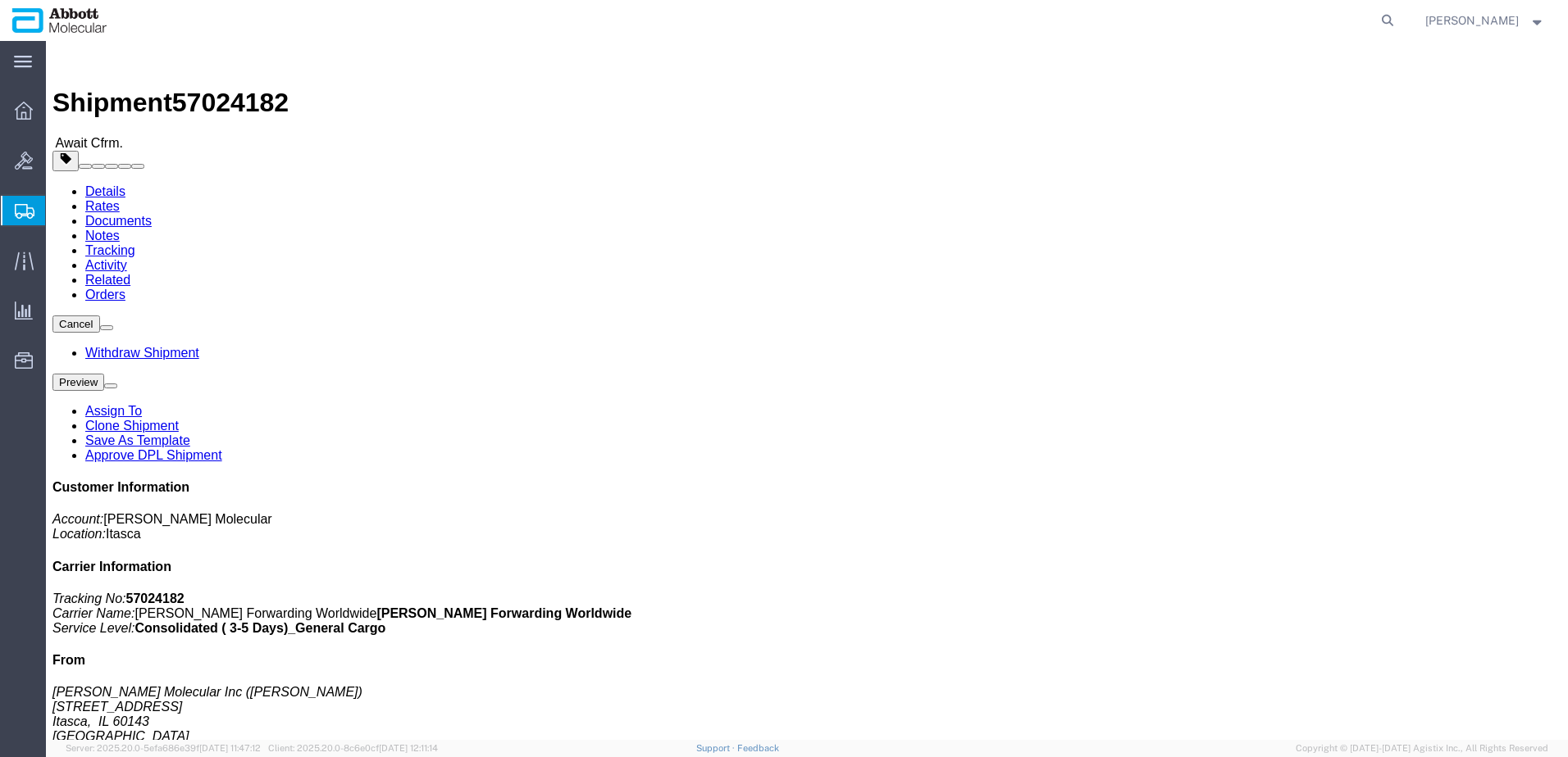
copy b "918140847"
